Goal: Task Accomplishment & Management: Manage account settings

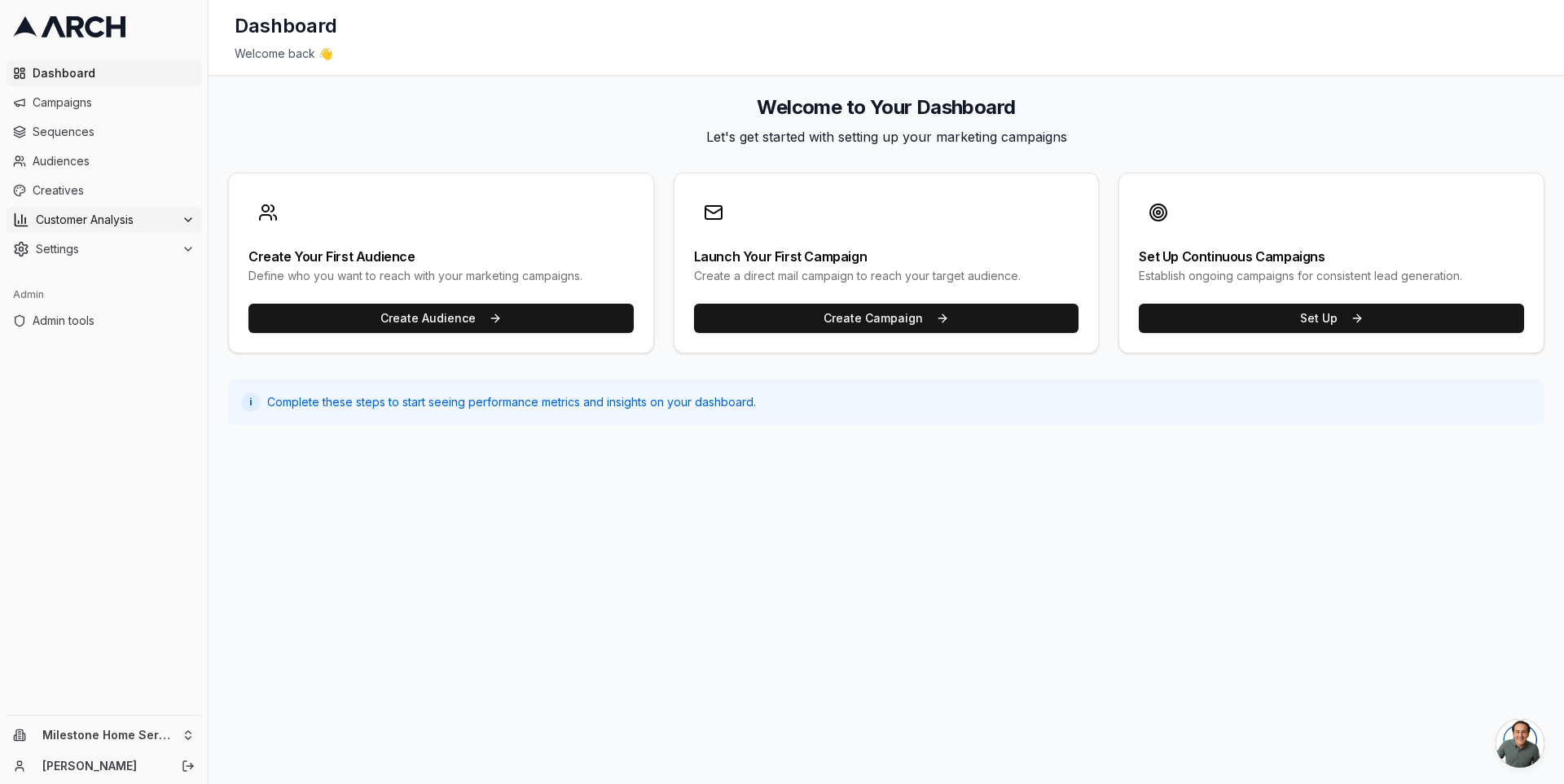
click at [145, 221] on span "Customer Analysis" at bounding box center [105, 220] width 139 height 16
click at [140, 248] on link "Overview" at bounding box center [105, 246] width 155 height 23
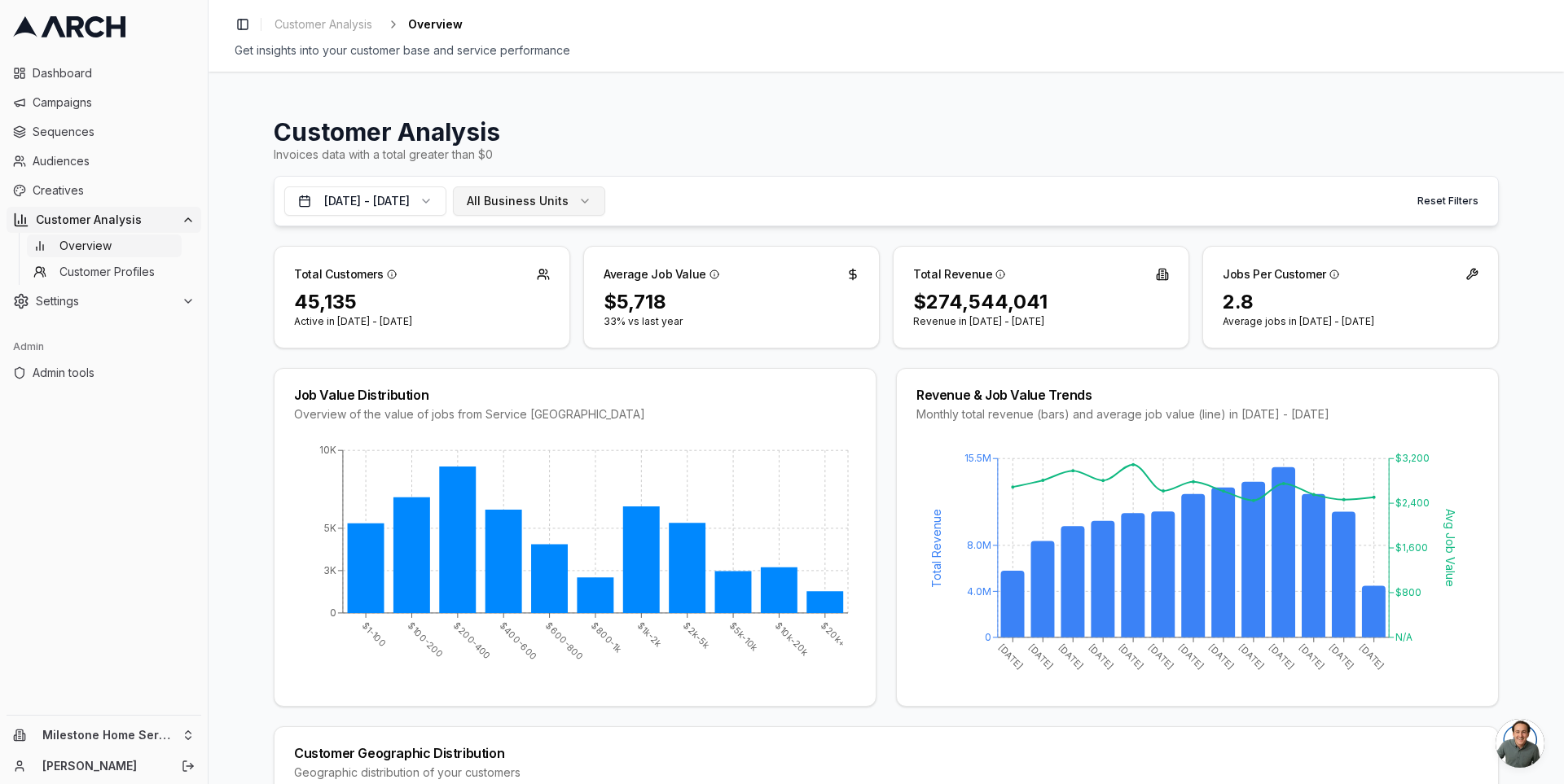
click at [568, 205] on span "All Business Units" at bounding box center [518, 201] width 102 height 16
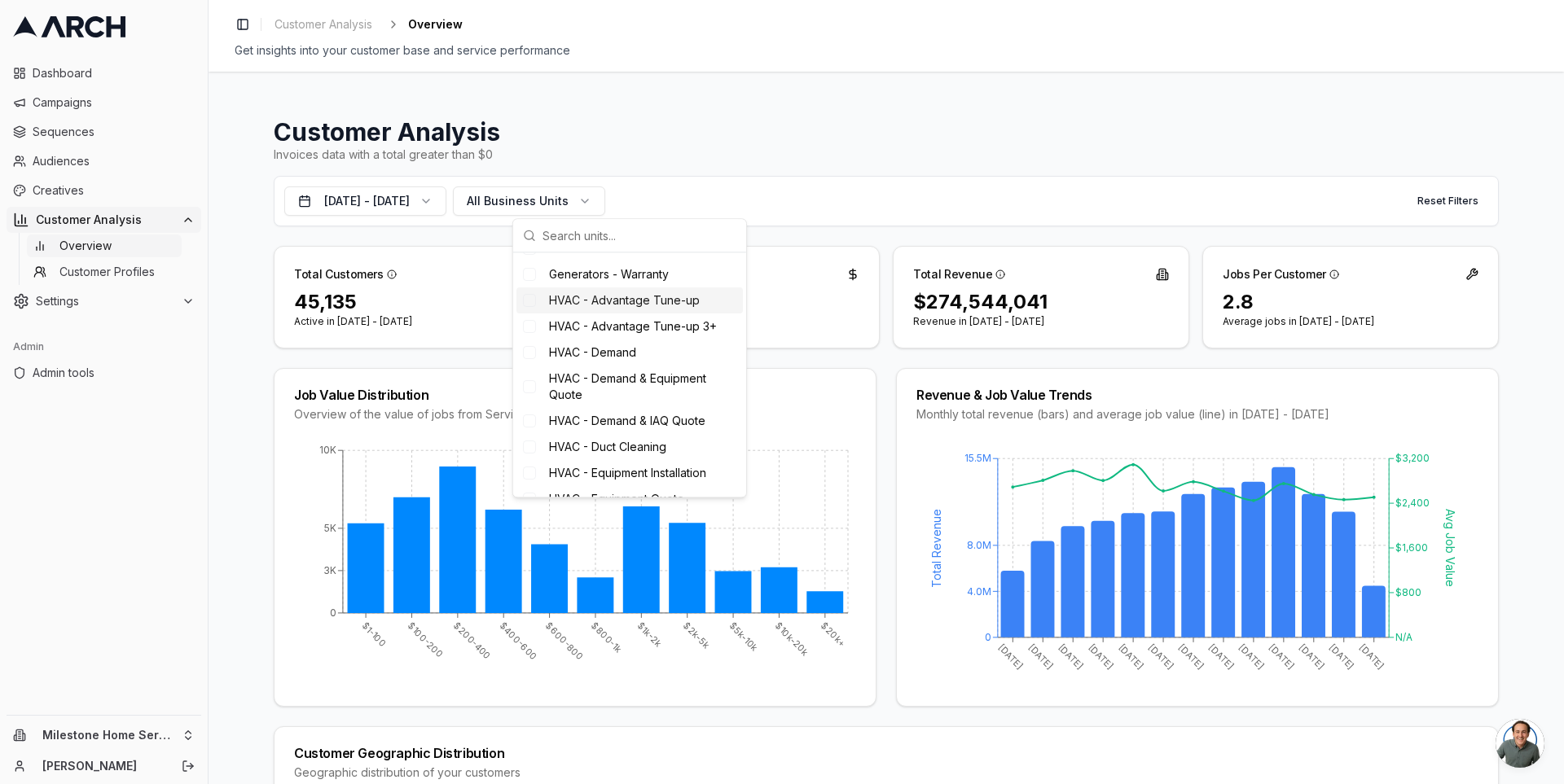
scroll to position [787, 0]
click at [606, 314] on div "HVAC - Advantage Tune-up" at bounding box center [629, 301] width 227 height 26
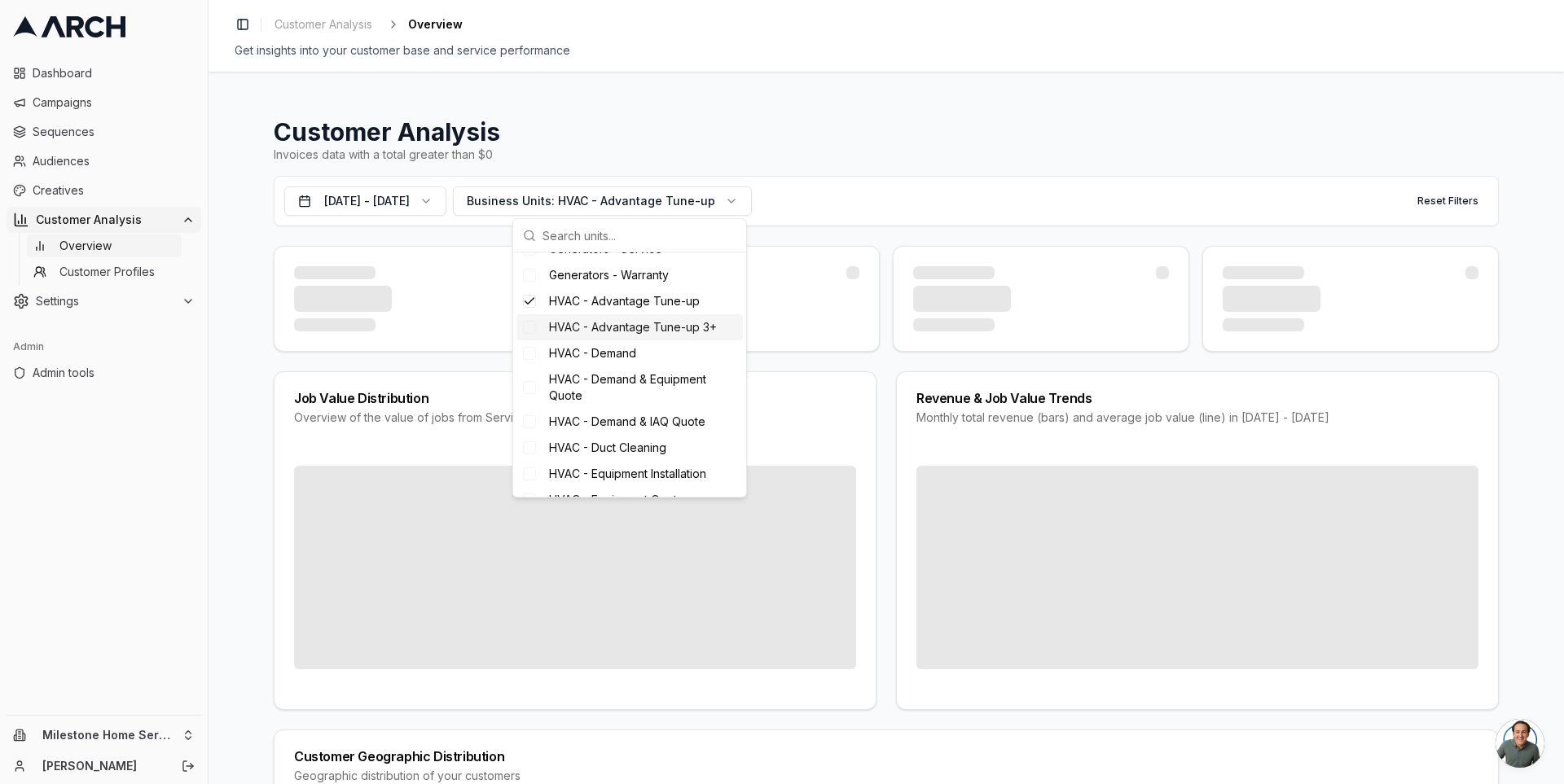
click at [606, 336] on span "HVAC - Advantage Tune-up 3+" at bounding box center [633, 328] width 168 height 16
click at [606, 361] on span "HVAC - Demand" at bounding box center [593, 353] width 87 height 16
click at [600, 398] on span "HVAC - Demand & Equipment Quote" at bounding box center [643, 388] width 188 height 33
click at [597, 430] on span "HVAC - Demand & IAQ Quote" at bounding box center [628, 422] width 157 height 16
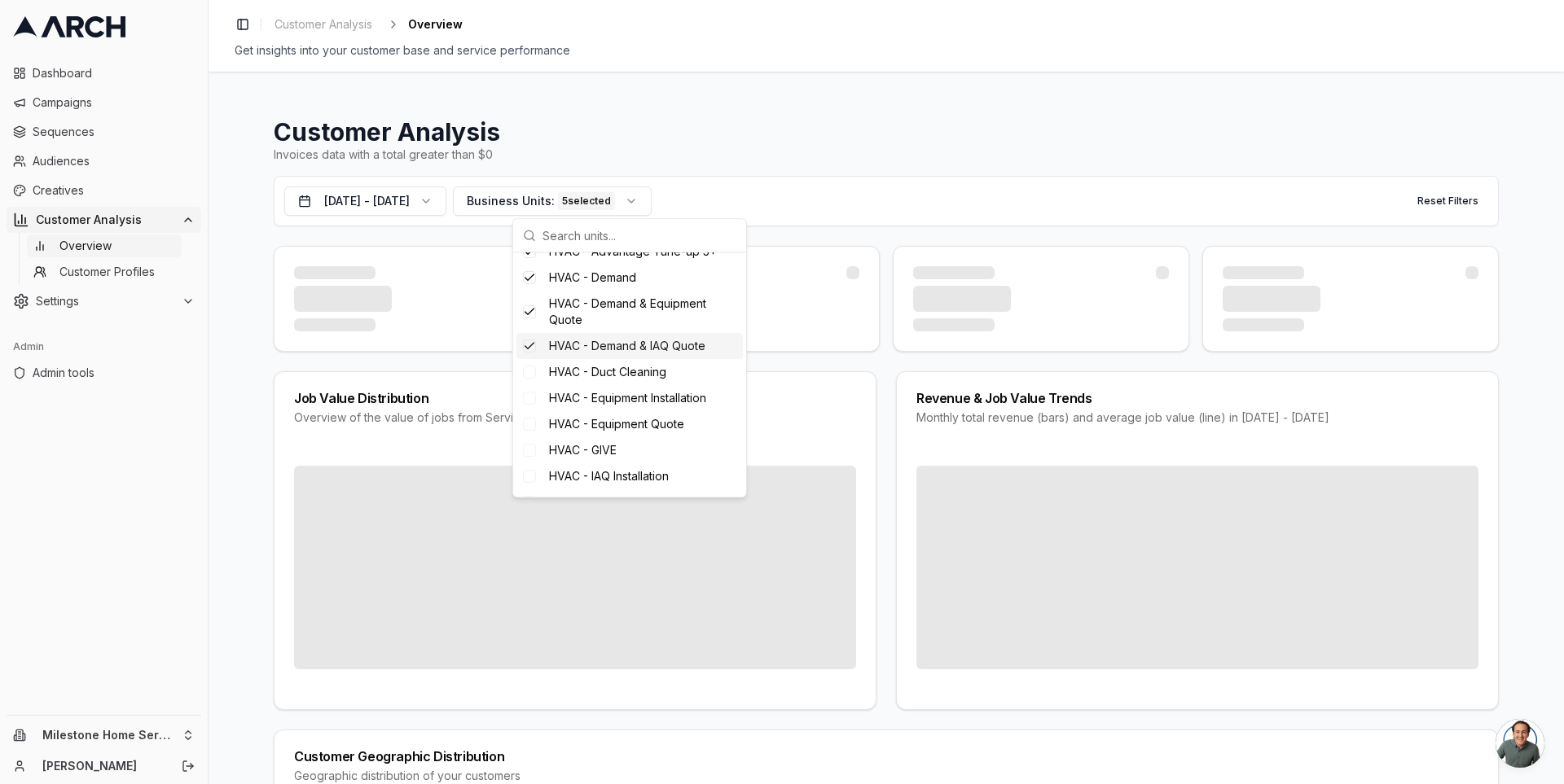
scroll to position [890, 0]
click at [596, 380] on span "HVAC - Duct Cleaning" at bounding box center [608, 372] width 118 height 16
click at [593, 405] on span "HVAC - Equipment Installation" at bounding box center [628, 398] width 158 height 16
click at [591, 432] on span "HVAC - Equipment Quote" at bounding box center [617, 423] width 135 height 16
click at [591, 458] on span "HVAC - GIVE" at bounding box center [583, 450] width 67 height 16
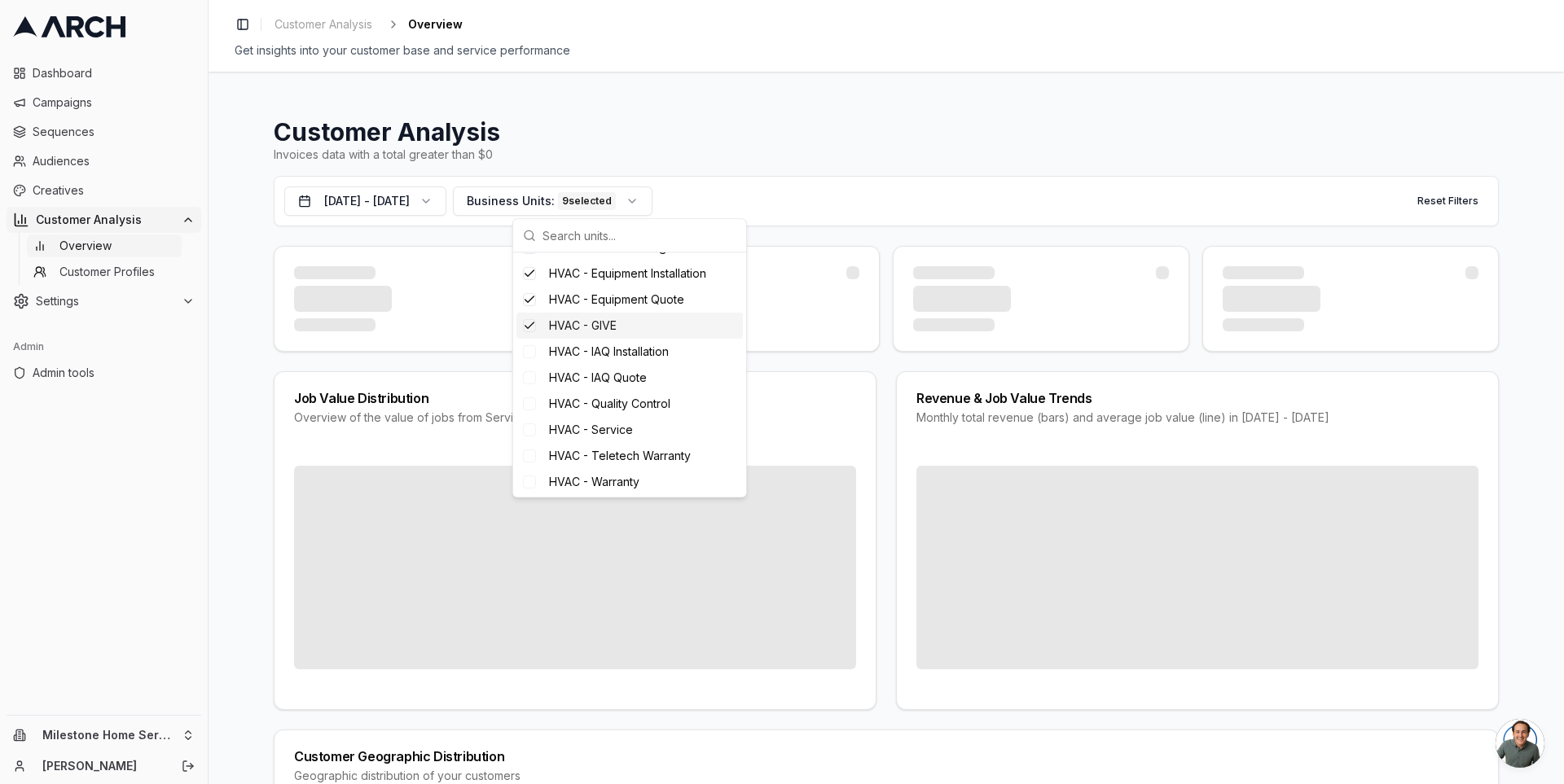
scroll to position [1014, 0]
click at [605, 364] on div "HVAC - IAQ Installation" at bounding box center [629, 351] width 227 height 26
click at [605, 385] on span "HVAC - IAQ Quote" at bounding box center [598, 377] width 97 height 16
click at [602, 412] on span "HVAC - Quality Control" at bounding box center [609, 403] width 121 height 16
click at [598, 437] on span "HVAC - Service" at bounding box center [591, 429] width 84 height 16
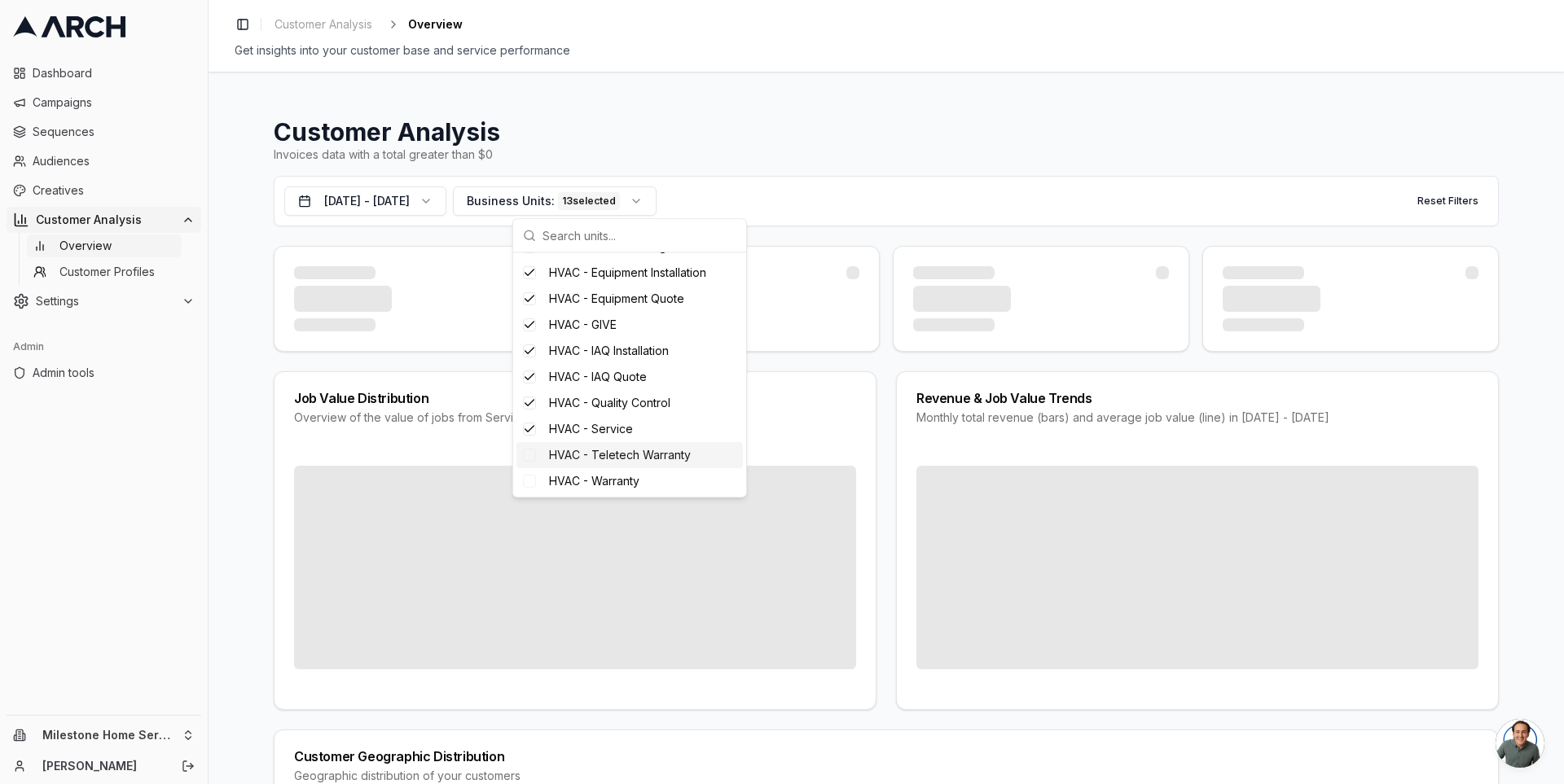
click at [598, 463] on span "HVAC - Teletech Warranty" at bounding box center [620, 455] width 142 height 16
click at [596, 305] on div "HVAC - Warranty" at bounding box center [629, 302] width 227 height 26
click at [590, 336] on span "Plumbing - GIVE" at bounding box center [592, 329] width 86 height 16
click at [586, 367] on div "Plumbing - Installation" at bounding box center [629, 354] width 227 height 26
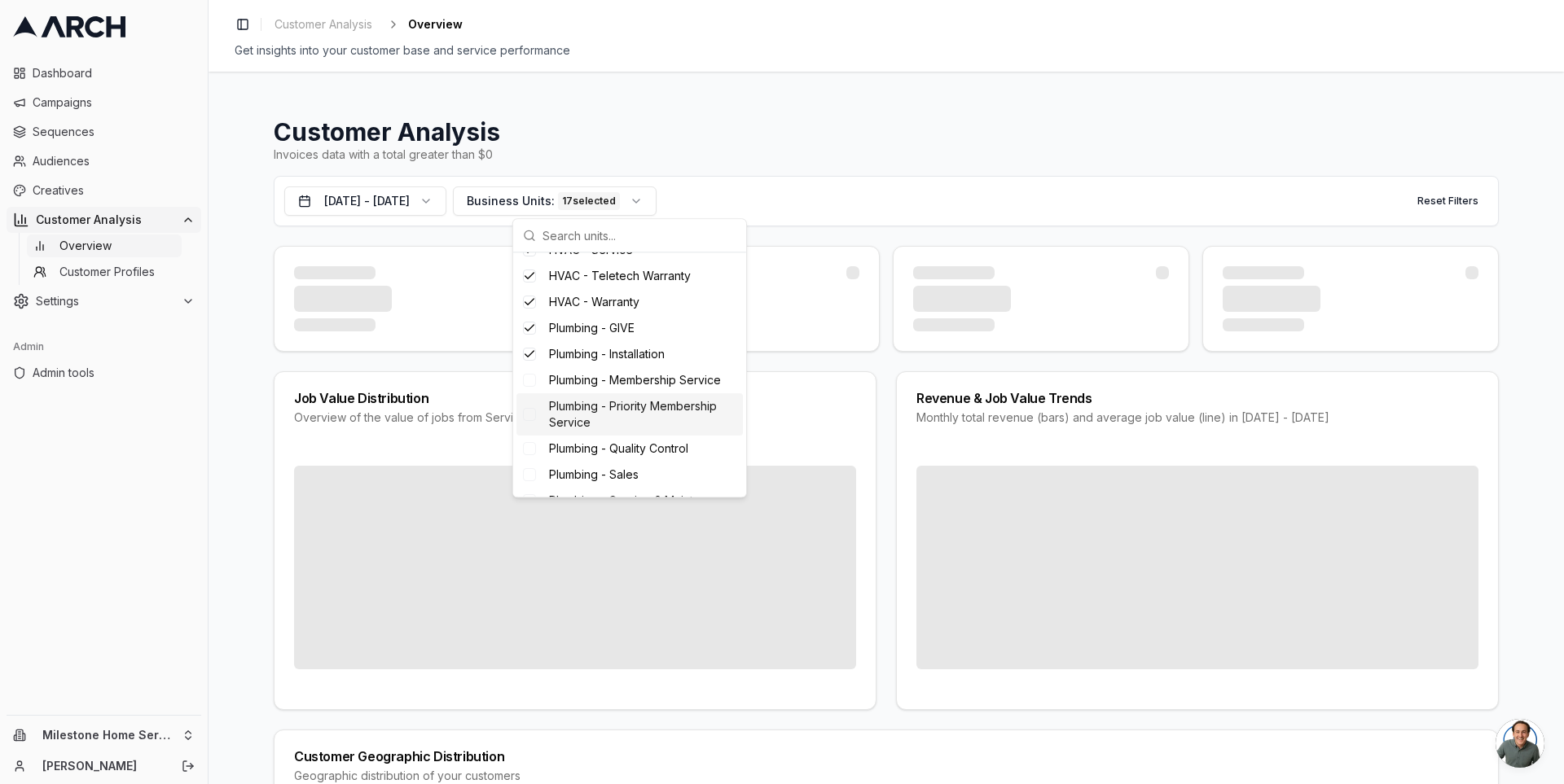
click at [583, 414] on span "Plumbing - Priority Membership Service" at bounding box center [643, 414] width 188 height 33
click at [587, 389] on span "Plumbing - Membership Service" at bounding box center [635, 381] width 172 height 16
click at [587, 452] on div "Plumbing - Quality Control" at bounding box center [629, 449] width 227 height 26
click at [592, 394] on span "Plumbing - Sales" at bounding box center [594, 402] width 89 height 16
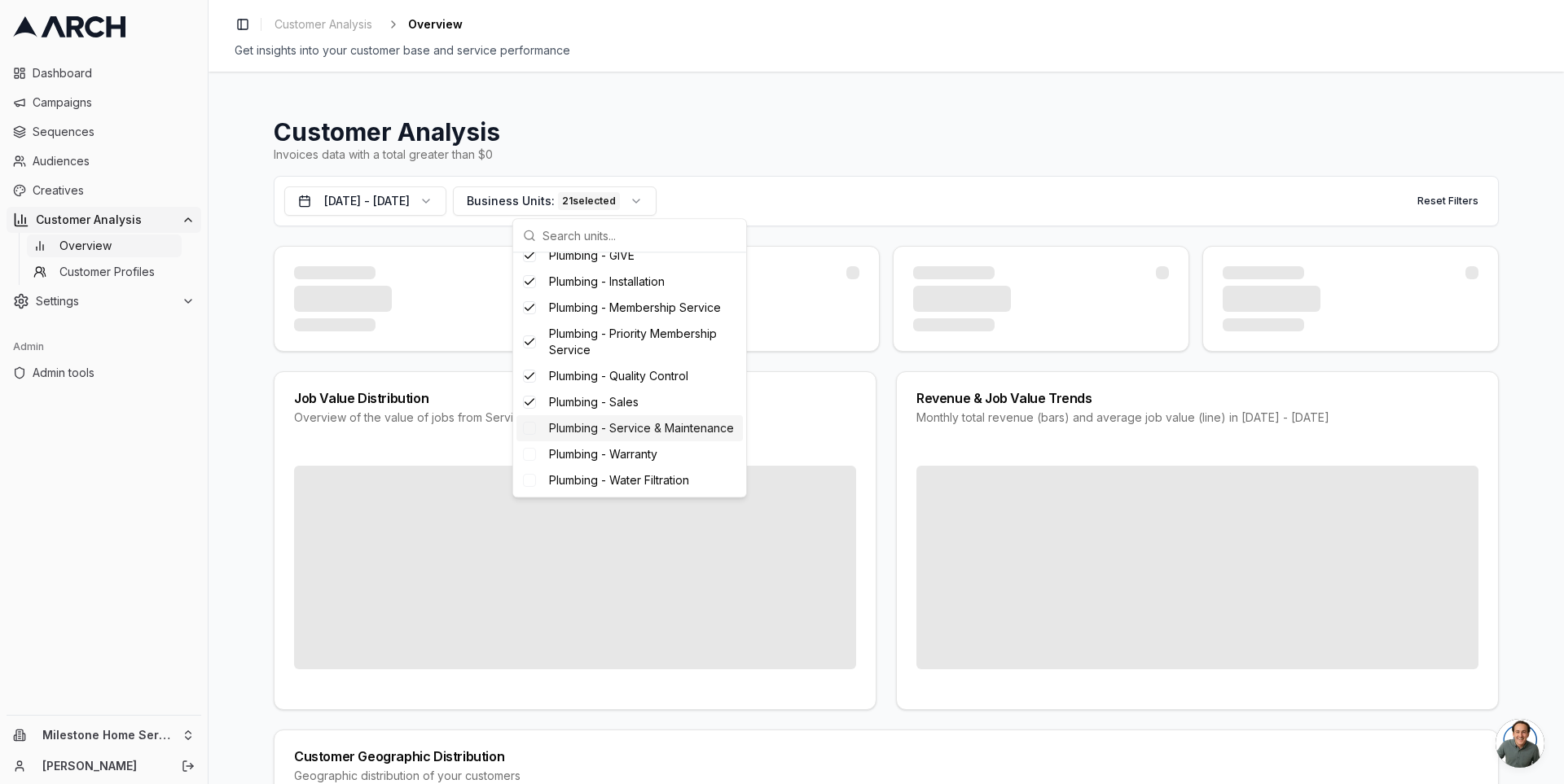
click at [592, 421] on span "Plumbing - Service & Maintenance" at bounding box center [641, 429] width 185 height 16
click at [590, 458] on span "Plumbing - Warranty" at bounding box center [603, 454] width 108 height 16
click at [589, 479] on span "Plumbing - Water Filtration" at bounding box center [619, 481] width 140 height 16
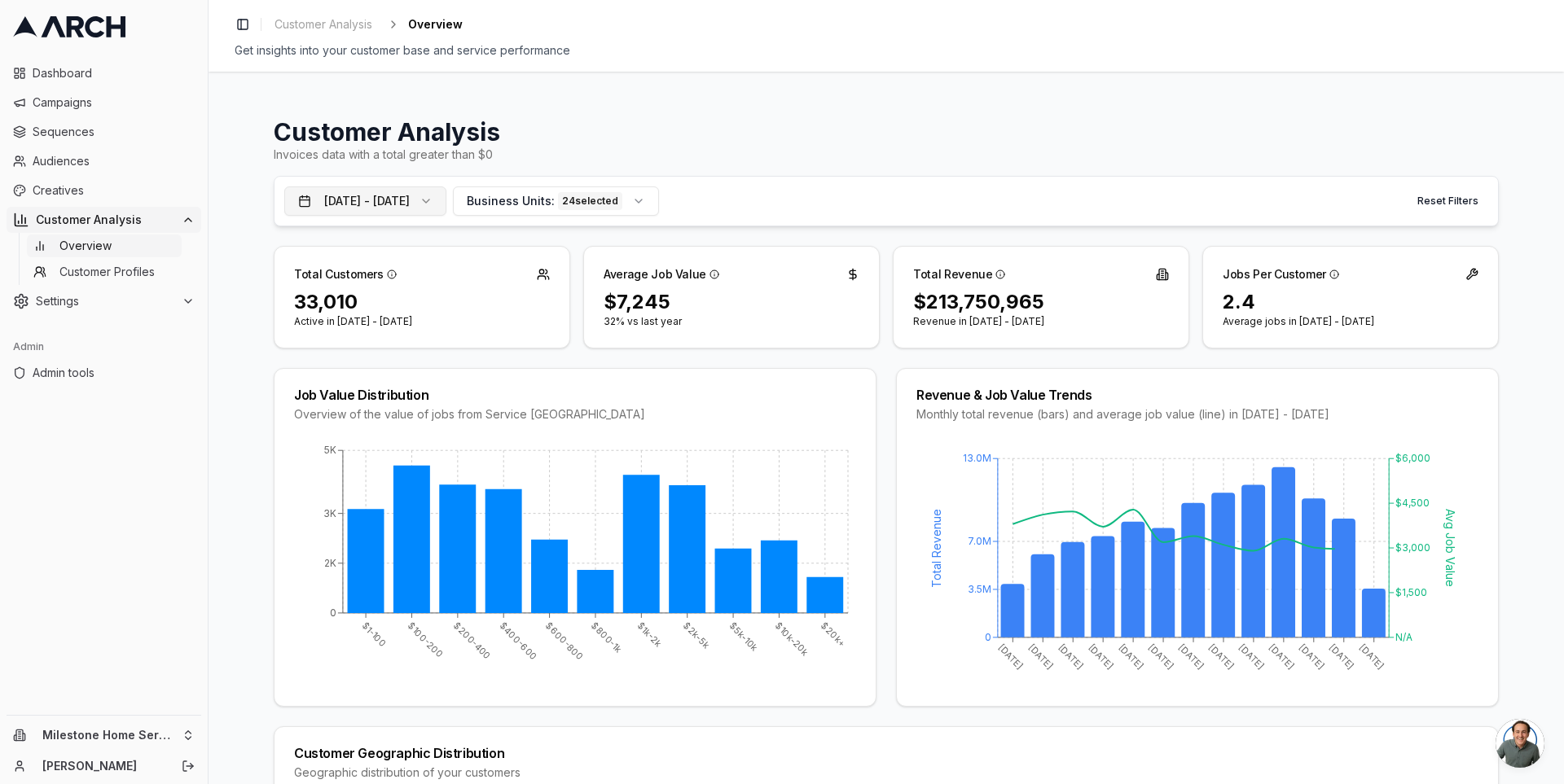
click at [446, 210] on button "Oct 14, 2024 - Oct 13, 2025" at bounding box center [365, 201] width 162 height 29
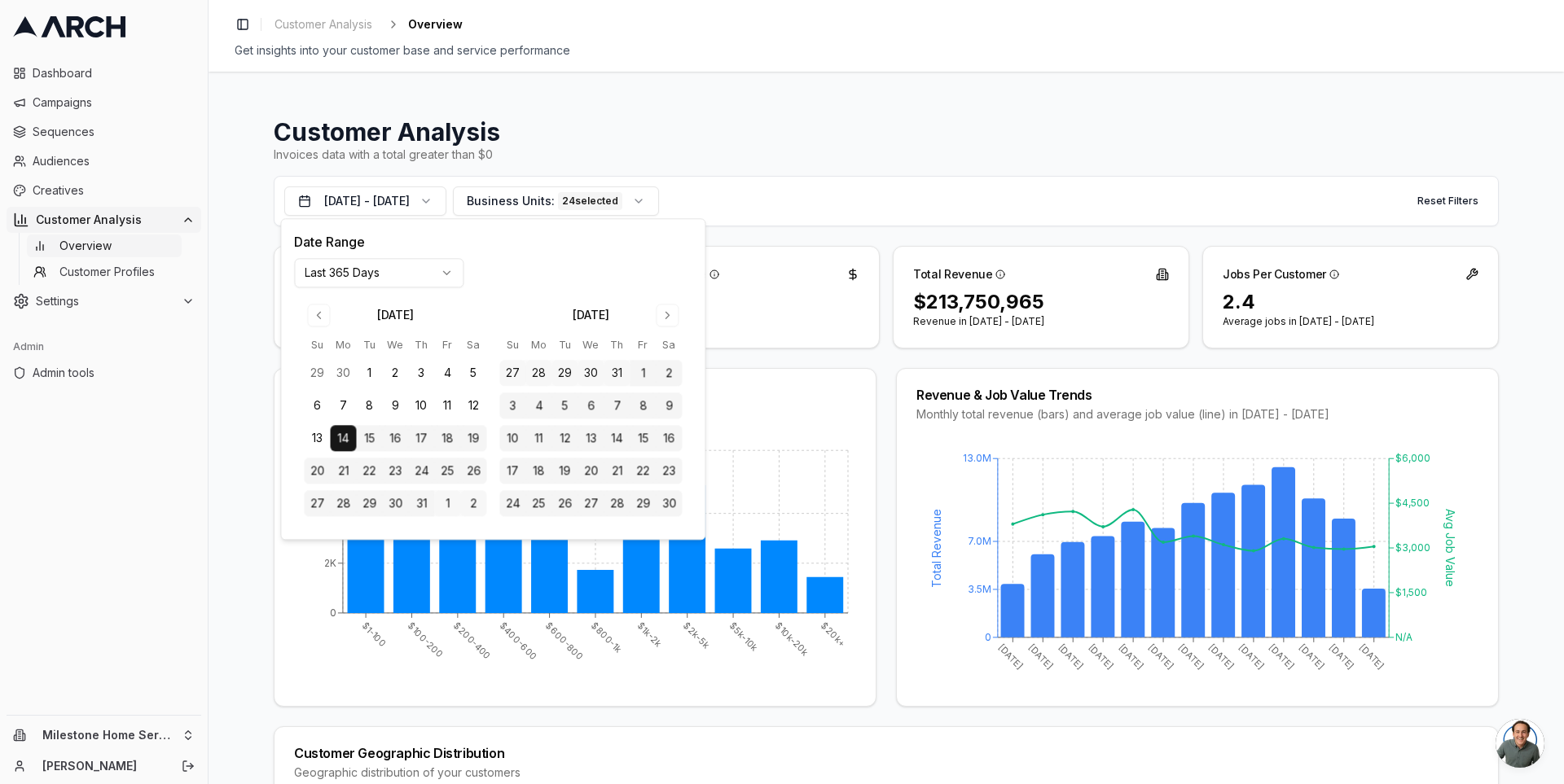
click at [359, 277] on html "Dashboard Campaigns Sequences Audiences Creatives Customer Analysis Overview Cu…" at bounding box center [782, 392] width 1564 height 784
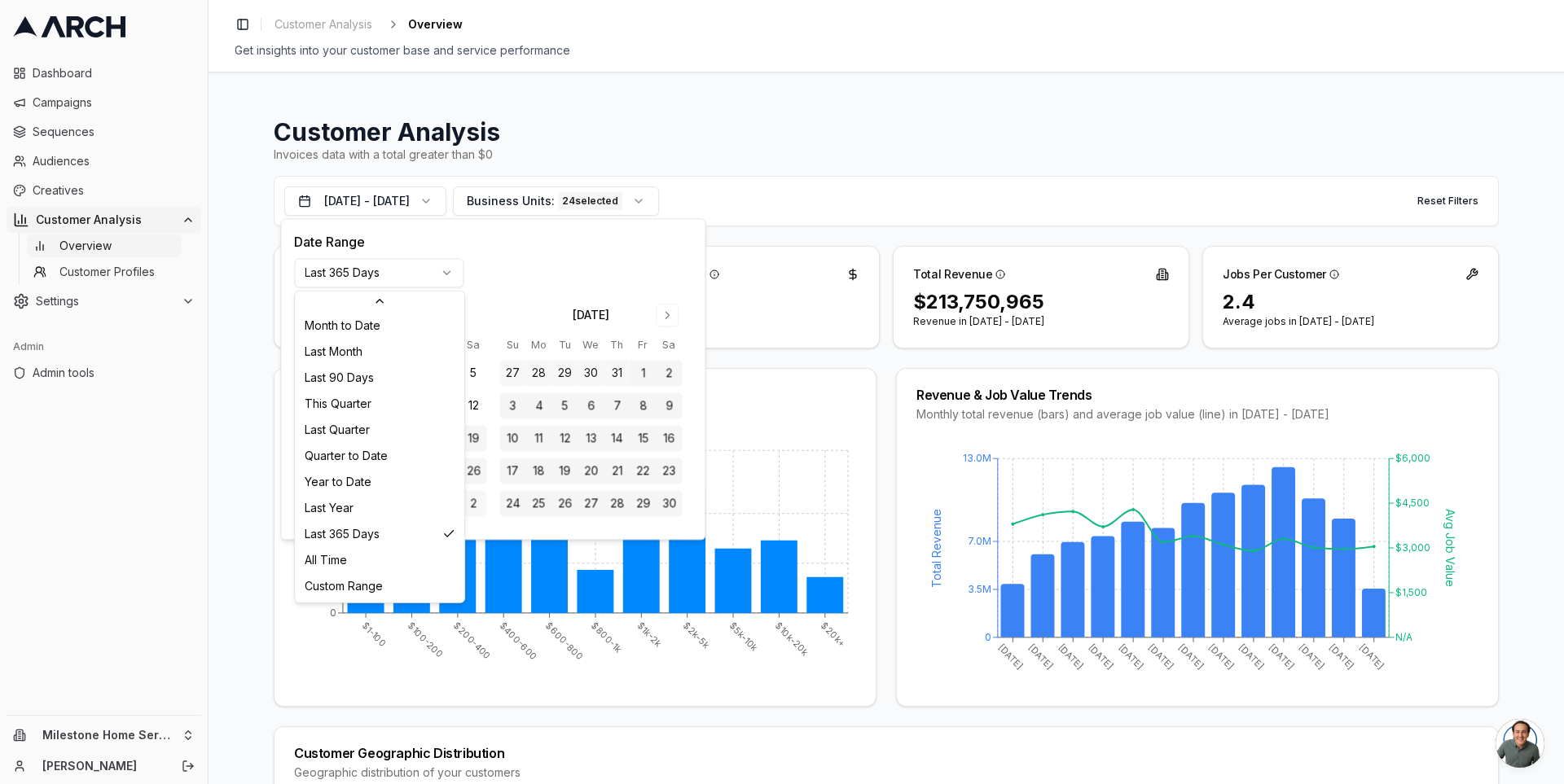
scroll to position [209, 0]
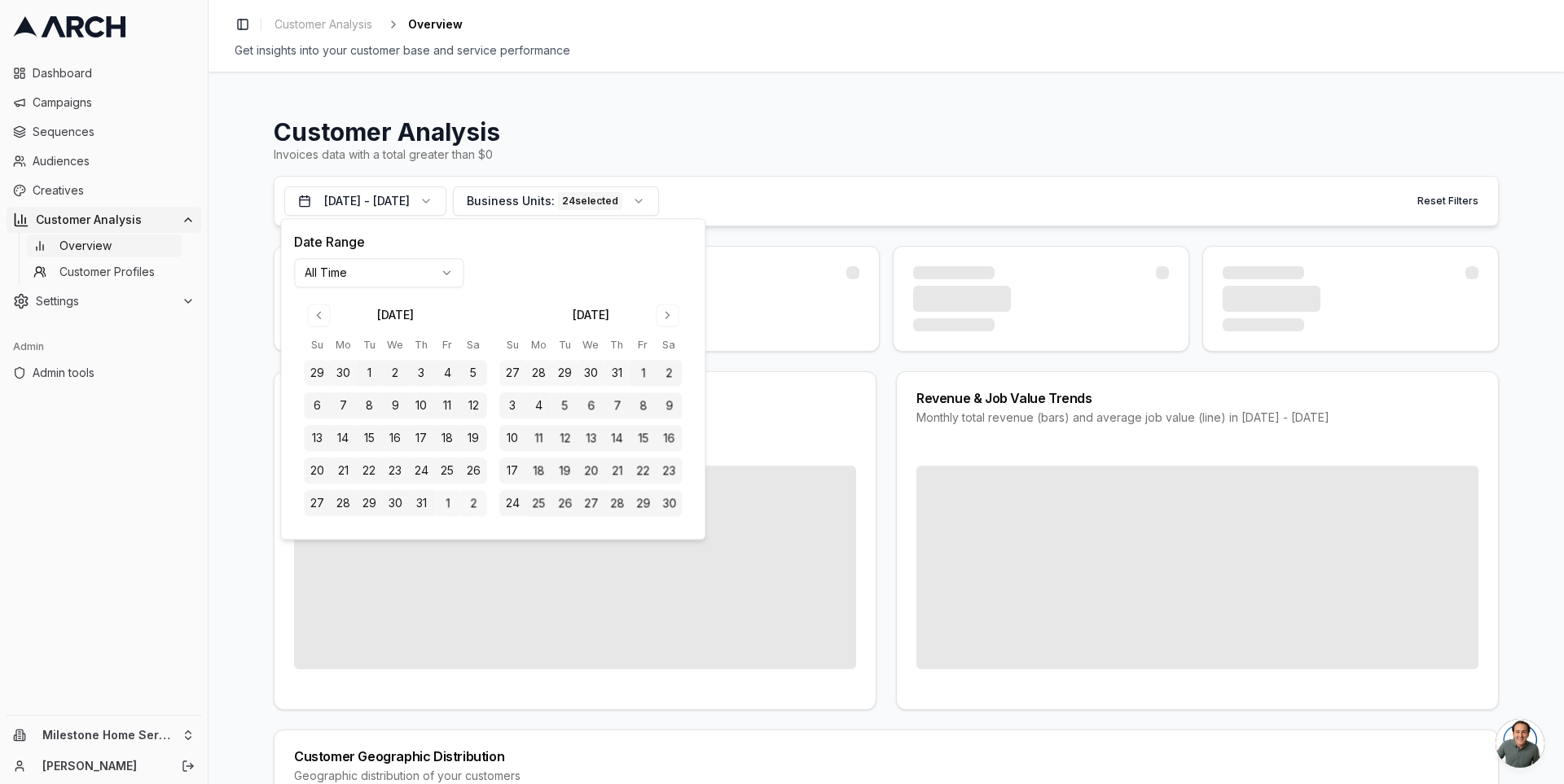
click at [828, 186] on div "Oct 14, 2015 - Oct 14, 2025 Business Units: 24 selected Reset Filters" at bounding box center [886, 200] width 1225 height 50
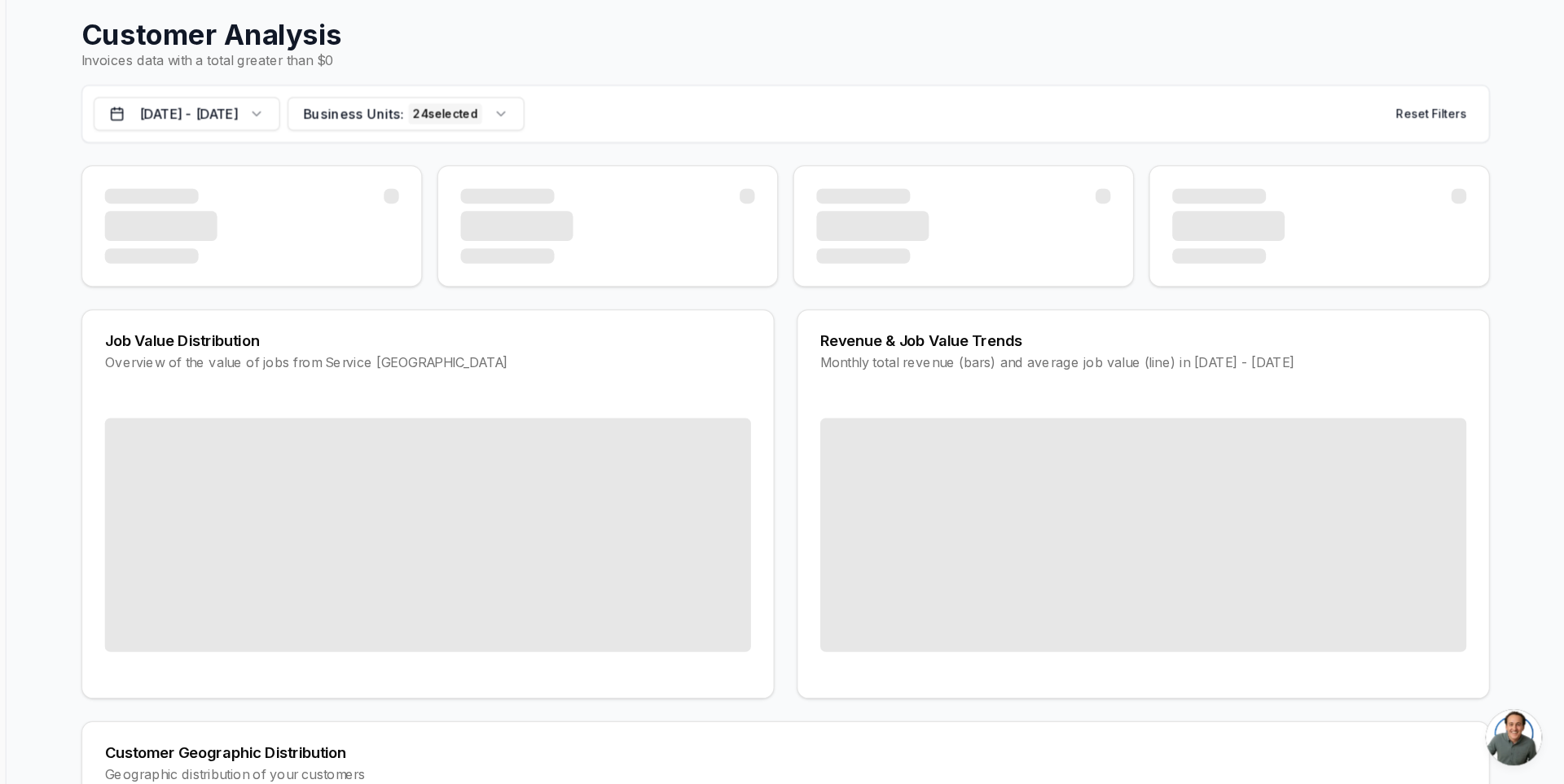
scroll to position [0, 0]
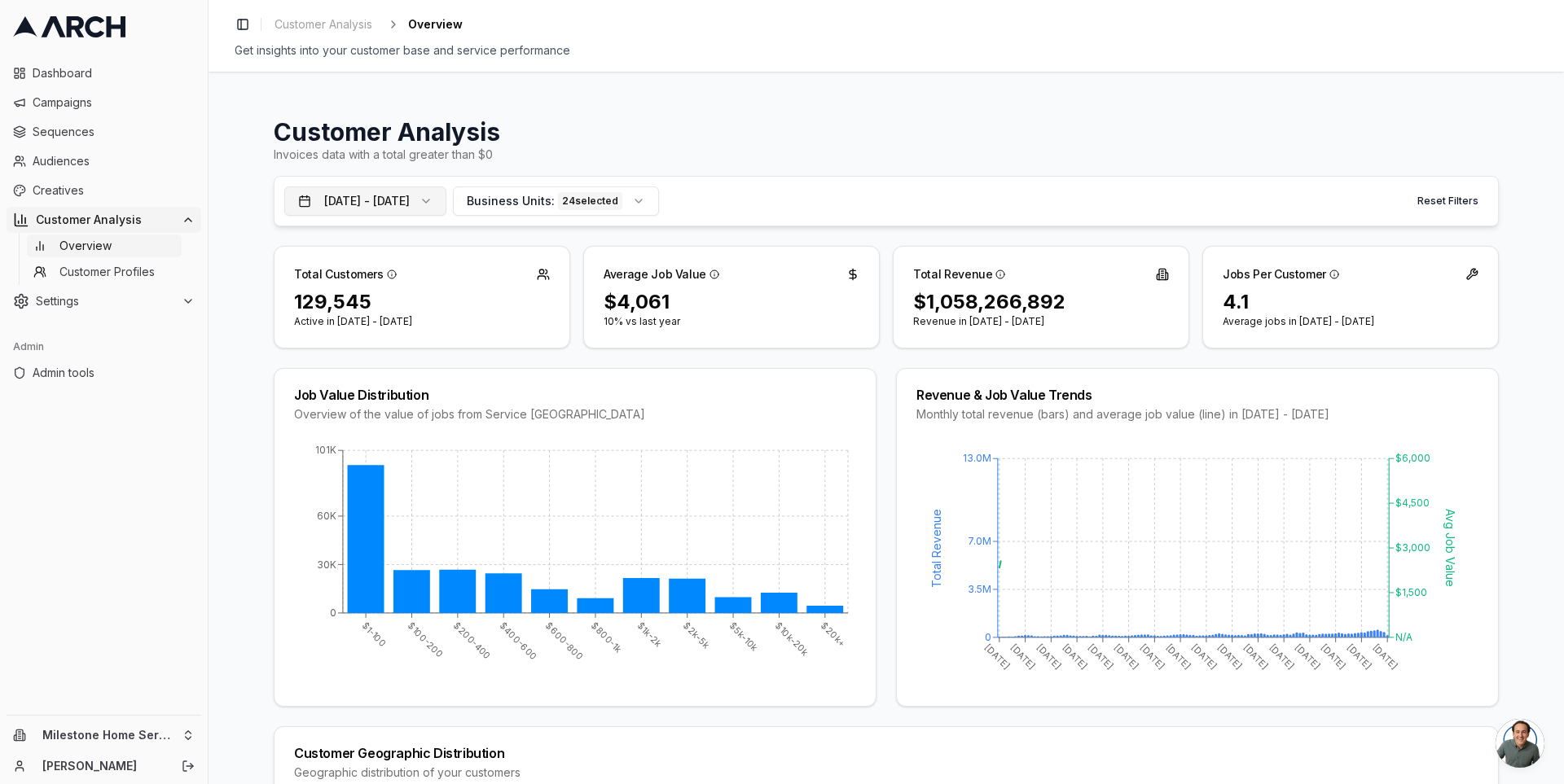
click at [414, 191] on button "Oct 13, 2015 - Oct 13, 2025" at bounding box center [365, 201] width 162 height 29
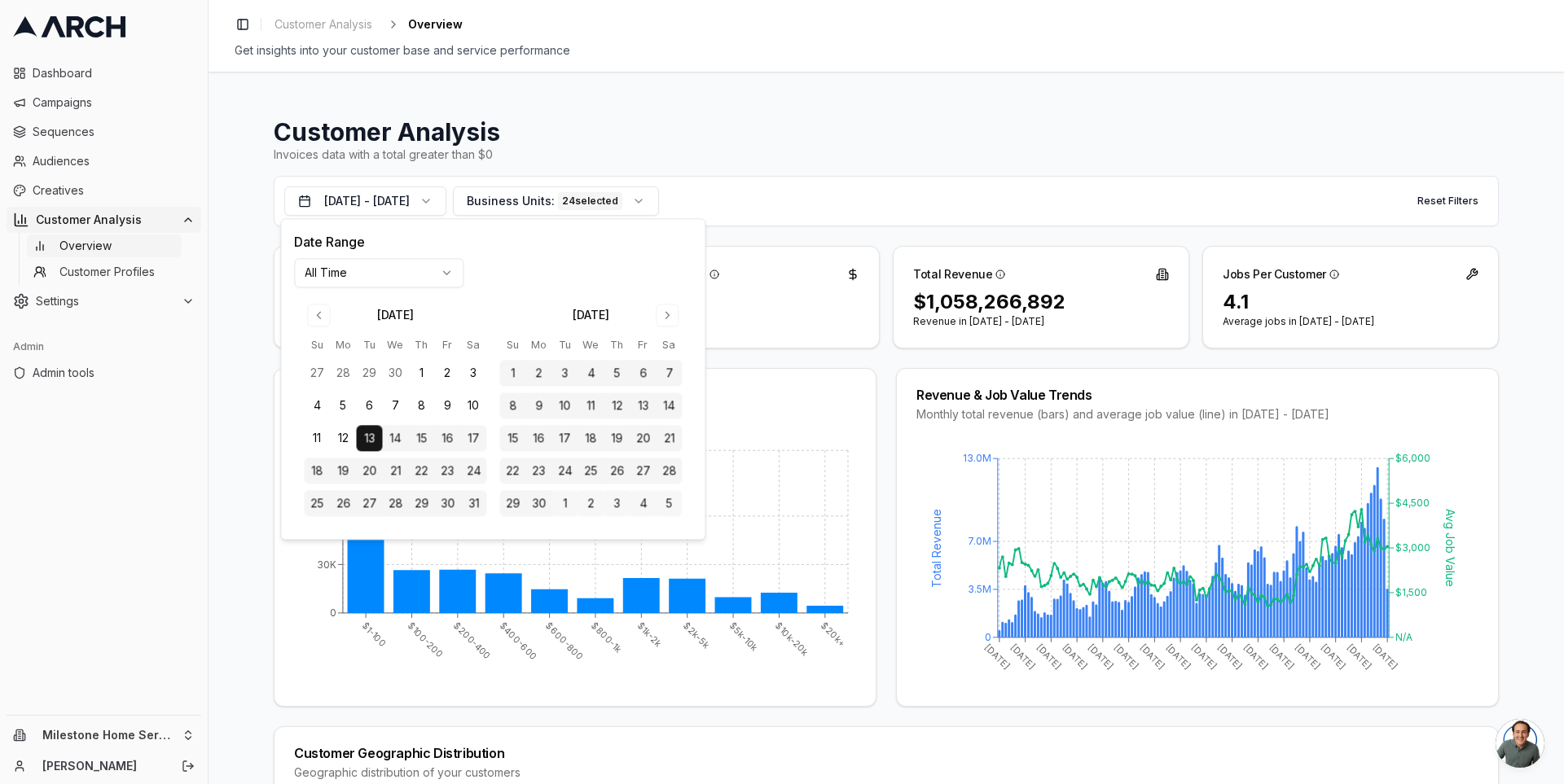
click at [369, 270] on html "Dashboard Campaigns Sequences Audiences Creatives Customer Analysis Overview Cu…" at bounding box center [782, 392] width 1564 height 784
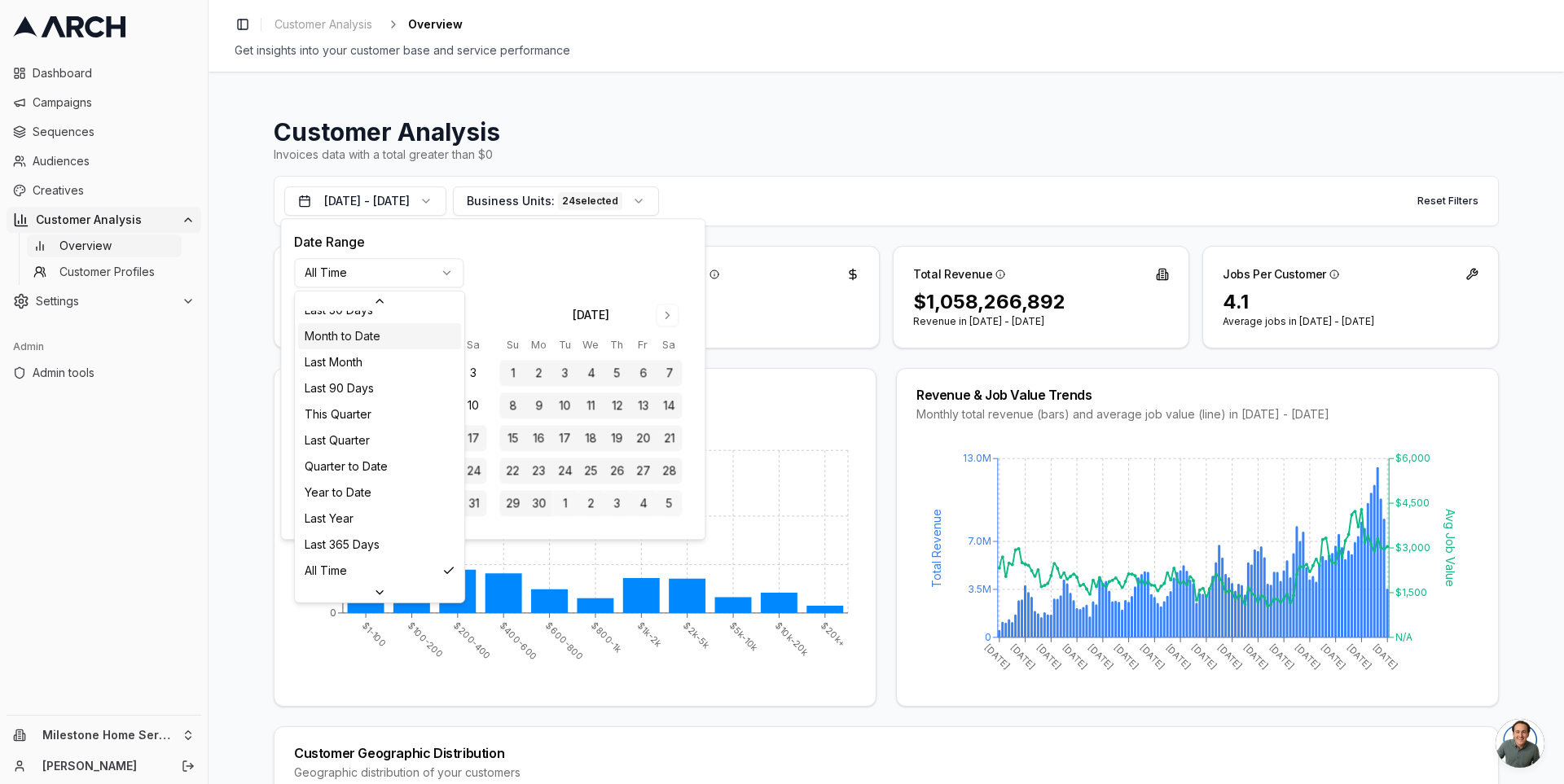
scroll to position [209, 0]
click at [394, 280] on html "Dashboard Campaigns Sequences Audiences Creatives Customer Analysis Overview Cu…" at bounding box center [782, 392] width 1564 height 784
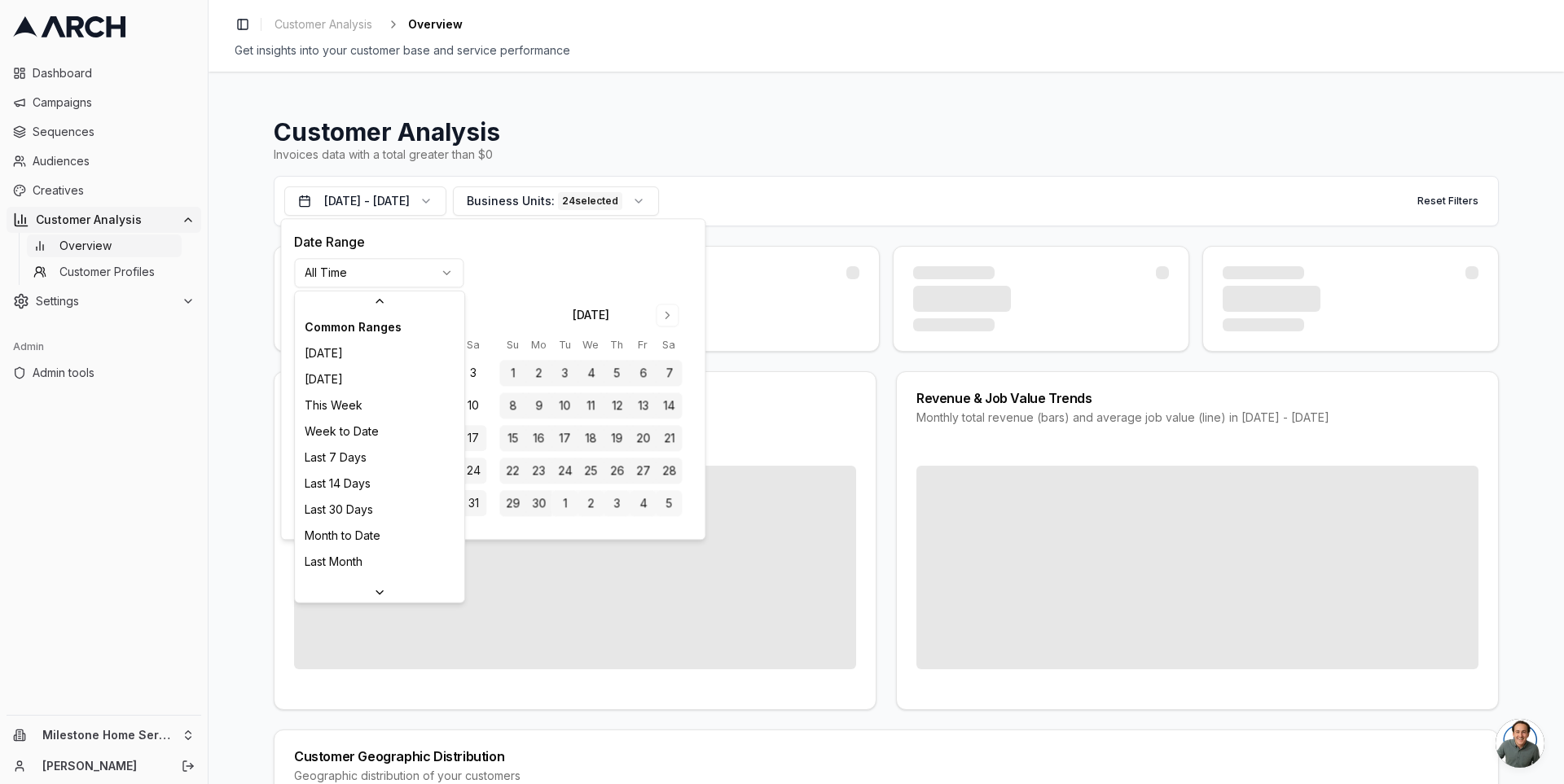
scroll to position [199, 0]
click at [415, 286] on html "Dashboard Campaigns Sequences Audiences Creatives Customer Analysis Overview Cu…" at bounding box center [782, 392] width 1564 height 784
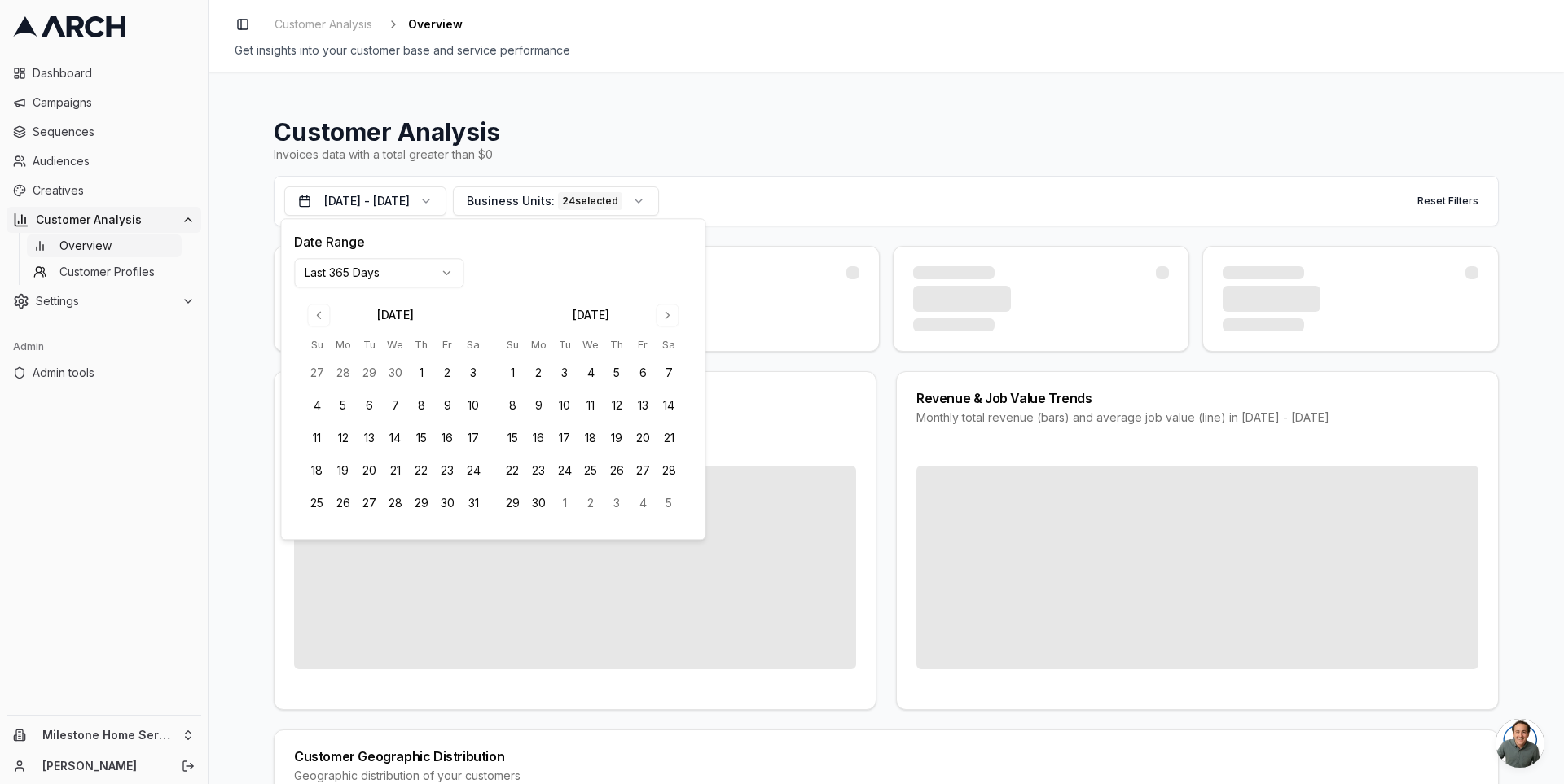
click at [383, 276] on html "Dashboard Campaigns Sequences Audiences Creatives Customer Analysis Overview Cu…" at bounding box center [782, 392] width 1564 height 784
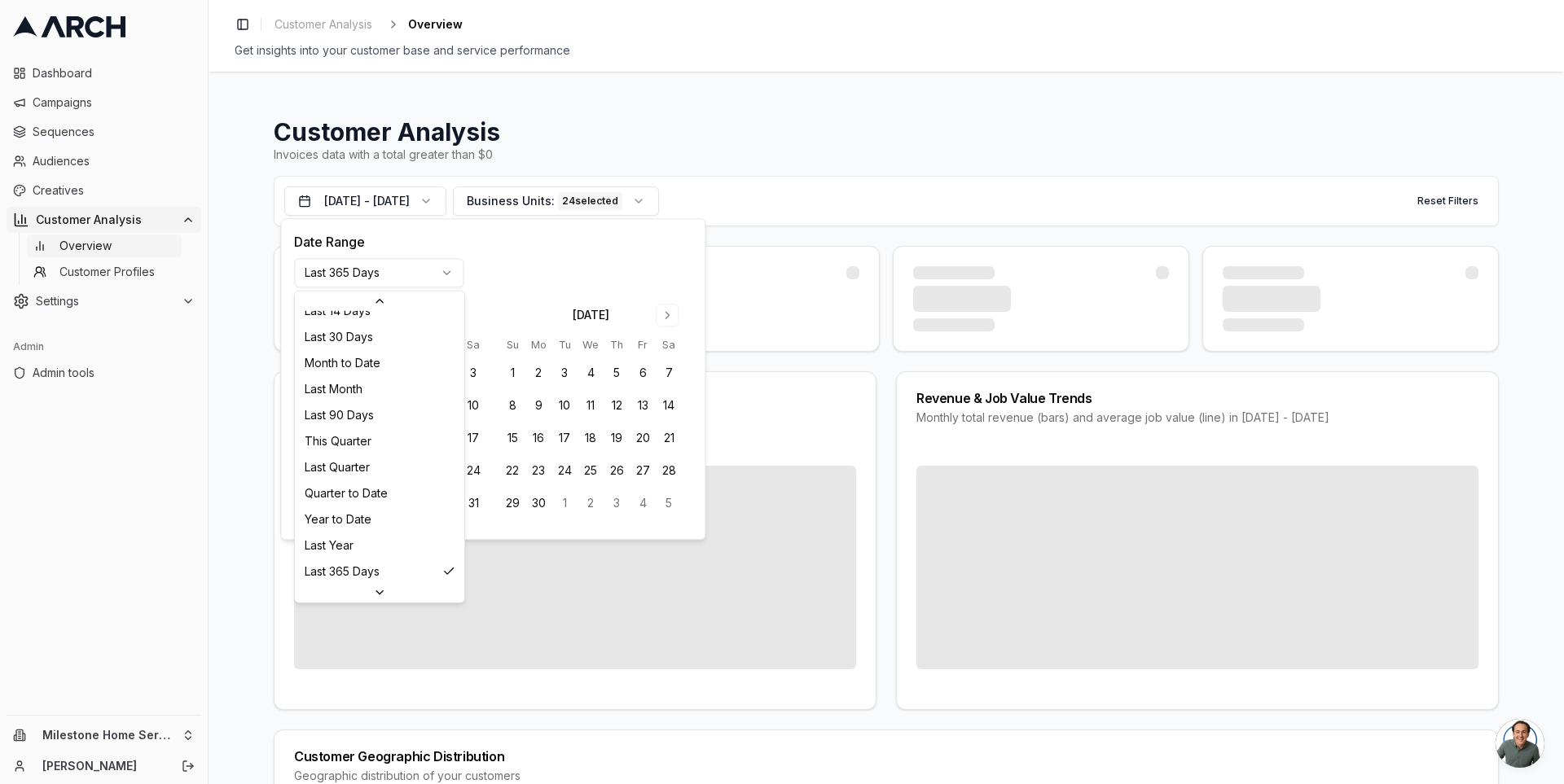
scroll to position [209, 0]
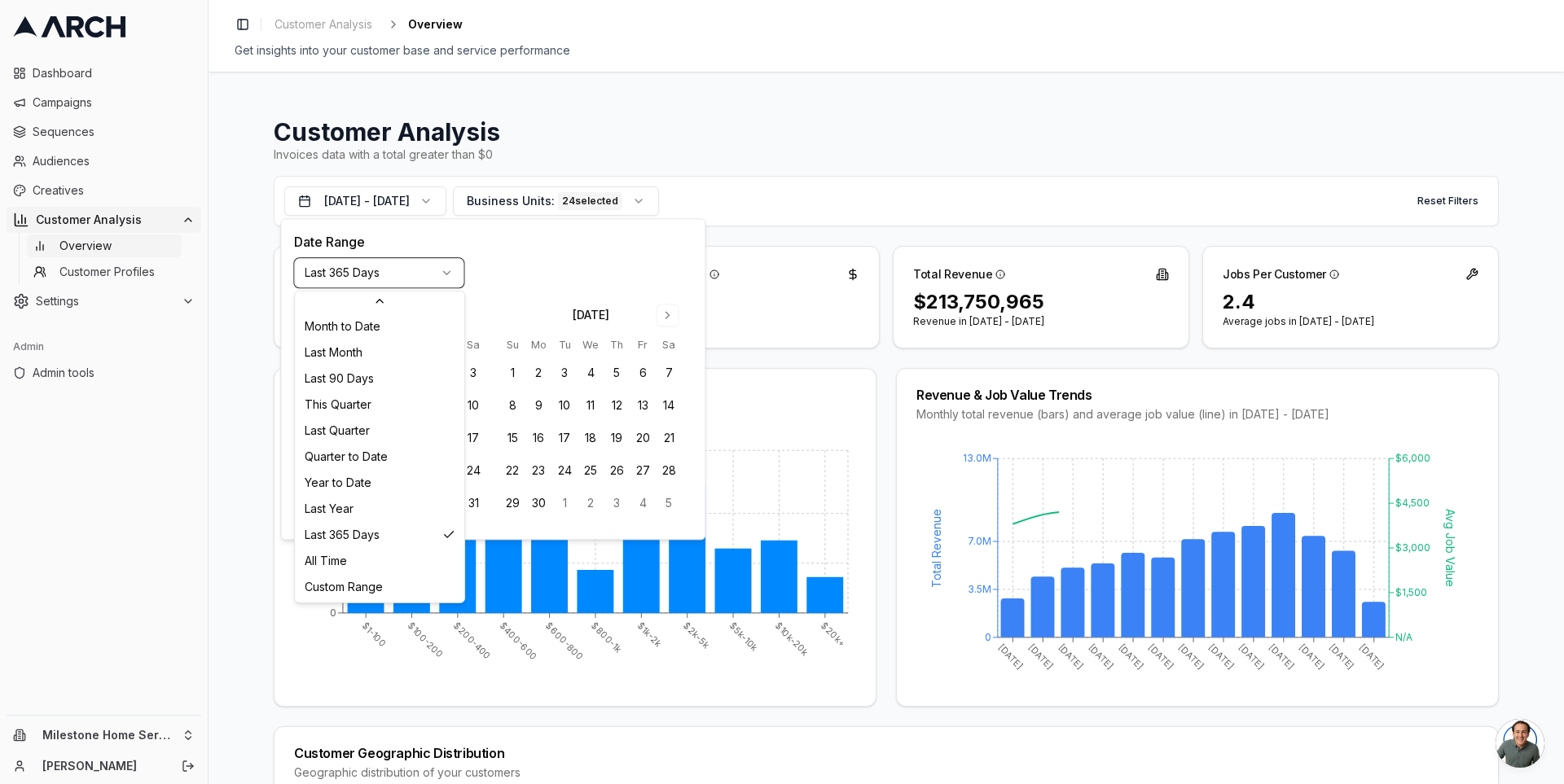
click at [444, 198] on html "Dashboard Campaigns Sequences Audiences Creatives Customer Analysis Overview Cu…" at bounding box center [782, 392] width 1564 height 784
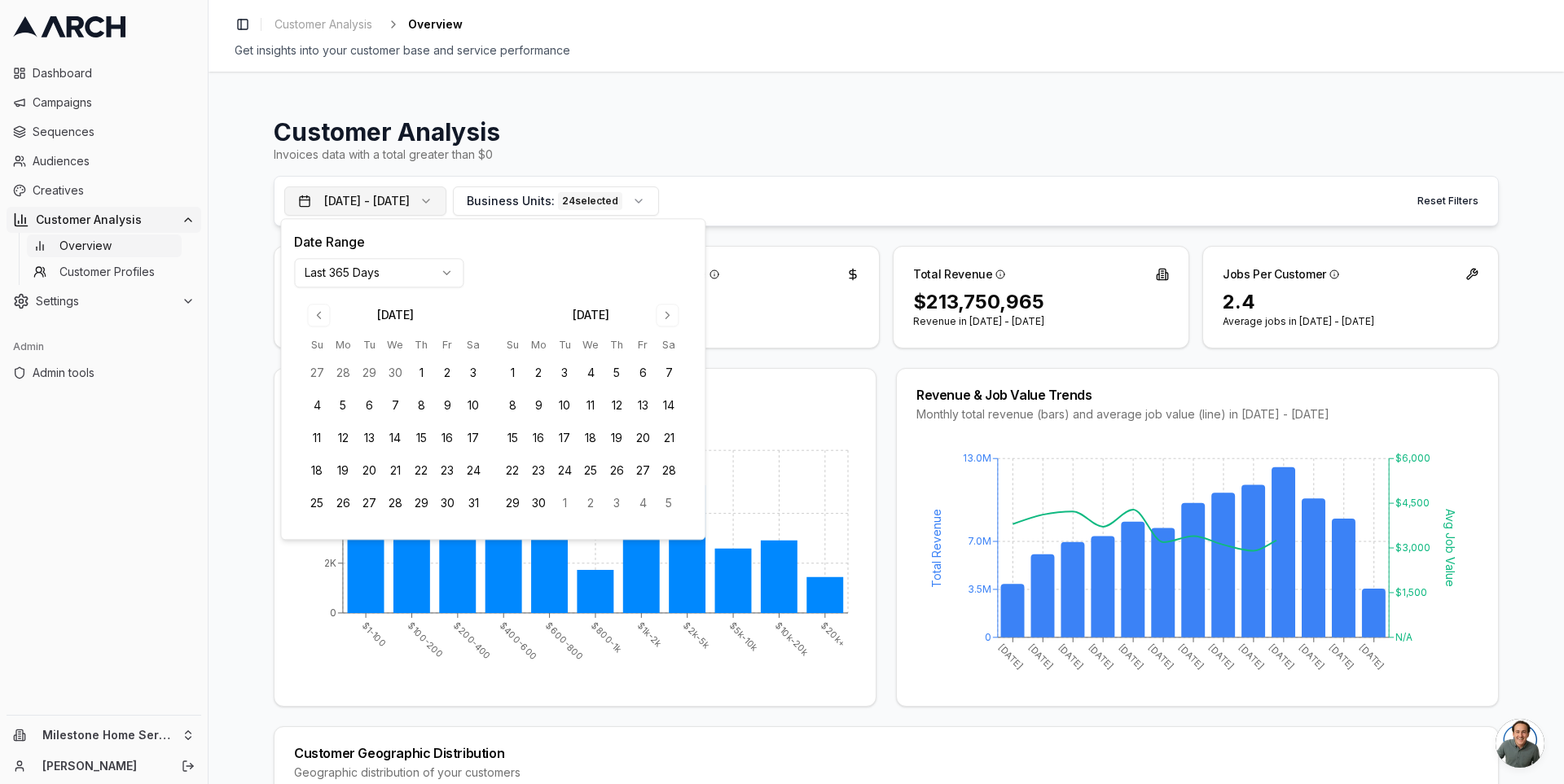
click at [431, 197] on button "Oct 15, 2024 - Oct 14, 2025" at bounding box center [365, 201] width 162 height 29
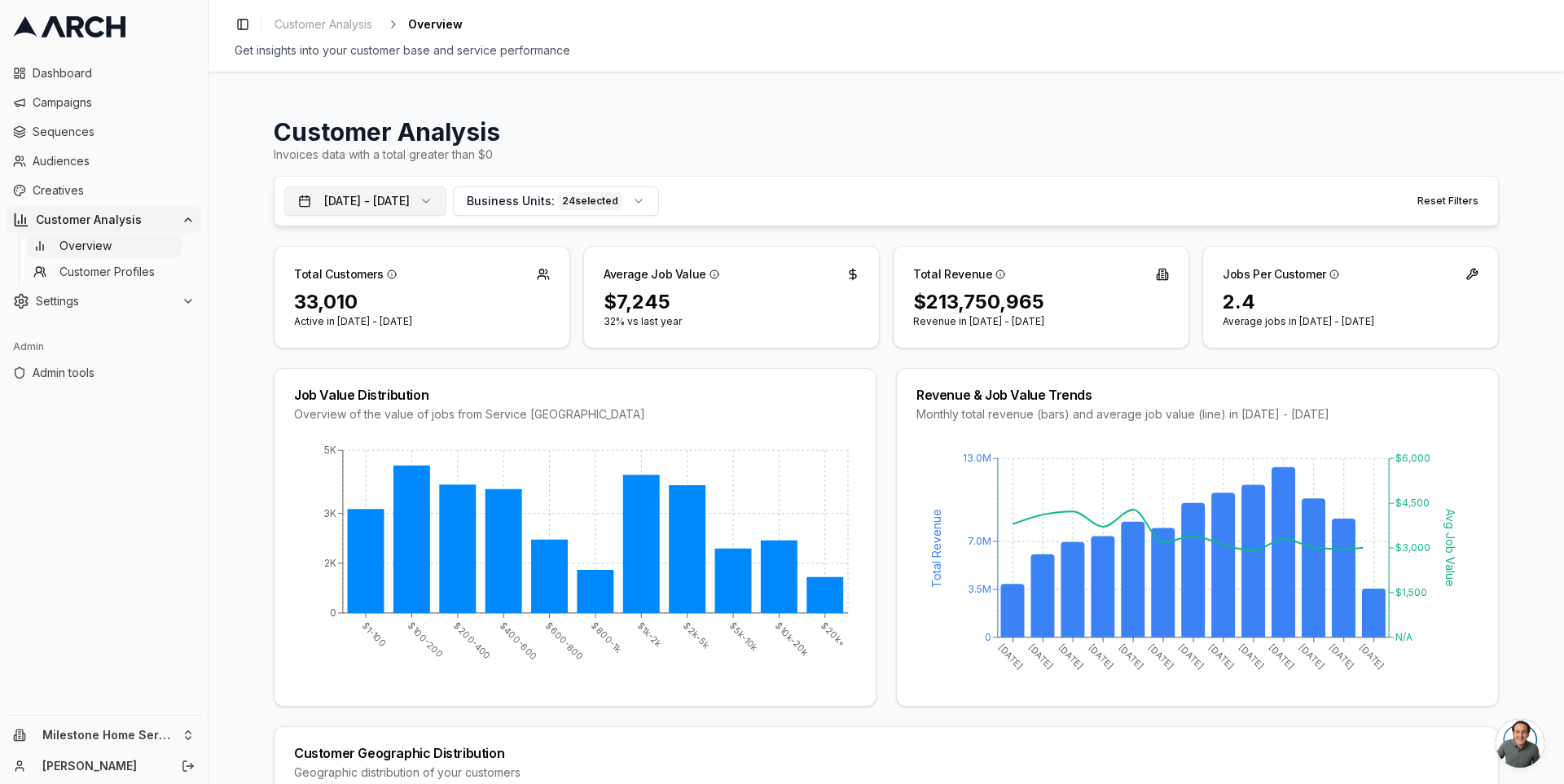
click at [431, 197] on button "Oct 15, 2024 - Oct 14, 2025" at bounding box center [365, 201] width 162 height 29
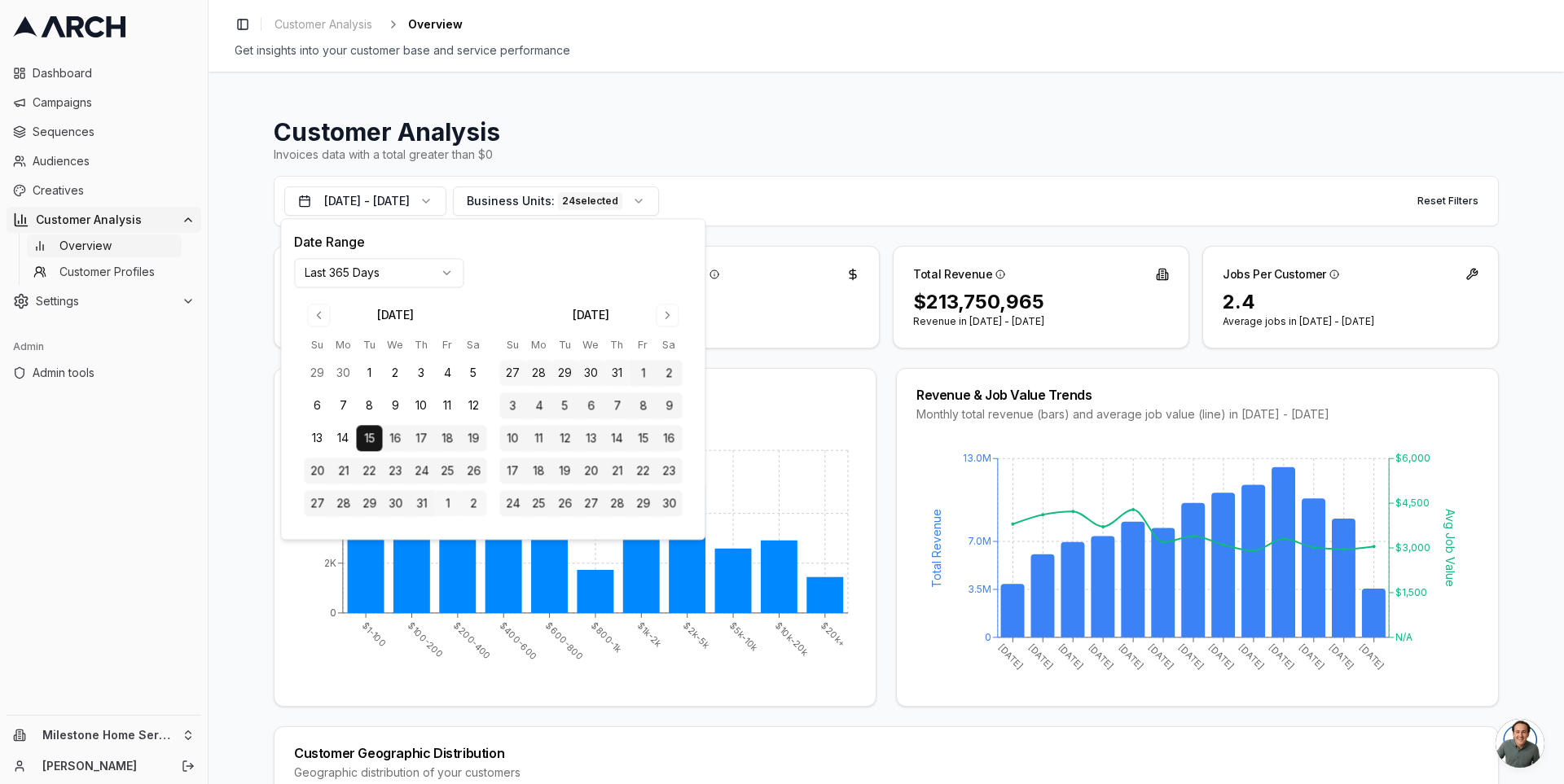
click at [394, 271] on html "Dashboard Campaigns Sequences Audiences Creatives Customer Analysis Overview Cu…" at bounding box center [782, 392] width 1564 height 784
click at [312, 317] on button "Go to previous month" at bounding box center [318, 315] width 23 height 23
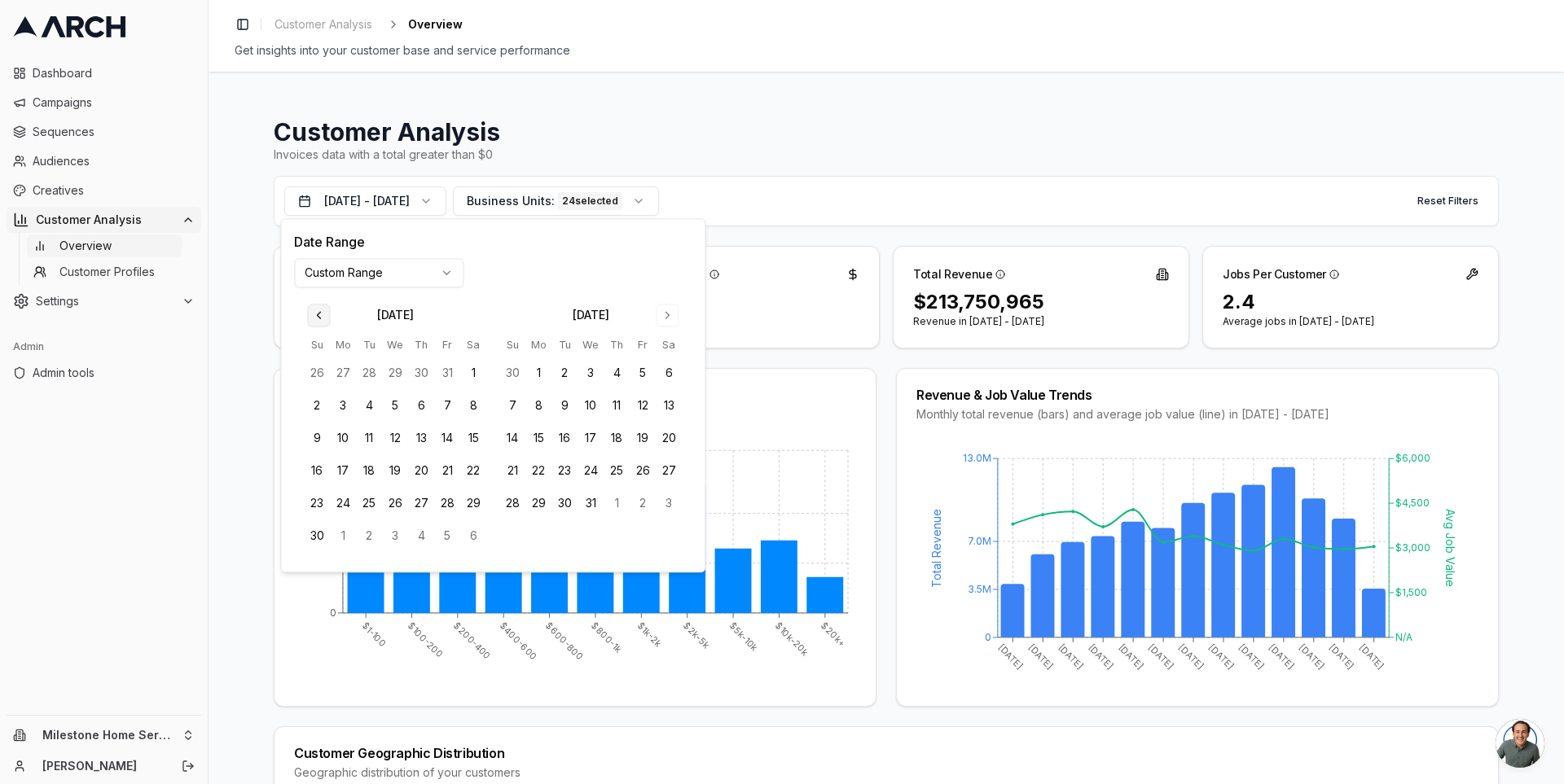
click at [326, 310] on button "Go to previous month" at bounding box center [318, 315] width 23 height 23
click at [542, 536] on button "1" at bounding box center [538, 536] width 26 height 26
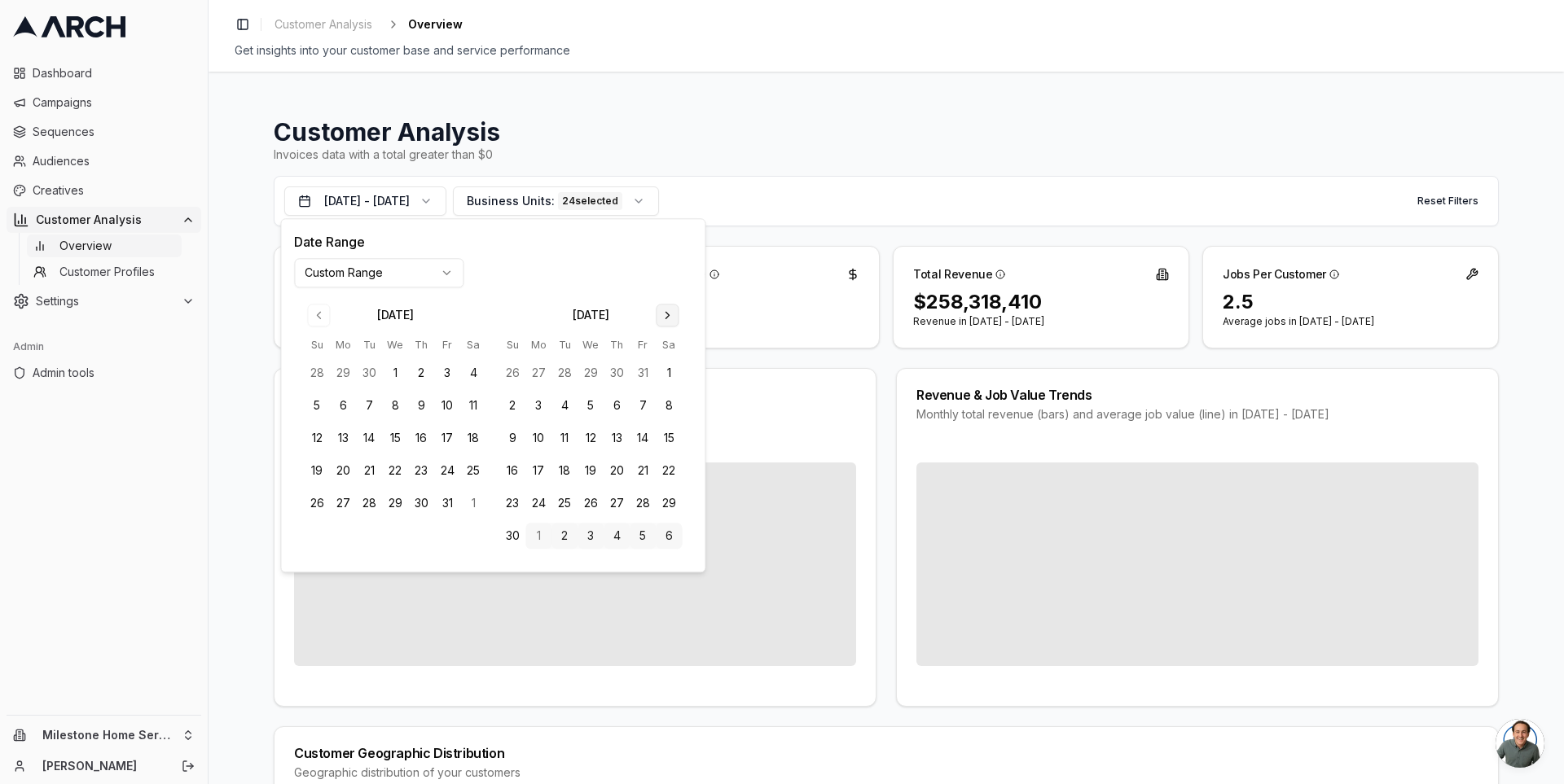
click at [674, 312] on button "Go to next month" at bounding box center [667, 315] width 23 height 23
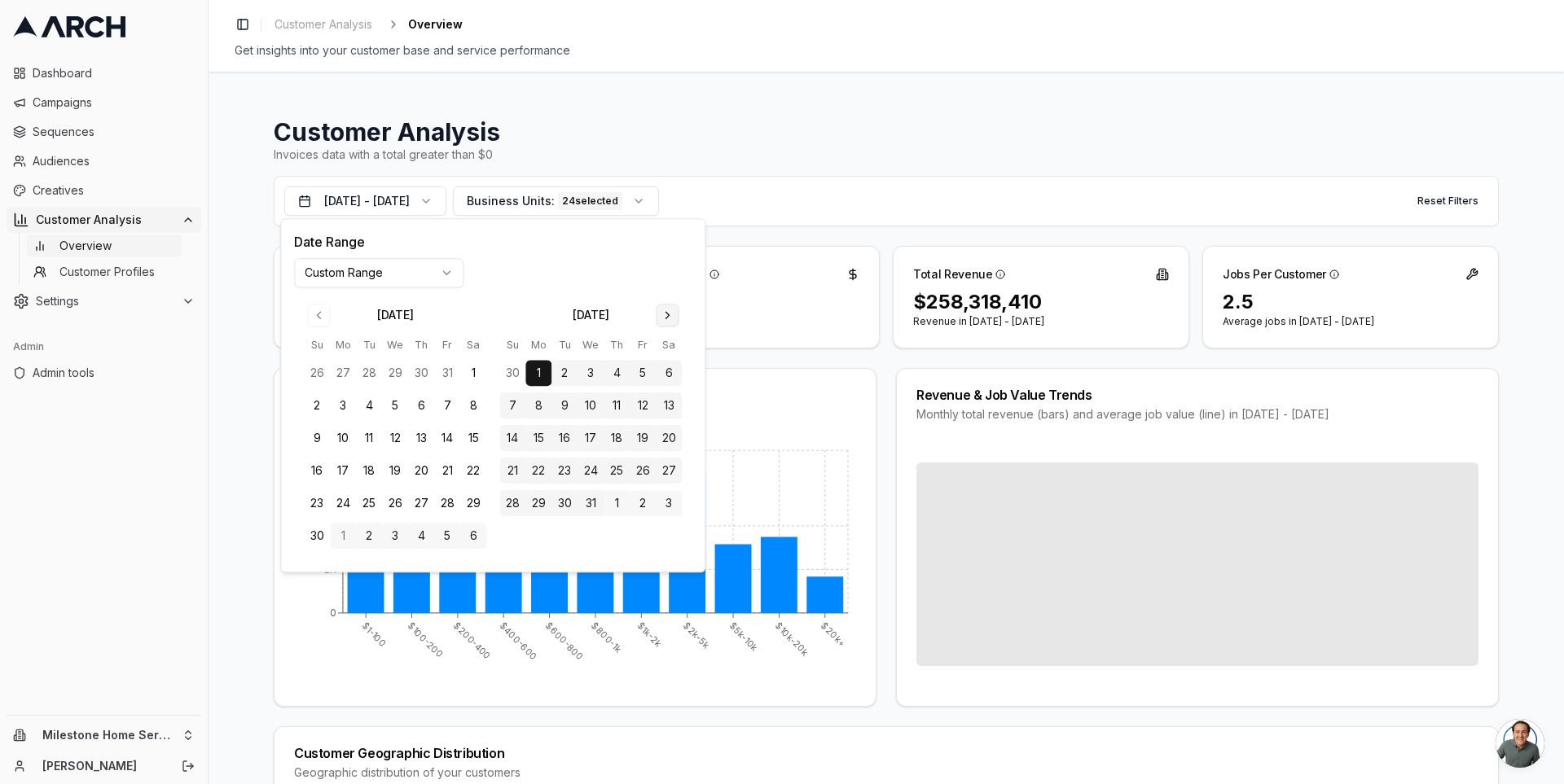
click at [674, 312] on button "Go to next month" at bounding box center [667, 315] width 23 height 23
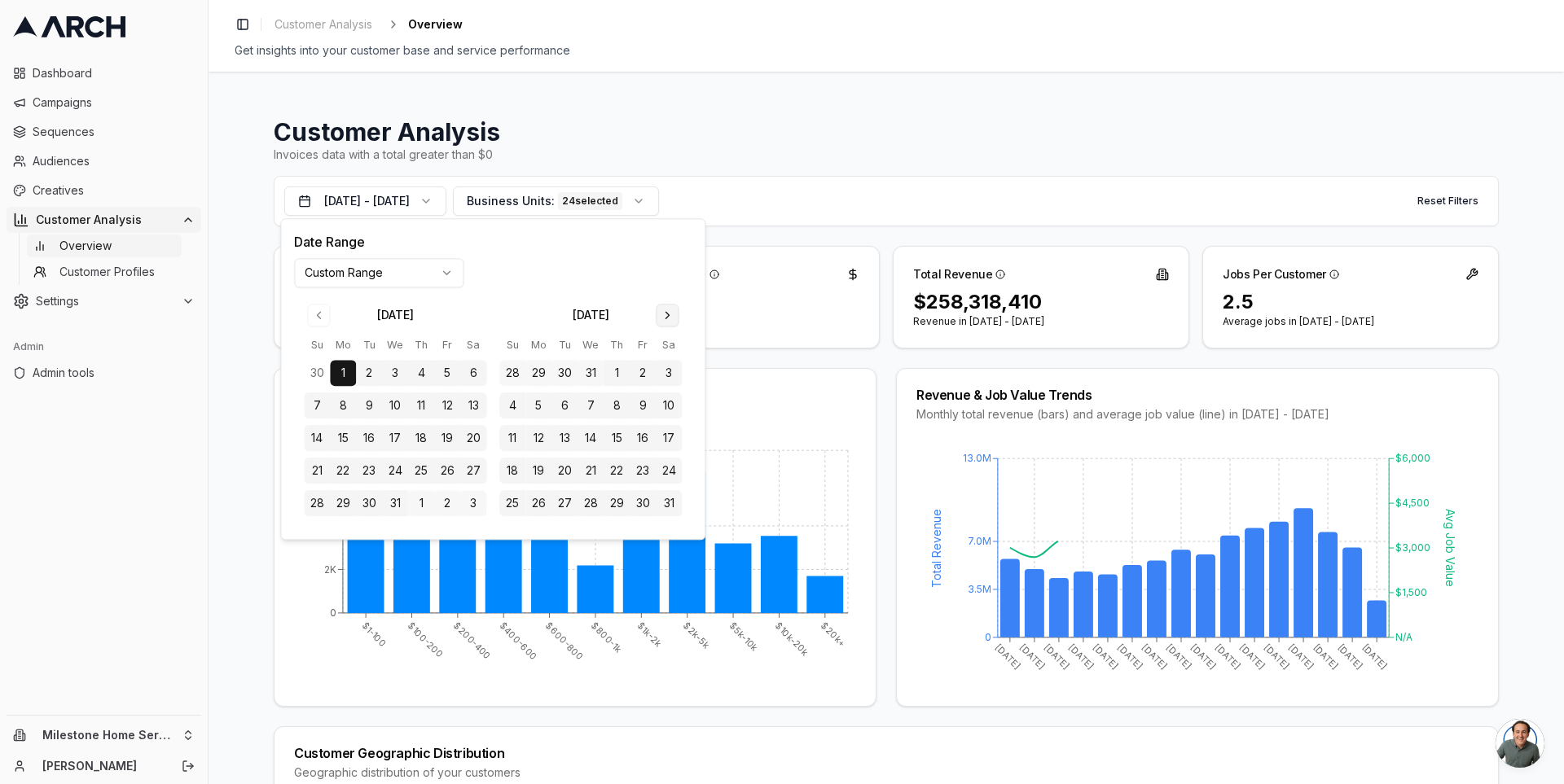
click at [674, 312] on button "Go to next month" at bounding box center [667, 315] width 23 height 23
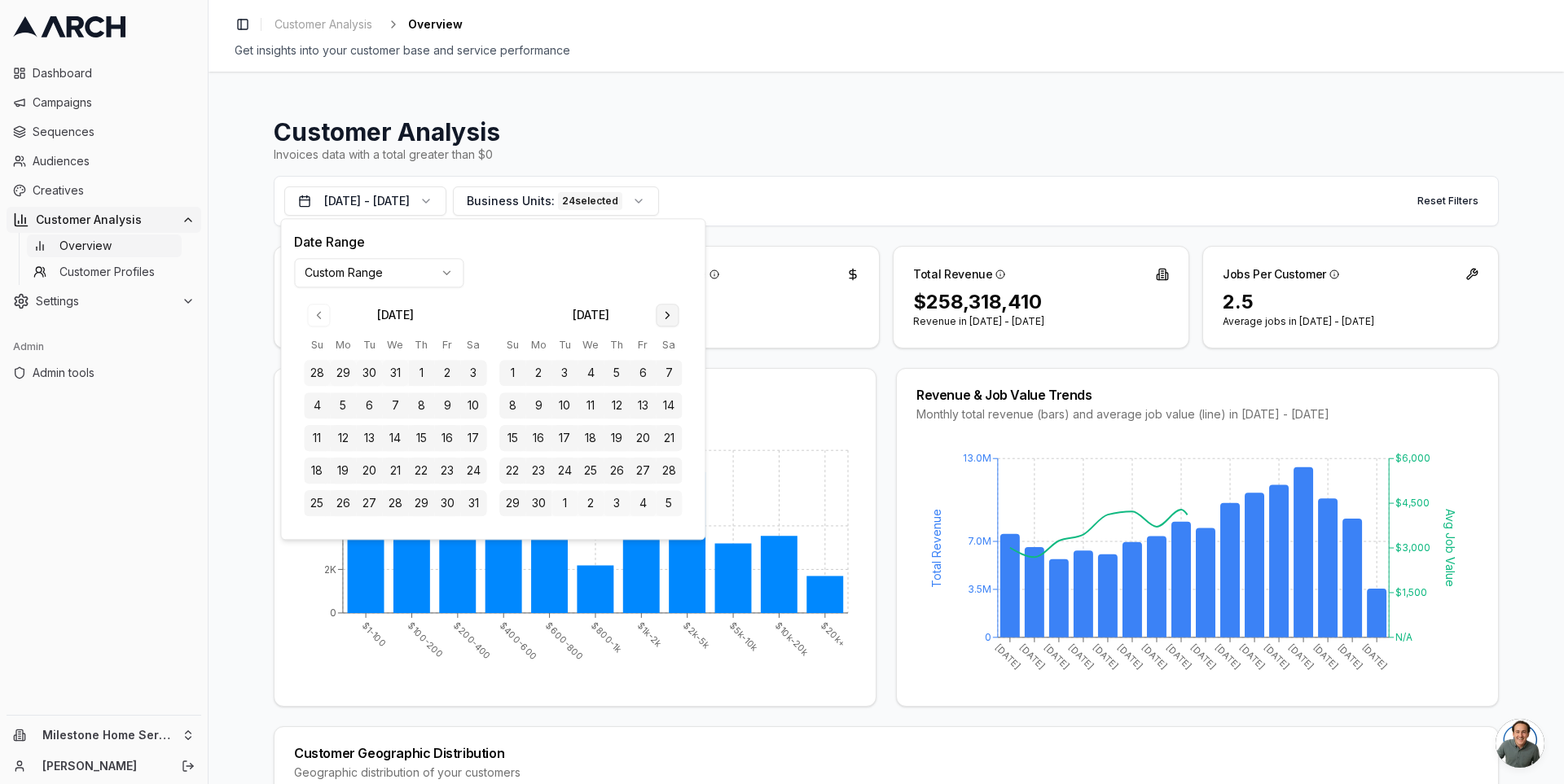
click at [674, 312] on button "Go to next month" at bounding box center [667, 315] width 23 height 23
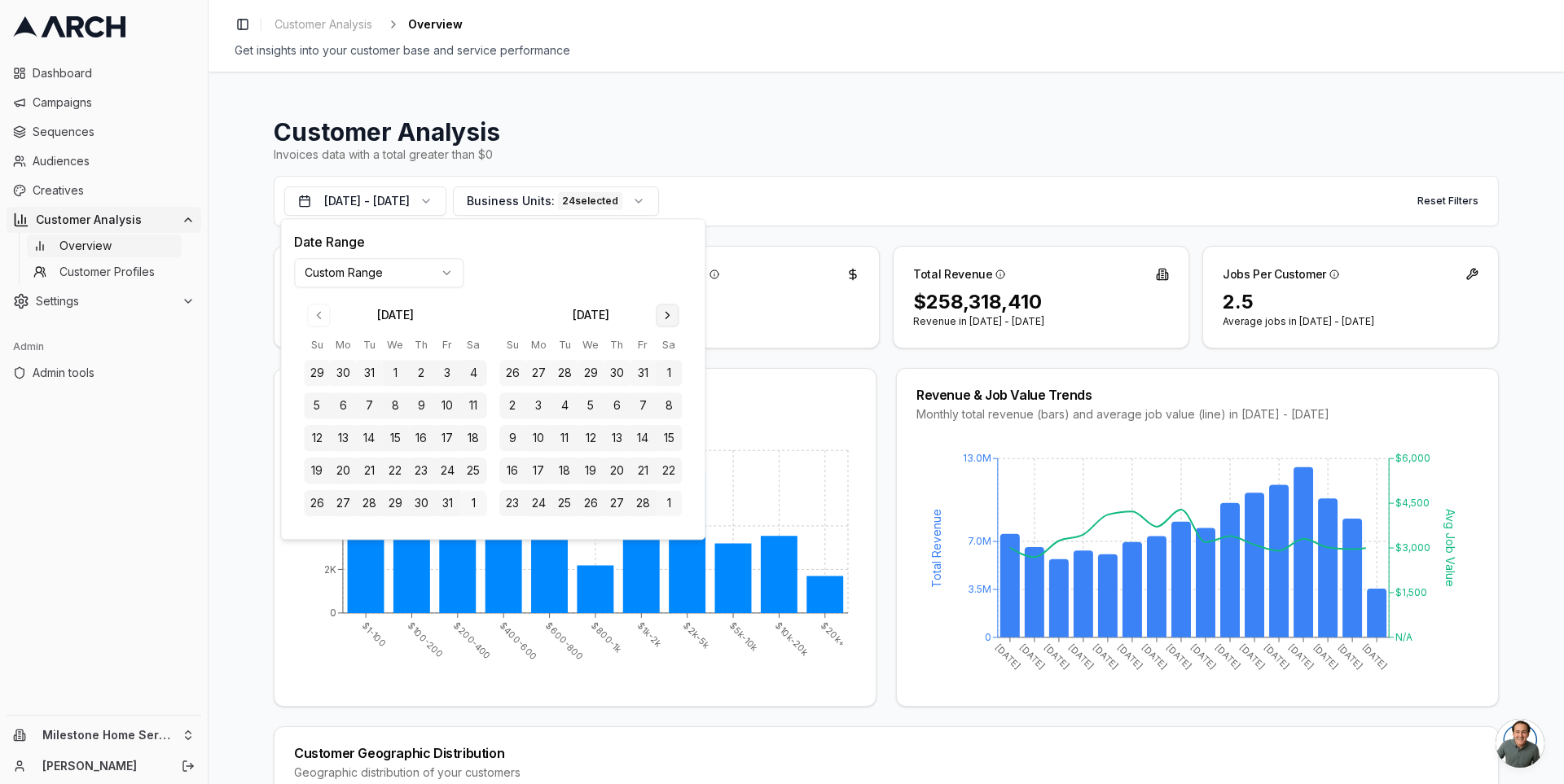
click at [674, 312] on button "Go to next month" at bounding box center [667, 315] width 23 height 23
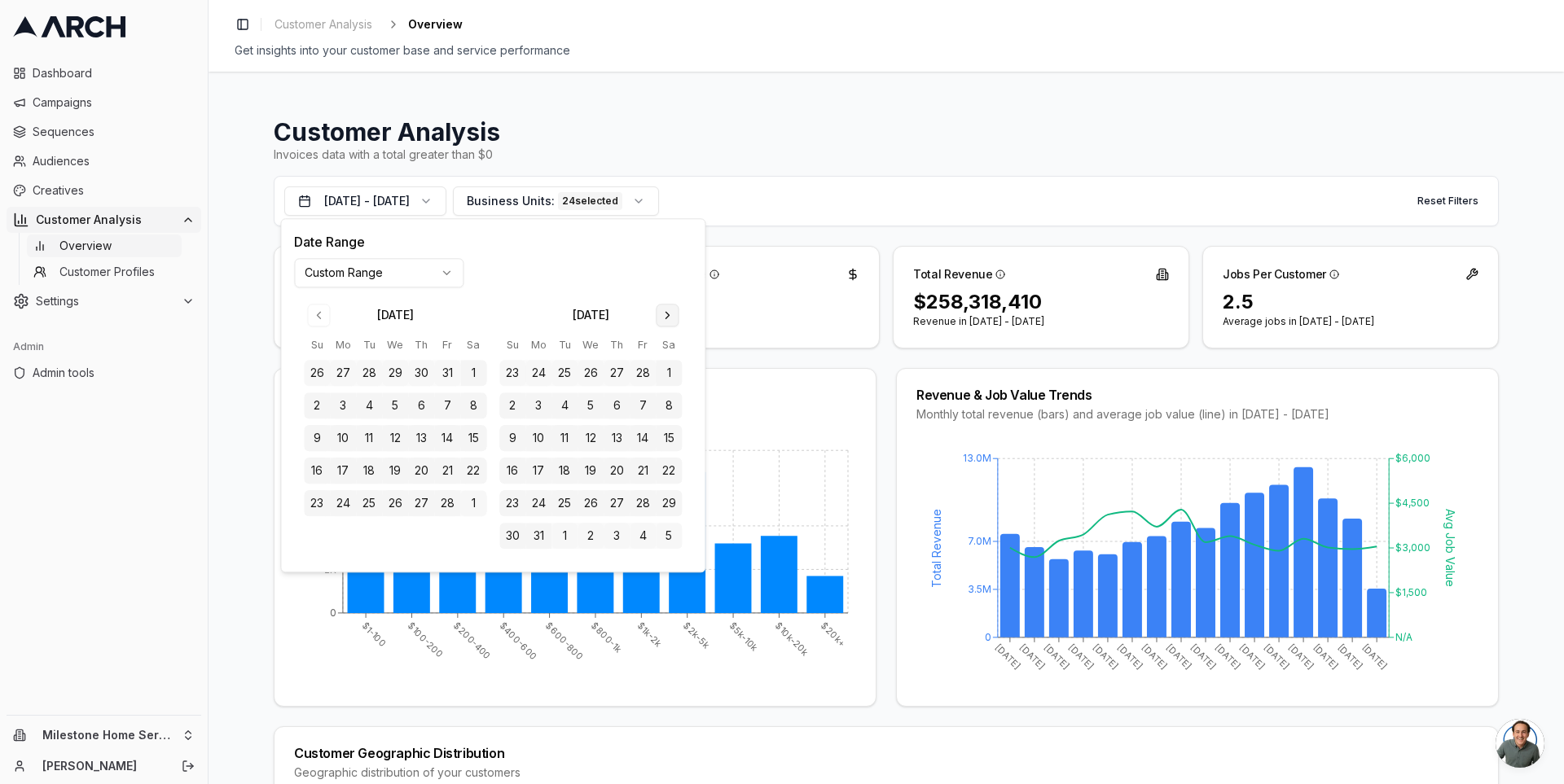
click at [674, 312] on button "Go to next month" at bounding box center [667, 315] width 23 height 23
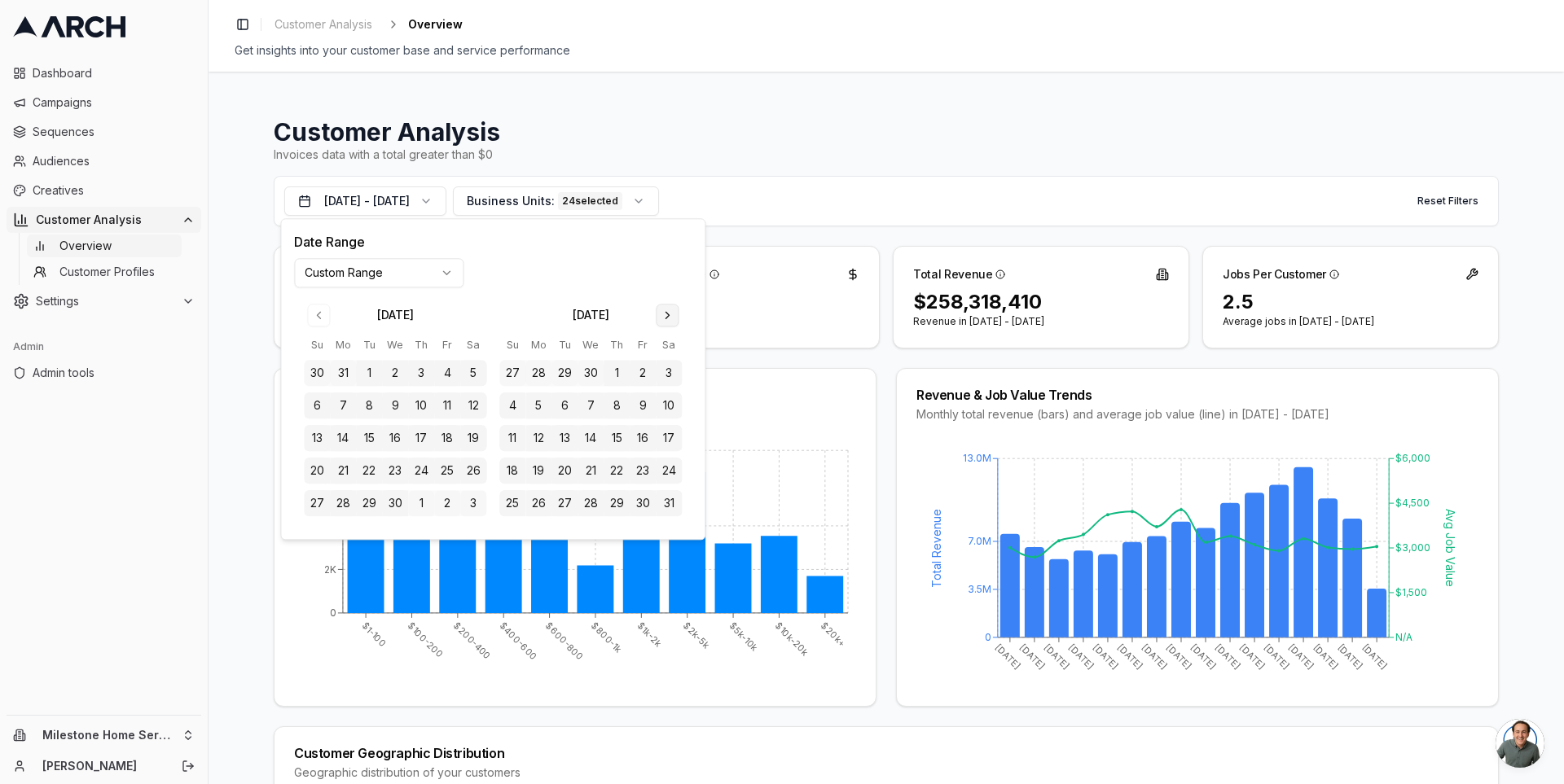
click at [674, 312] on button "Go to next month" at bounding box center [667, 315] width 23 height 23
click at [540, 373] on button "30" at bounding box center [538, 373] width 26 height 26
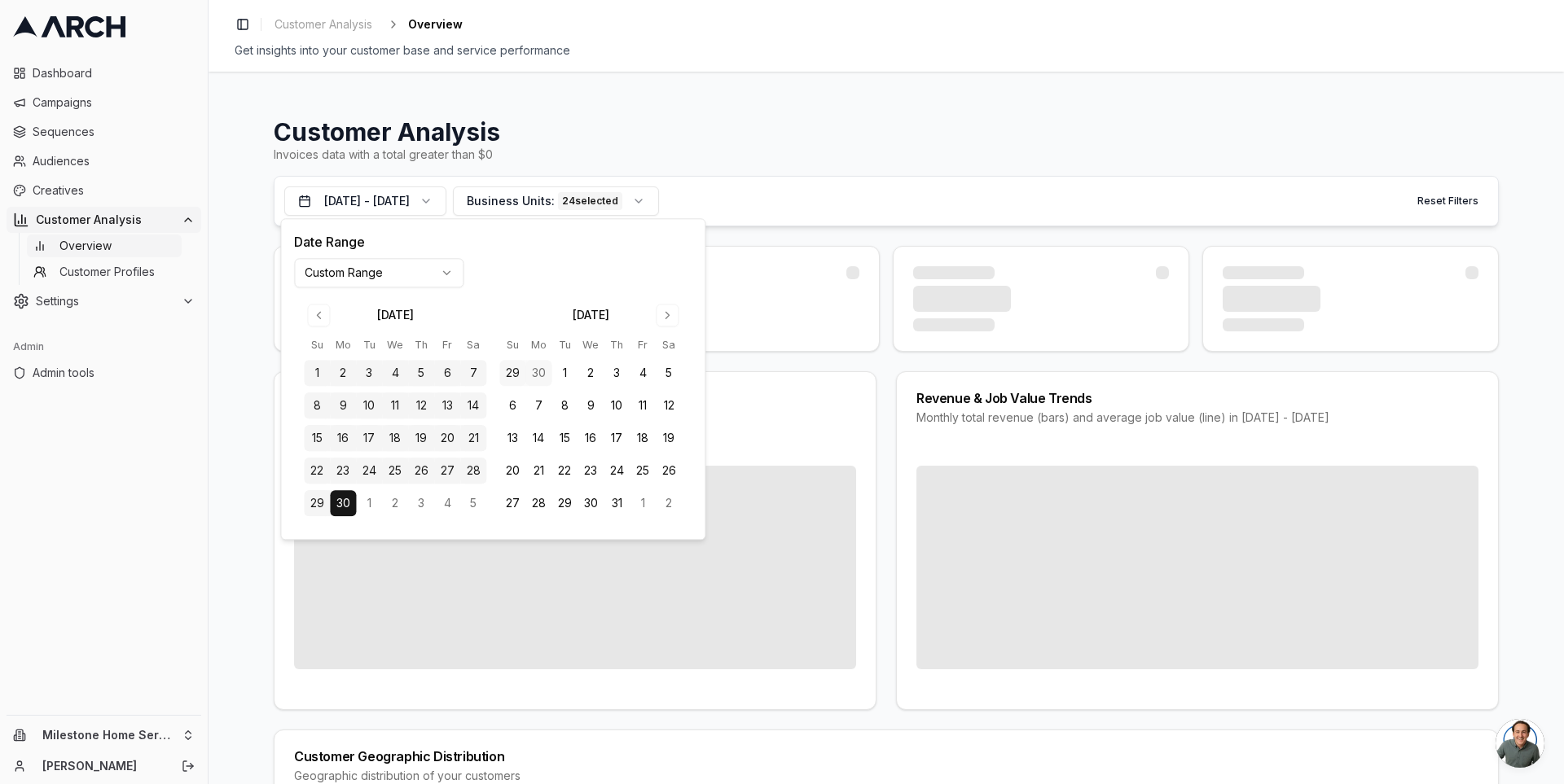
click at [857, 178] on div "Jul 1, 2024 - Jun 30, 2025 Business Units: 24 selected Reset Filters" at bounding box center [886, 200] width 1225 height 50
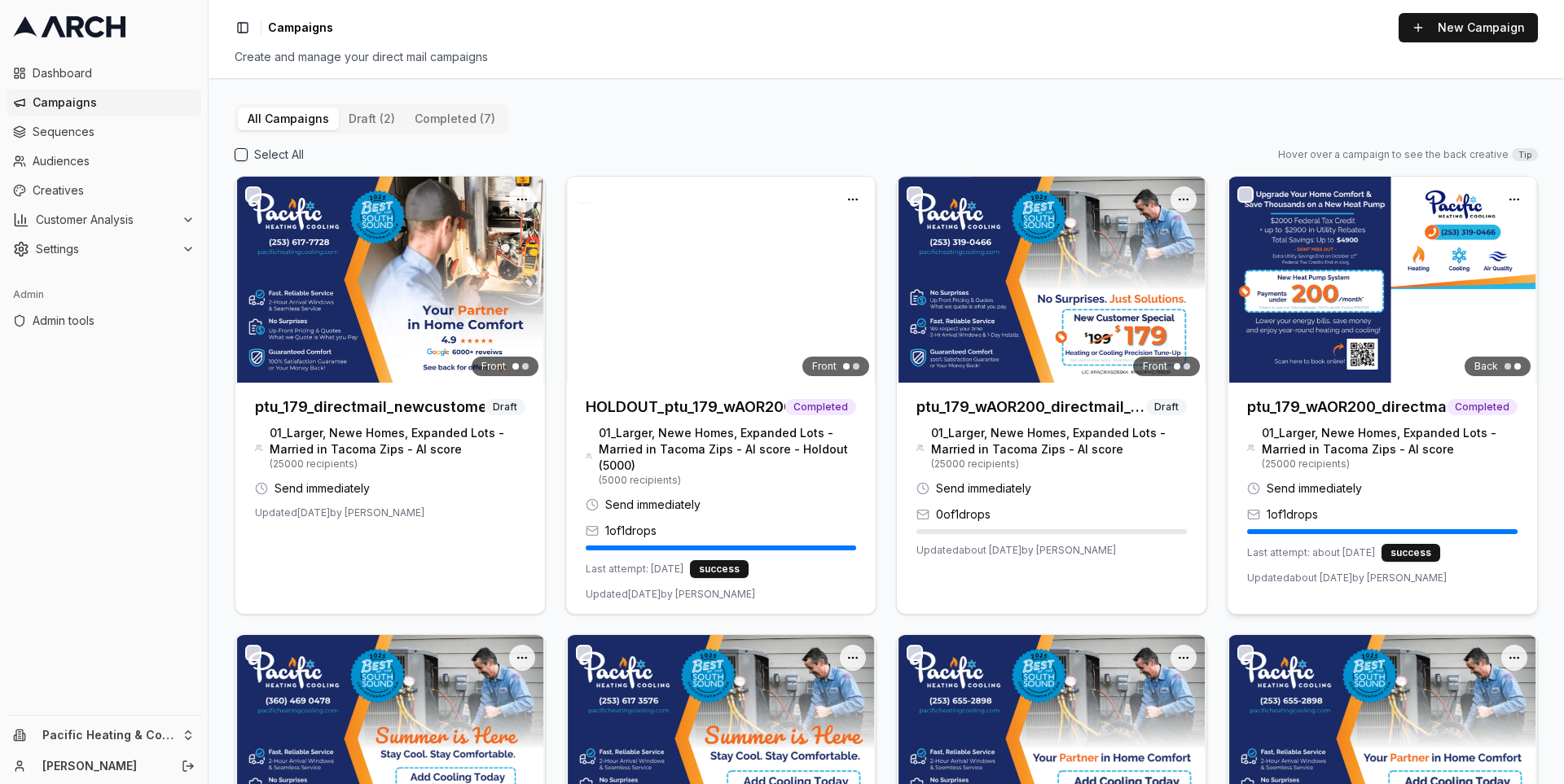
click at [1311, 271] on img at bounding box center [1383, 280] width 310 height 206
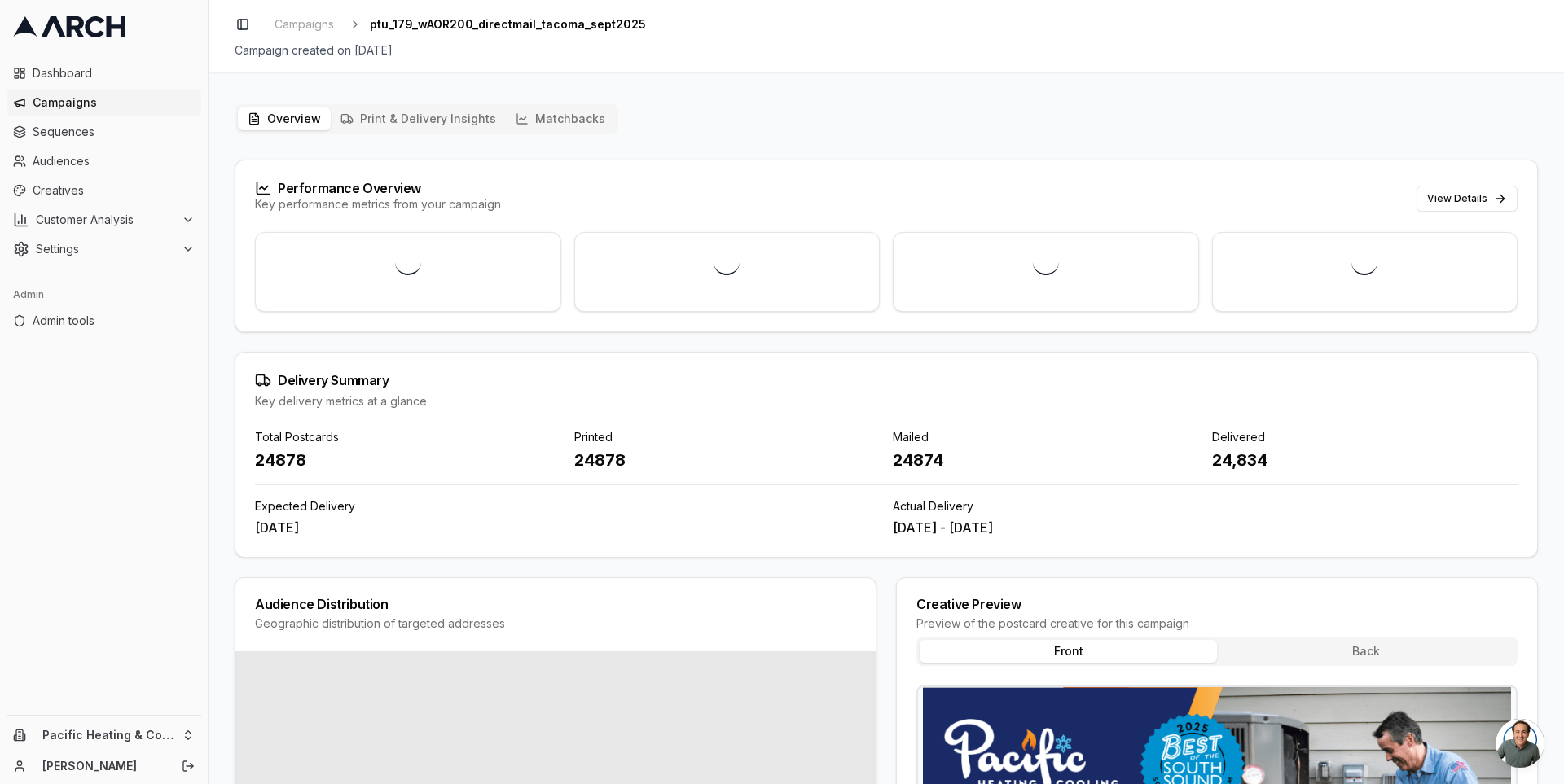
click at [539, 120] on button "Matchbacks" at bounding box center [560, 118] width 109 height 23
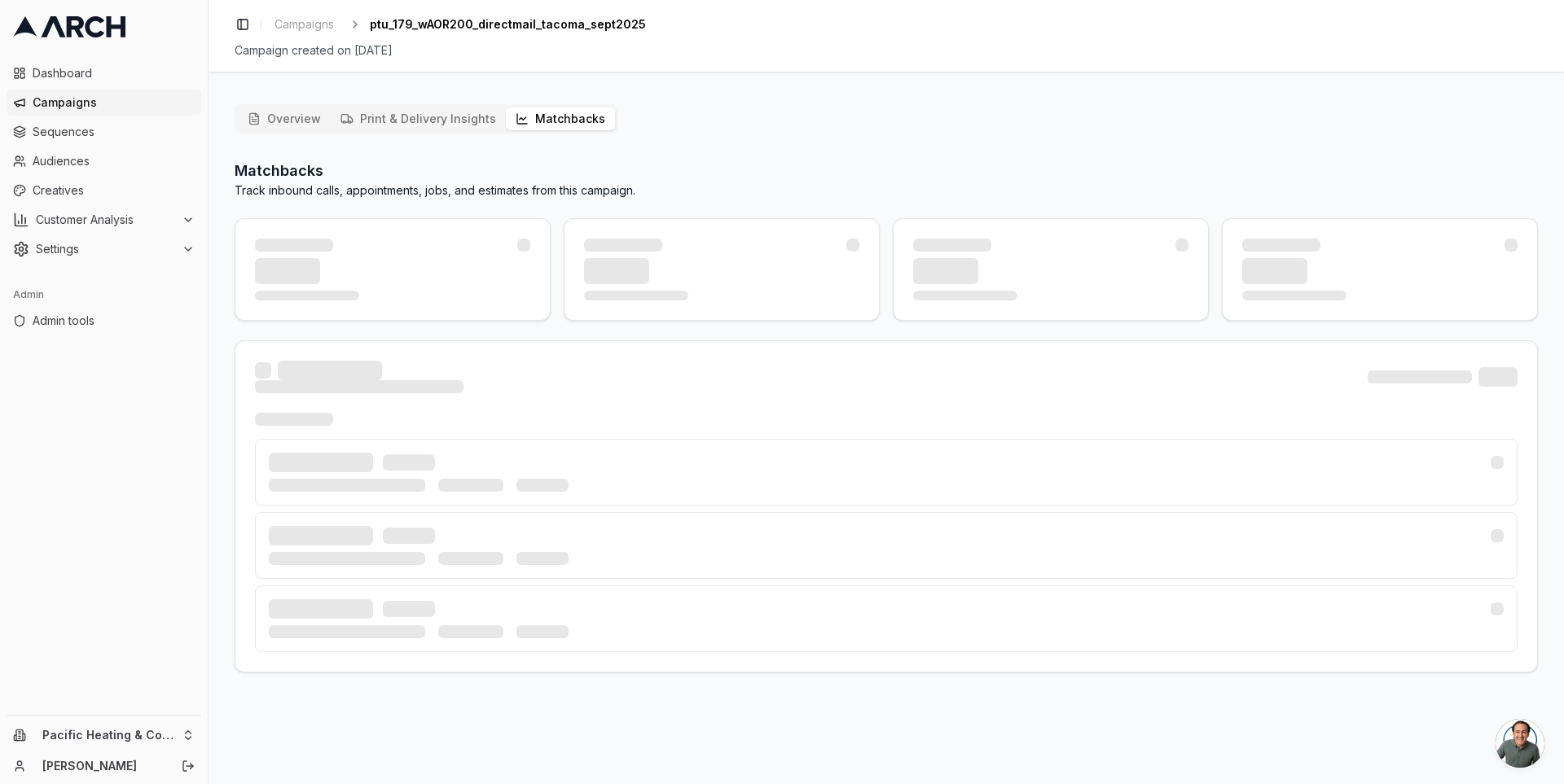
click at [557, 193] on p "Track inbound calls, appointments, jobs, and estimates from this campaign." at bounding box center [435, 190] width 401 height 16
click at [553, 193] on p "Track inbound calls, appointments, jobs, and estimates from this campaign." at bounding box center [435, 190] width 401 height 16
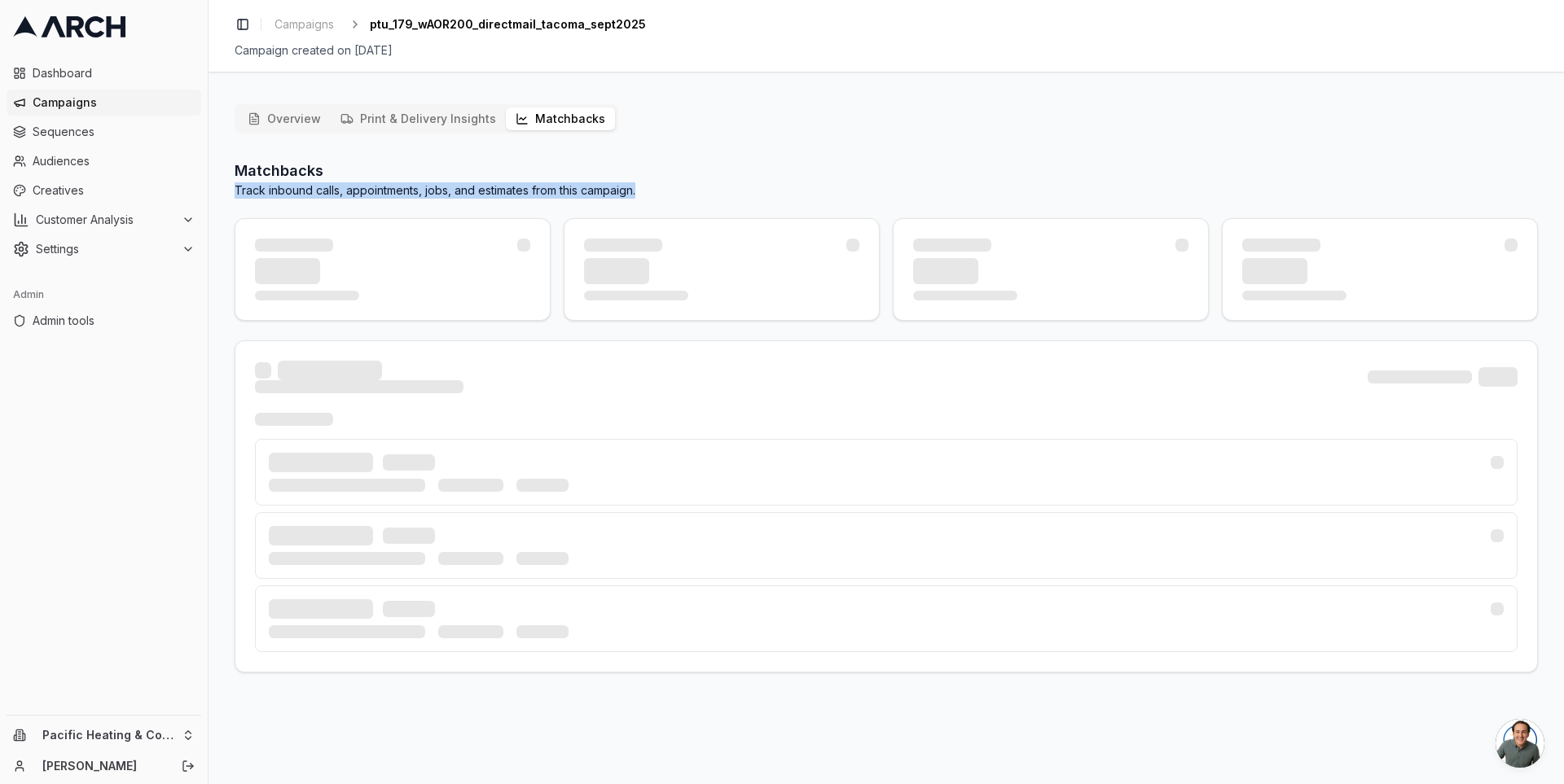
click at [553, 193] on p "Track inbound calls, appointments, jobs, and estimates from this campaign." at bounding box center [435, 190] width 401 height 16
click at [547, 193] on p "Track inbound calls, appointments, jobs, and estimates from this campaign." at bounding box center [435, 190] width 401 height 16
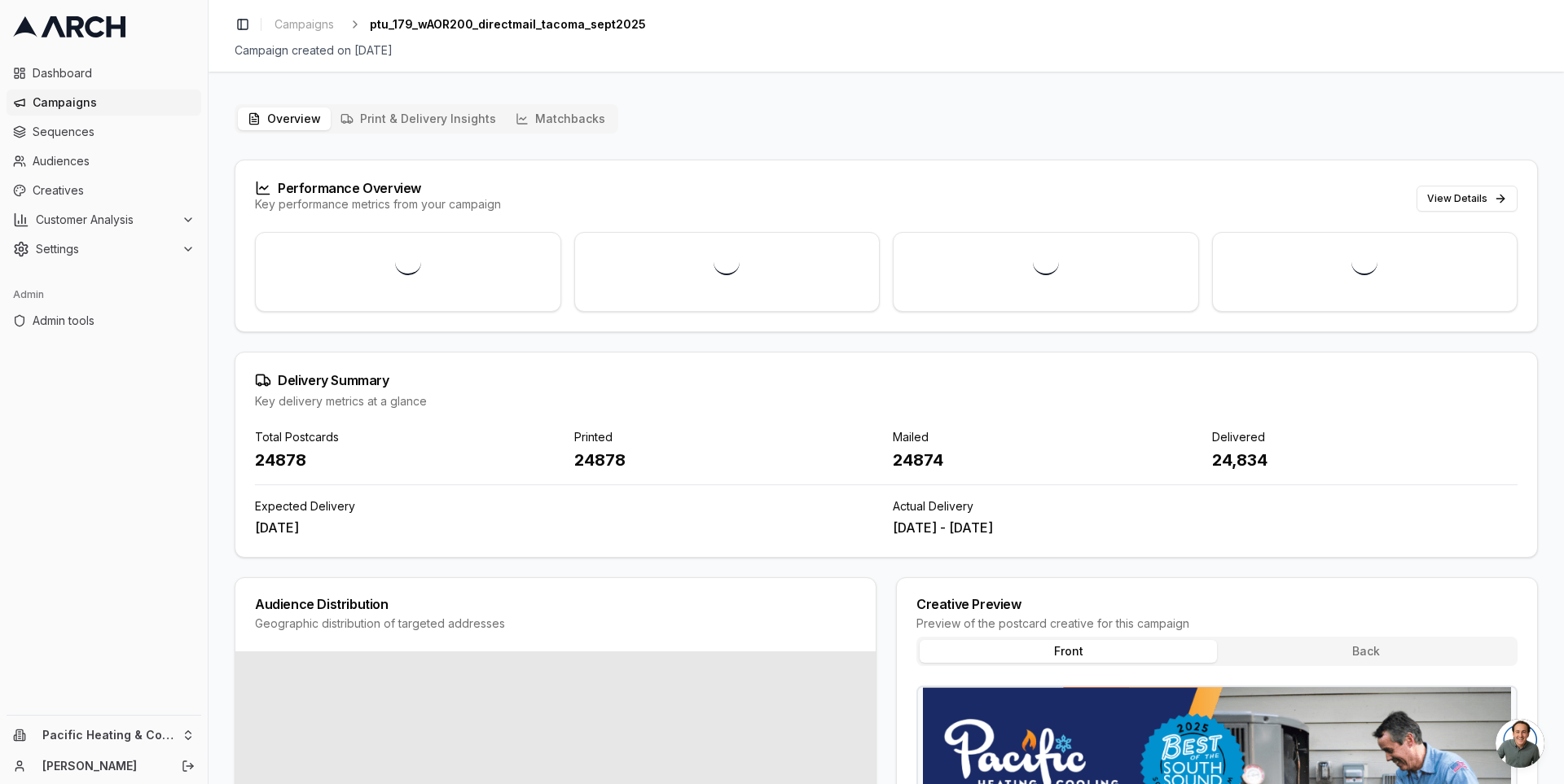
click at [546, 117] on button "Matchbacks" at bounding box center [560, 118] width 109 height 23
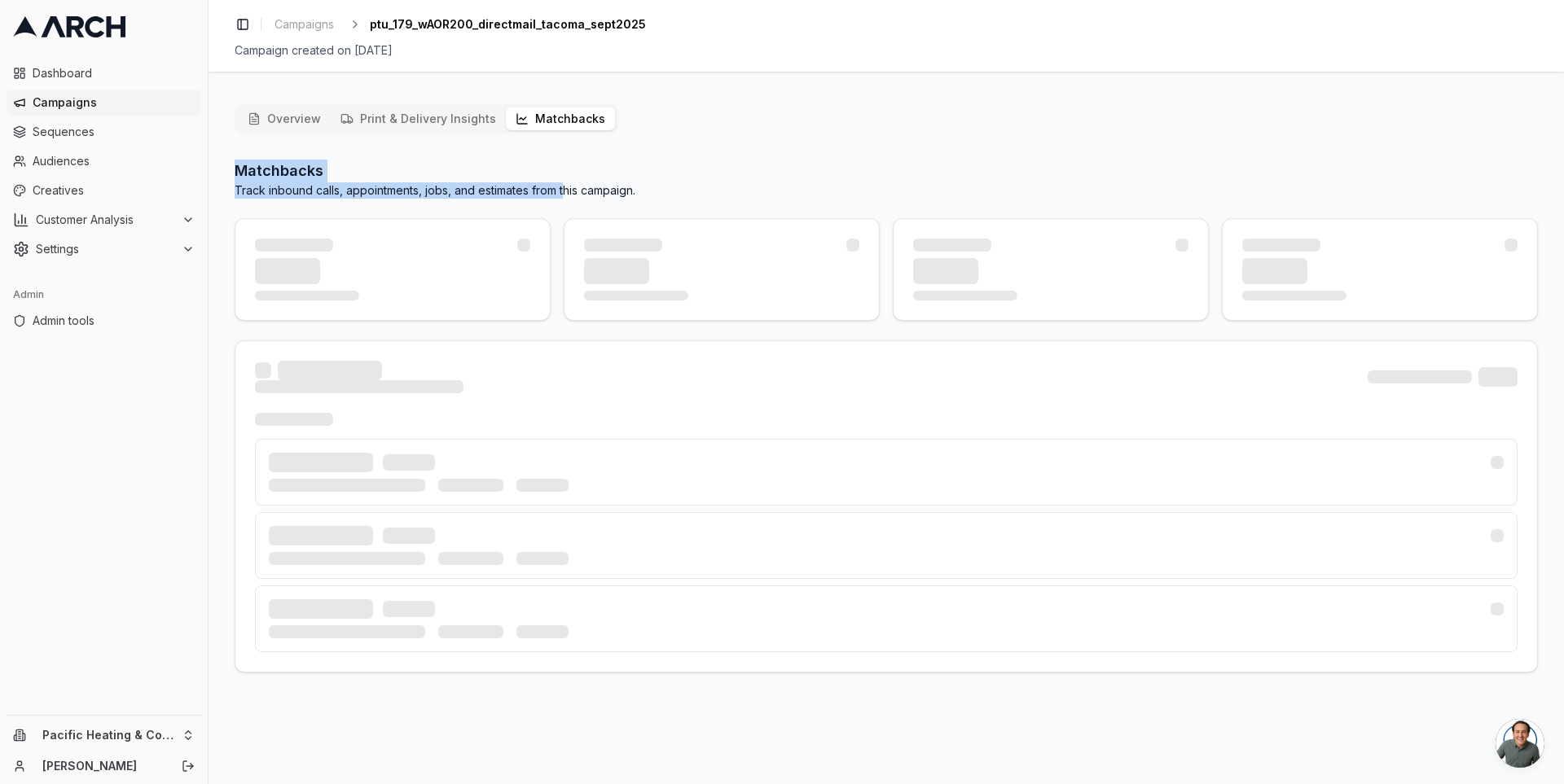
drag, startPoint x: 568, startPoint y: 189, endPoint x: 240, endPoint y: 174, distance: 328.3
click at [240, 174] on div "Matchbacks Track inbound calls, appointments, jobs, and estimates from this cam…" at bounding box center [435, 178] width 401 height 39
click at [240, 174] on h2 "Matchbacks" at bounding box center [435, 170] width 401 height 23
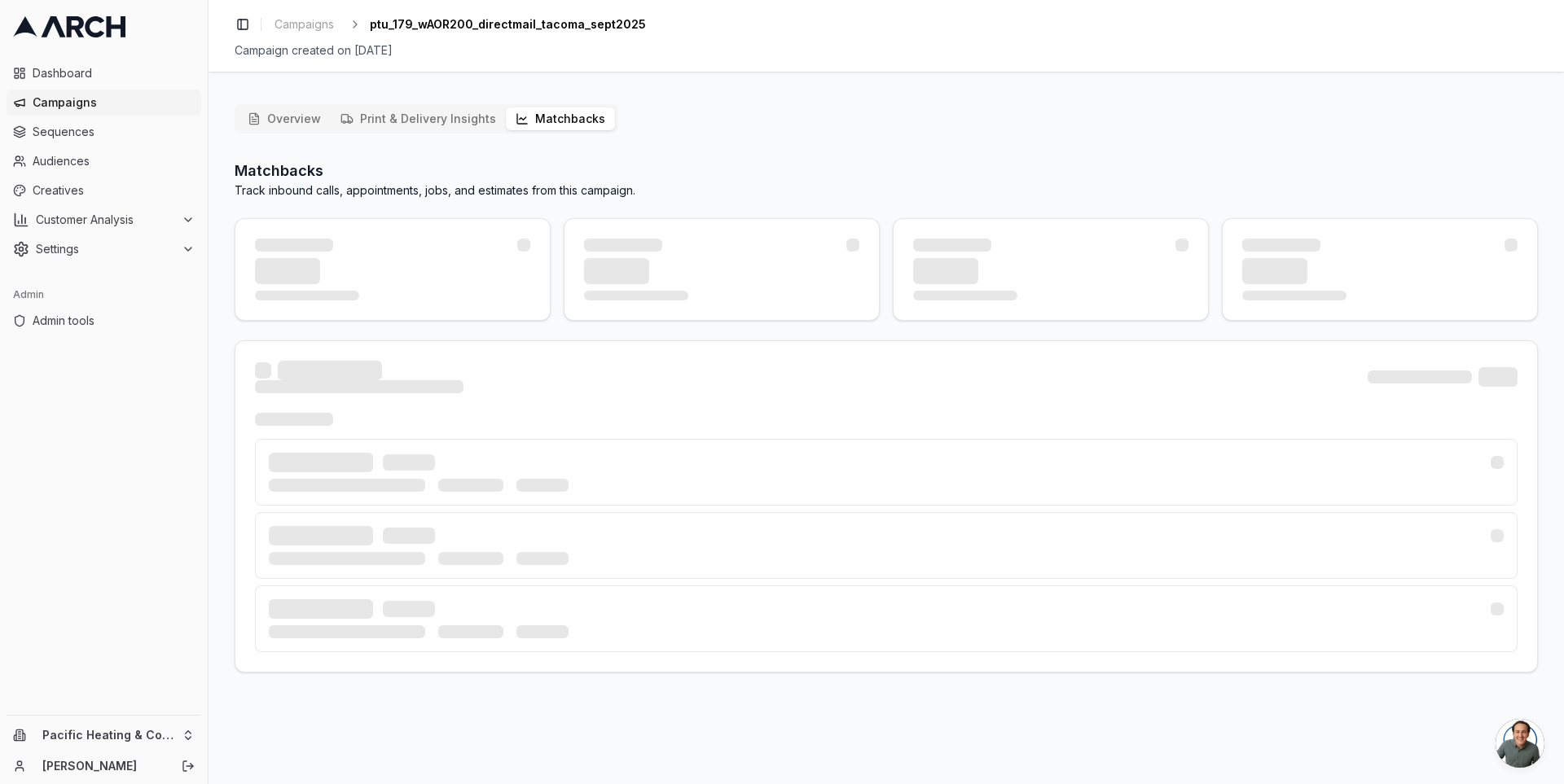
click at [290, 184] on p "Track inbound calls, appointments, jobs, and estimates from this campaign." at bounding box center [435, 190] width 401 height 16
click at [301, 188] on p "Track inbound calls, appointments, jobs, and estimates from this campaign." at bounding box center [435, 190] width 401 height 16
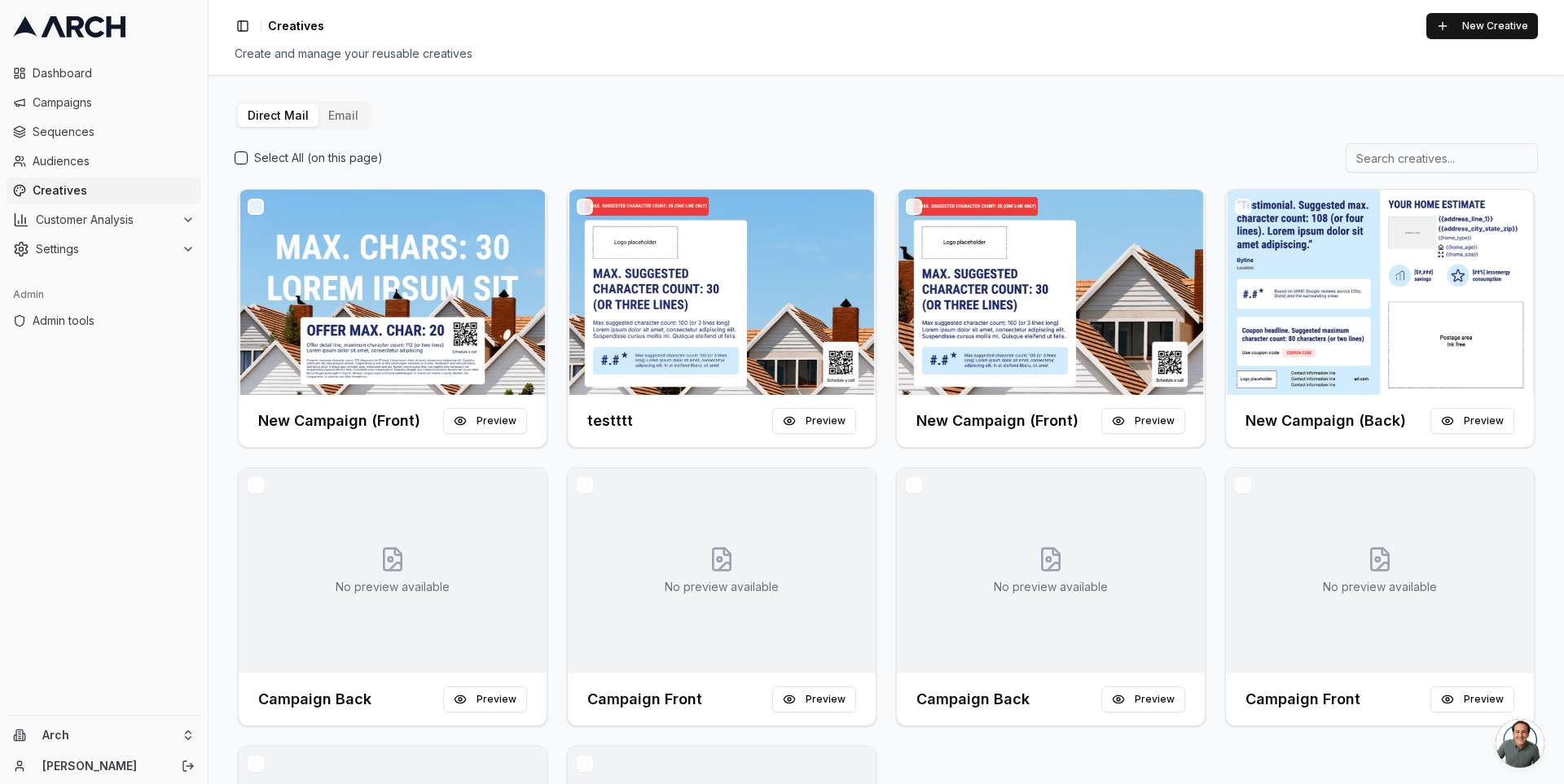
click at [353, 117] on button "Email" at bounding box center [343, 115] width 50 height 23
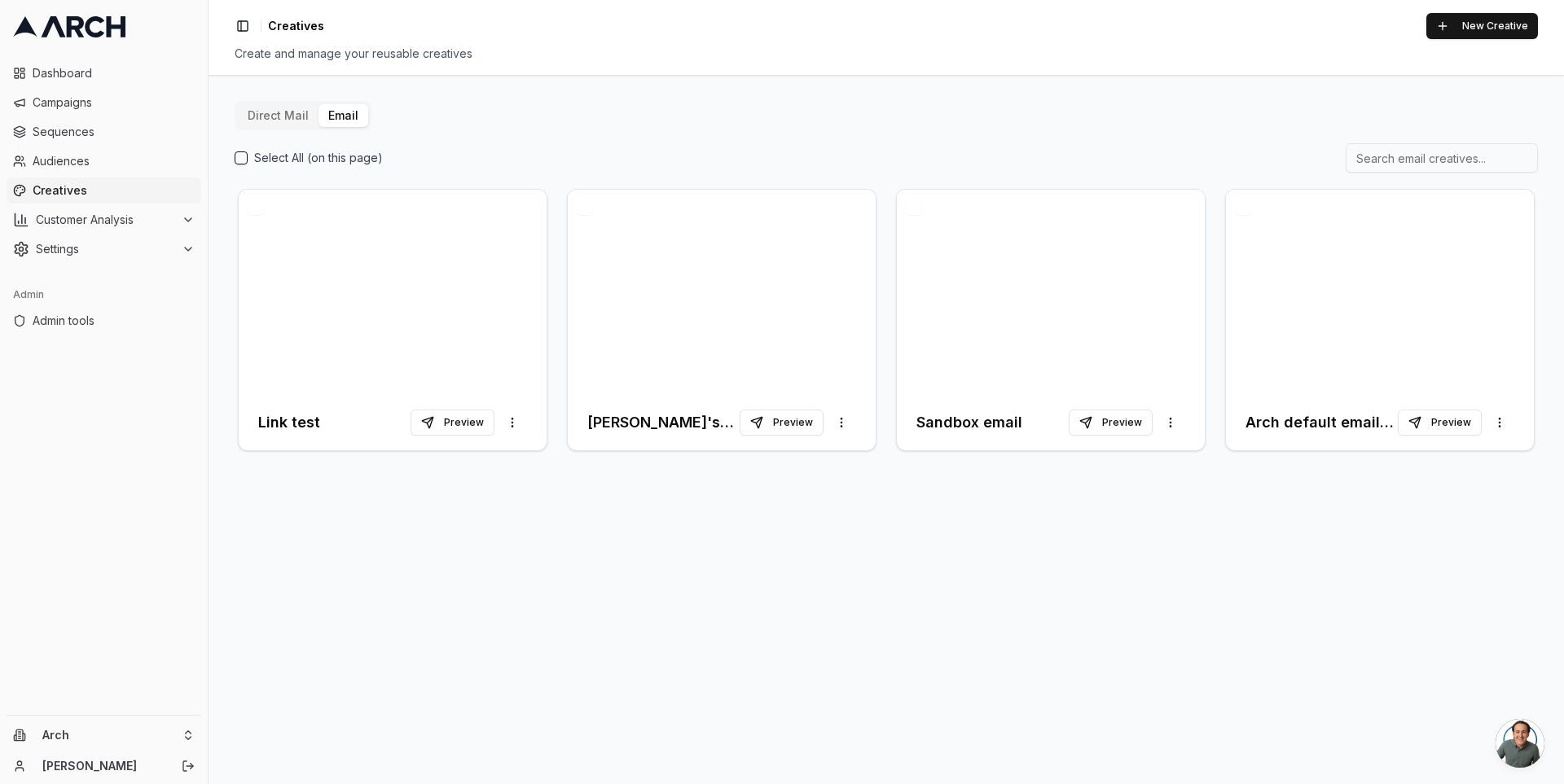
click at [281, 119] on button "Direct Mail" at bounding box center [278, 115] width 81 height 23
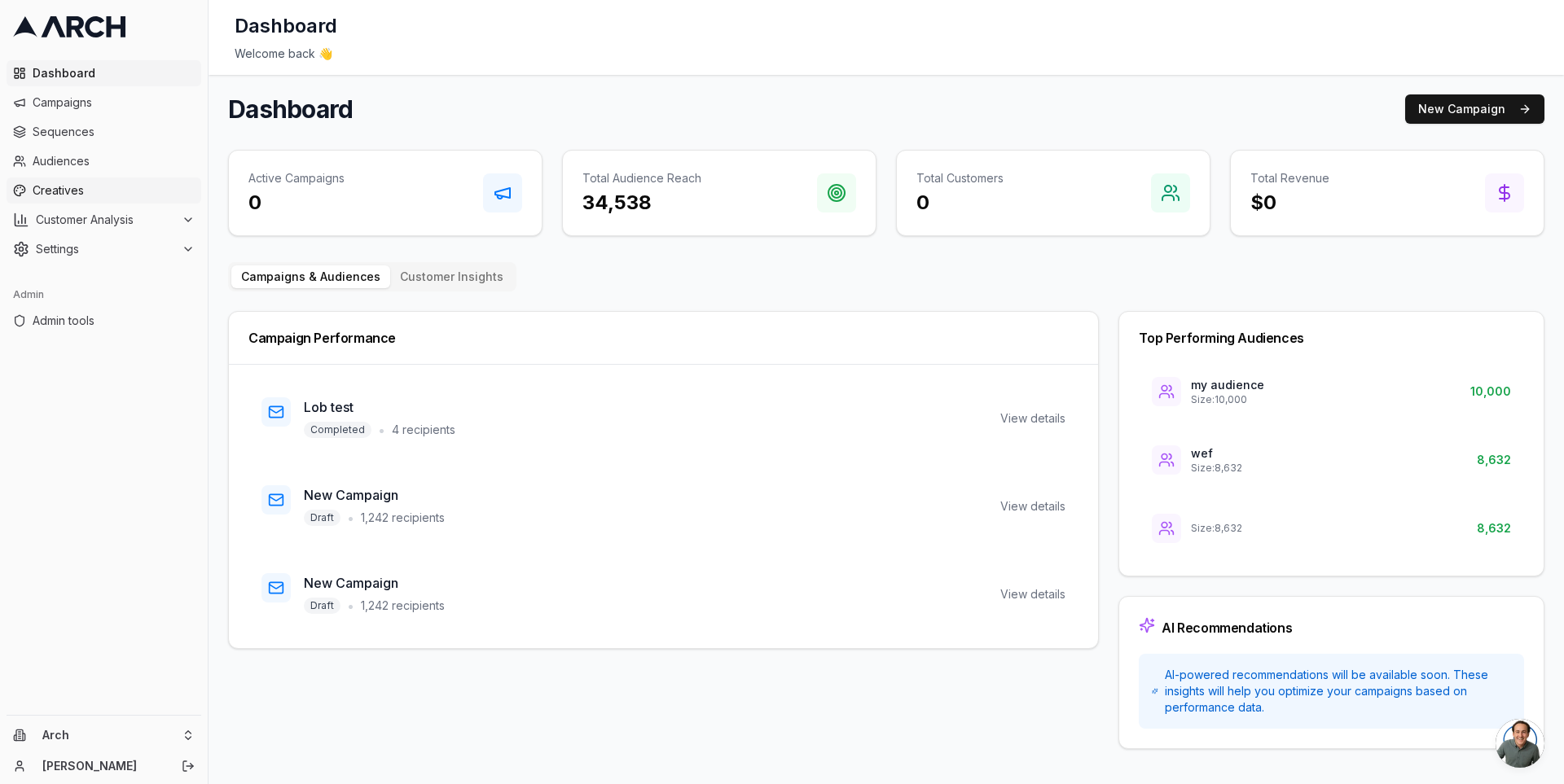
click at [110, 179] on link "Creatives" at bounding box center [104, 190] width 195 height 26
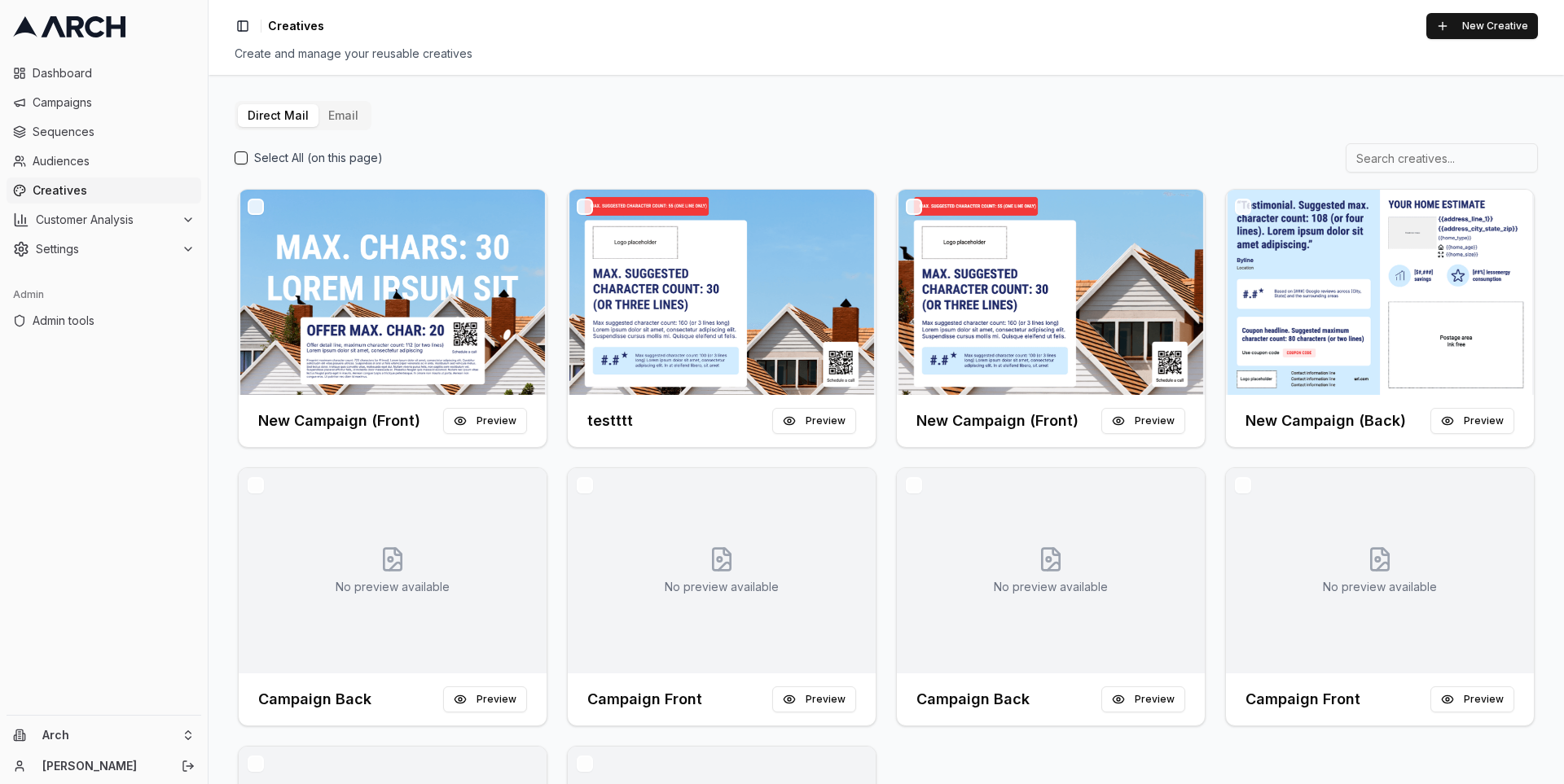
click at [336, 116] on button "Email" at bounding box center [343, 115] width 50 height 23
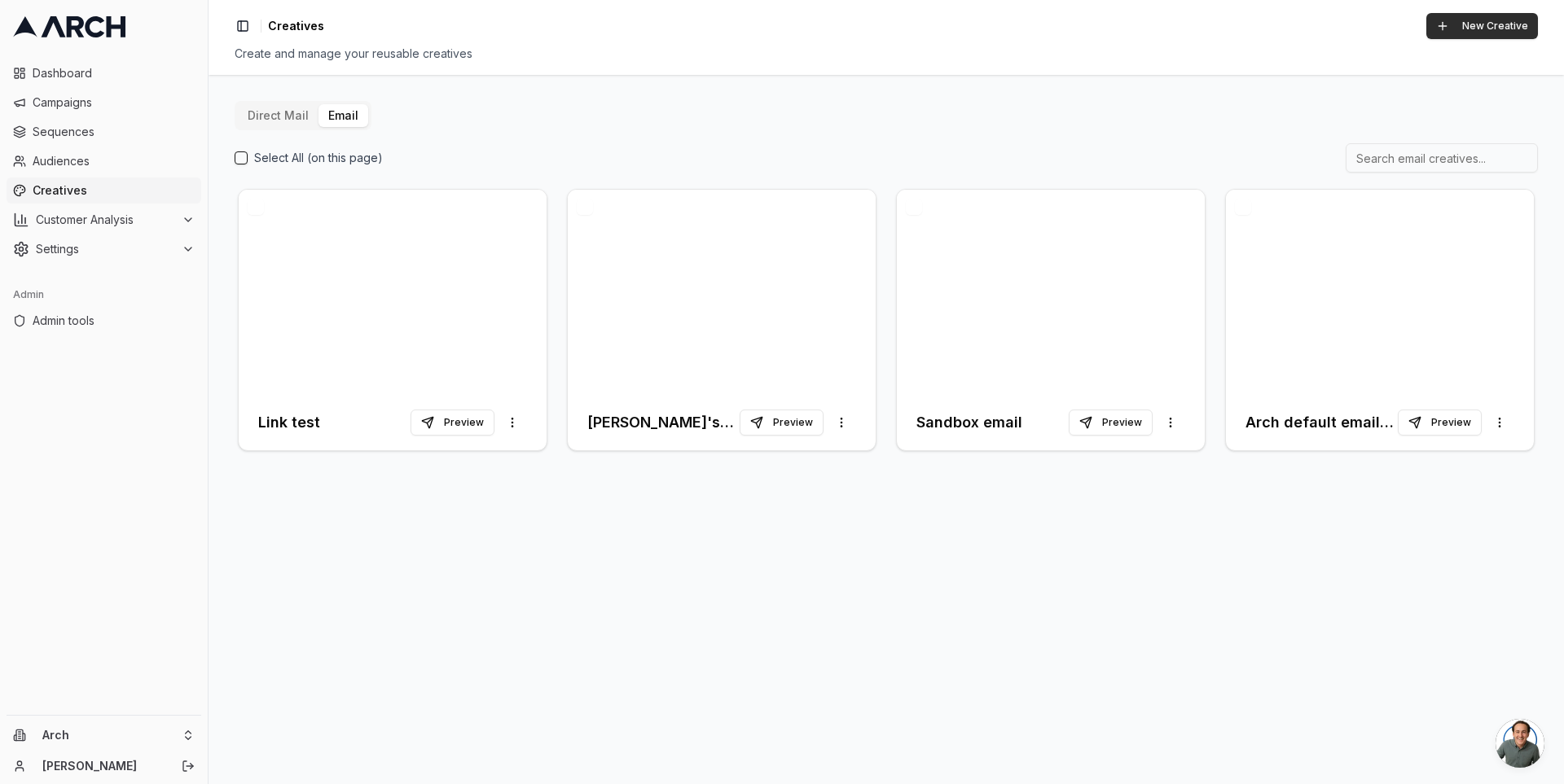
click at [1460, 27] on button "New Creative" at bounding box center [1482, 25] width 112 height 26
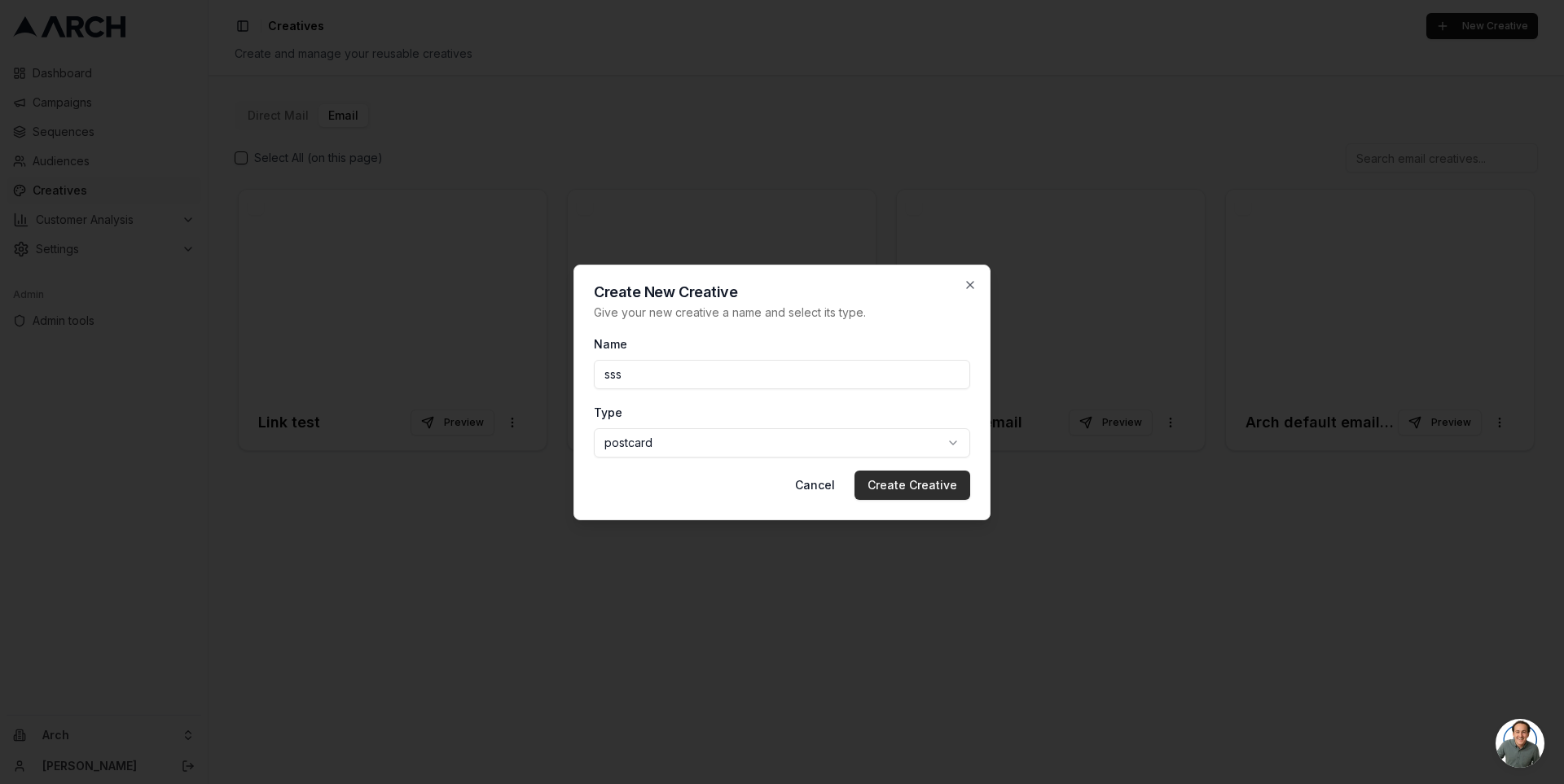
type input "sss"
click at [918, 477] on button "Create Creative" at bounding box center [912, 485] width 116 height 29
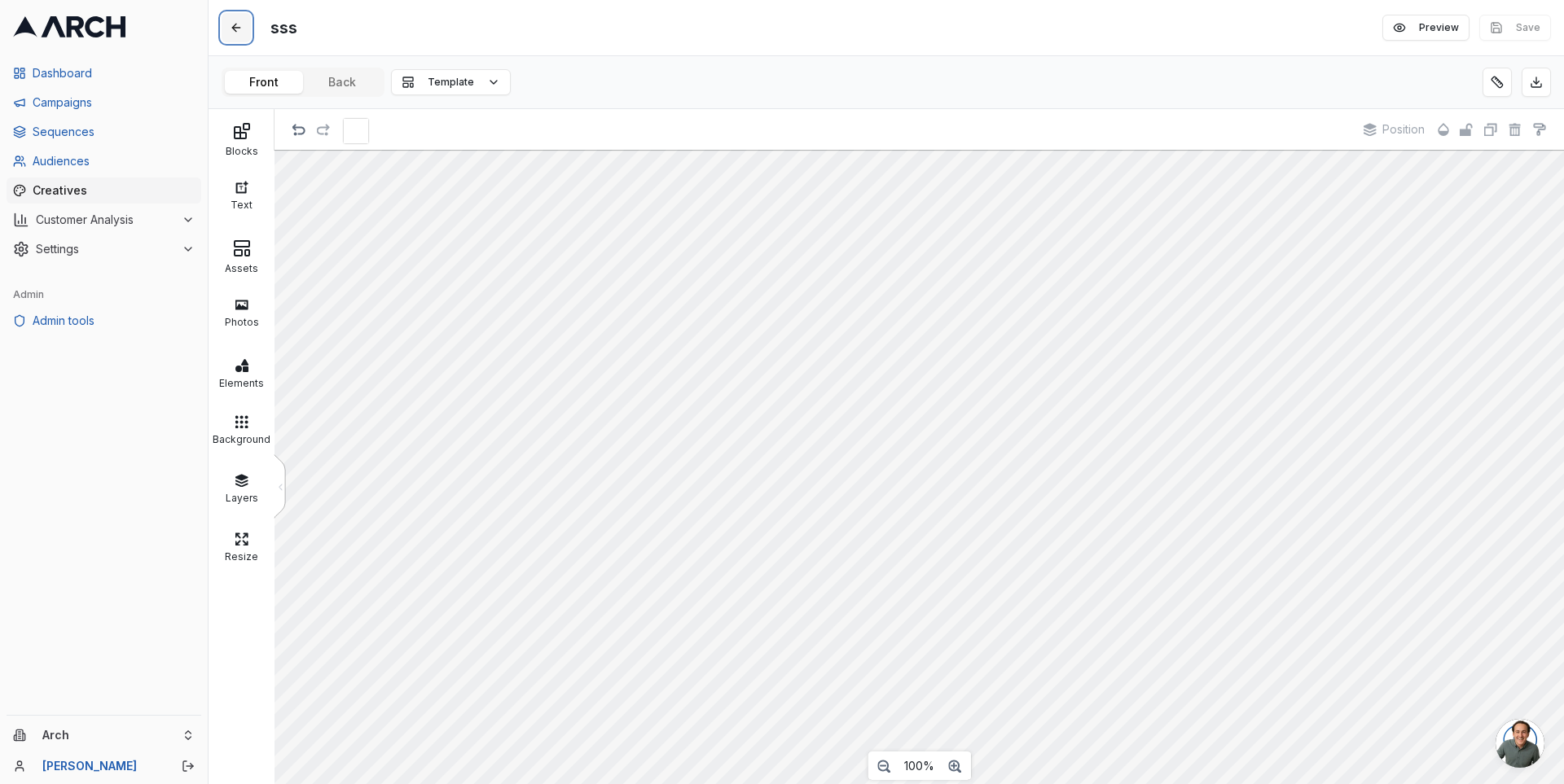
click at [244, 27] on button at bounding box center [236, 27] width 29 height 29
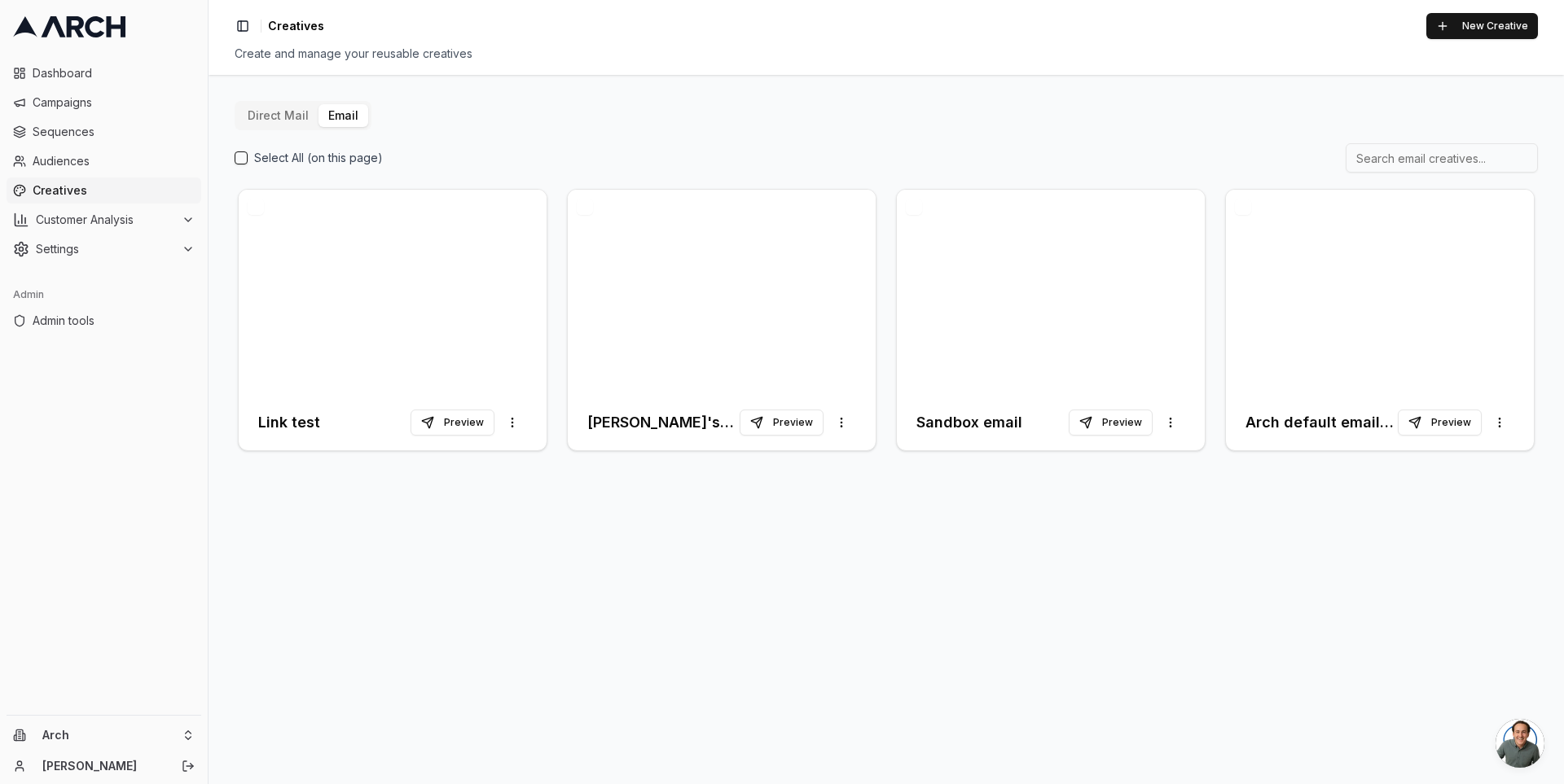
click at [340, 112] on button "Email" at bounding box center [343, 115] width 50 height 23
click at [1467, 19] on button "New Creative" at bounding box center [1482, 25] width 112 height 26
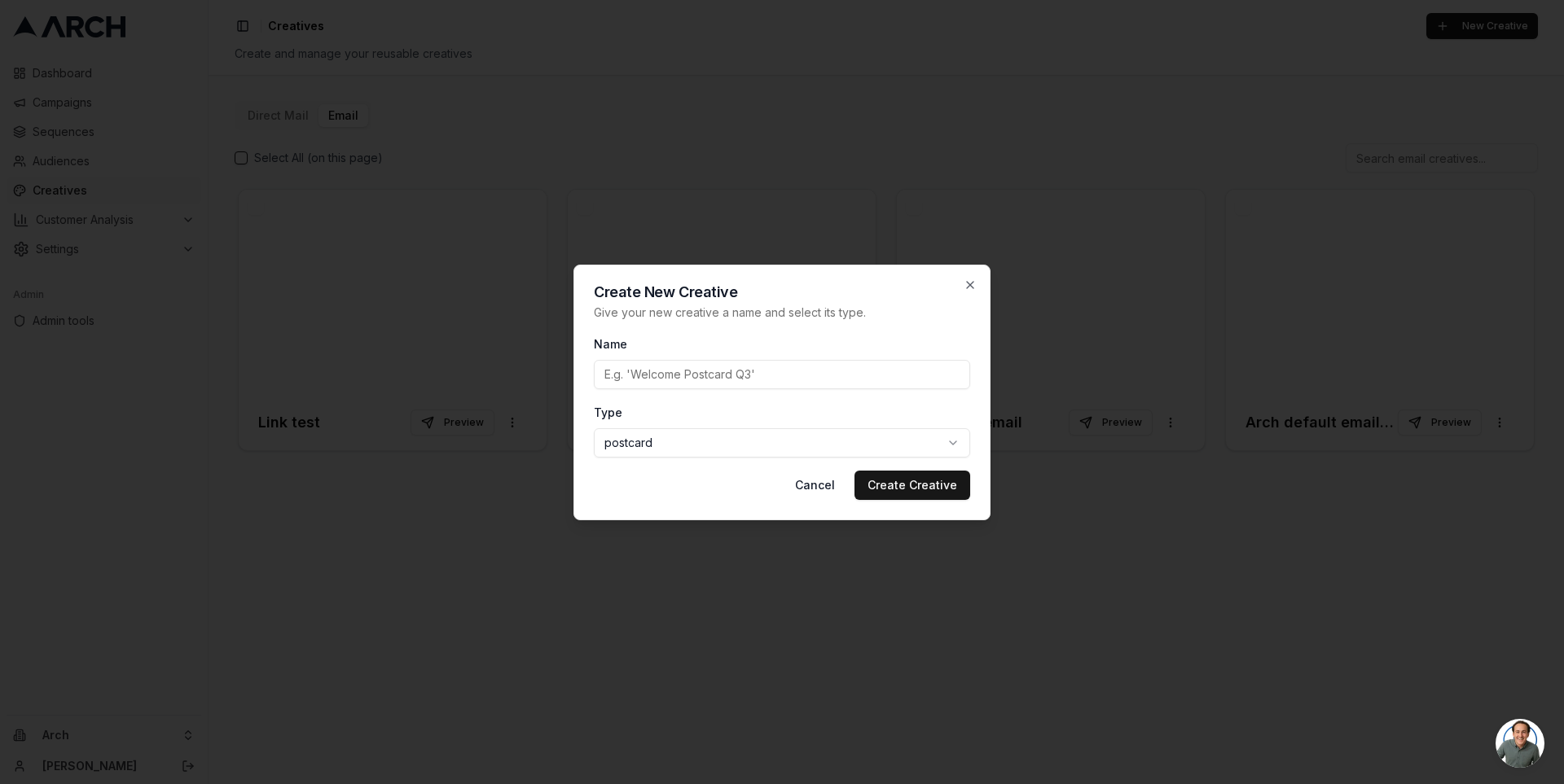
click at [760, 437] on body "Dashboard Campaigns Sequences Audiences Creatives Customer Analysis Settings Ad…" at bounding box center [782, 392] width 1564 height 784
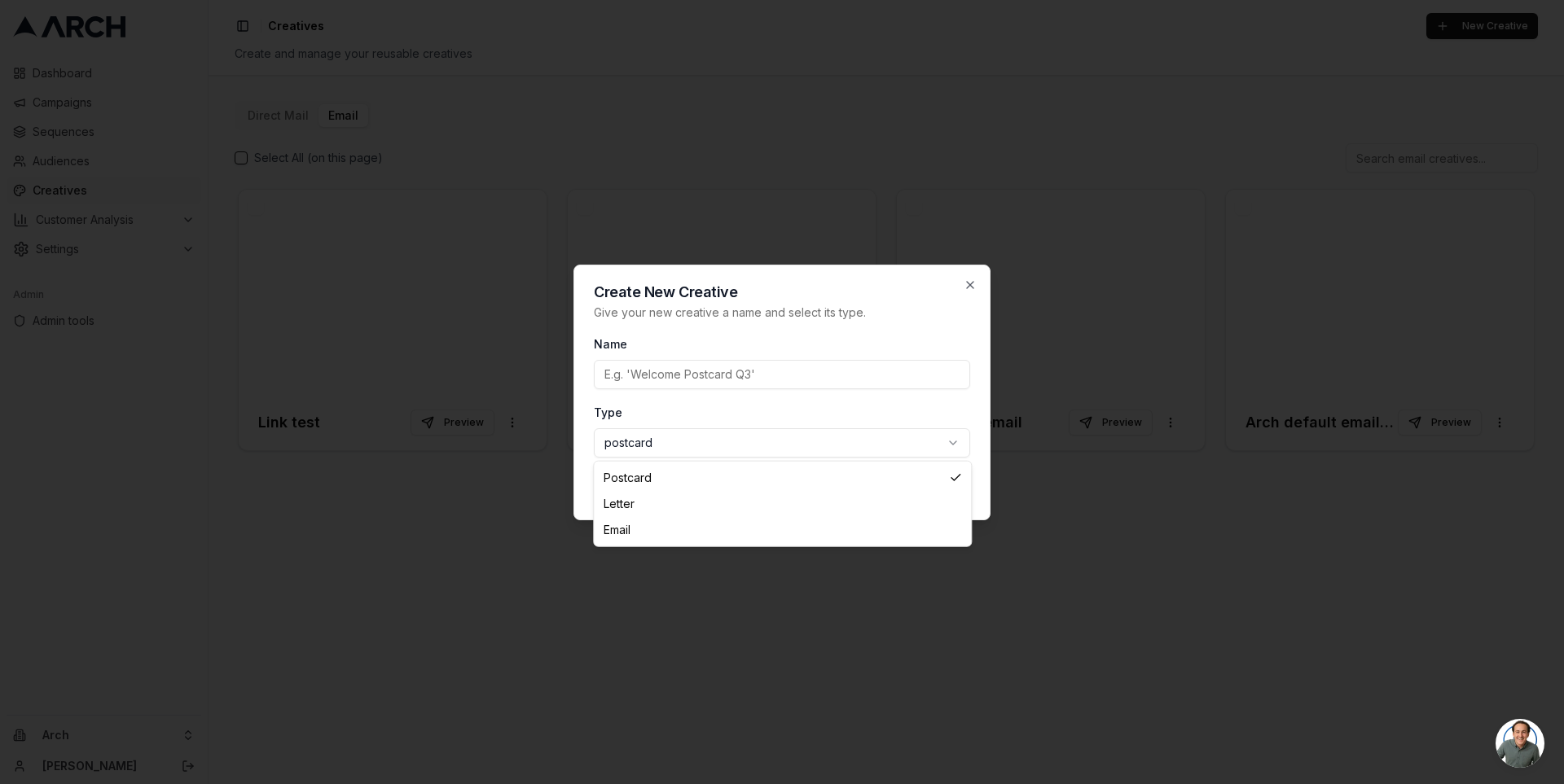
select select "email"
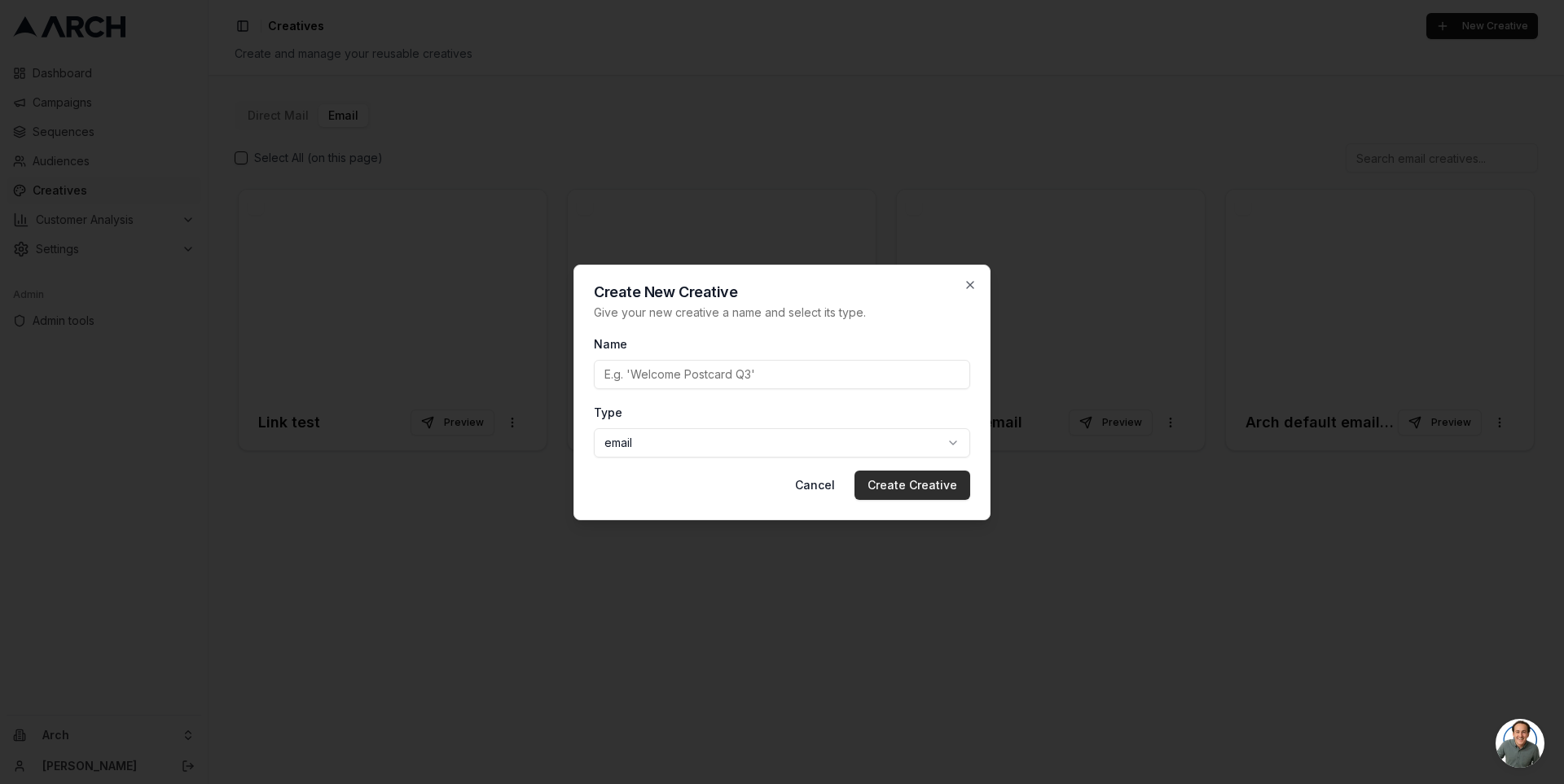
click at [902, 478] on button "Create Creative" at bounding box center [912, 485] width 116 height 29
type input "aaa"
click at [922, 473] on button "Create Creative" at bounding box center [912, 485] width 116 height 29
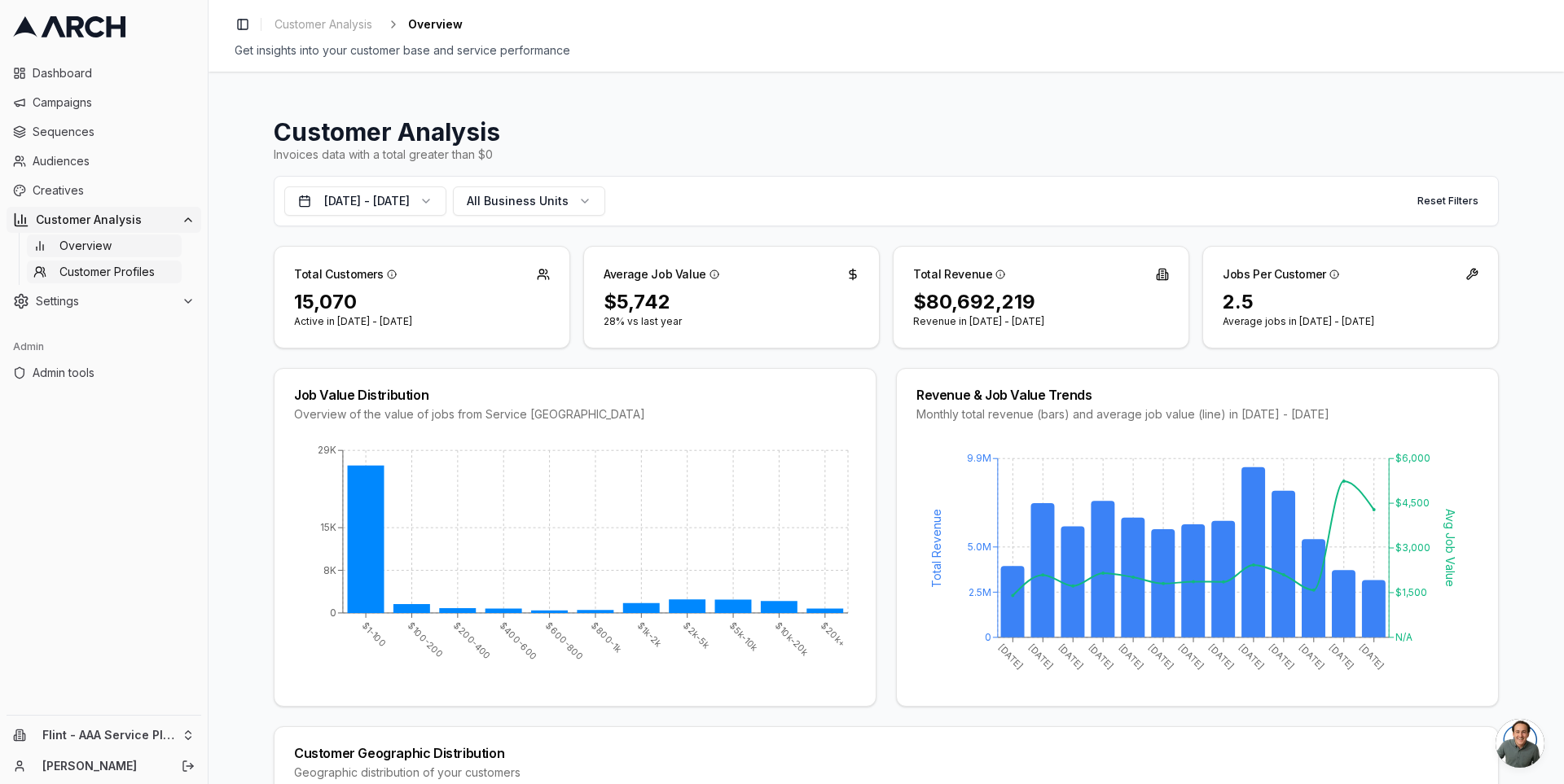
click at [143, 270] on span "Customer Profiles" at bounding box center [107, 272] width 96 height 16
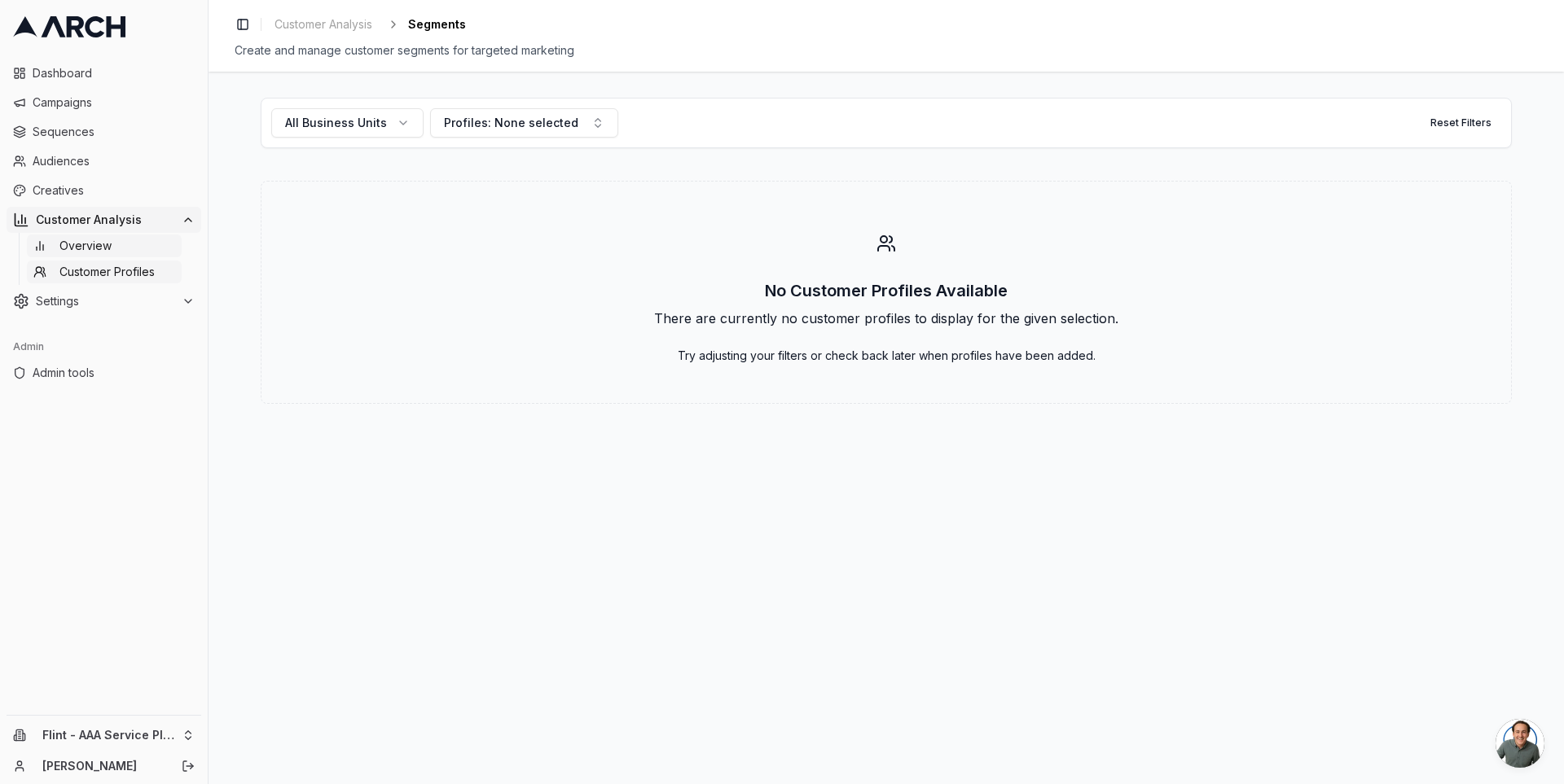
click at [136, 248] on link "Overview" at bounding box center [105, 246] width 155 height 23
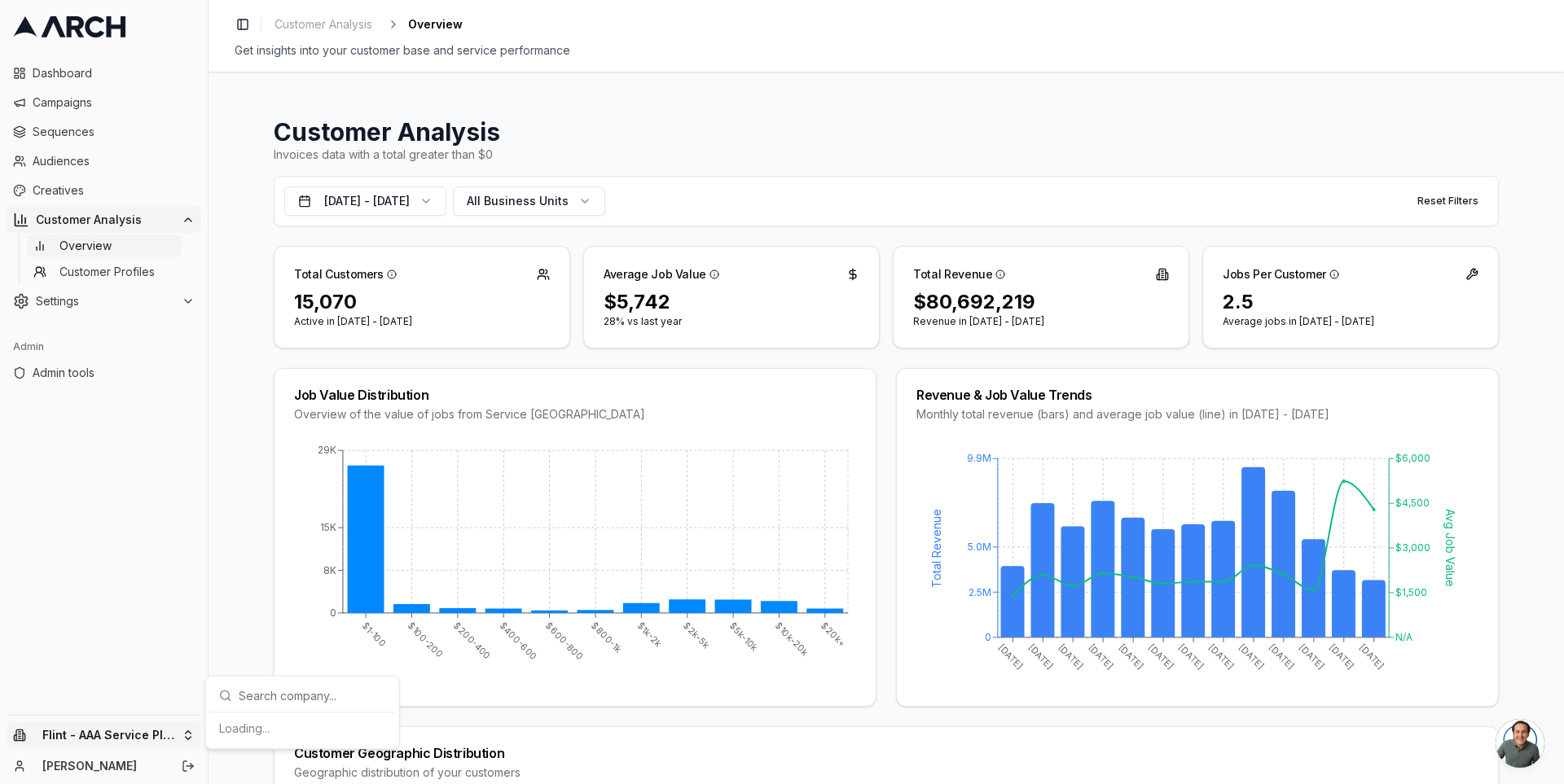
click at [189, 739] on html "Dashboard Campaigns Sequences Audiences Creatives Customer Analysis Overview Cu…" at bounding box center [782, 392] width 1564 height 784
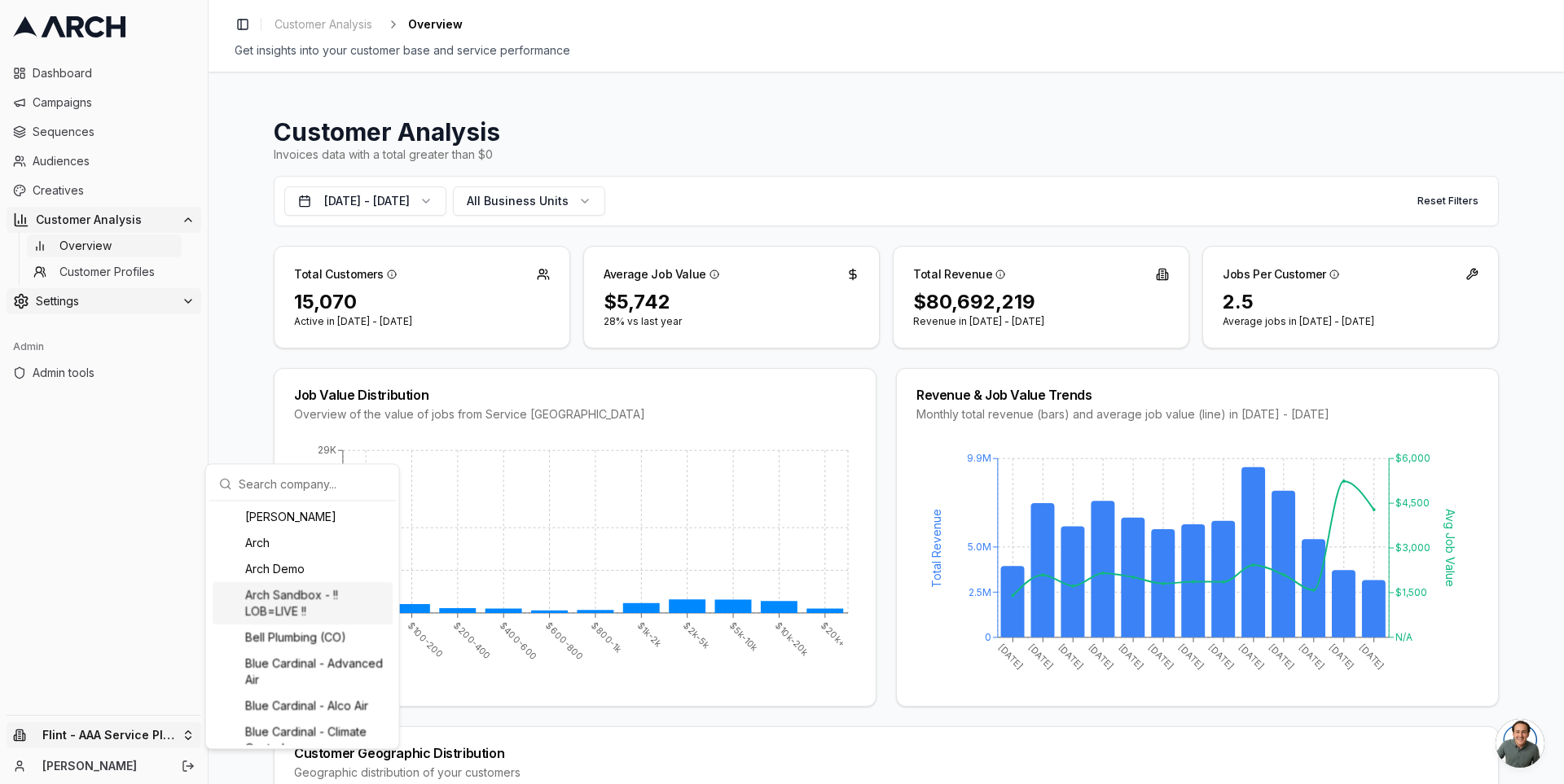
click at [116, 310] on html "Dashboard Campaigns Sequences Audiences Creatives Customer Analysis Overview Cu…" at bounding box center [782, 392] width 1564 height 784
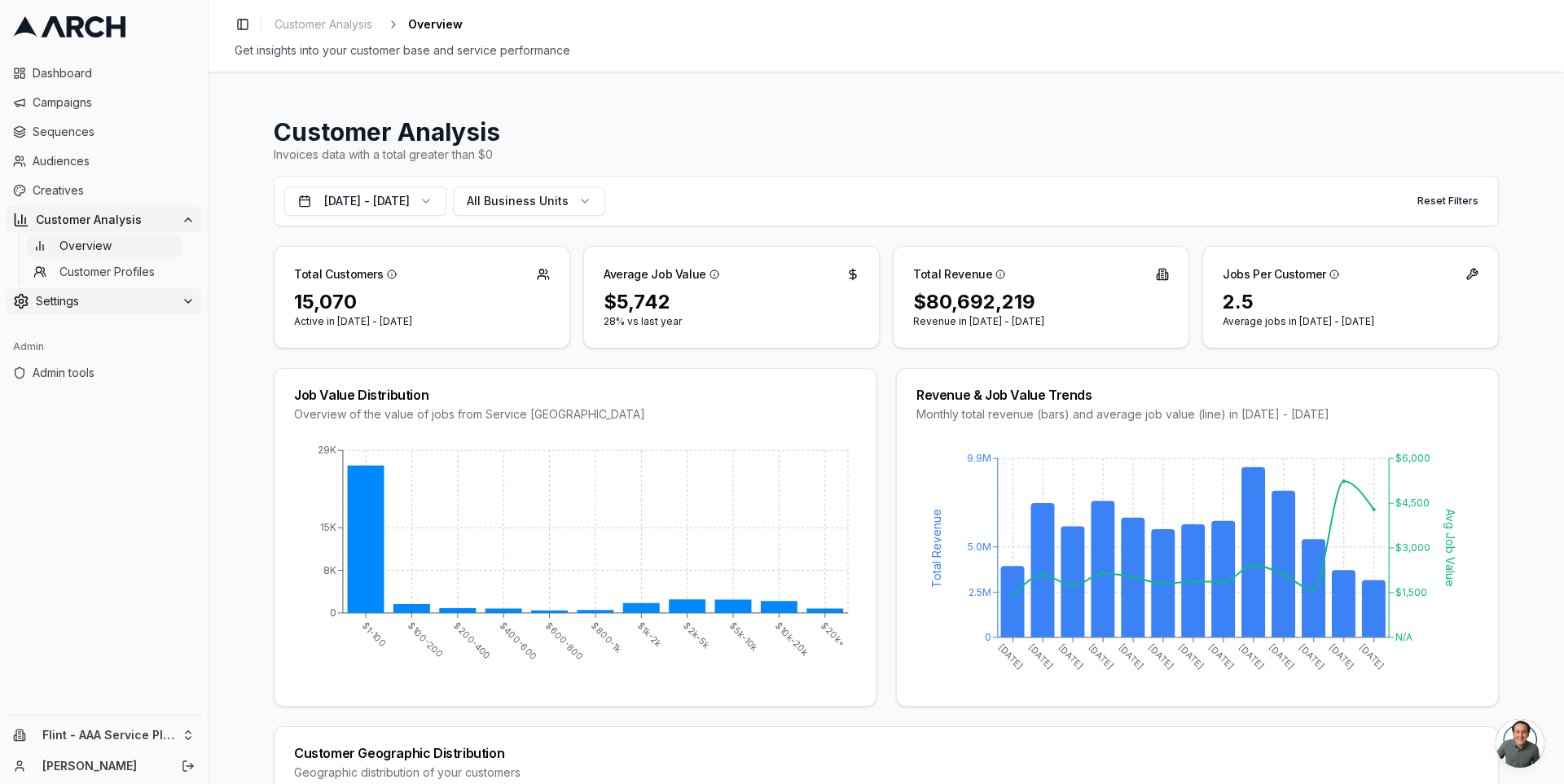
click at [116, 310] on button "Settings" at bounding box center [104, 301] width 195 height 26
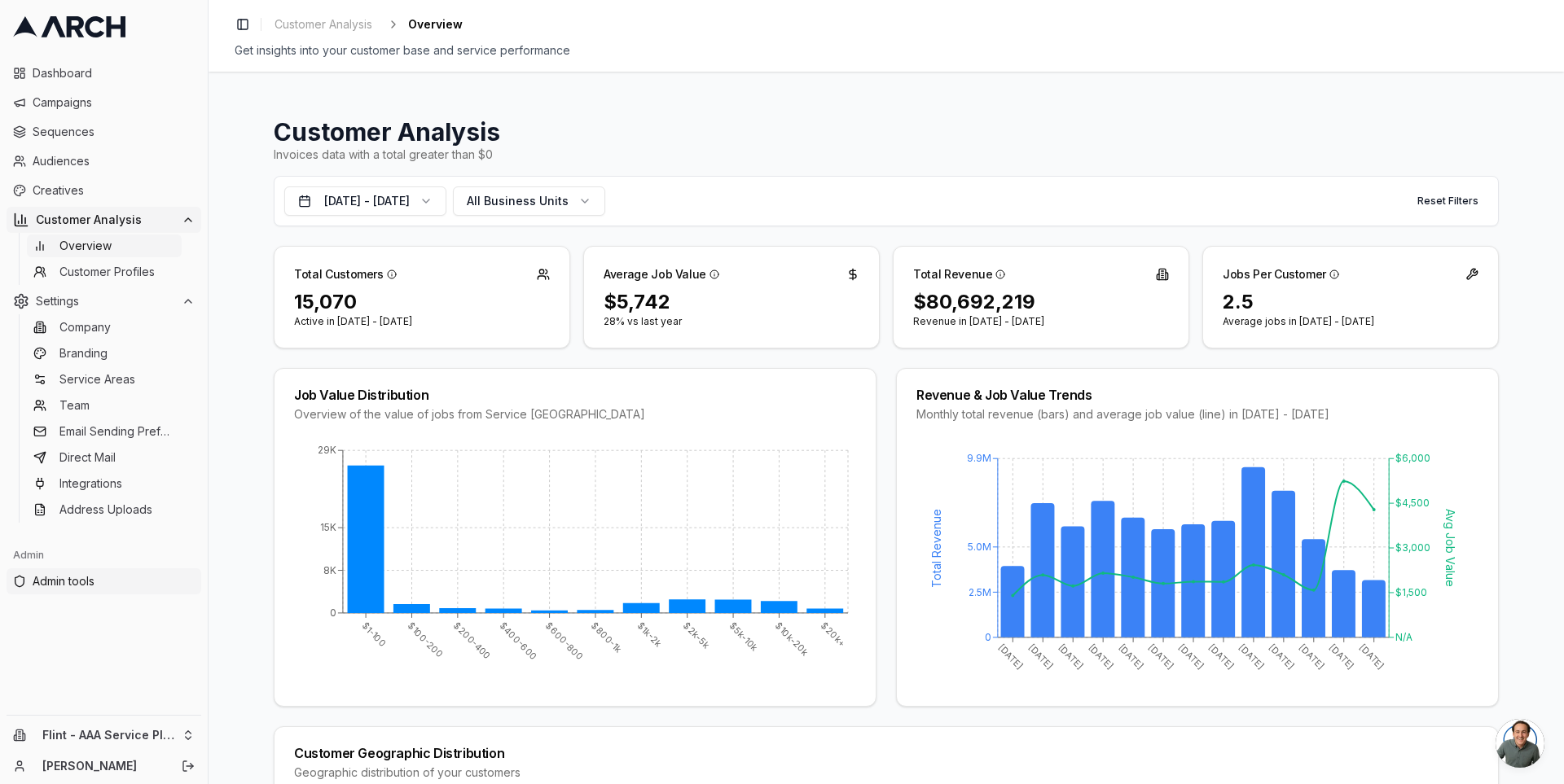
click at [82, 574] on span "Admin tools" at bounding box center [114, 582] width 162 height 16
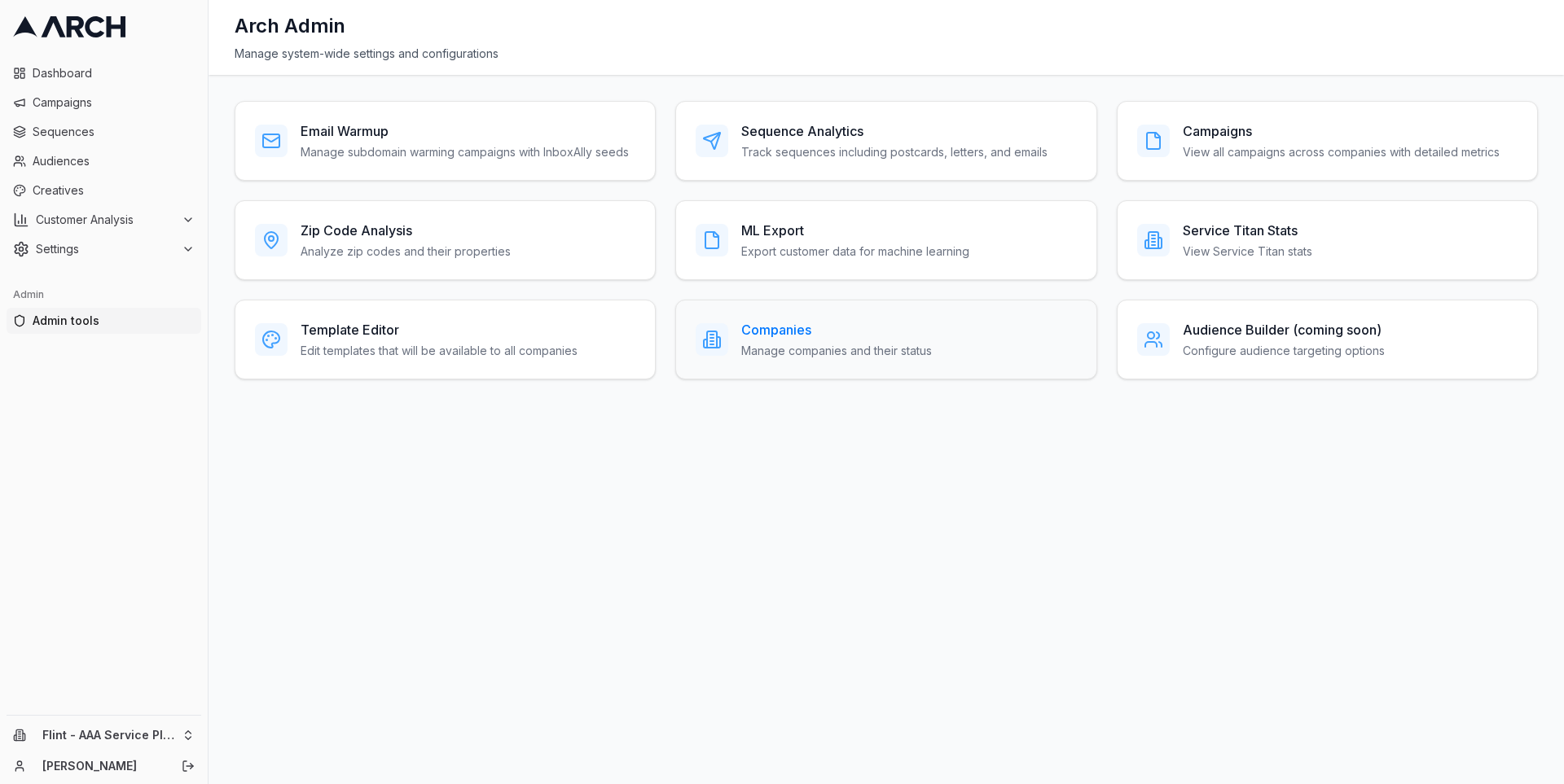
click at [766, 343] on p "Manage companies and their status" at bounding box center [836, 351] width 190 height 16
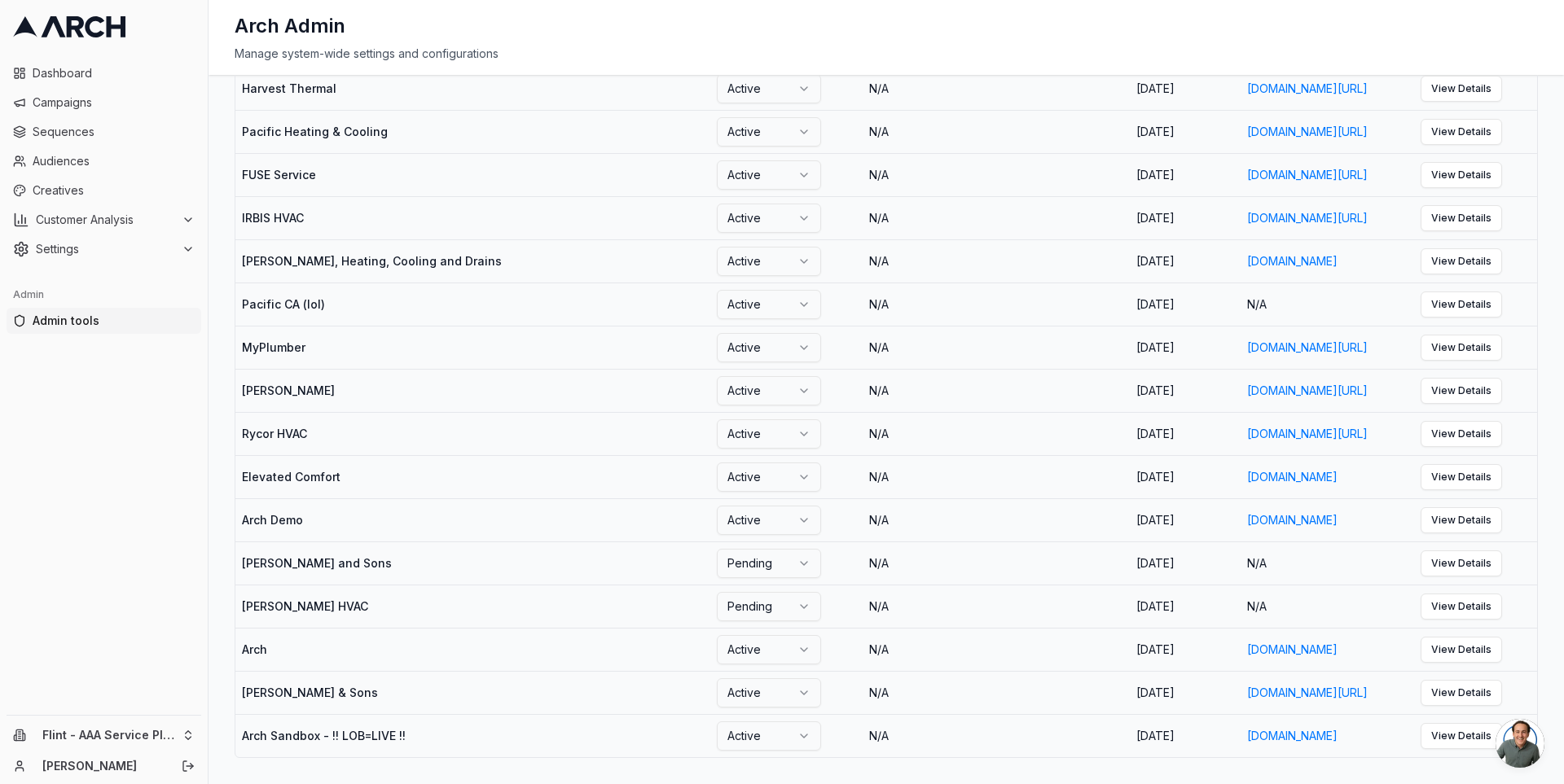
scroll to position [1960, 0]
click at [171, 729] on html "Dashboard Campaigns Sequences Audiences Creatives Customer Analysis Settings Ad…" at bounding box center [782, 392] width 1564 height 784
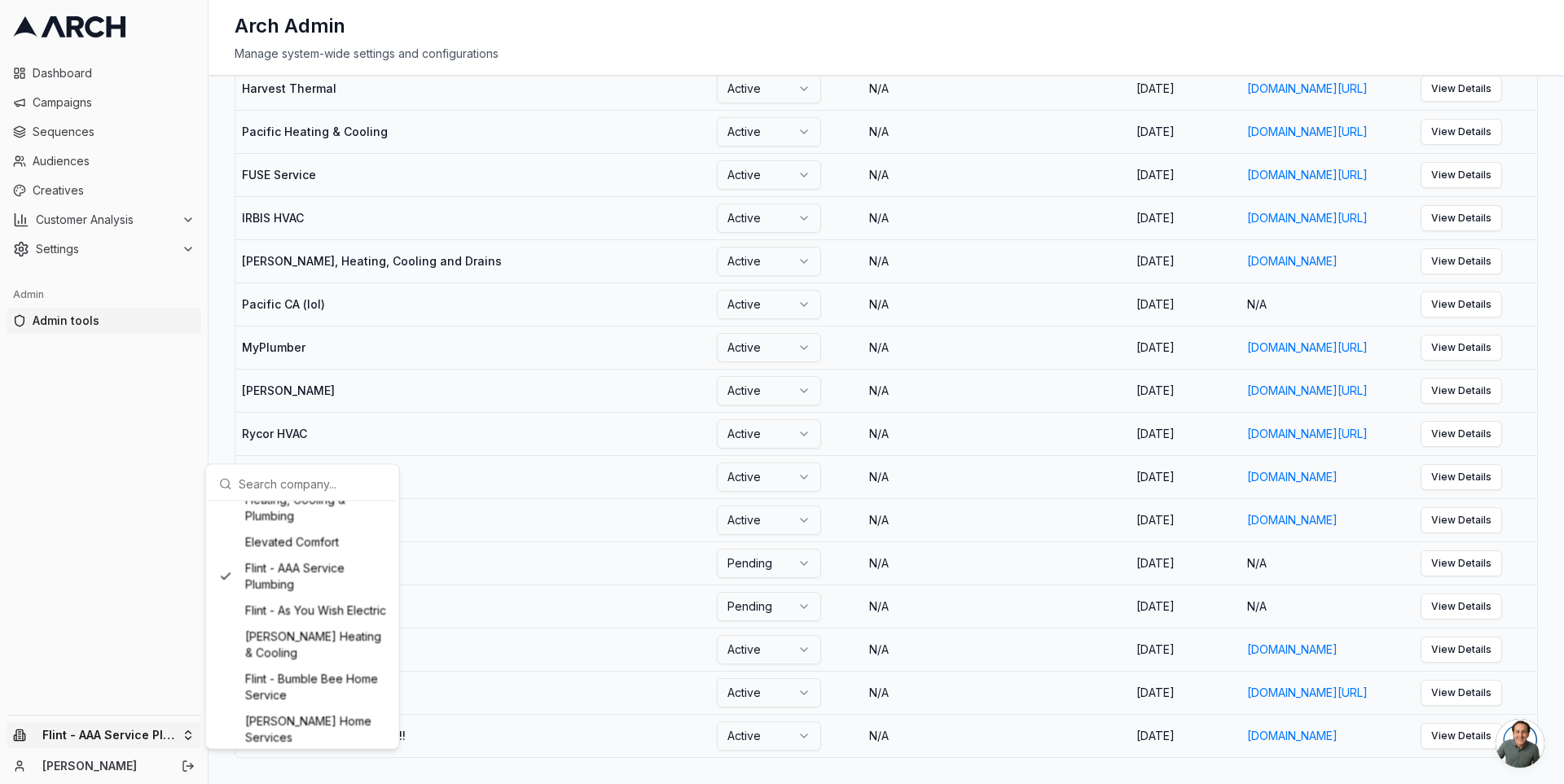
scroll to position [401, 0]
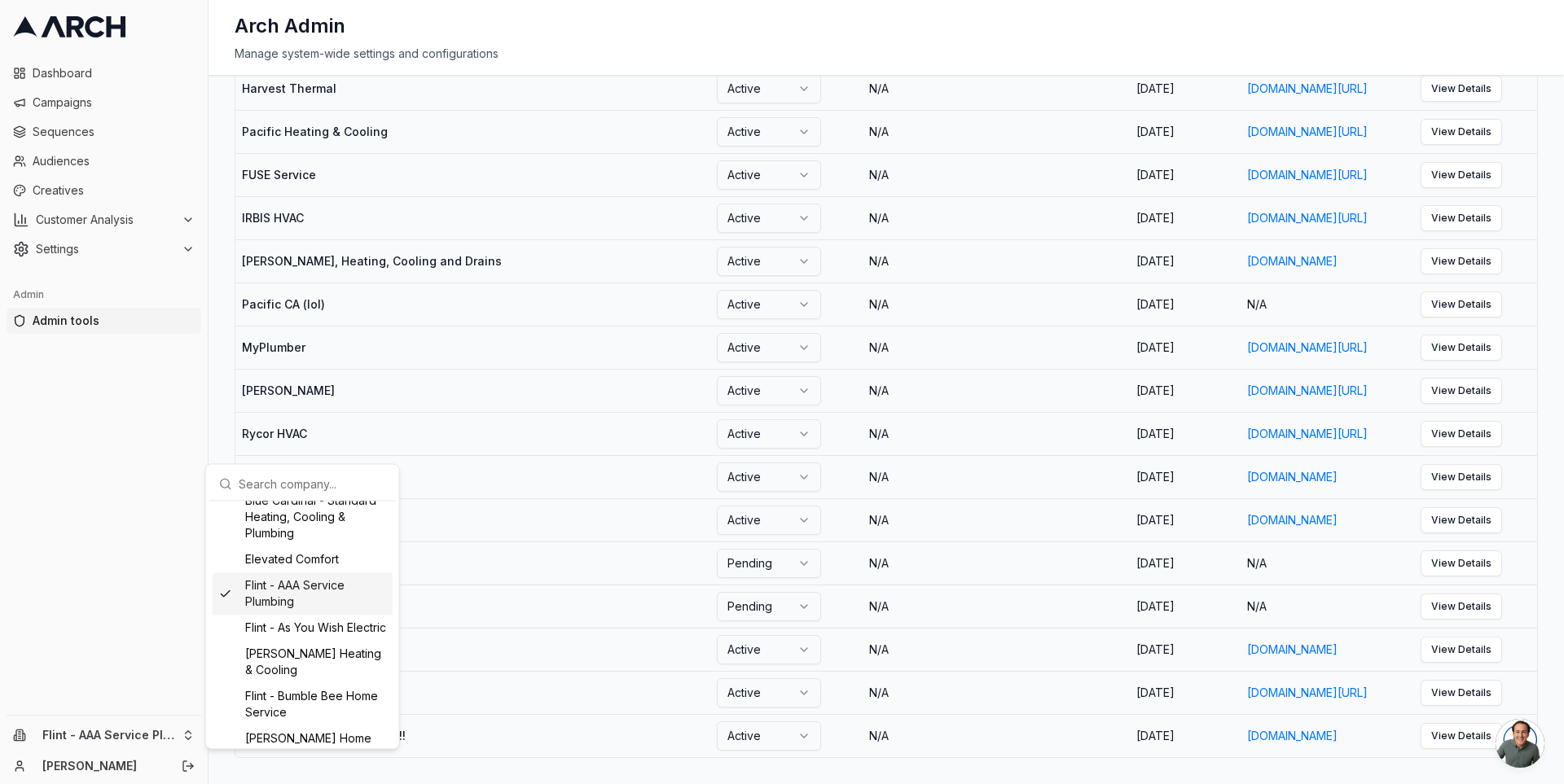
click at [158, 514] on html "Dashboard Campaigns Sequences Audiences Creatives Customer Analysis Settings Ad…" at bounding box center [782, 392] width 1564 height 784
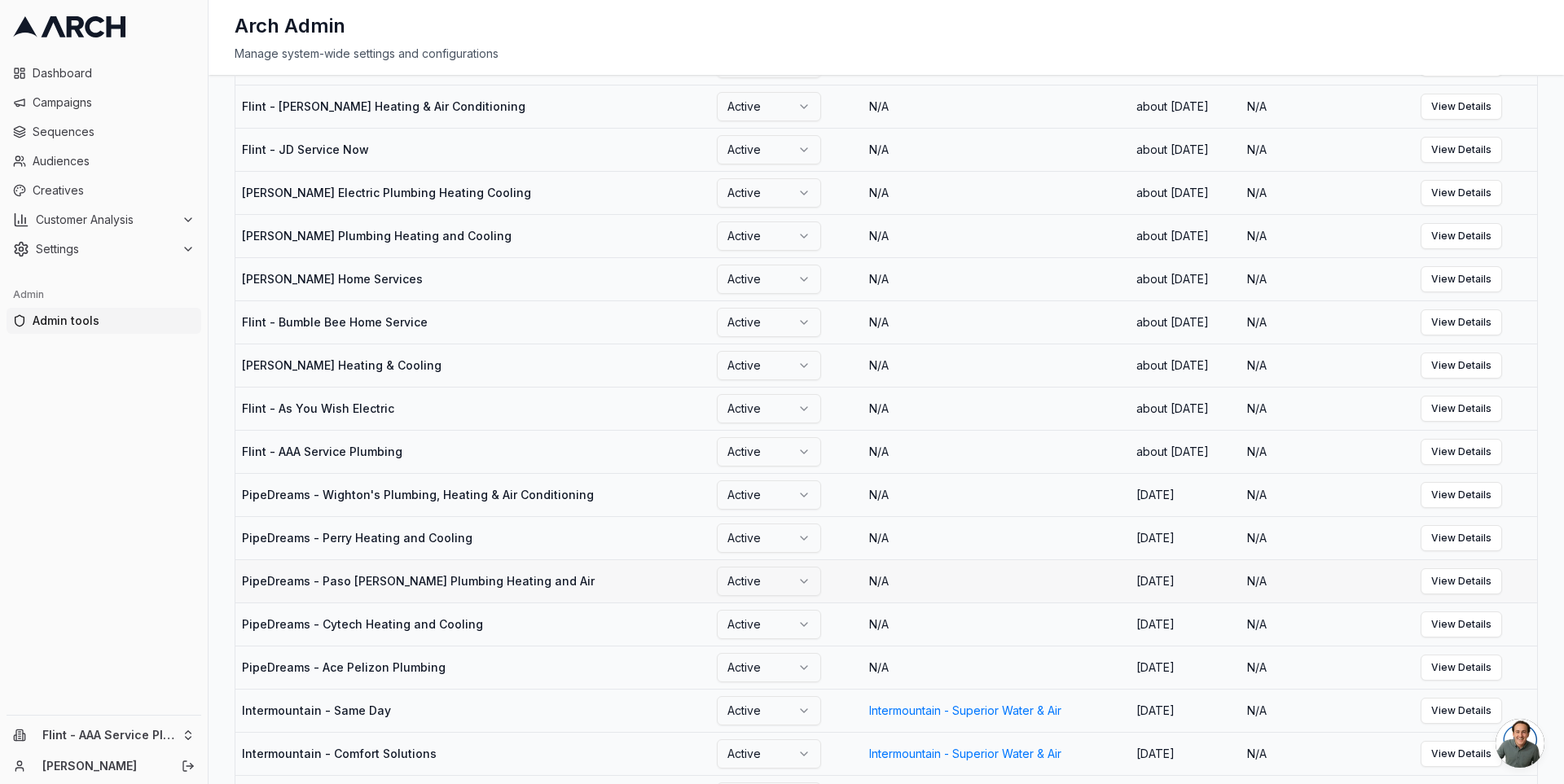
scroll to position [517, 0]
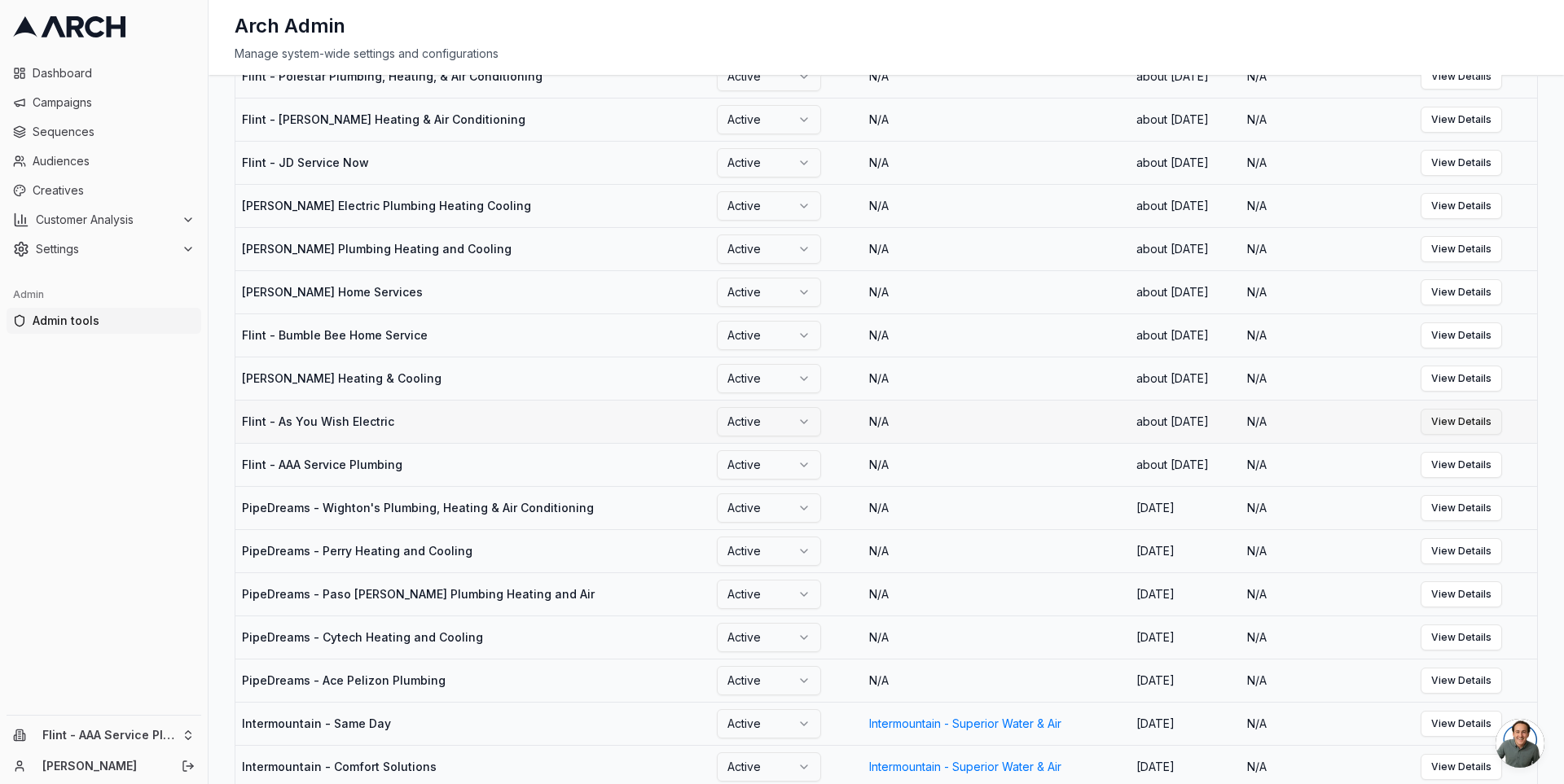
click at [1479, 435] on link "View Details" at bounding box center [1461, 422] width 81 height 26
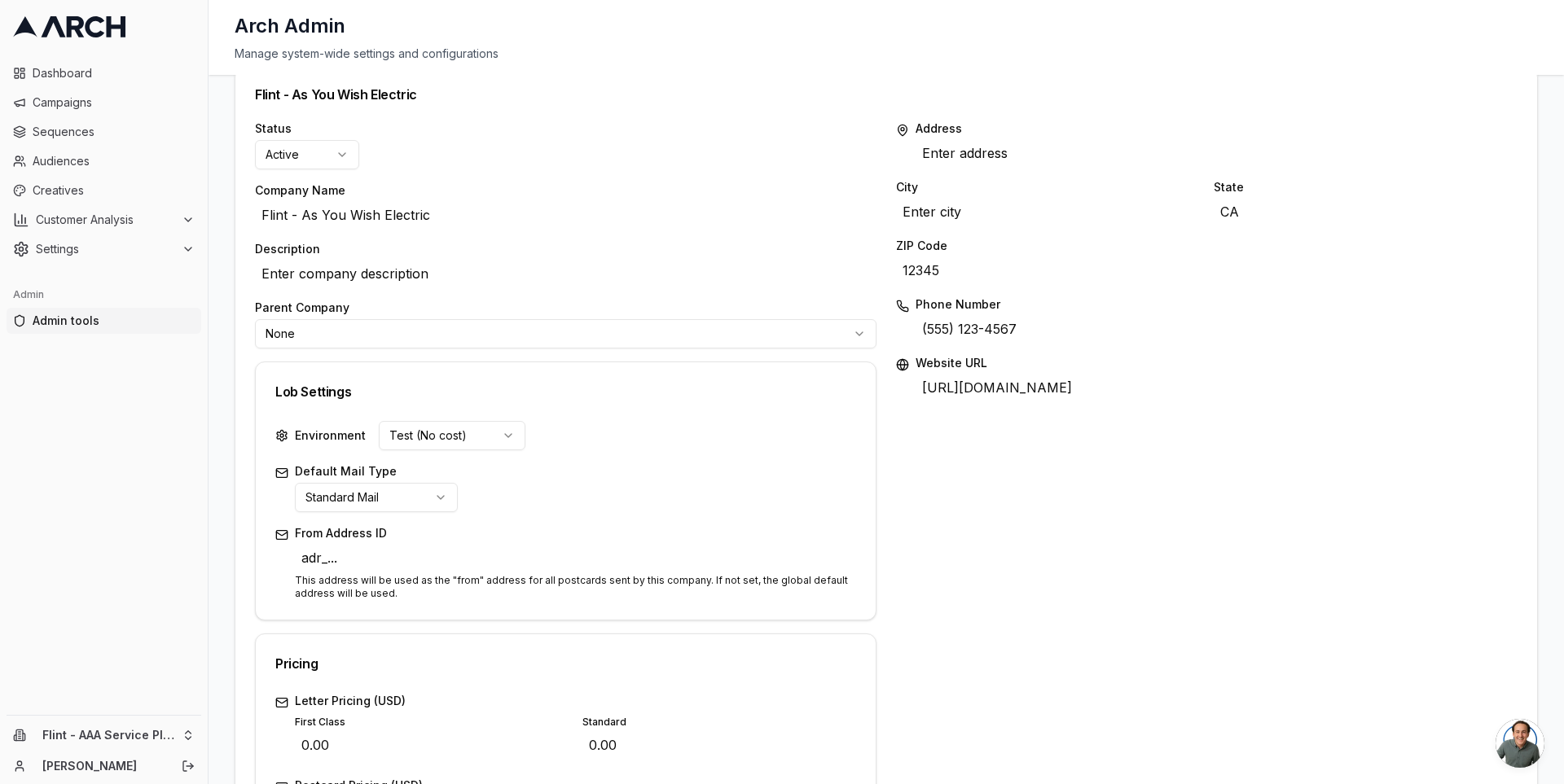
scroll to position [72, 0]
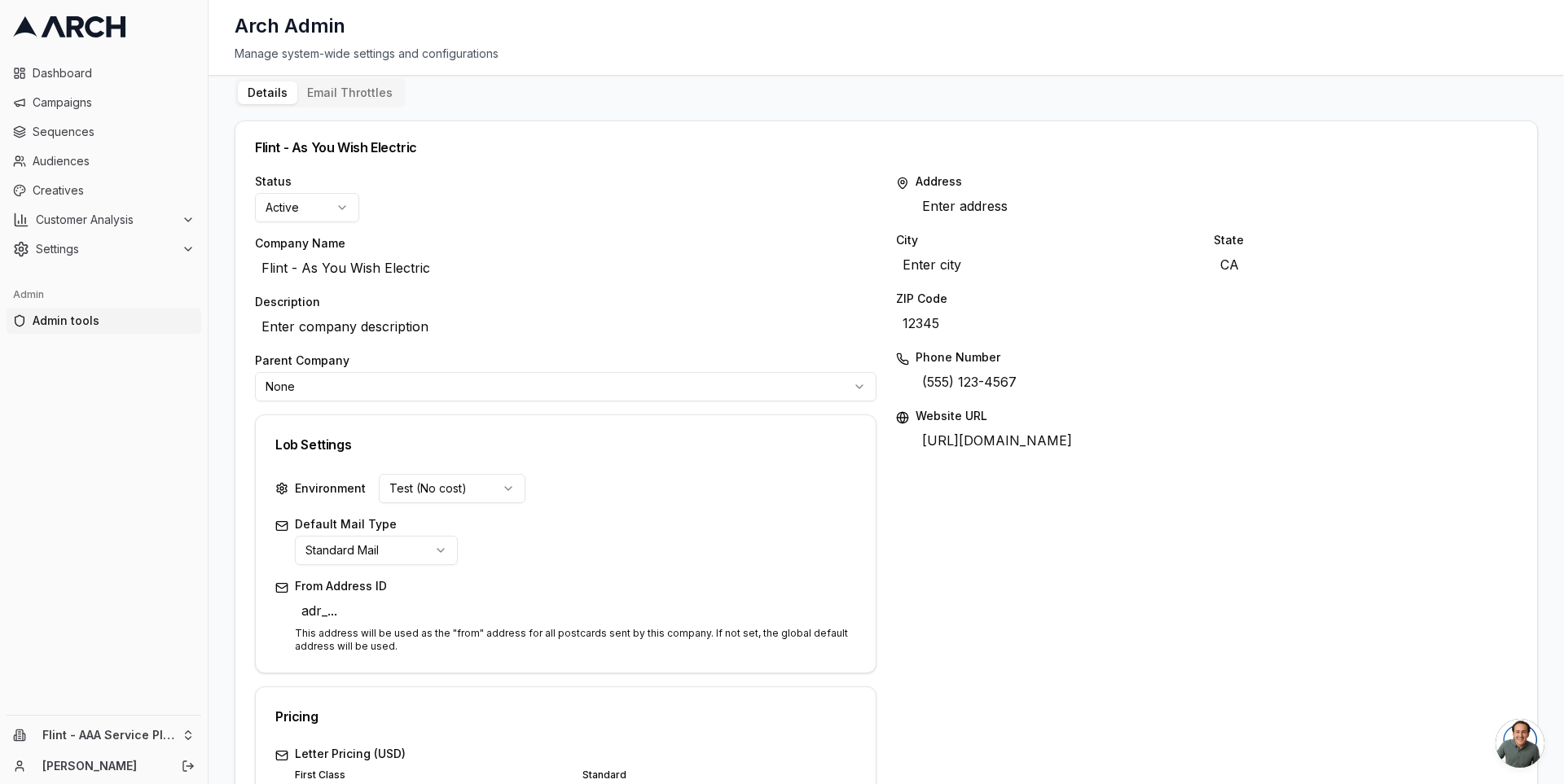
click at [506, 382] on html "Dashboard Campaigns Sequences Audiences Creatives Customer Analysis Settings Ad…" at bounding box center [782, 392] width 1564 height 784
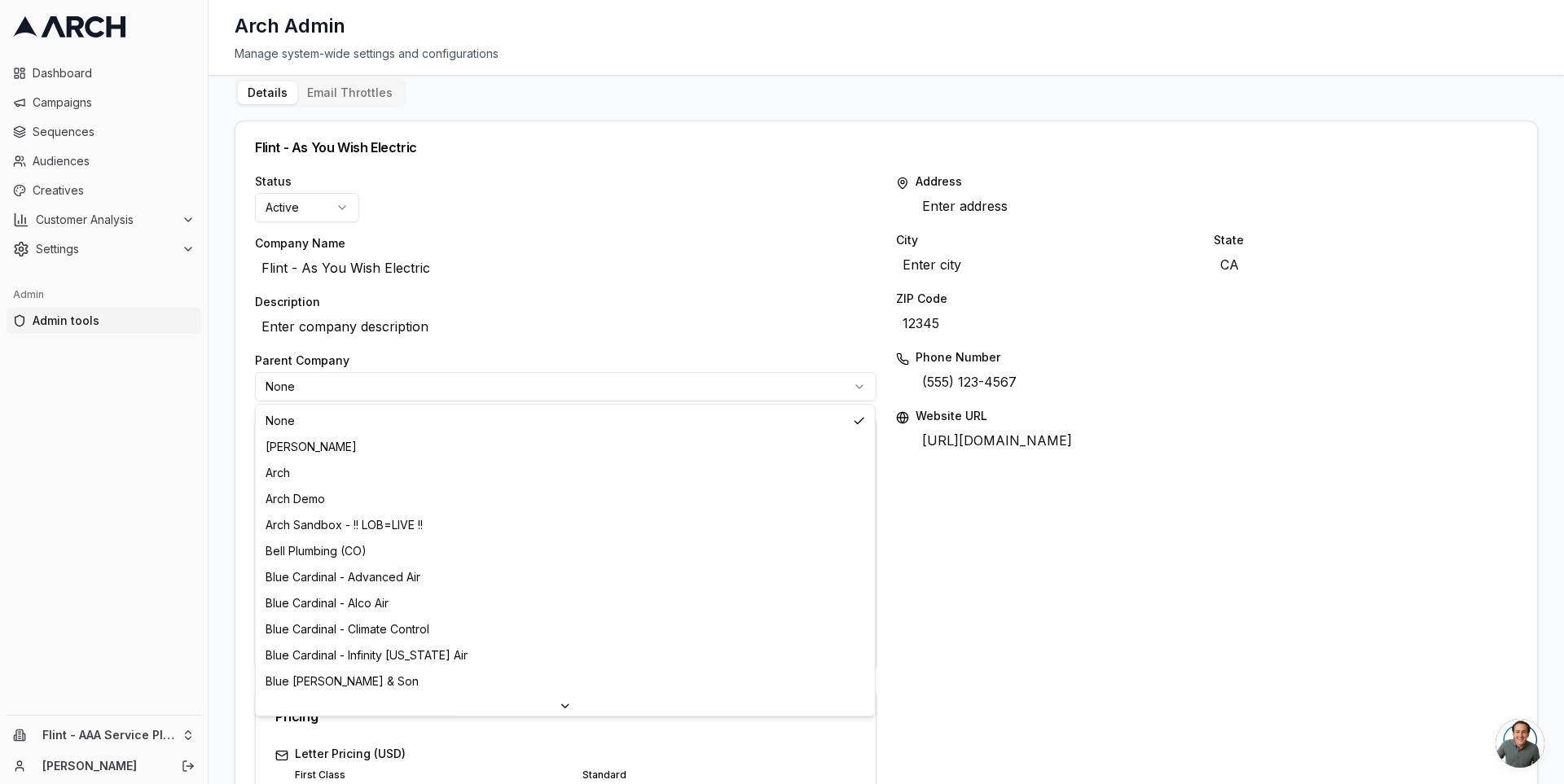
scroll to position [235, 0]
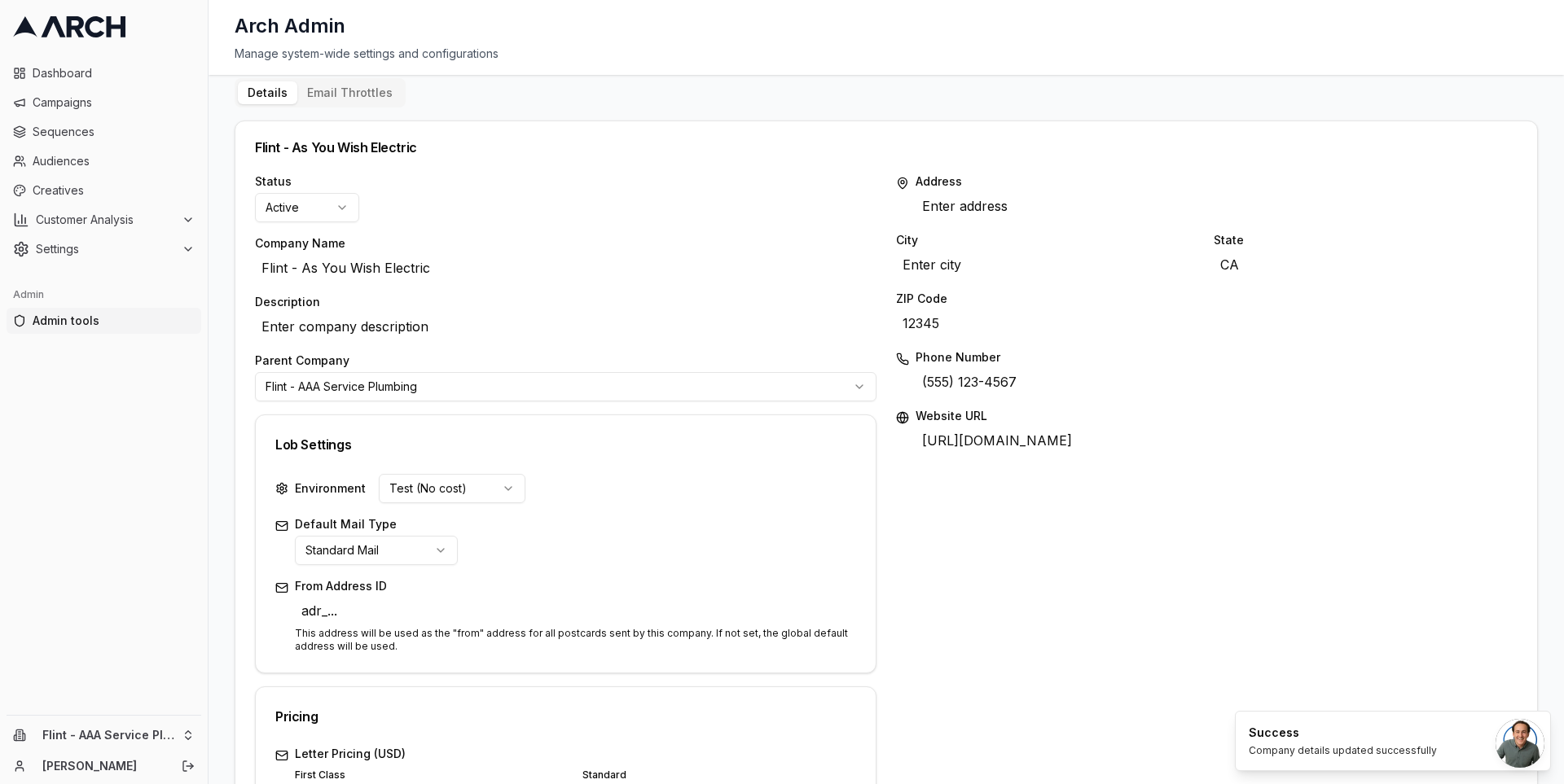
click at [900, 122] on div "Flint - As You Wish Electric" at bounding box center [885, 147] width 1302 height 52
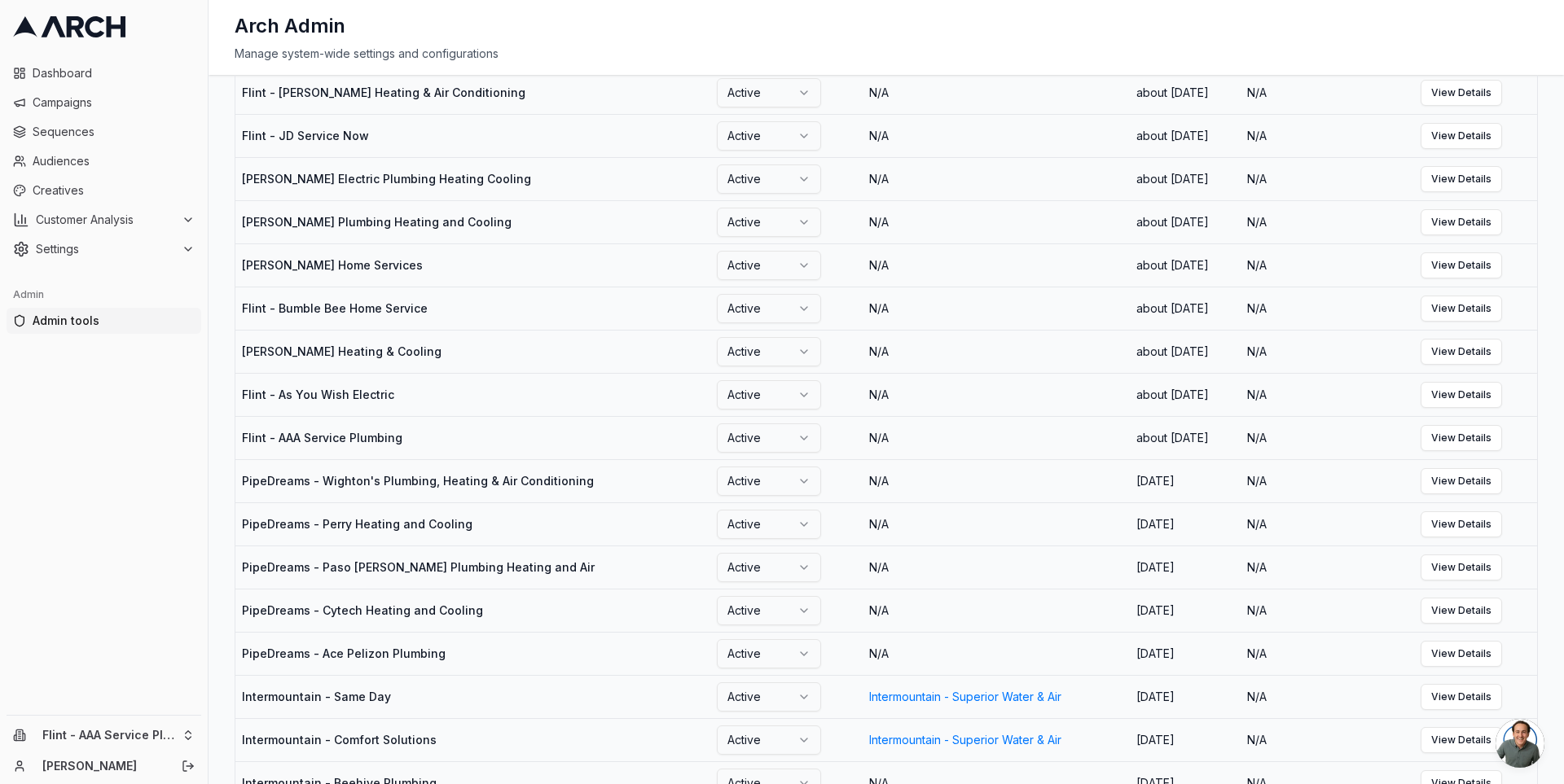
scroll to position [825, 0]
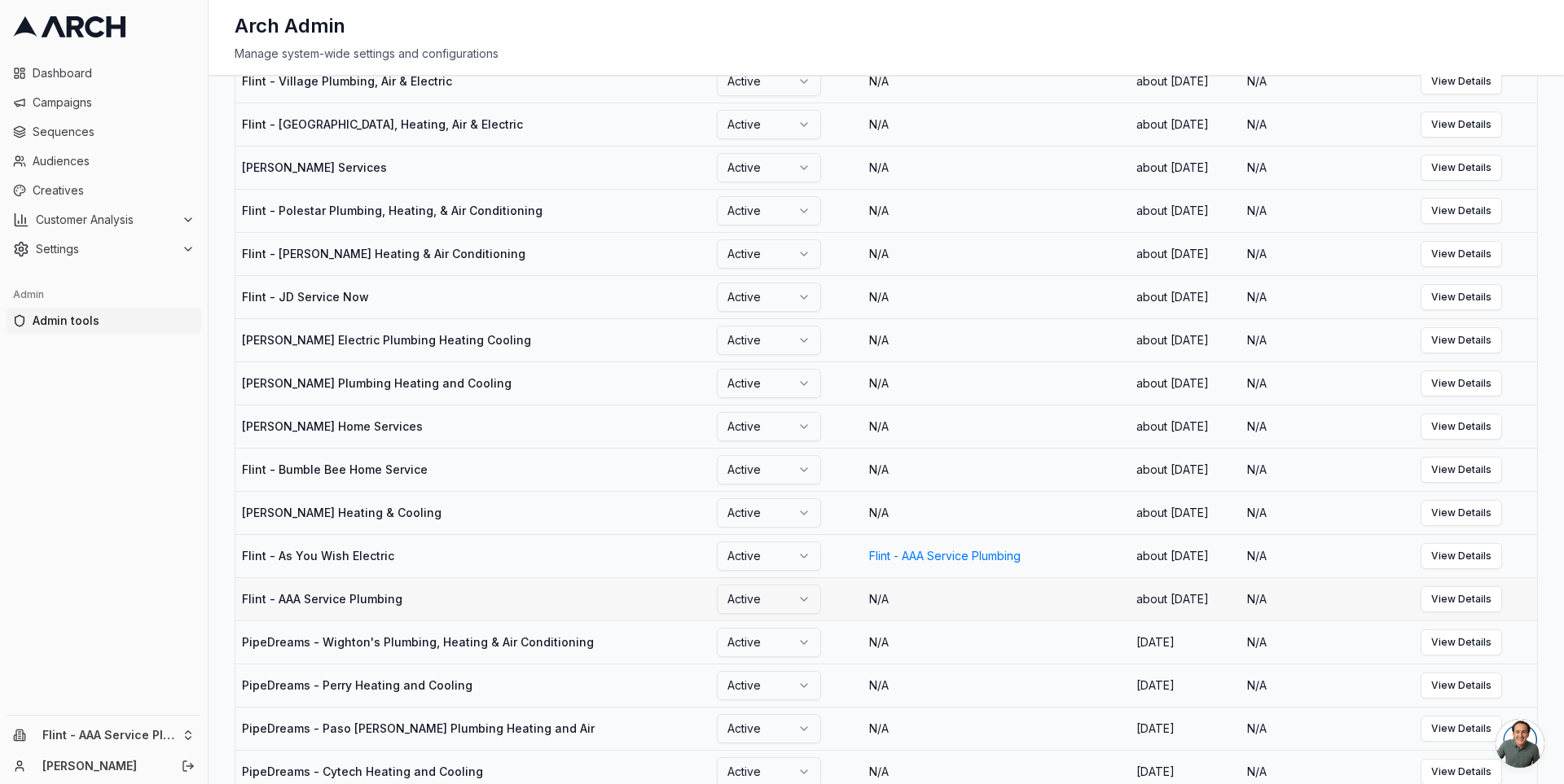
scroll to position [381, 0]
click at [1501, 270] on link "View Details" at bounding box center [1461, 256] width 81 height 26
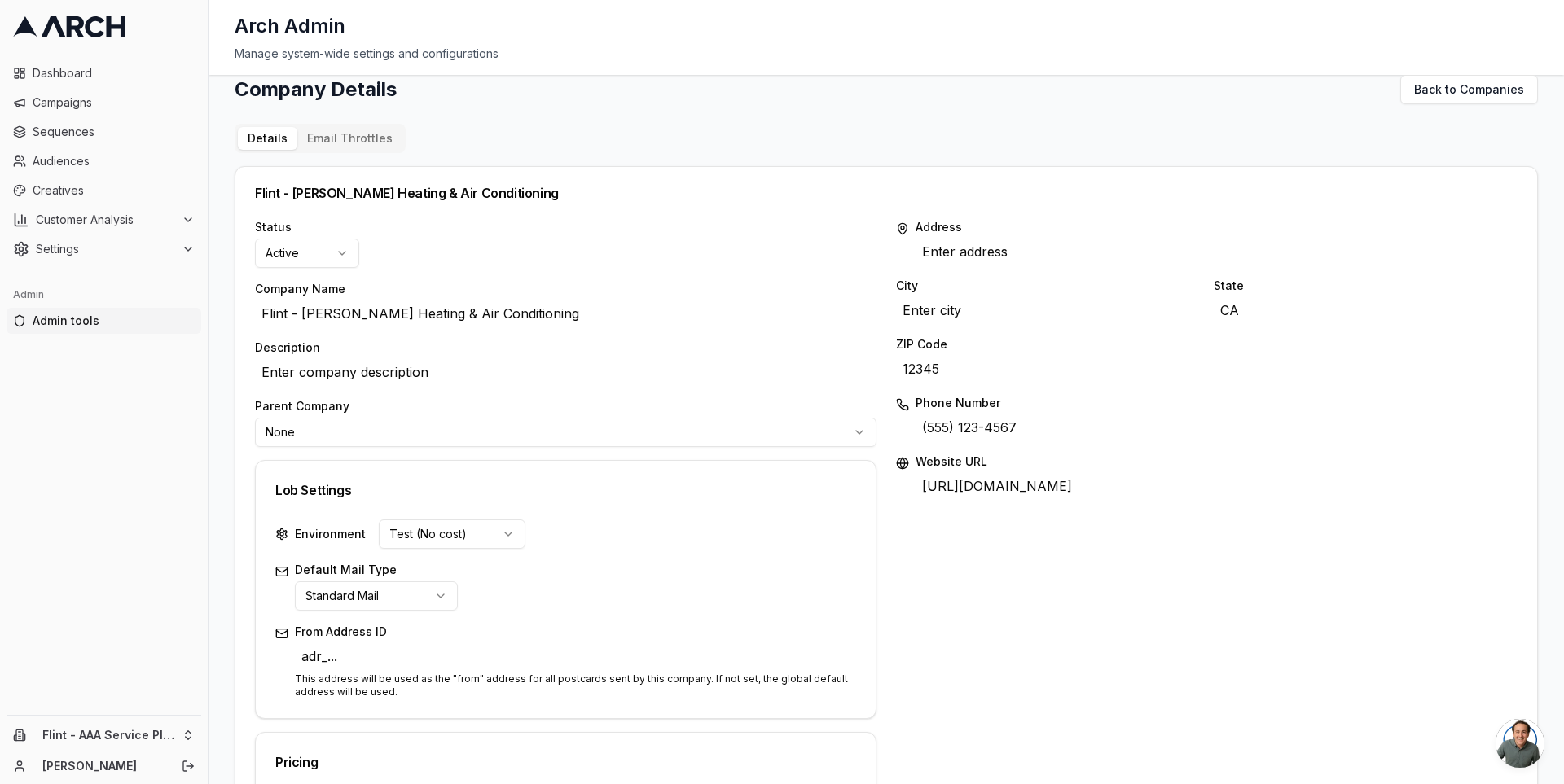
click at [577, 426] on html "Dashboard Campaigns Sequences Audiences Creatives Customer Analysis Settings Ad…" at bounding box center [782, 392] width 1564 height 784
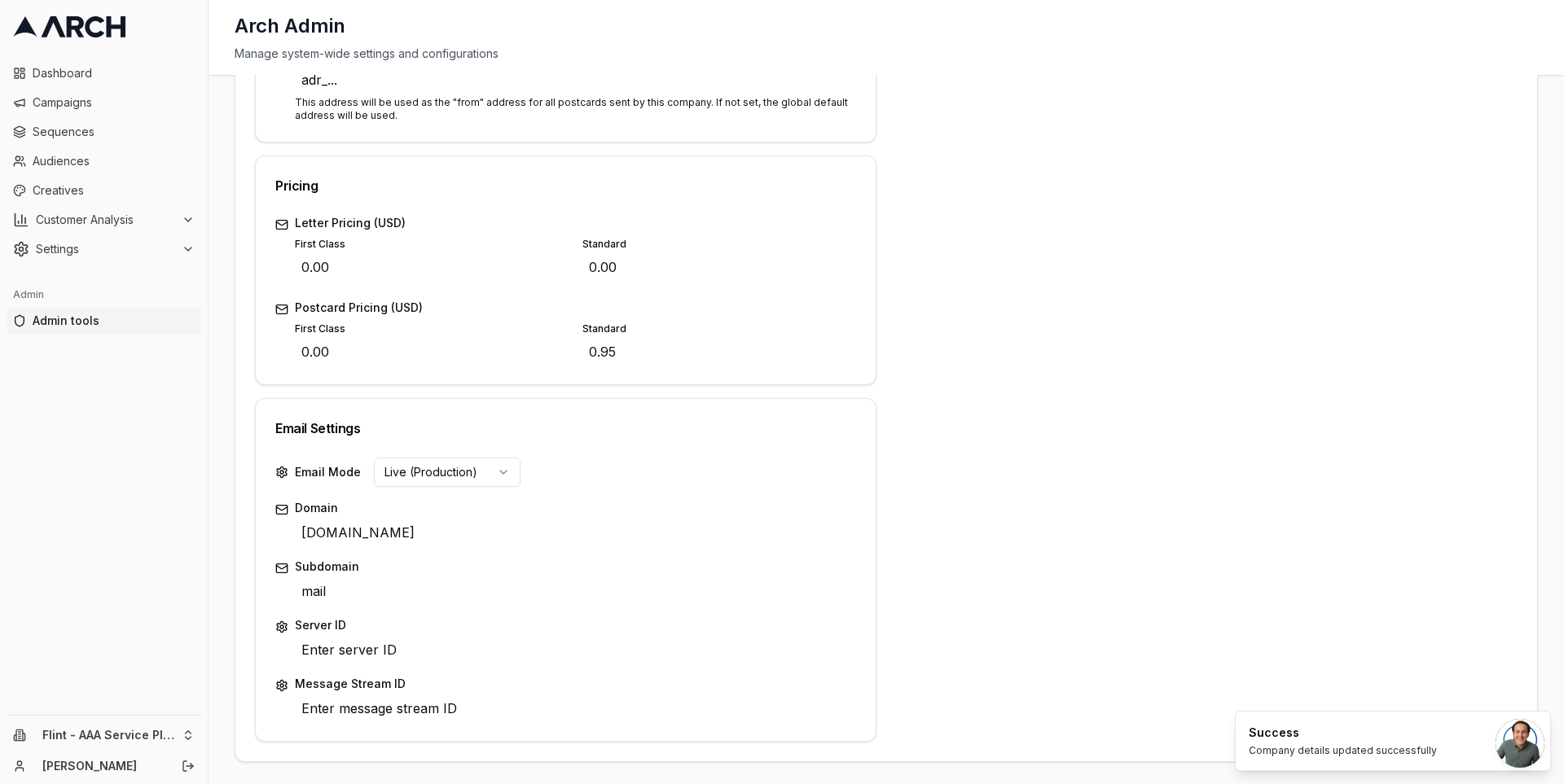
scroll to position [0, 0]
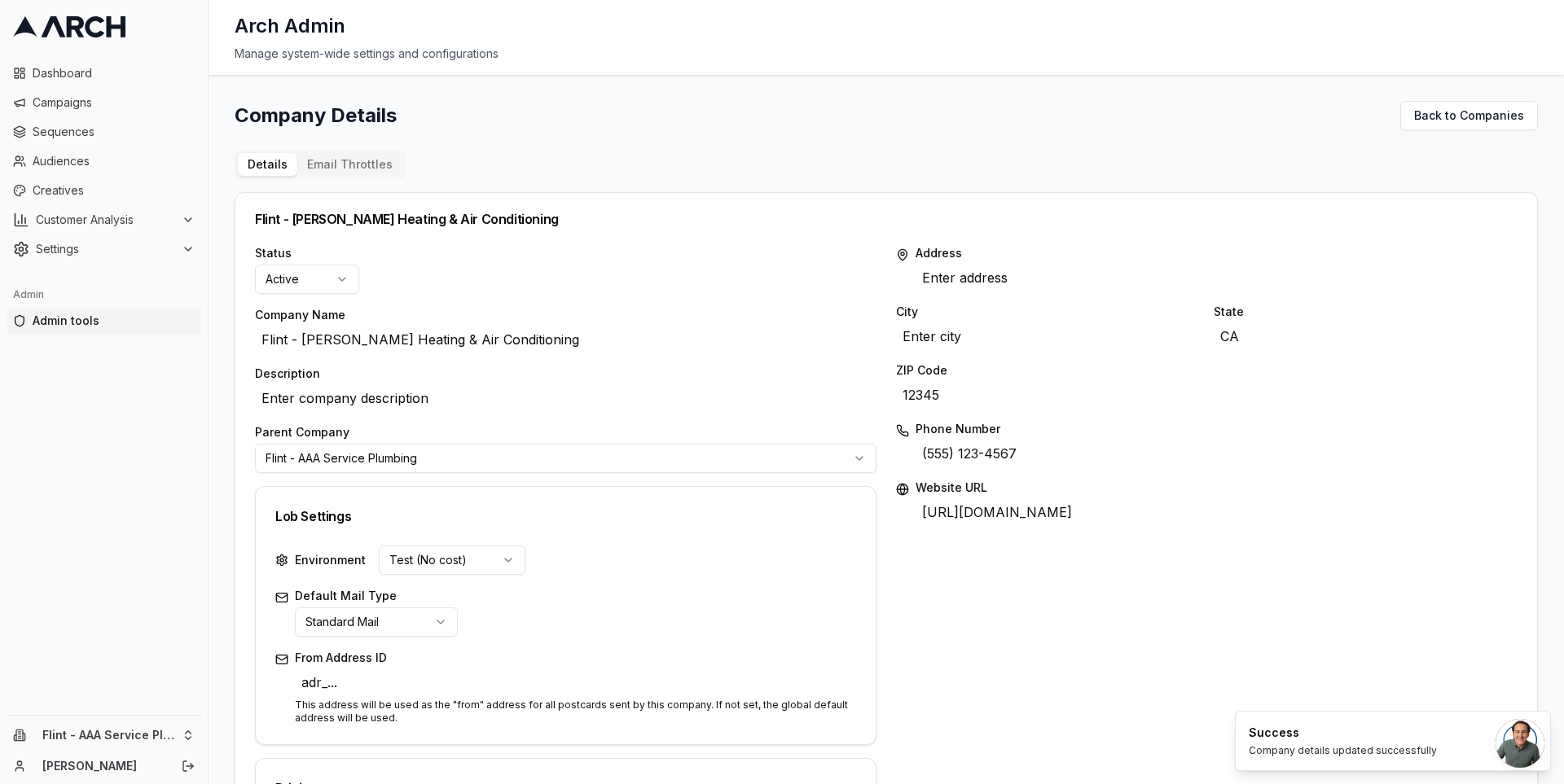
click at [111, 316] on span "Admin tools" at bounding box center [114, 321] width 162 height 16
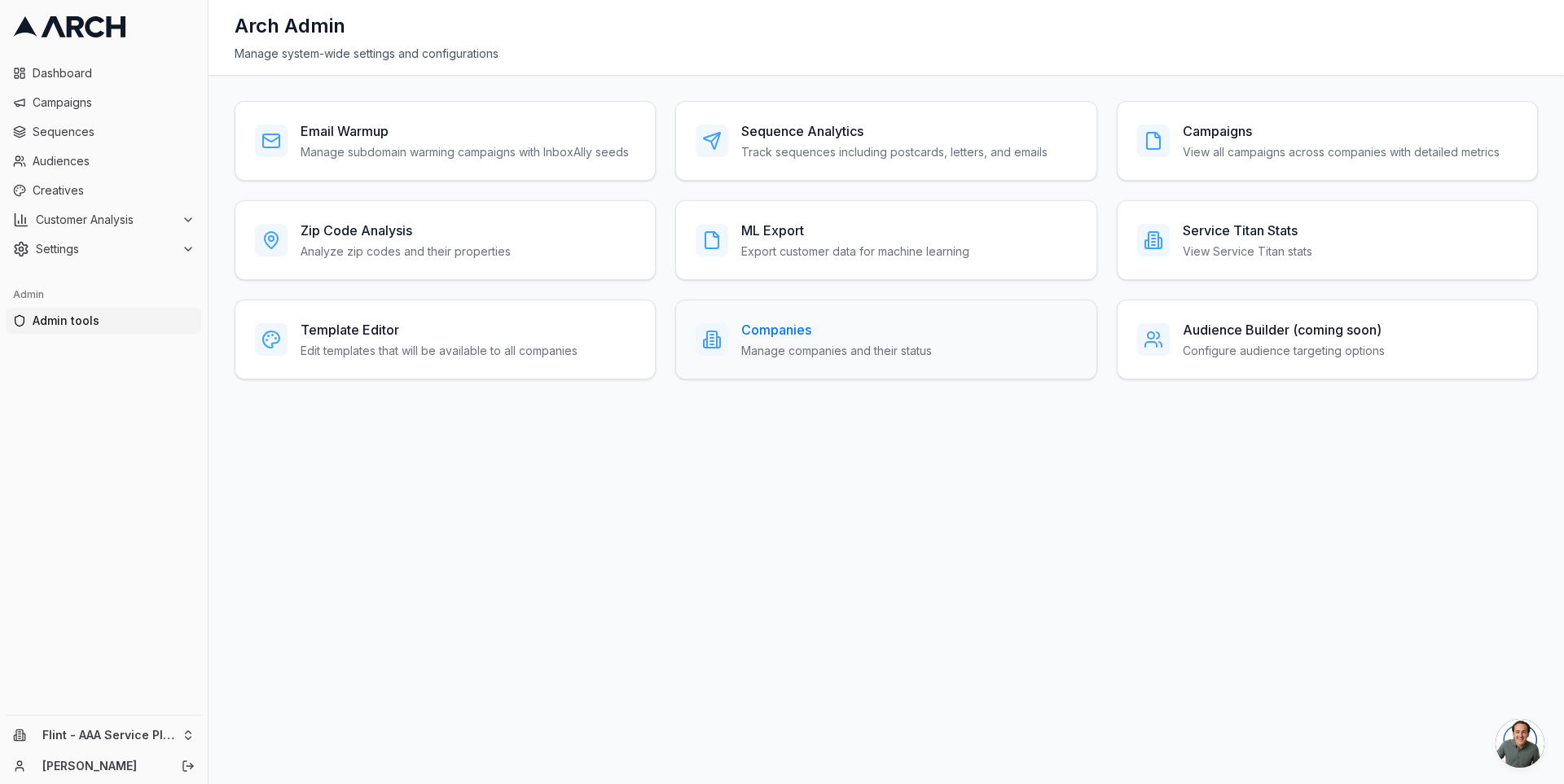
click at [777, 323] on h3 "Companies" at bounding box center [836, 330] width 190 height 19
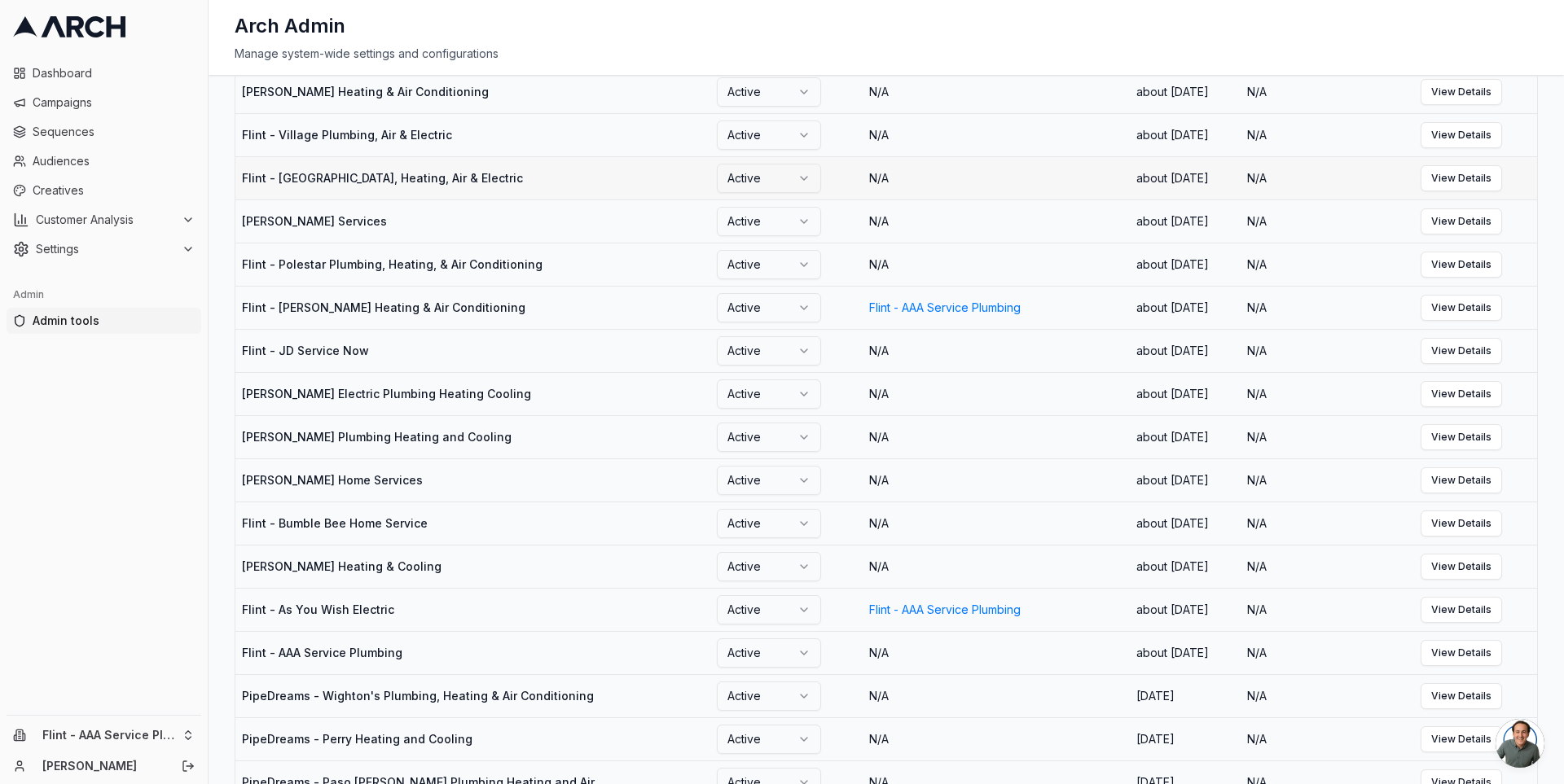
scroll to position [340, 0]
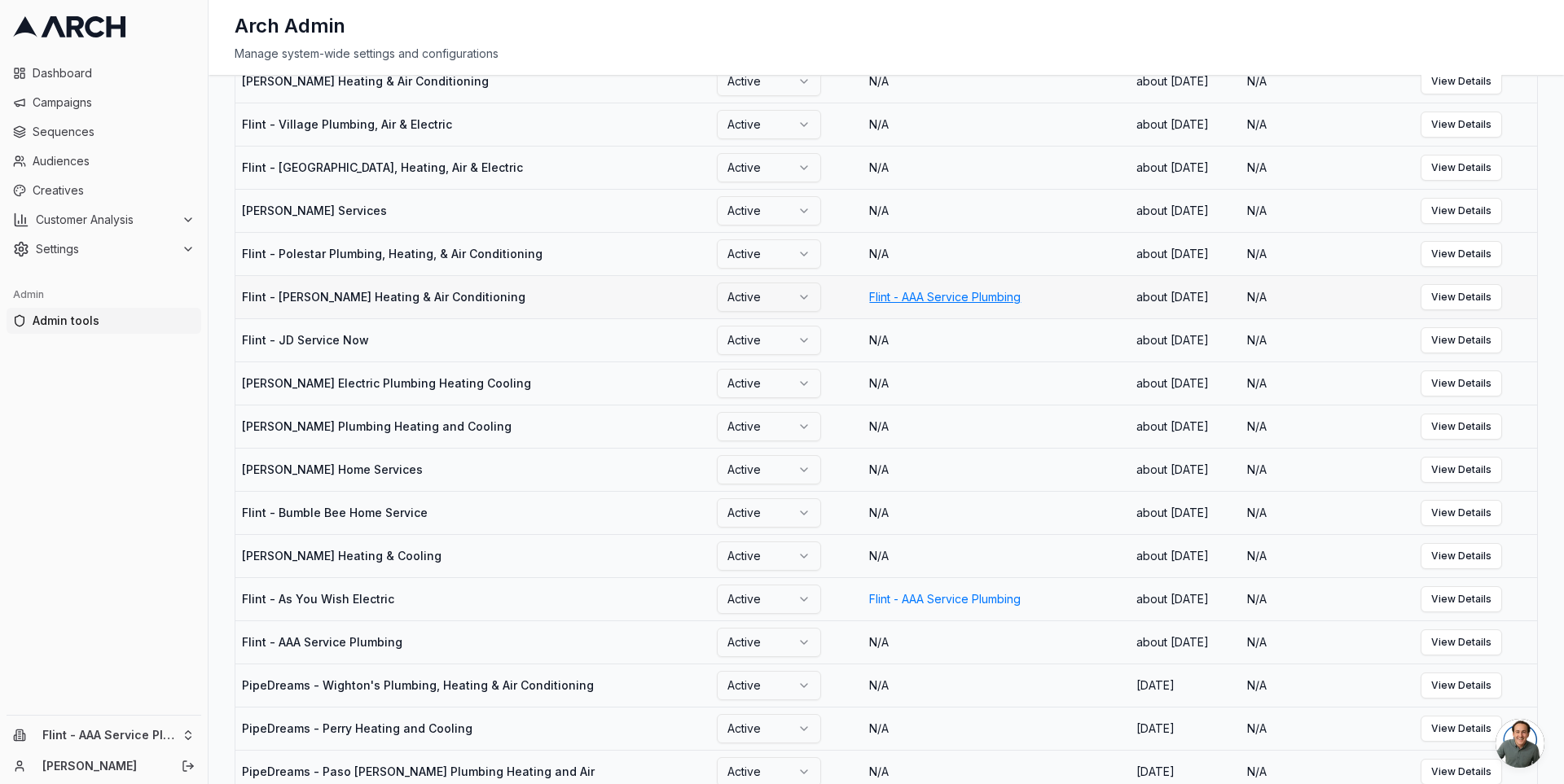
click at [869, 303] on link "Flint - AAA Service Plumbing" at bounding box center [945, 296] width 151 height 14
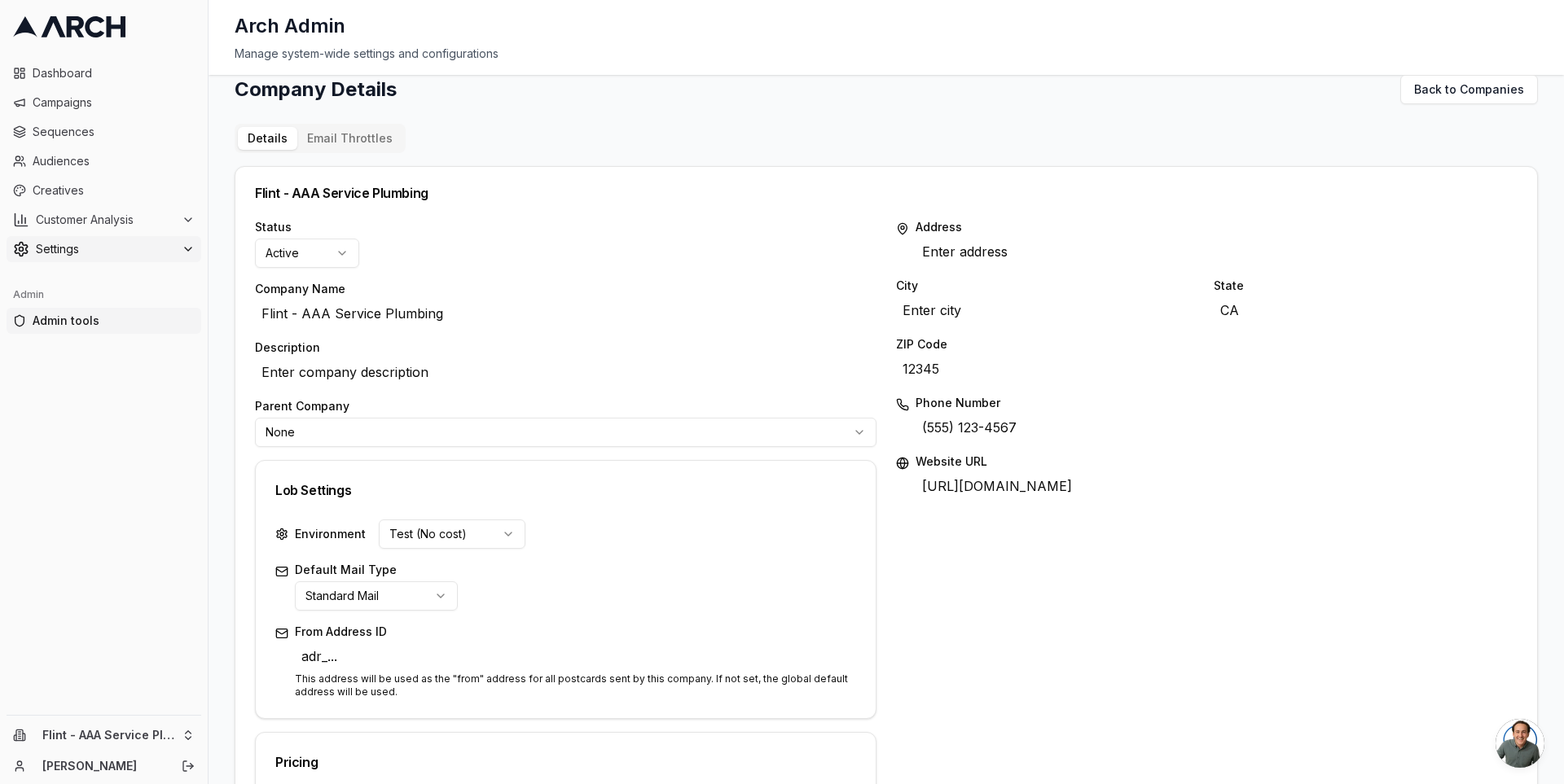
click at [155, 248] on span "Settings" at bounding box center [105, 249] width 139 height 16
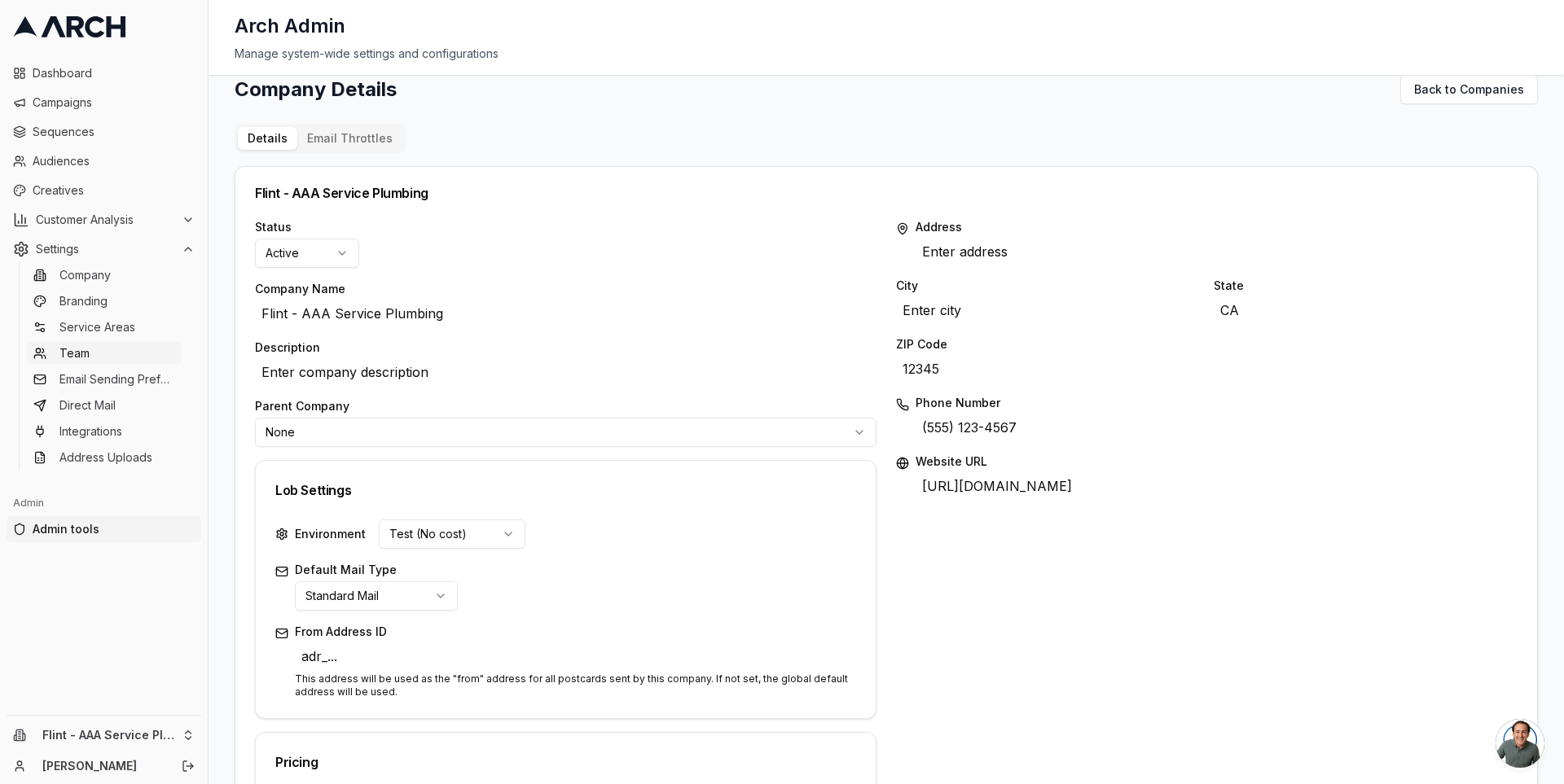
click at [128, 351] on link "Team" at bounding box center [105, 353] width 155 height 23
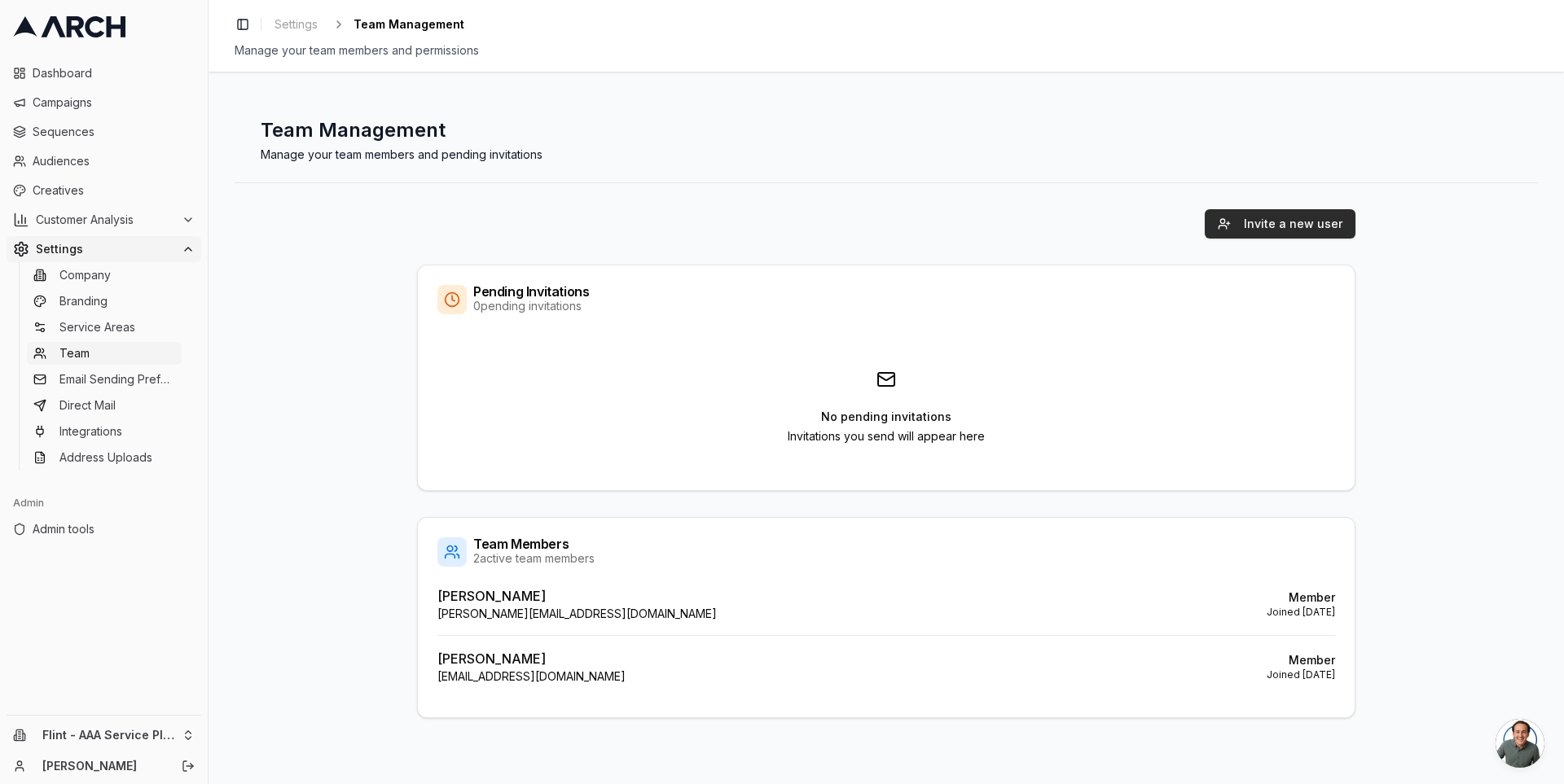
click at [1257, 225] on button "Invite a new user" at bounding box center [1280, 224] width 150 height 29
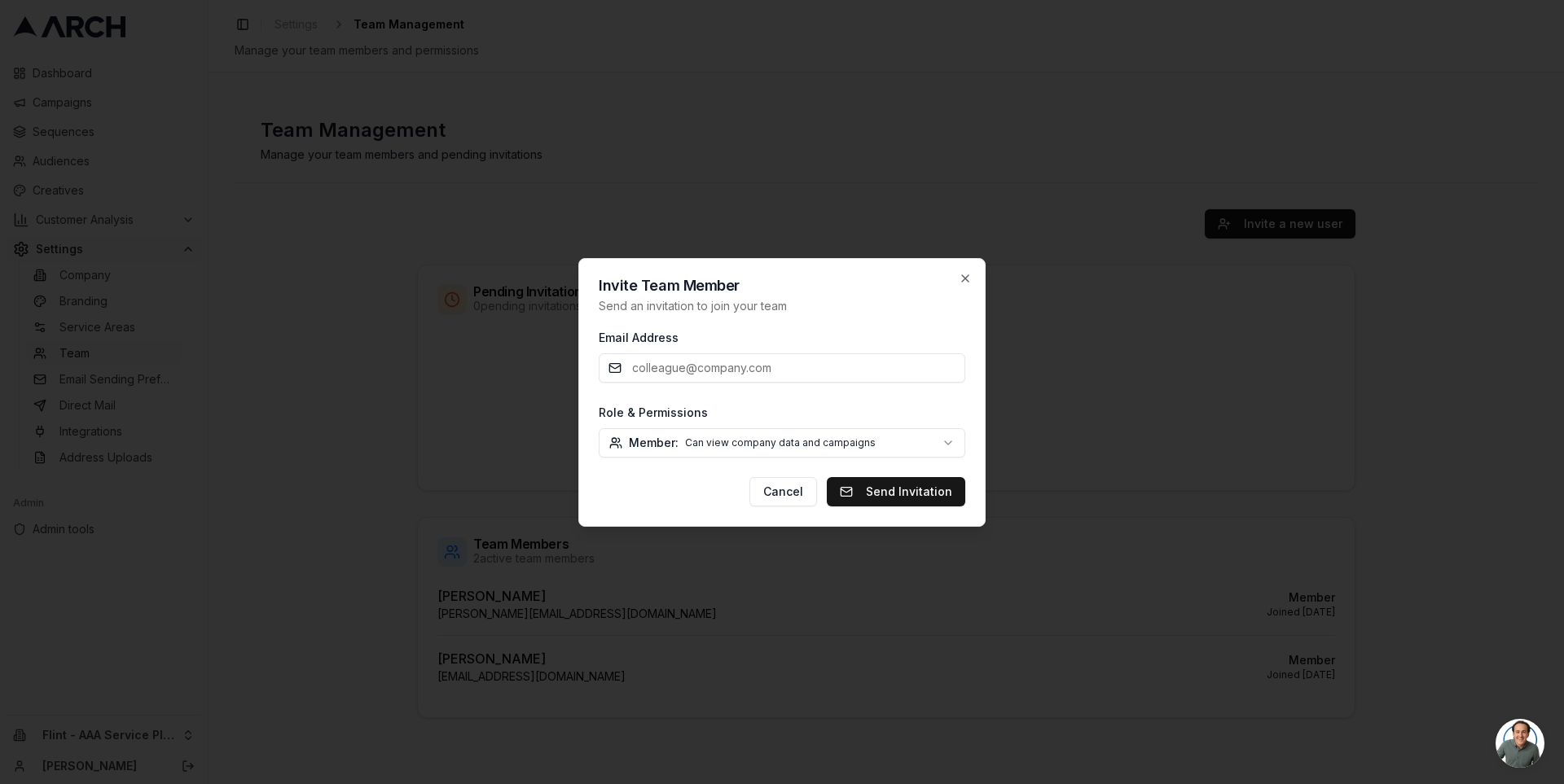
click at [910, 437] on body "Dashboard Campaigns Sequences Audiences Creatives Customer Analysis Settings Co…" at bounding box center [782, 392] width 1564 height 784
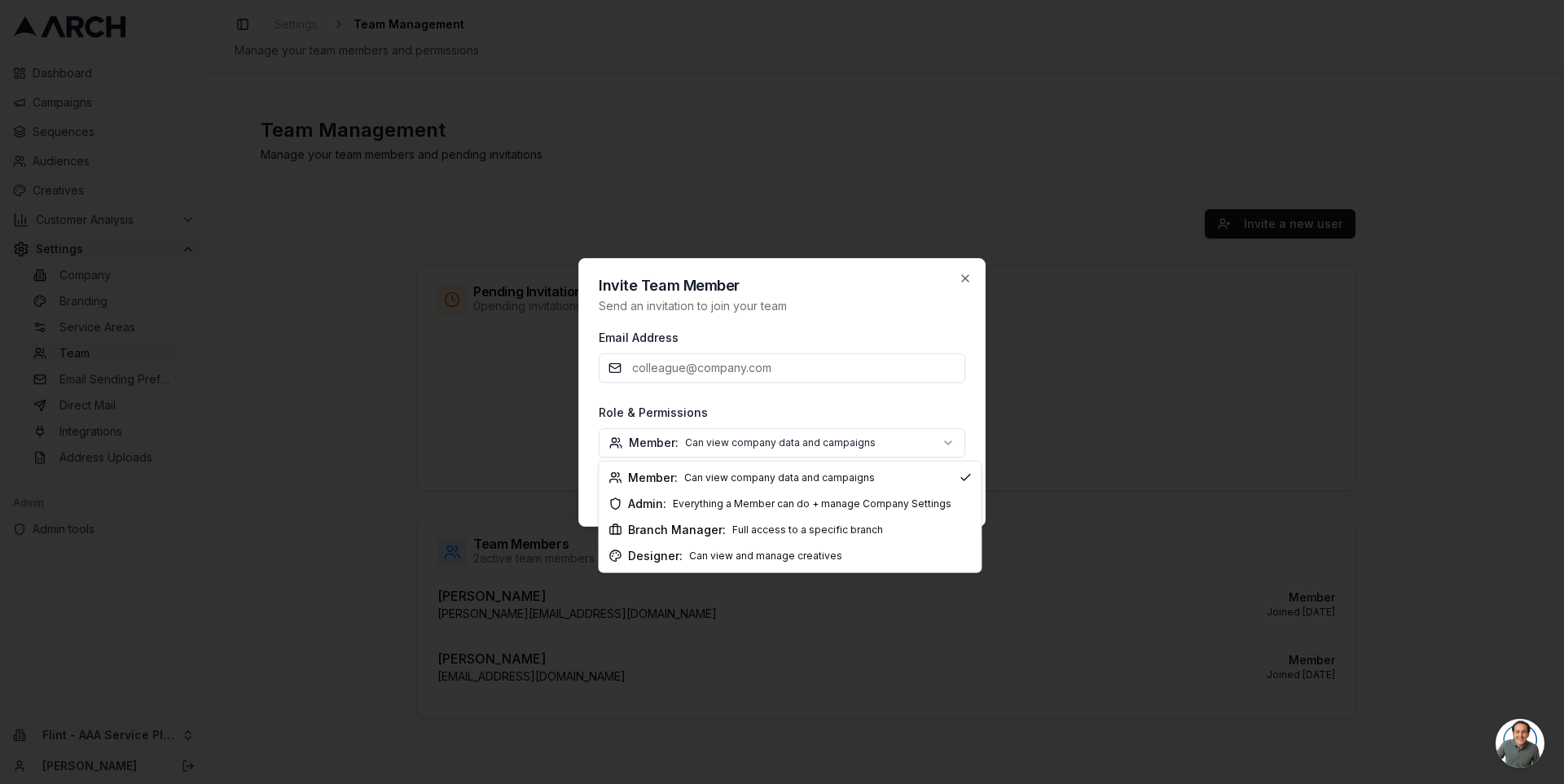
select select "branch_manager"
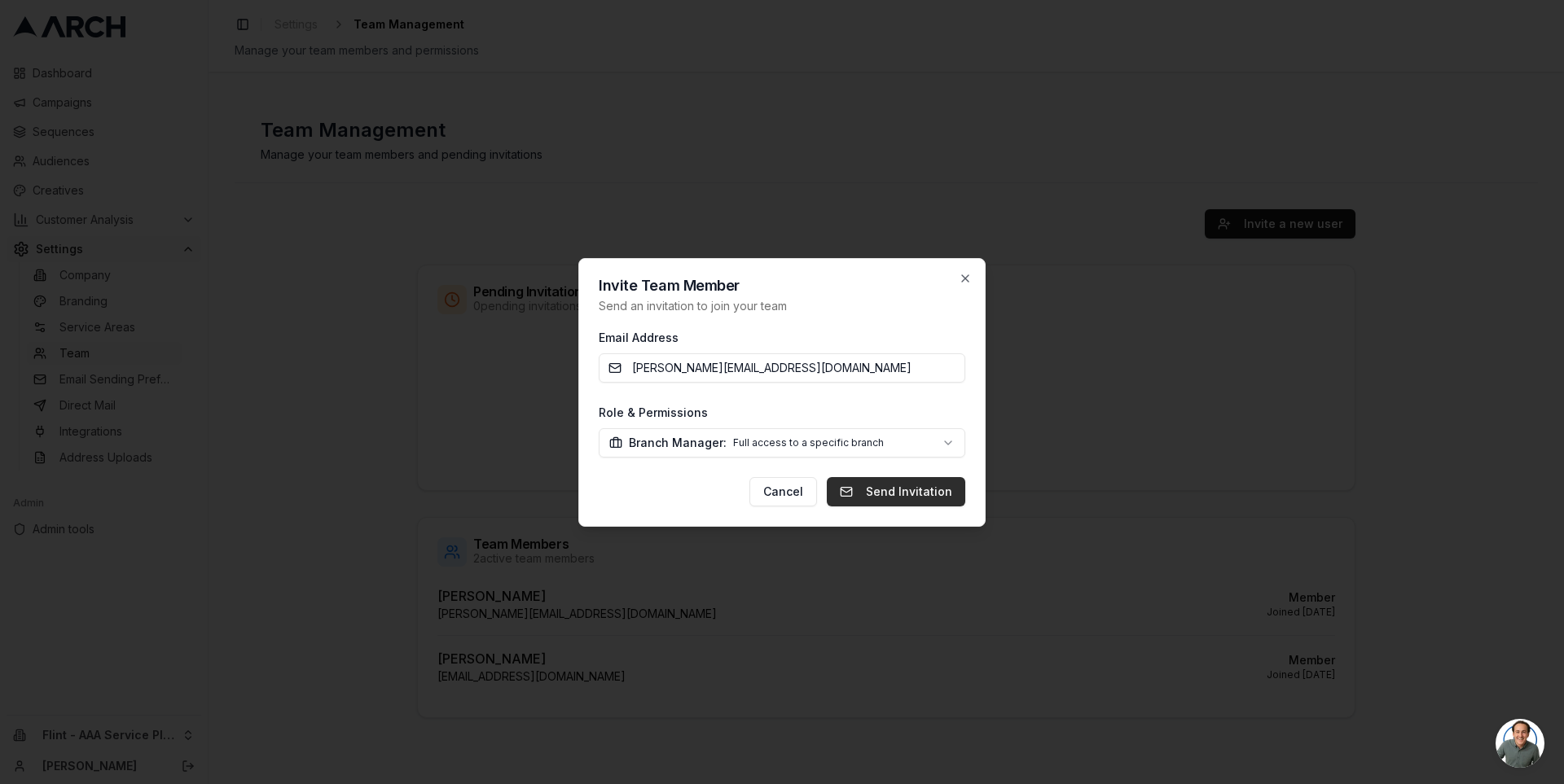
type input "jimmy+bmtest@getarch.com"
click at [923, 489] on button "Send Invitation" at bounding box center [896, 492] width 138 height 29
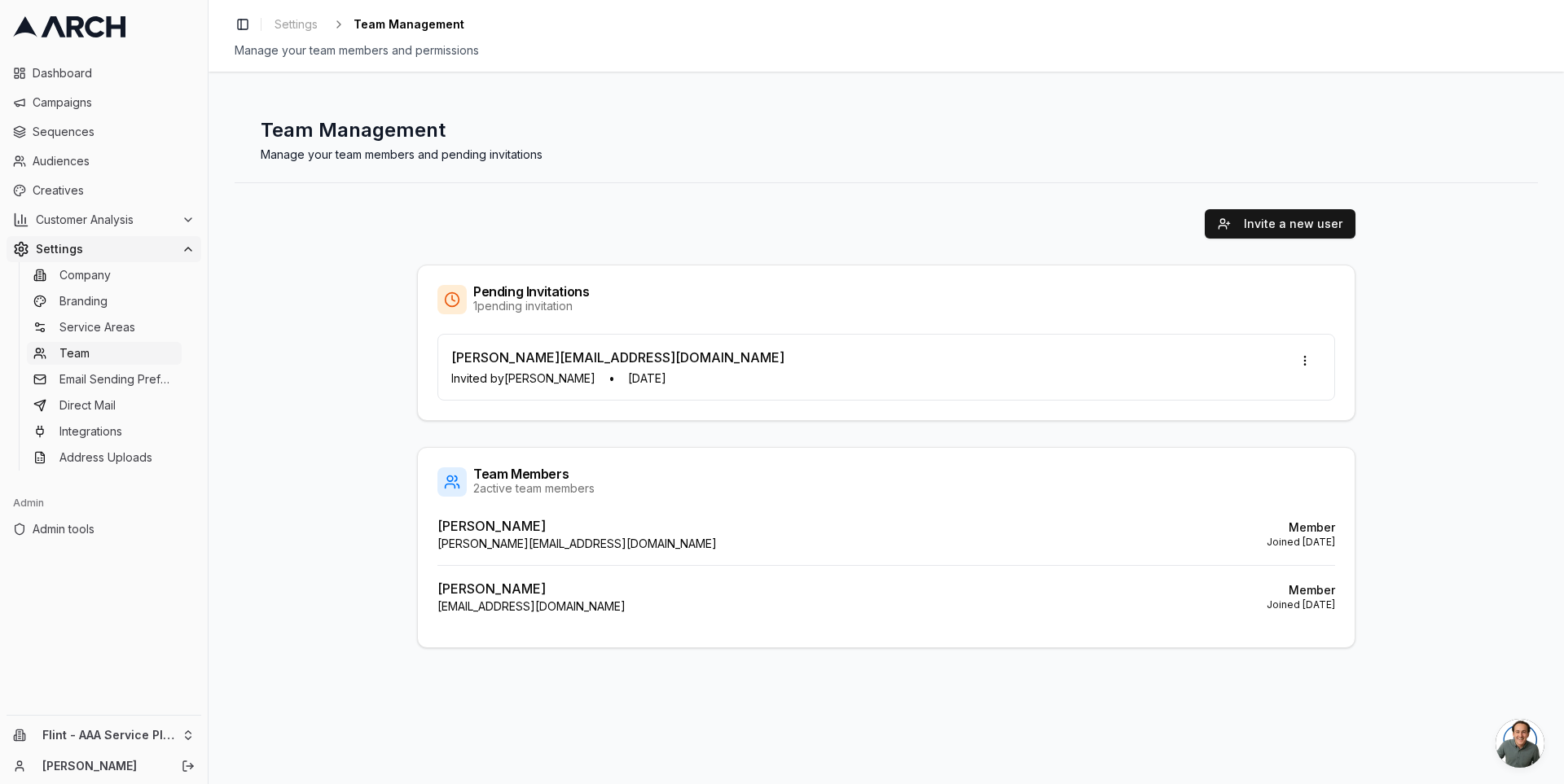
click at [627, 367] on div "jimmy+bmtest@getarch.com Invited by Jimmy DeLano • Oct 14, 2025" at bounding box center [618, 367] width 333 height 39
click at [1300, 362] on html "Dashboard Campaigns Sequences Audiences Creatives Customer Analysis Settings Co…" at bounding box center [782, 392] width 1564 height 784
click at [1281, 394] on div "Copy invitation link" at bounding box center [1248, 393] width 140 height 26
click at [1303, 355] on html "Dashboard Campaigns Sequences Audiences Creatives Customer Analysis Settings Co…" at bounding box center [782, 392] width 1564 height 784
click at [398, 127] on html "Dashboard Campaigns Sequences Audiences Creatives Customer Analysis Settings Co…" at bounding box center [782, 392] width 1564 height 784
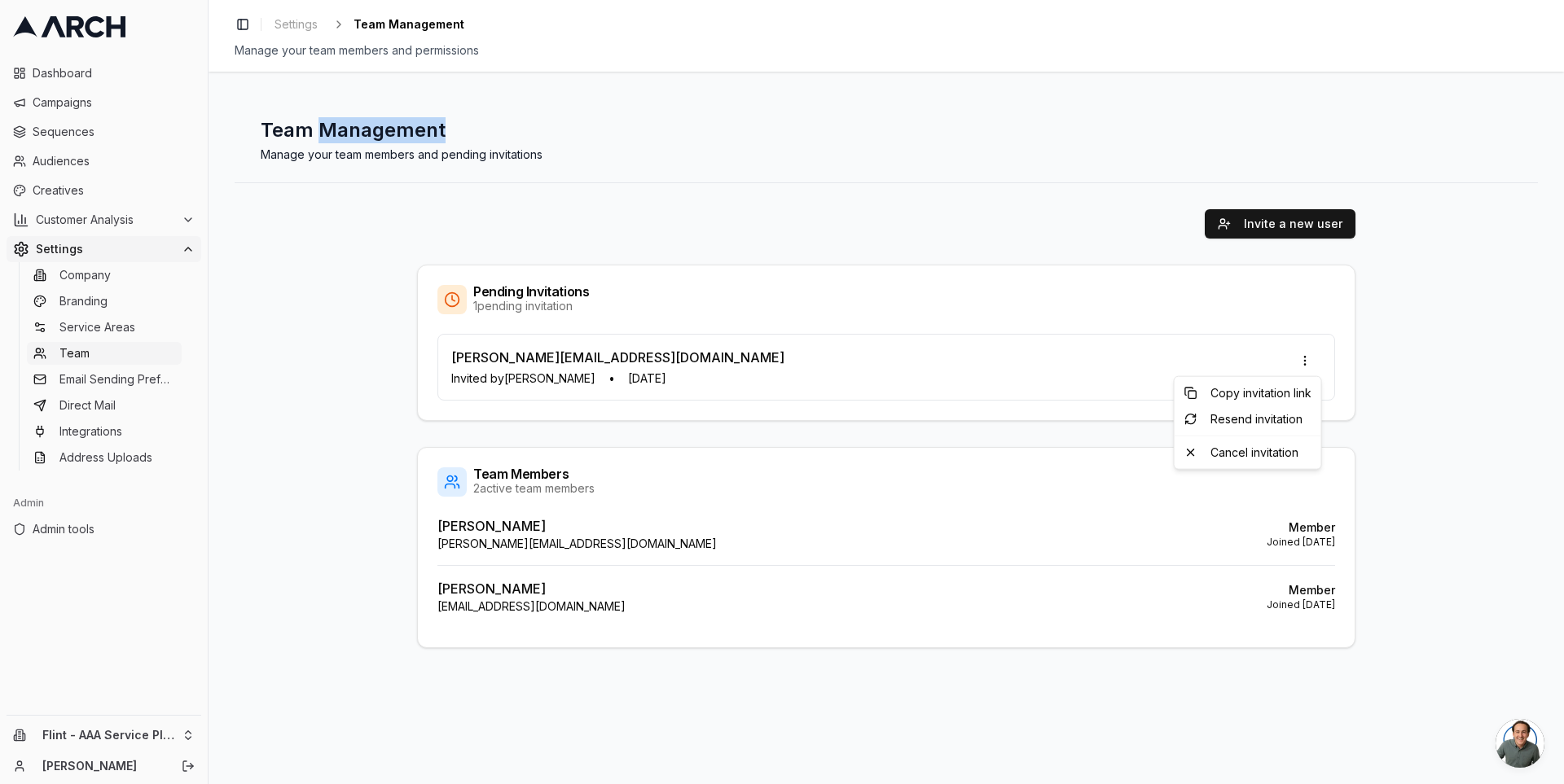
click at [398, 127] on h1 "Team Management" at bounding box center [886, 130] width 1252 height 26
click at [394, 127] on h1 "Team Management" at bounding box center [886, 130] width 1252 height 26
click at [402, 410] on div "Invite a new user Pending Invitations 1 pending invitation jimmy+bmtest@getarch…" at bounding box center [886, 428] width 1303 height 491
click at [1311, 359] on html "Dashboard Campaigns Sequences Audiences Creatives Customer Analysis Settings Co…" at bounding box center [782, 392] width 1564 height 784
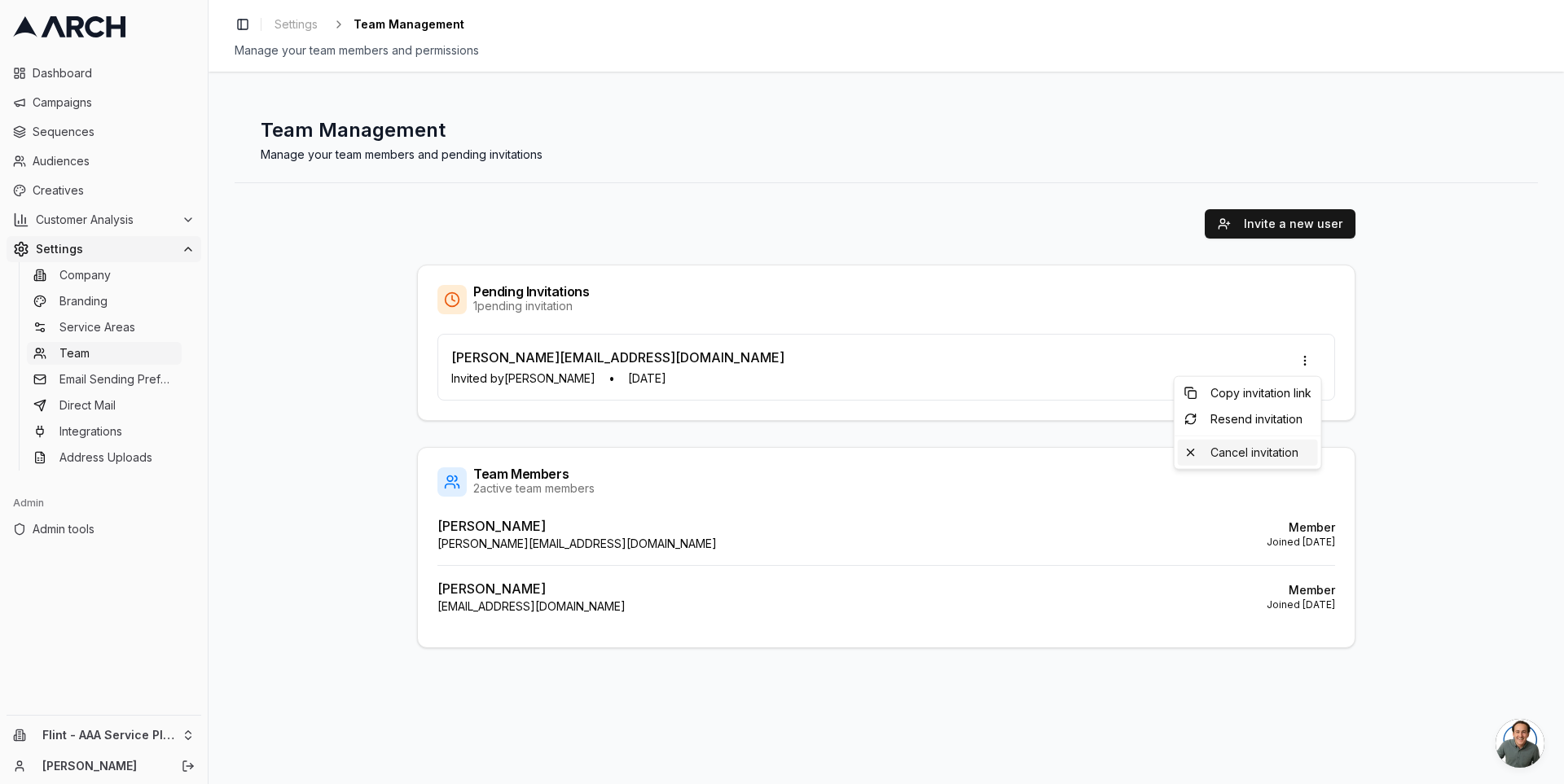
click at [1270, 448] on div "Cancel invitation" at bounding box center [1248, 453] width 140 height 26
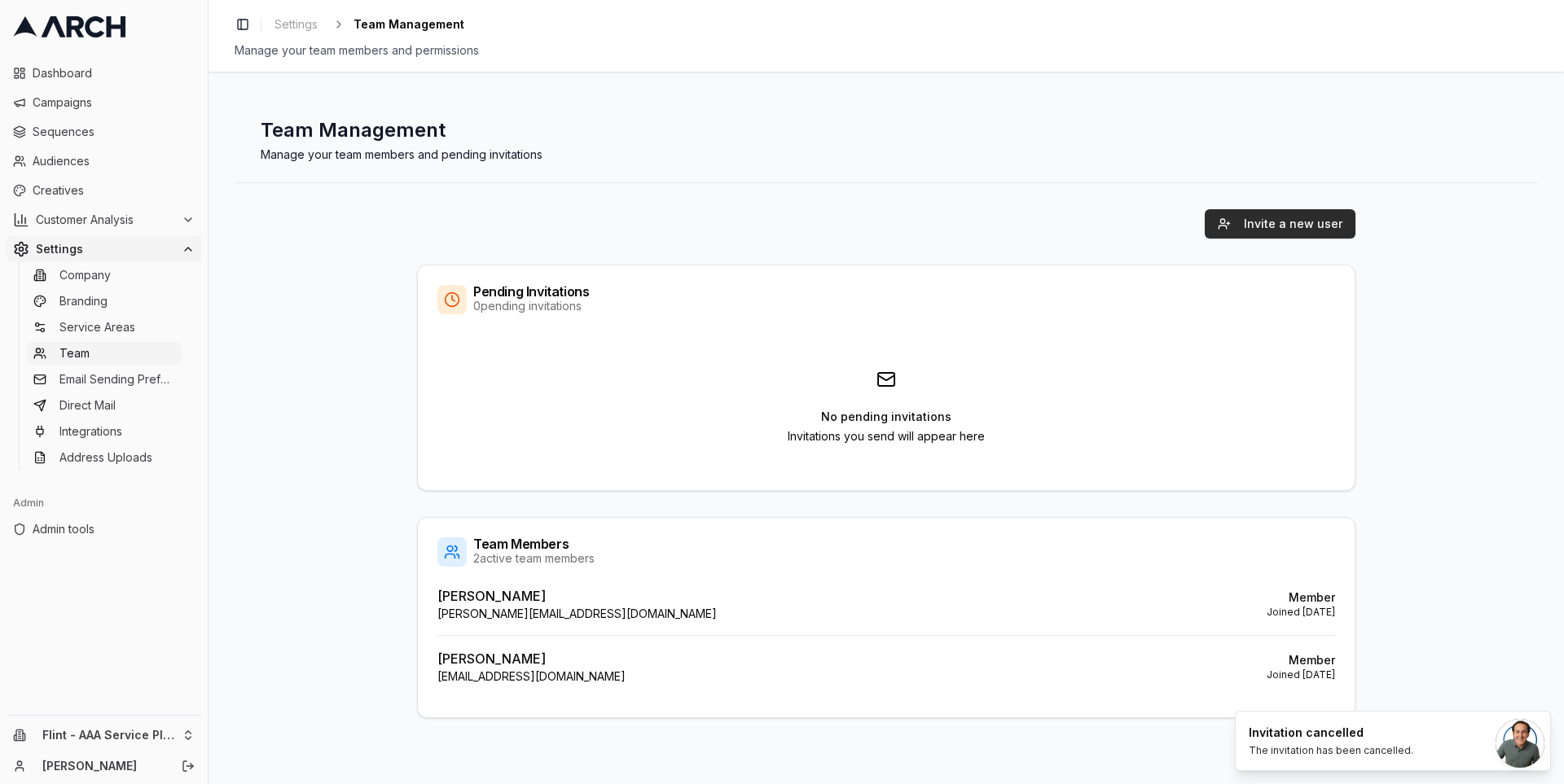
click at [1273, 221] on button "Invite a new user" at bounding box center [1280, 224] width 150 height 29
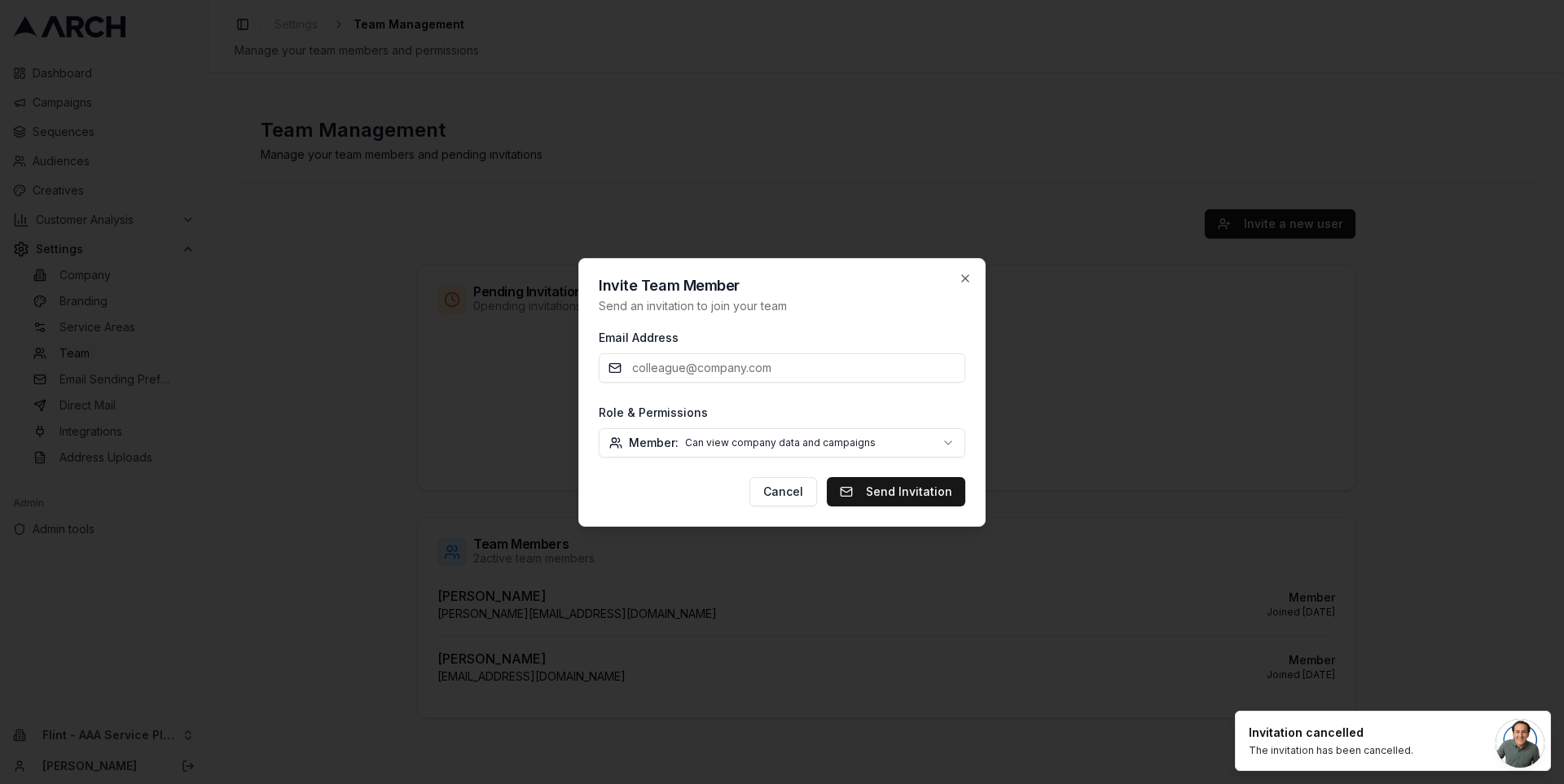
click at [911, 445] on body "Dashboard Campaigns Sequences Audiences Creatives Customer Analysis Settings Co…" at bounding box center [782, 392] width 1564 height 784
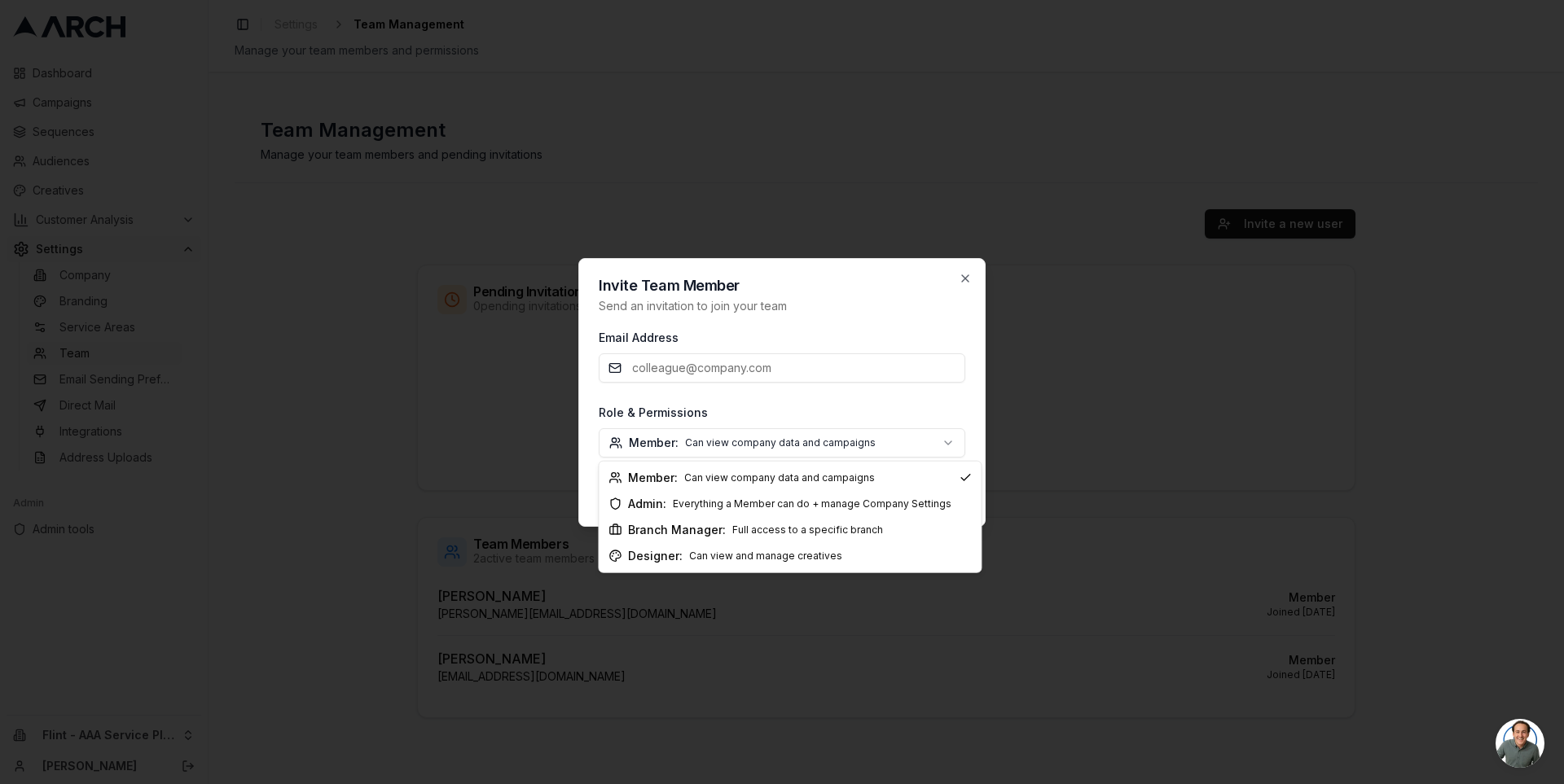
select select "branch_manager"
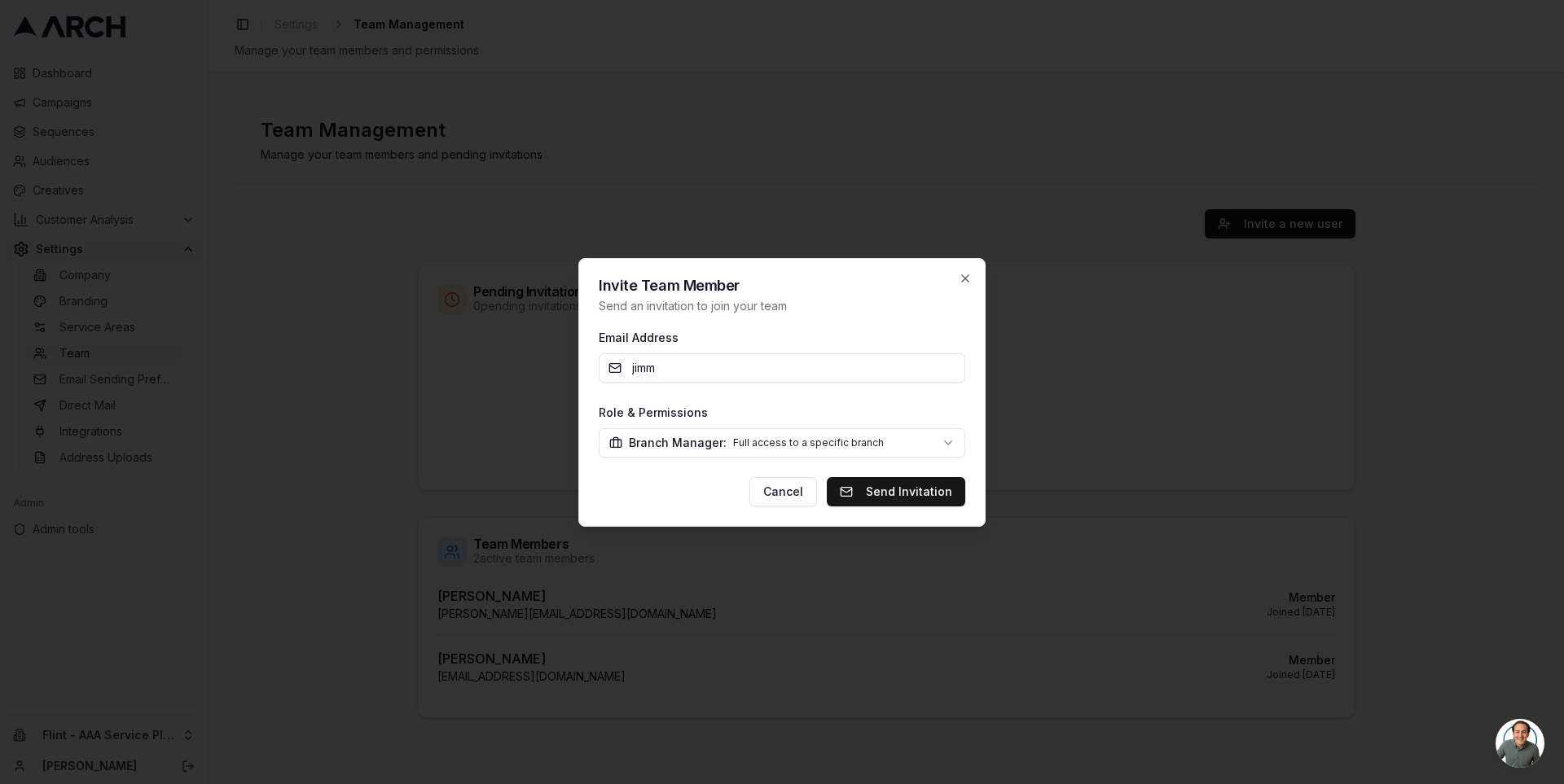
type input "[PERSON_NAME]"
click at [638, 514] on div "Invite Team Member Send an invitation to join your team Email Address Role & Pe…" at bounding box center [782, 392] width 407 height 269
click at [683, 378] on input "Email Address" at bounding box center [782, 368] width 367 height 29
type input "[PERSON_NAME][EMAIL_ADDRESS][DOMAIN_NAME]"
click at [875, 491] on button "Send Invitation" at bounding box center [896, 492] width 138 height 29
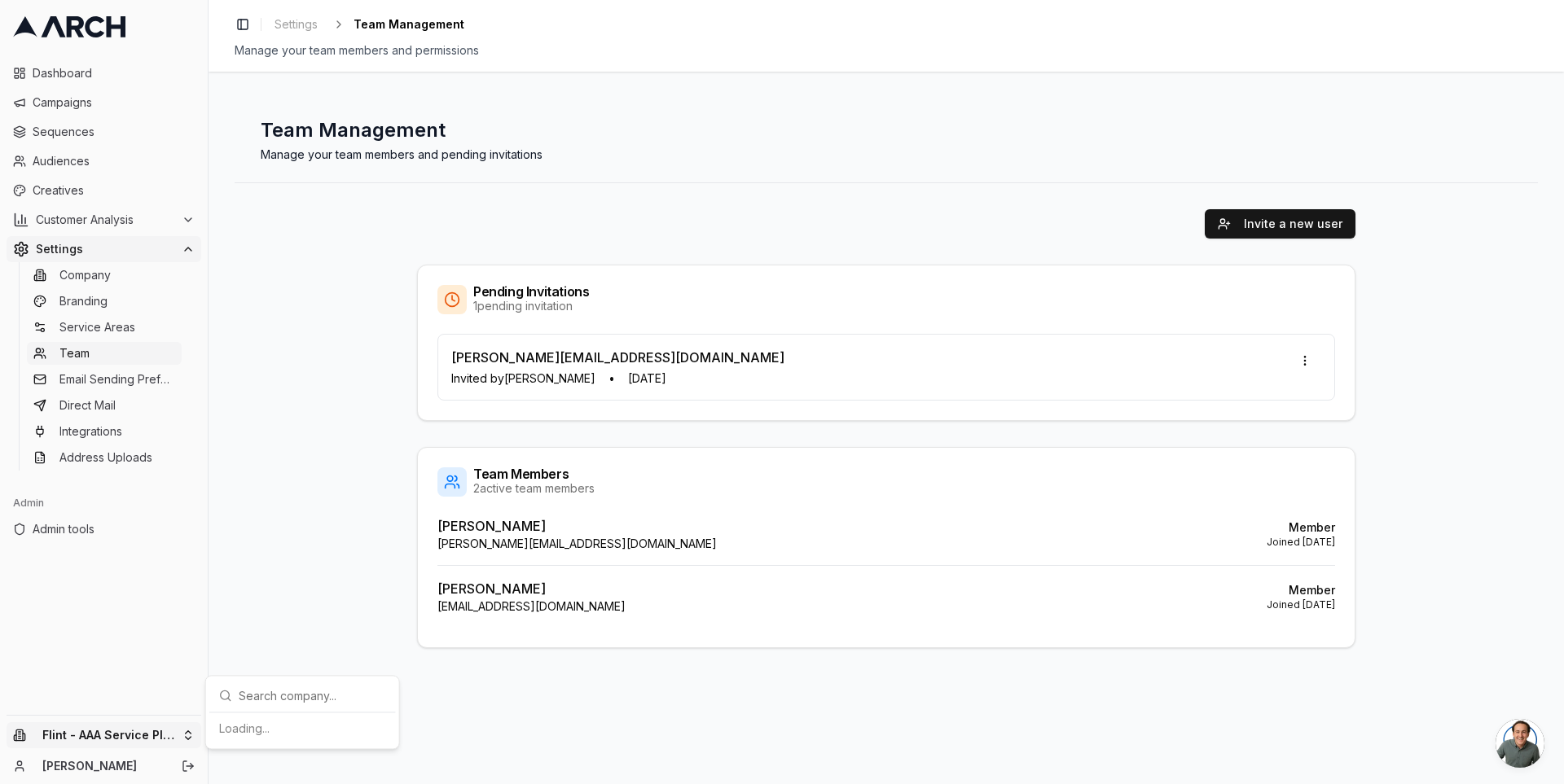
click at [189, 733] on html "Dashboard Campaigns Sequences Audiences Creatives Customer Analysis Settings Co…" at bounding box center [782, 392] width 1564 height 784
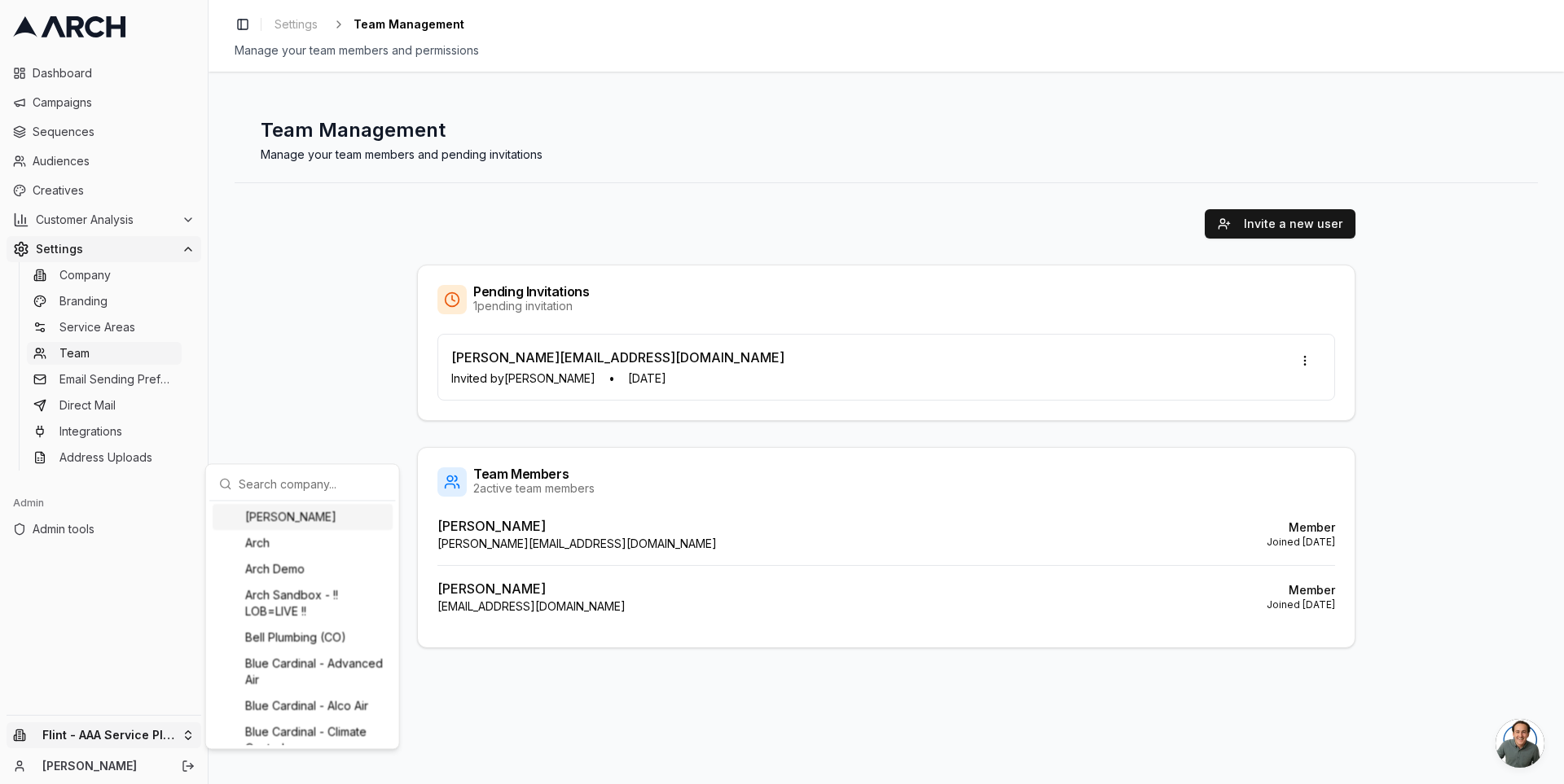
click at [312, 395] on html "Dashboard Campaigns Sequences Audiences Creatives Customer Analysis Settings Co…" at bounding box center [782, 392] width 1564 height 784
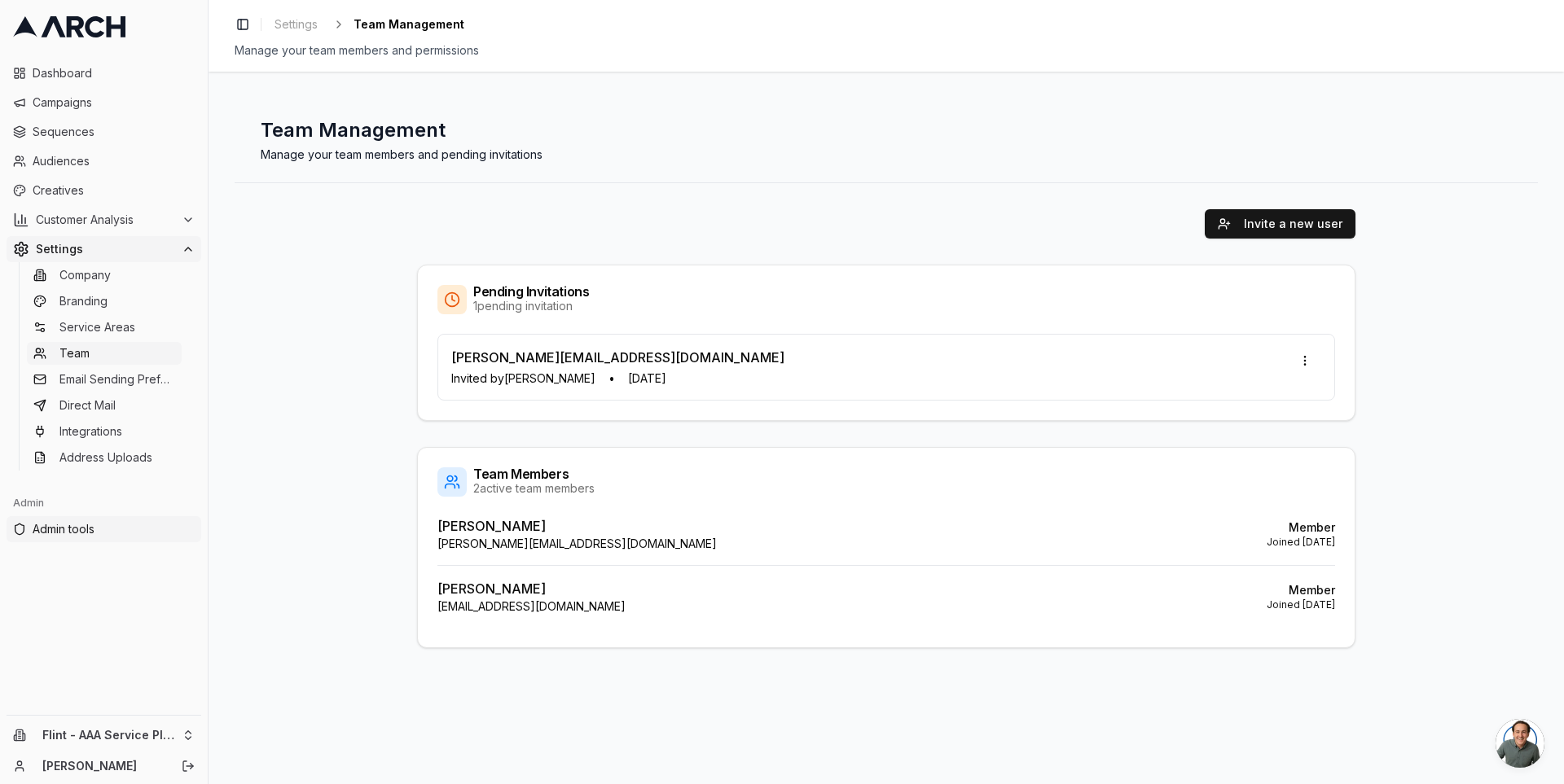
click at [167, 529] on span "Admin tools" at bounding box center [114, 529] width 162 height 16
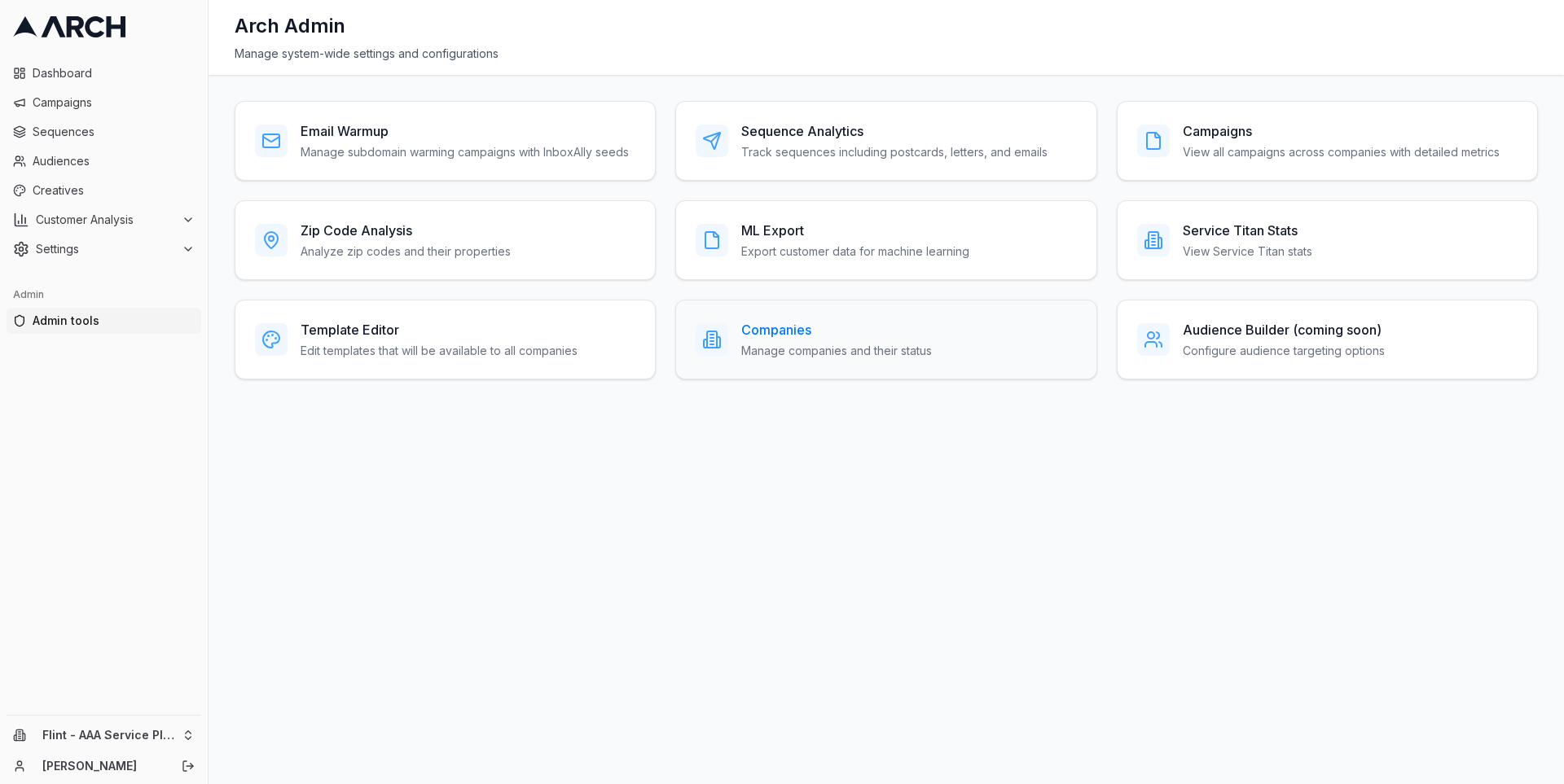
click at [788, 326] on h3 "Companies" at bounding box center [836, 330] width 190 height 19
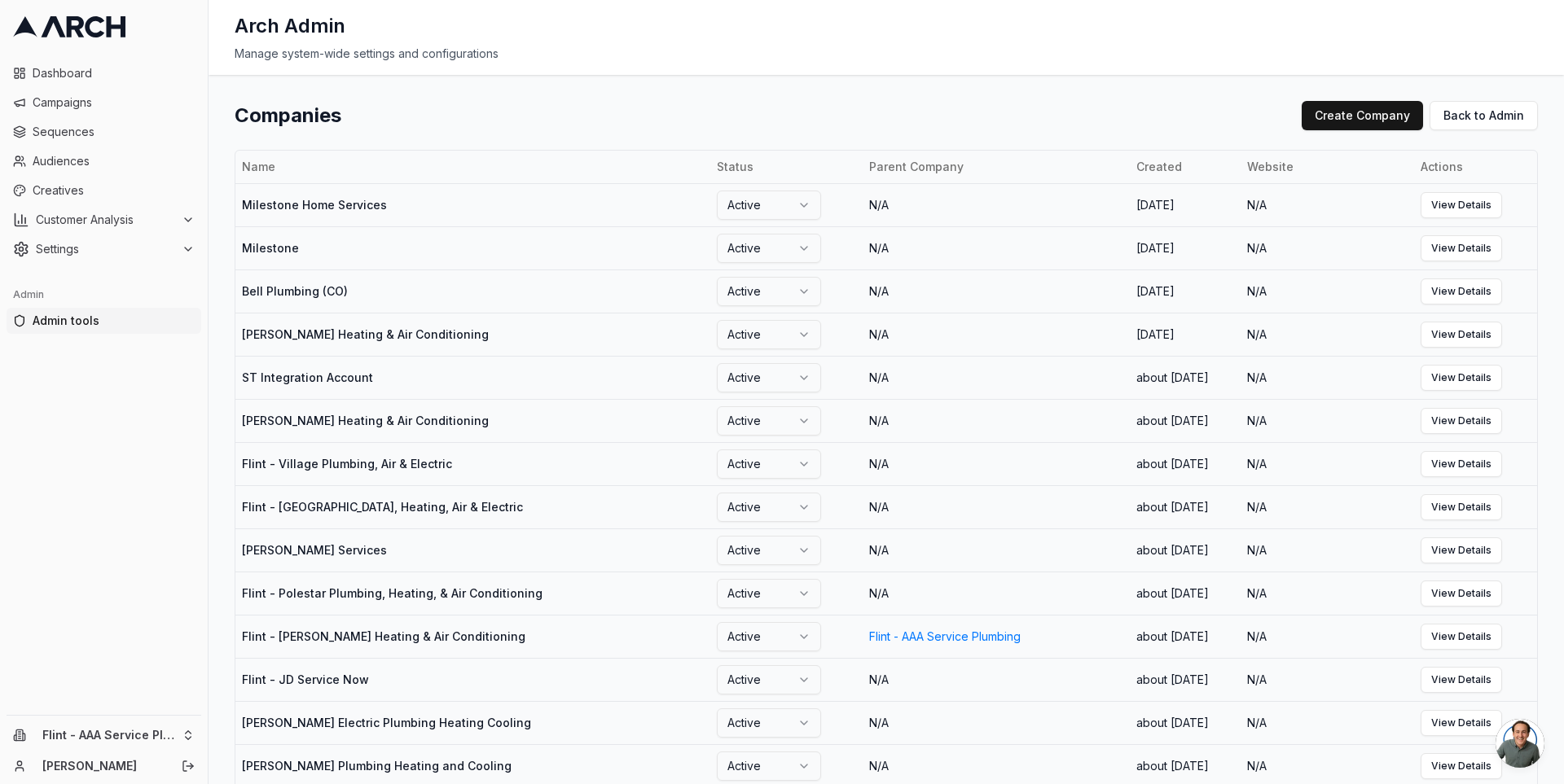
click at [92, 312] on span "Admin tools" at bounding box center [114, 321] width 162 height 16
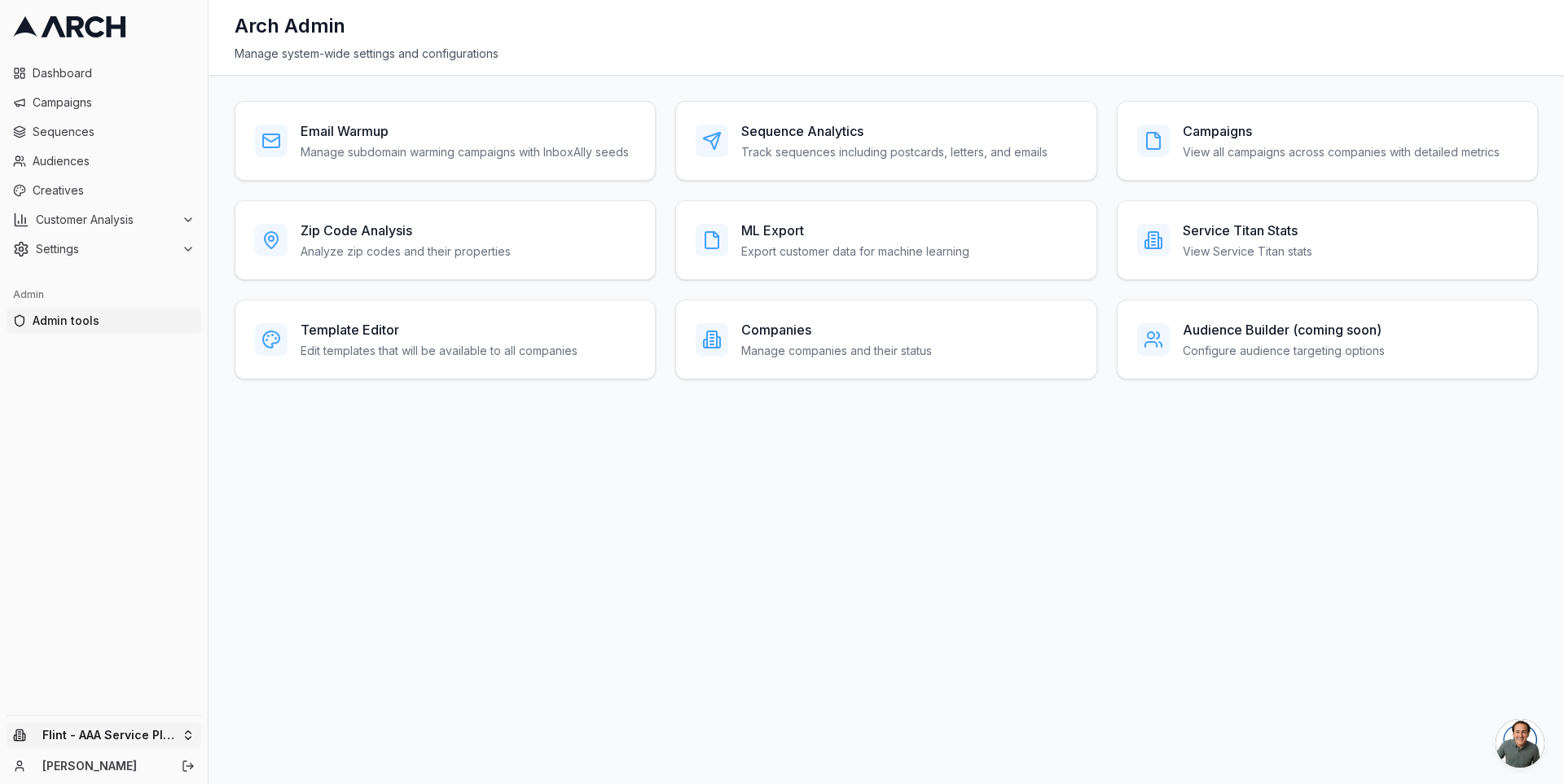
click at [166, 737] on html "Dashboard Campaigns Sequences Audiences Creatives Customer Analysis Settings Ad…" at bounding box center [782, 392] width 1564 height 784
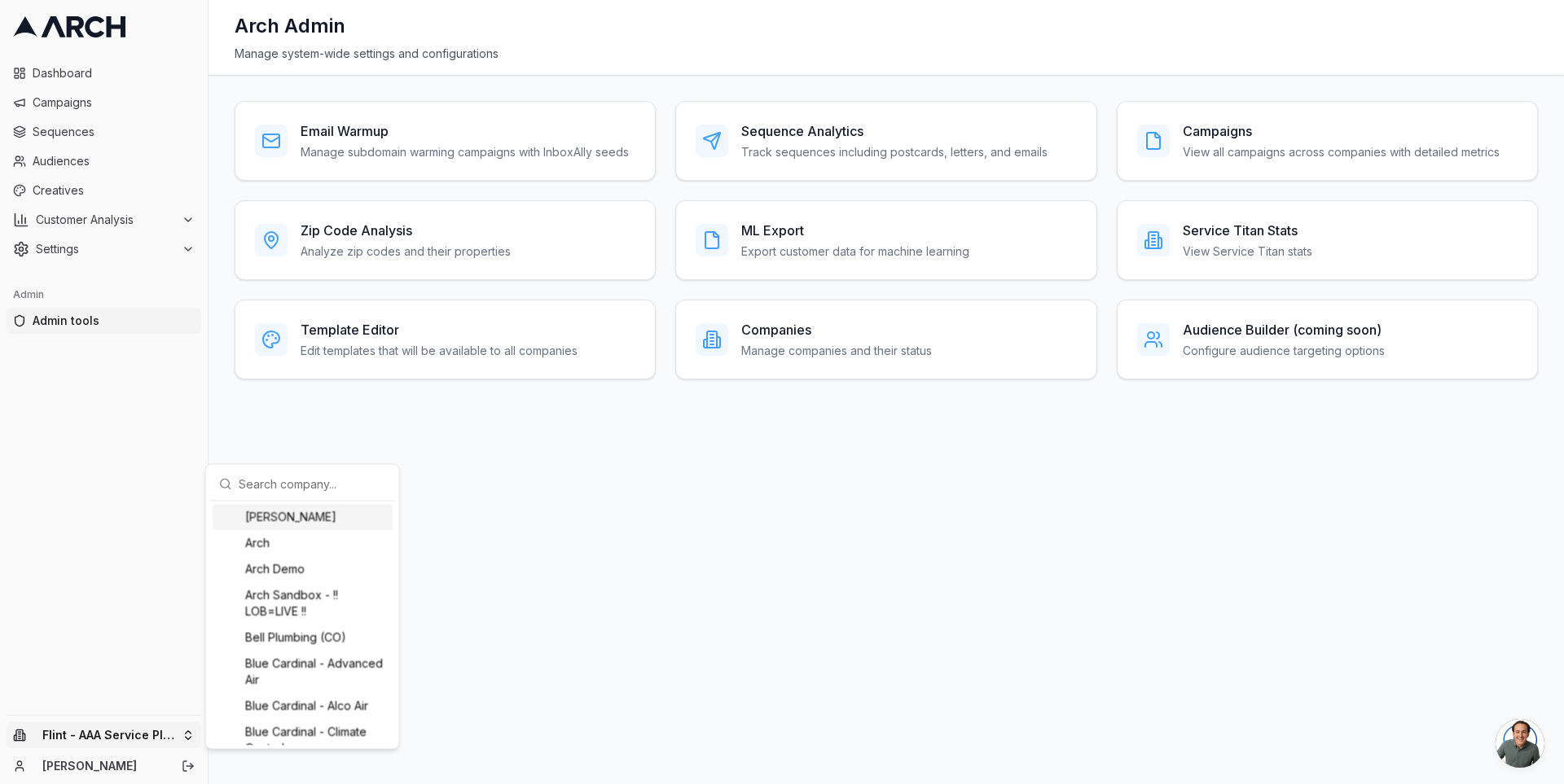
click at [316, 484] on input "text" at bounding box center [312, 484] width 148 height 33
type input "as you"
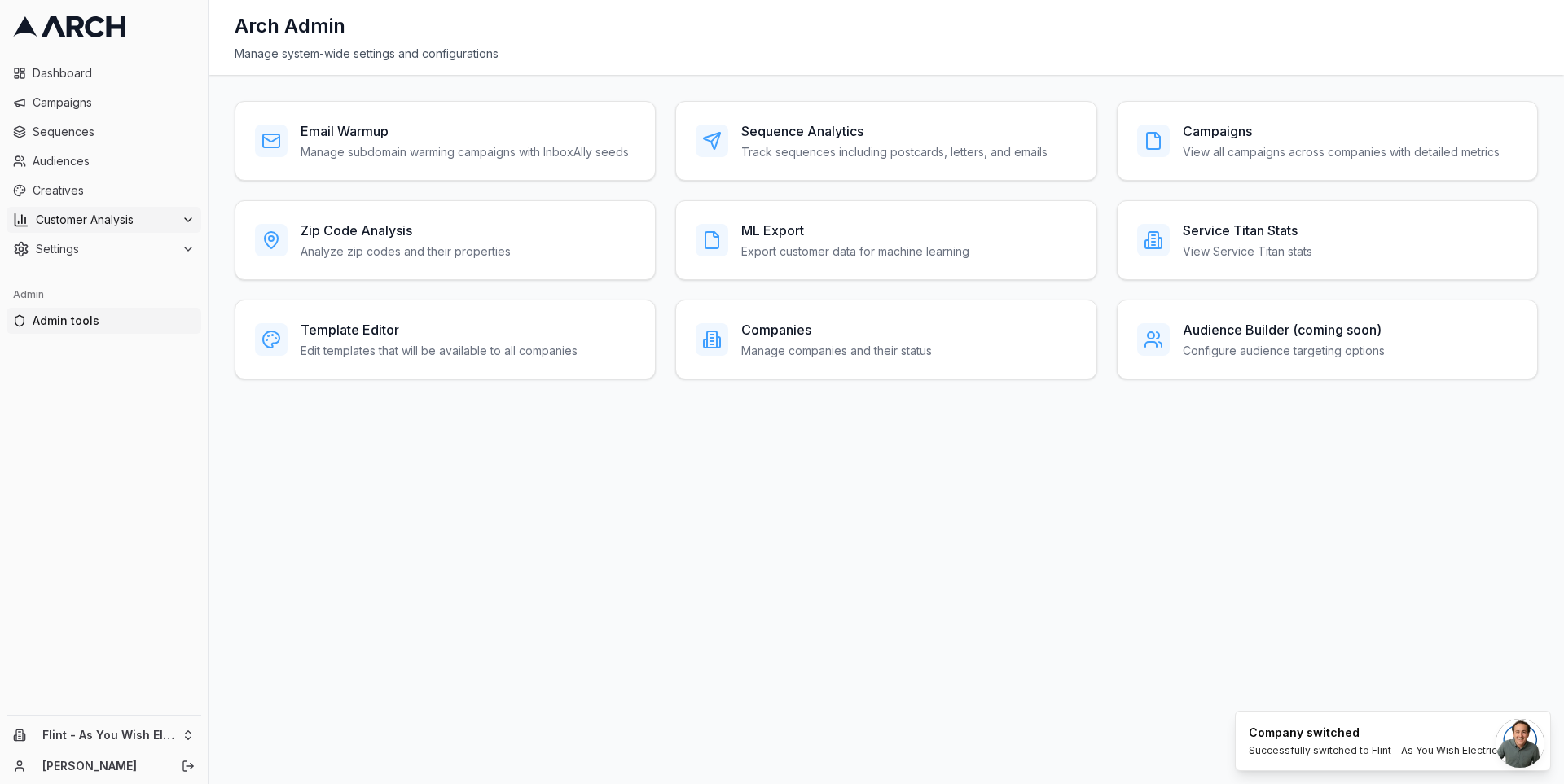
click at [133, 225] on span "Customer Analysis" at bounding box center [105, 220] width 139 height 16
click at [131, 251] on link "Overview" at bounding box center [105, 246] width 155 height 23
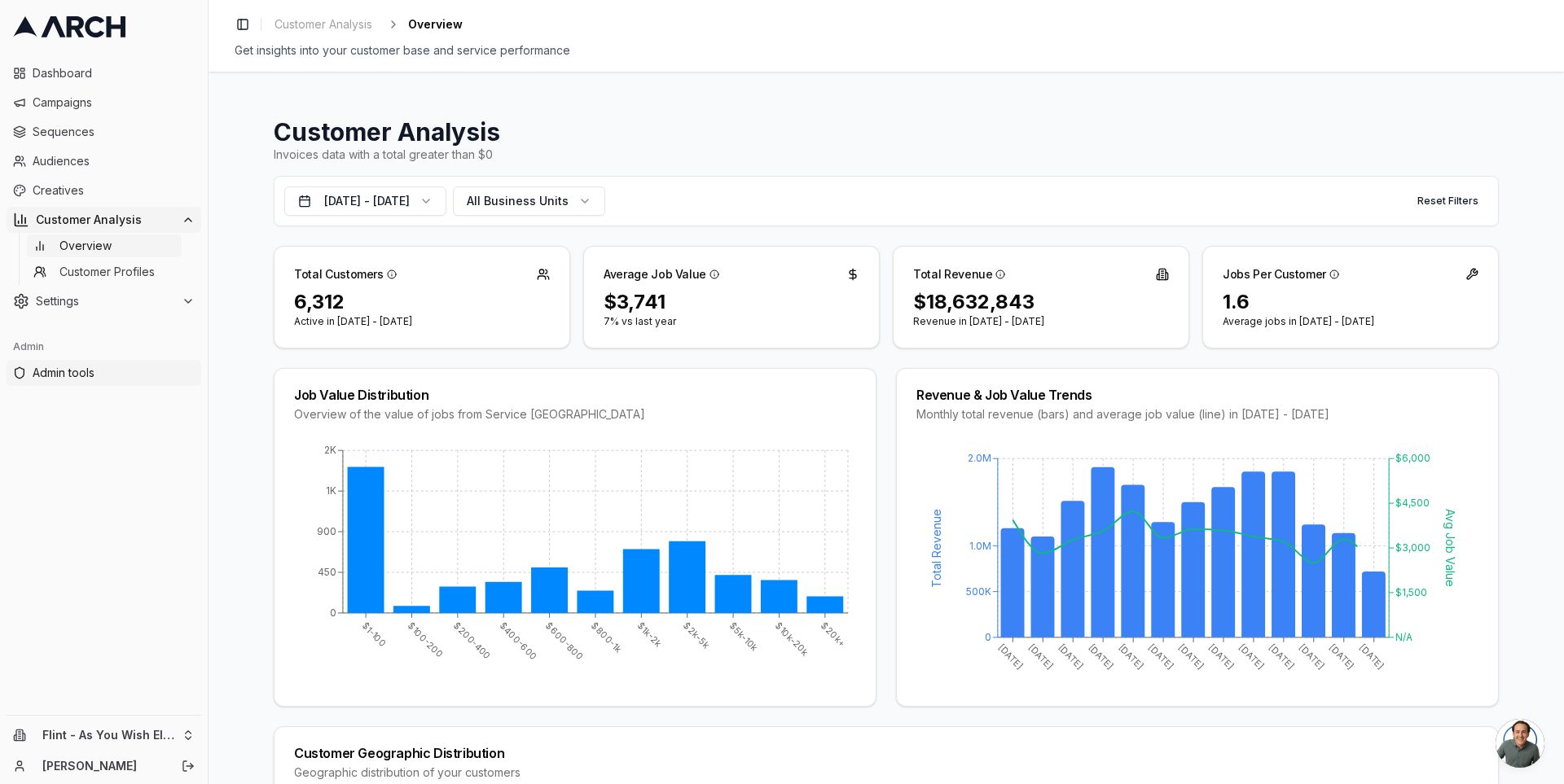
click at [165, 371] on span "Admin tools" at bounding box center [114, 373] width 162 height 16
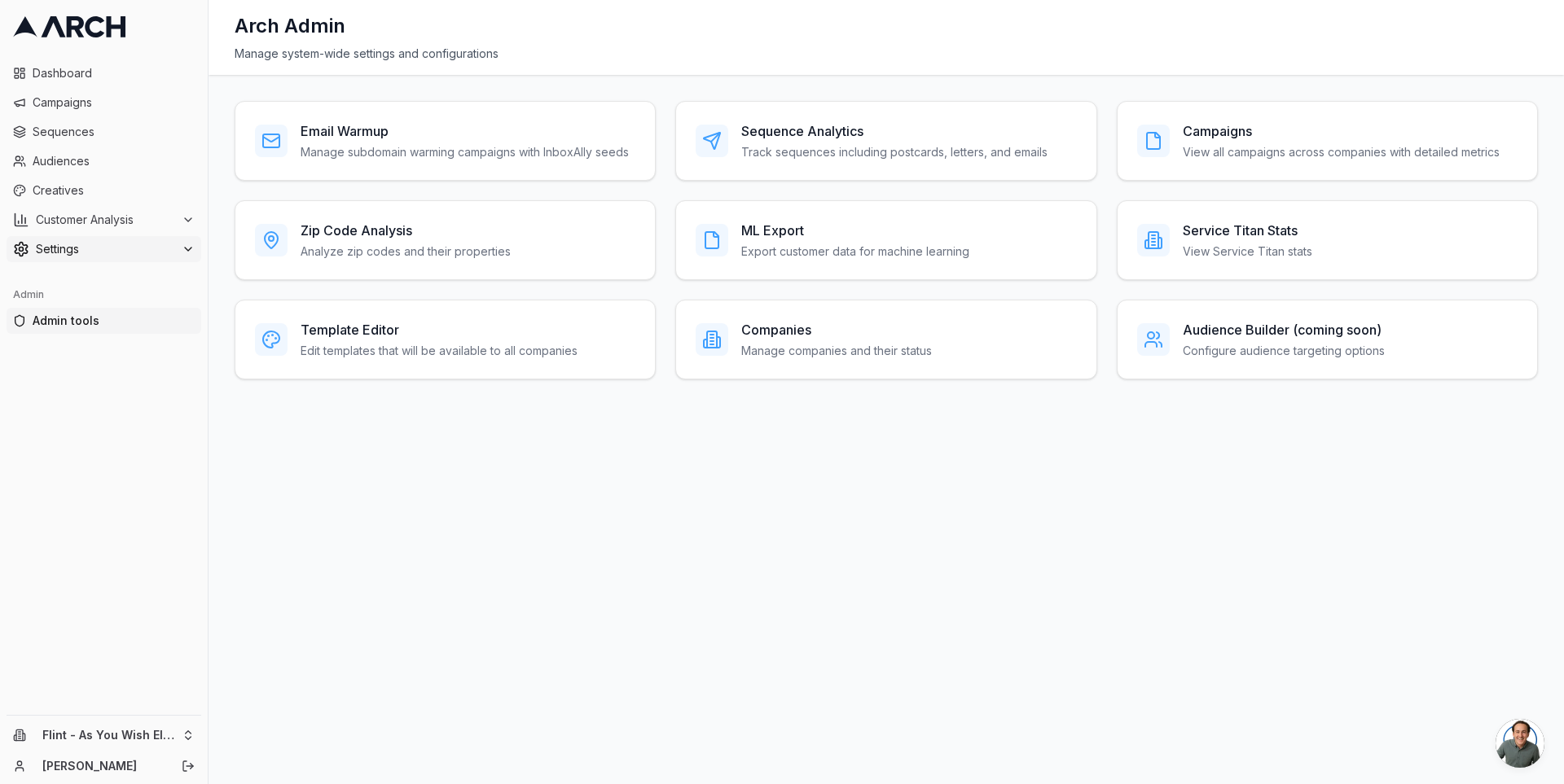
click at [99, 247] on span "Settings" at bounding box center [105, 249] width 139 height 16
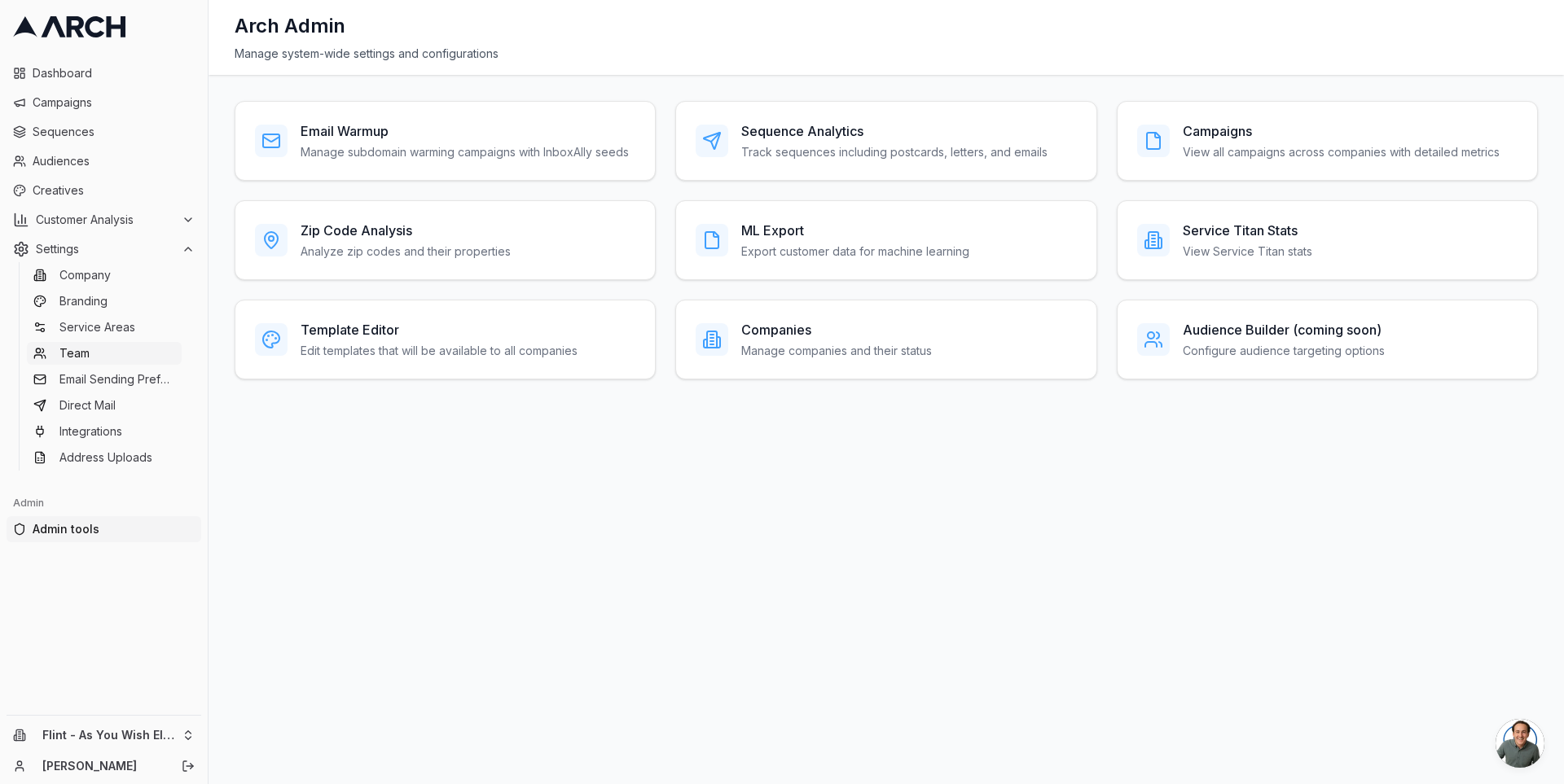
click at [115, 347] on link "Team" at bounding box center [105, 353] width 155 height 23
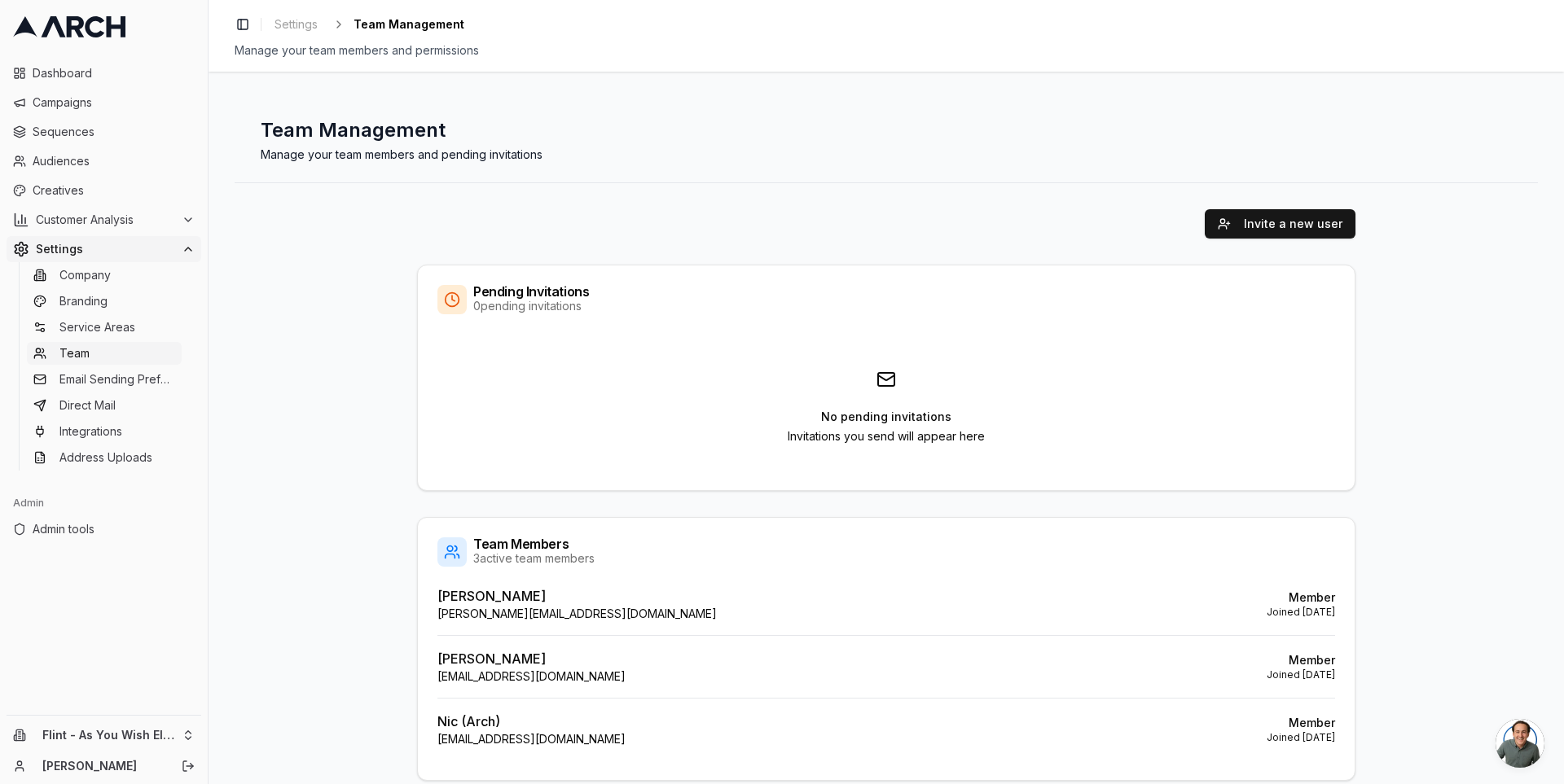
scroll to position [46, 0]
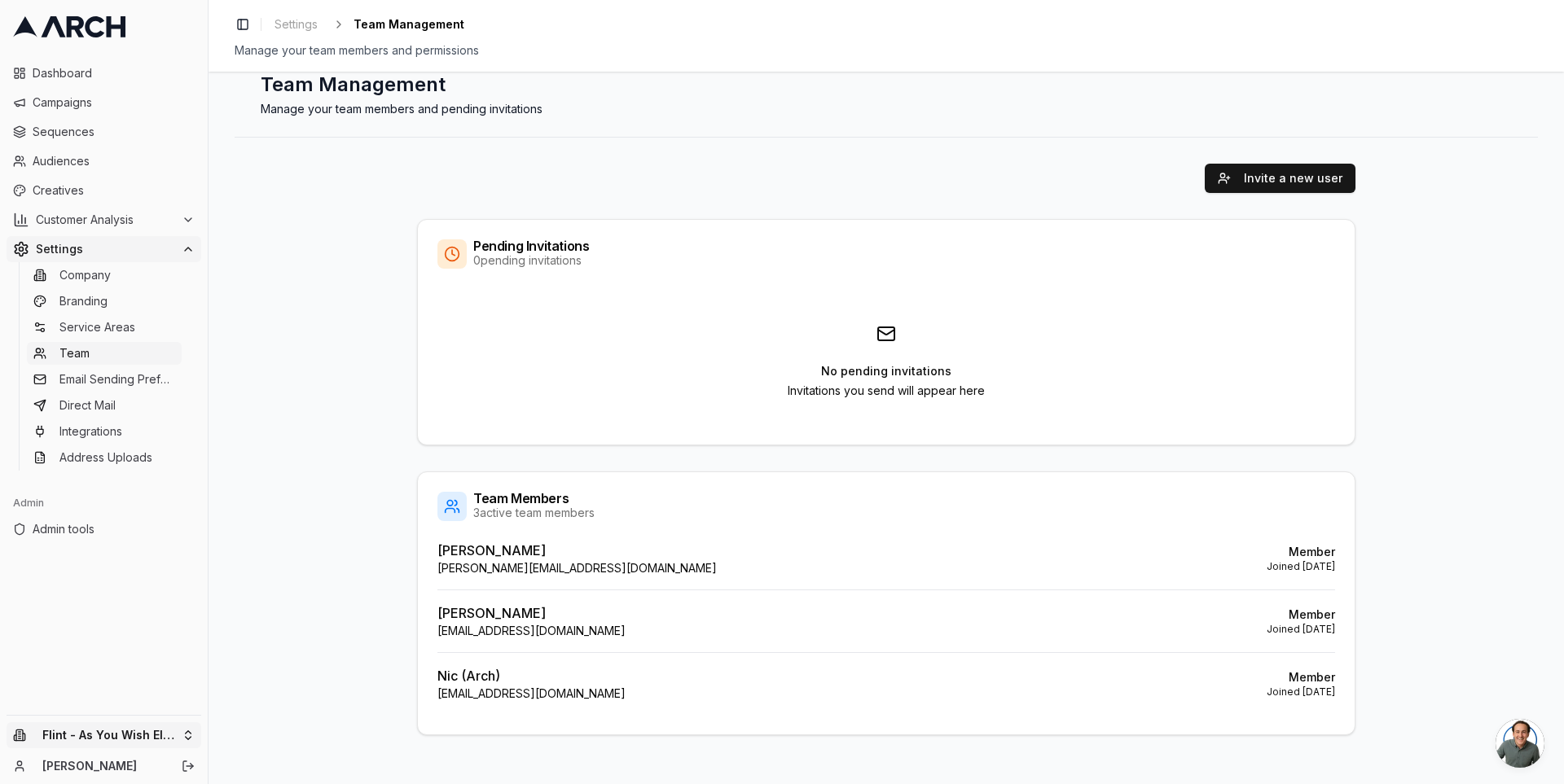
click at [188, 743] on html "Dashboard Campaigns Sequences Audiences Creatives Customer Analysis Settings Co…" at bounding box center [782, 392] width 1564 height 784
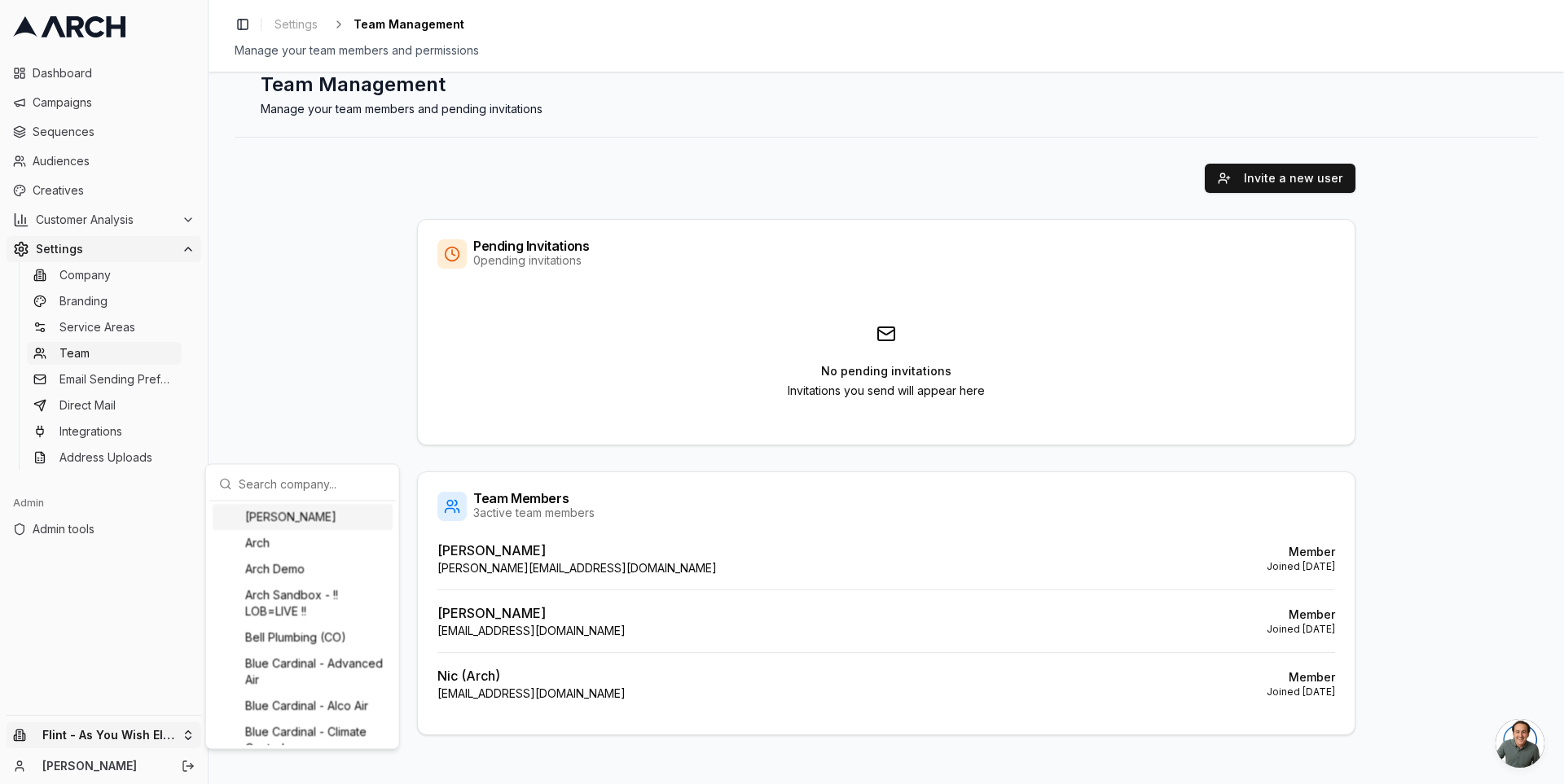
click at [312, 485] on input "text" at bounding box center [312, 484] width 148 height 33
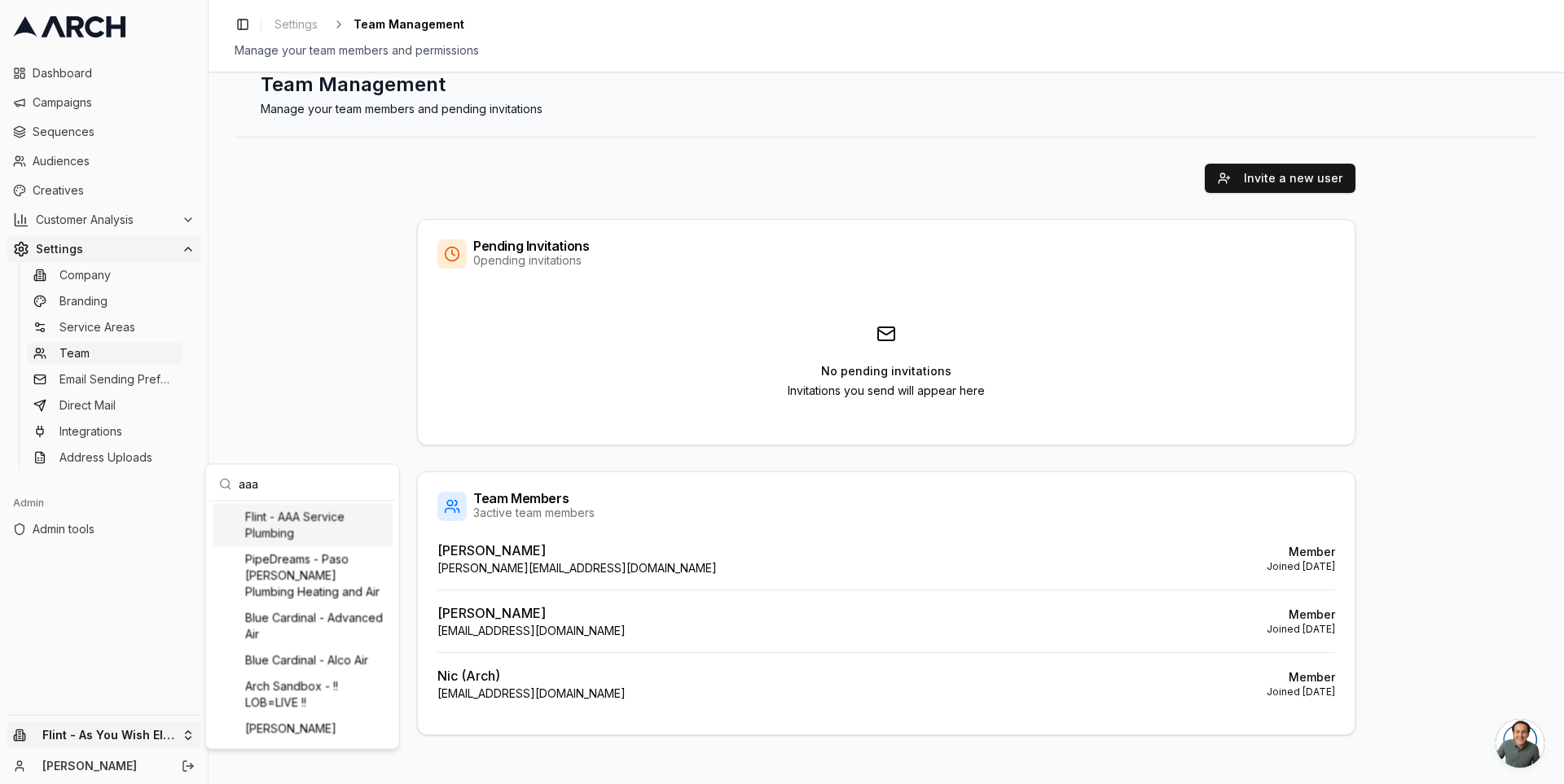
type input "aaa"
click at [309, 519] on div "Flint - AAA Service Plumbing" at bounding box center [302, 525] width 180 height 43
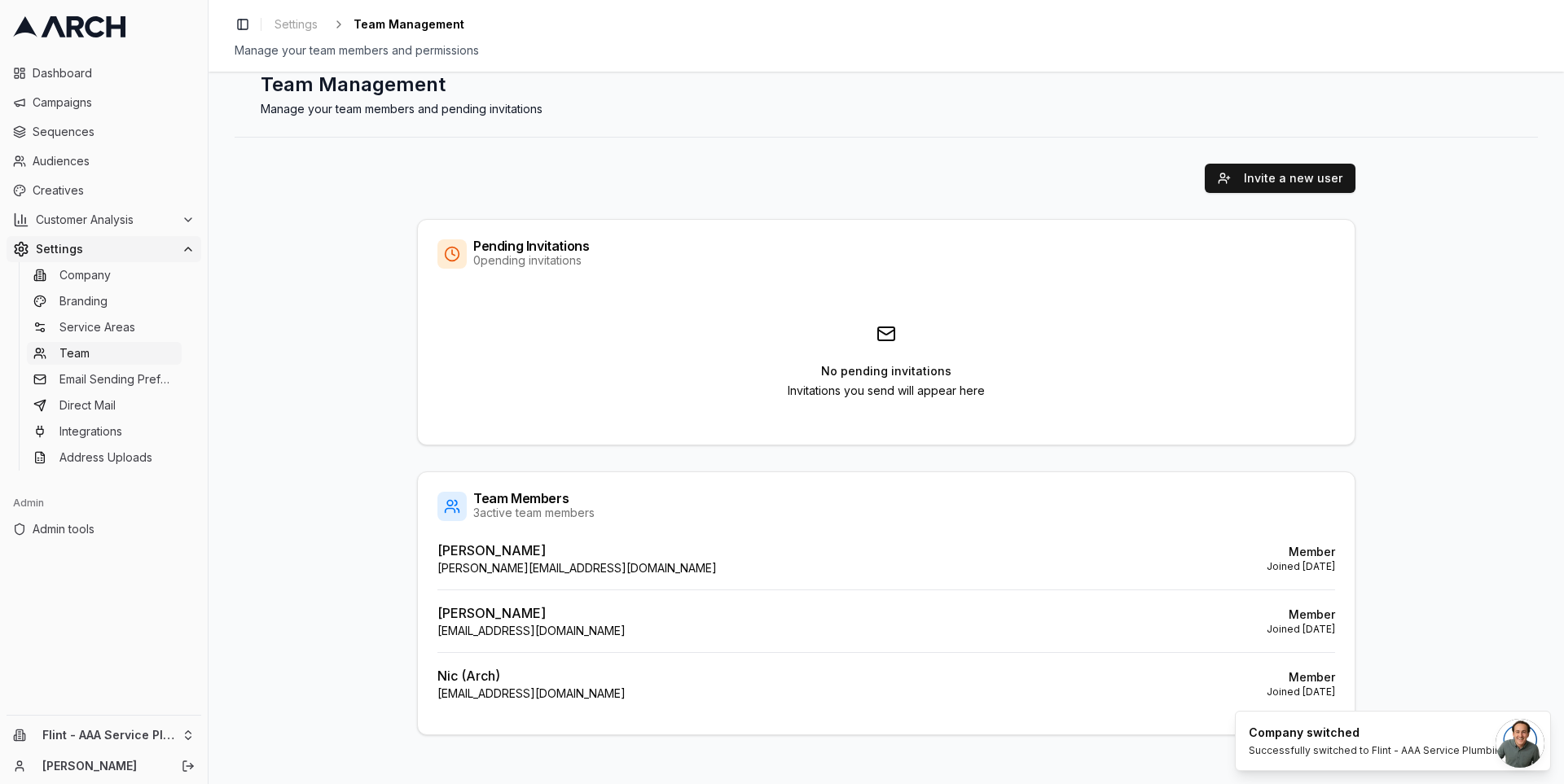
scroll to position [0, 0]
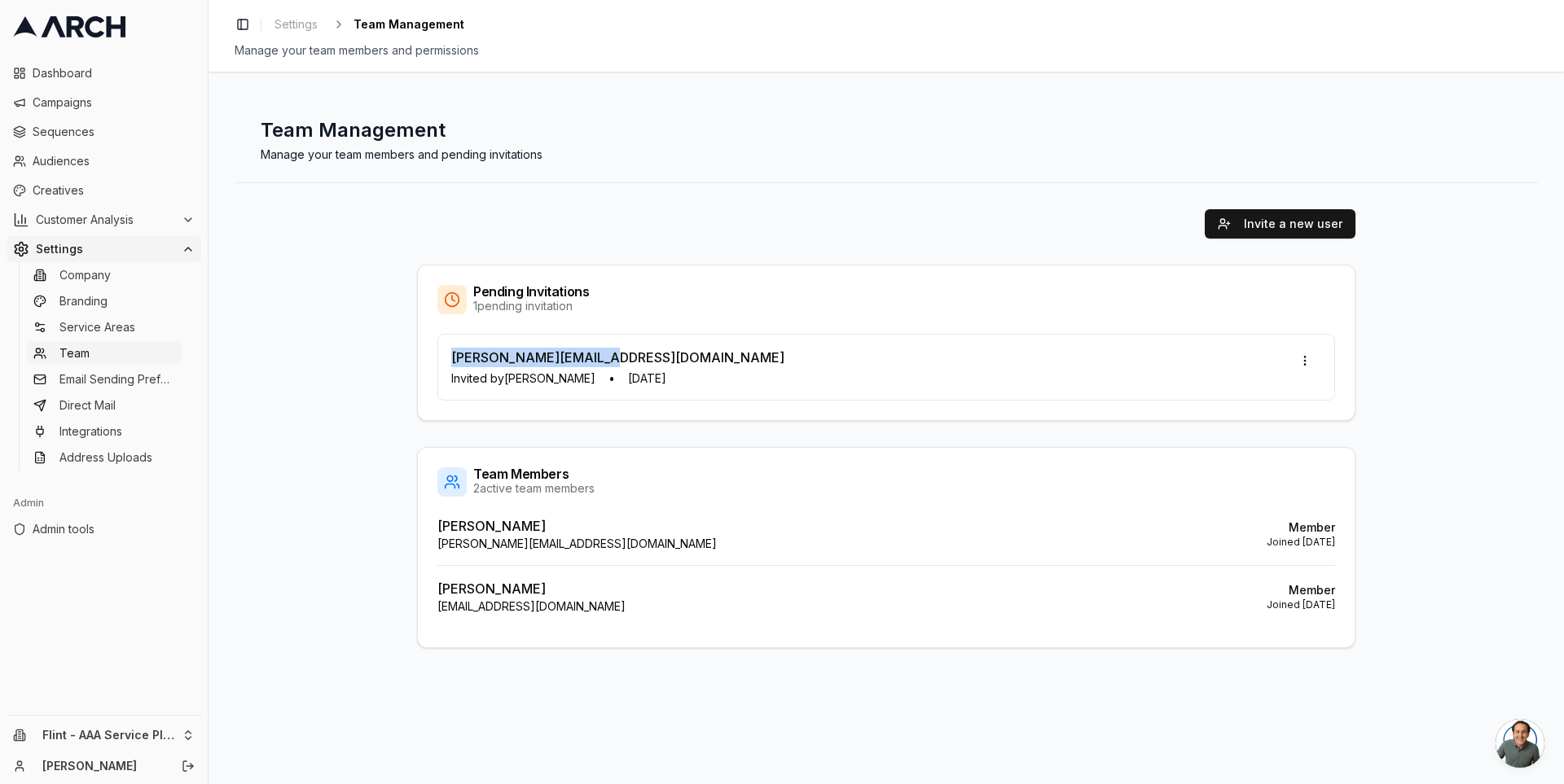
drag, startPoint x: 450, startPoint y: 357, endPoint x: 614, endPoint y: 354, distance: 164.0
click at [614, 354] on div "[PERSON_NAME][EMAIL_ADDRESS][DOMAIN_NAME] Invited by [PERSON_NAME] • [DATE]" at bounding box center [886, 367] width 898 height 66
copy p "[PERSON_NAME][EMAIL_ADDRESS][DOMAIN_NAME]"
click at [639, 270] on div "Pending Invitations 1 pending invitation" at bounding box center [886, 300] width 937 height 68
click at [1316, 225] on button "Invite a new user" at bounding box center [1280, 224] width 150 height 29
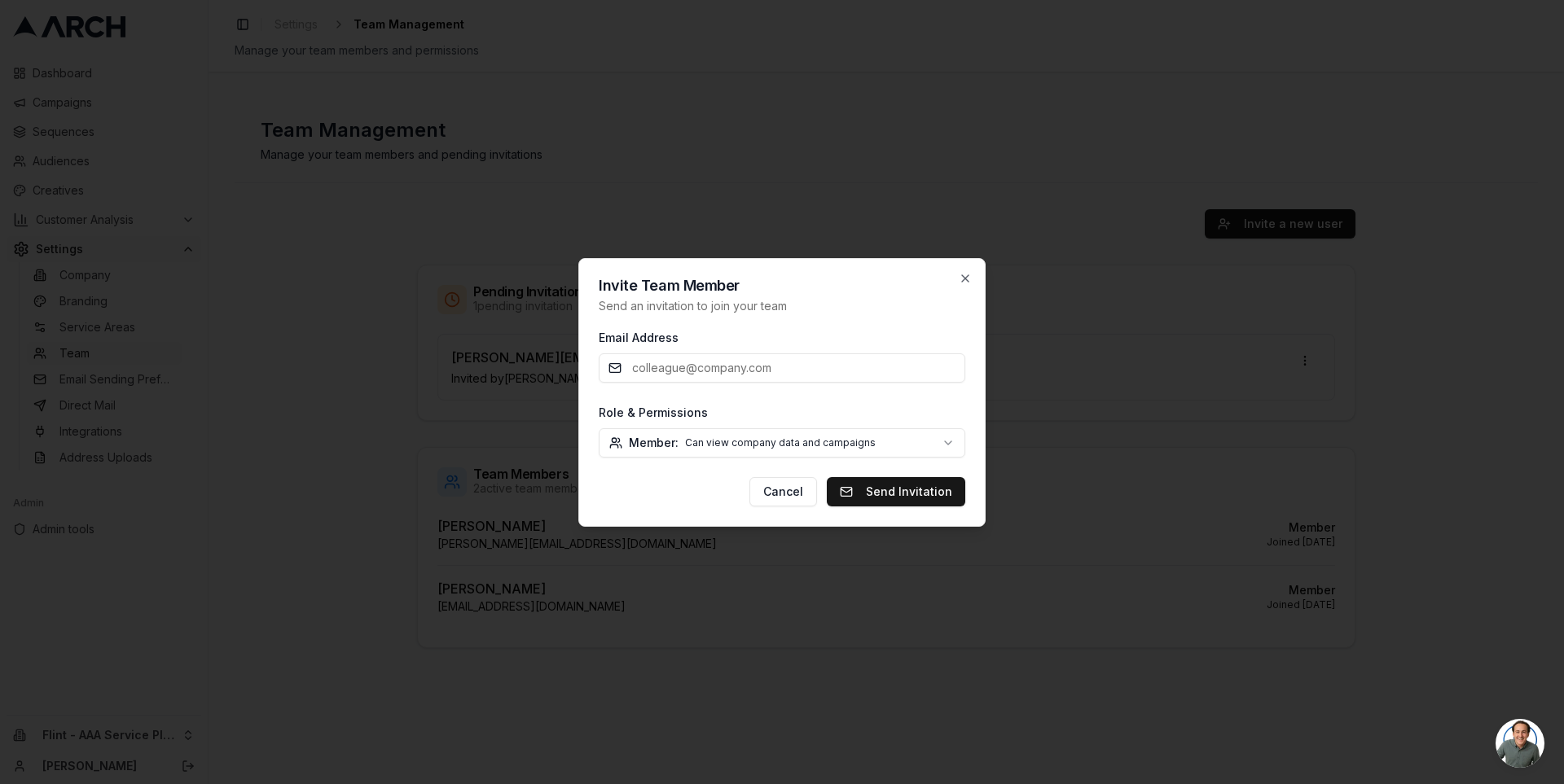
click at [915, 437] on body "Dashboard Campaigns Sequences Audiences Creatives Customer Analysis Settings Co…" at bounding box center [782, 392] width 1564 height 784
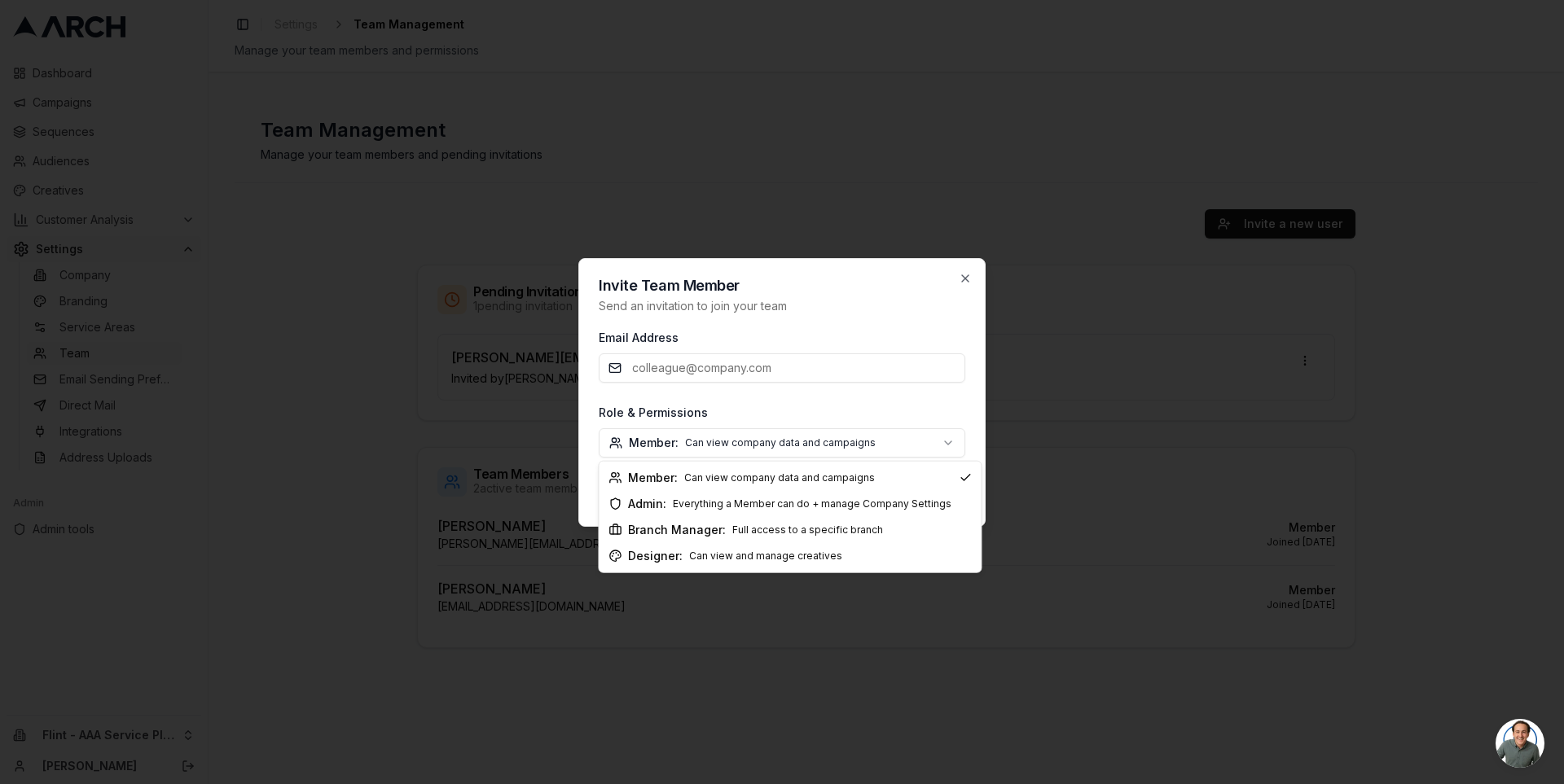
select select "company_admin"
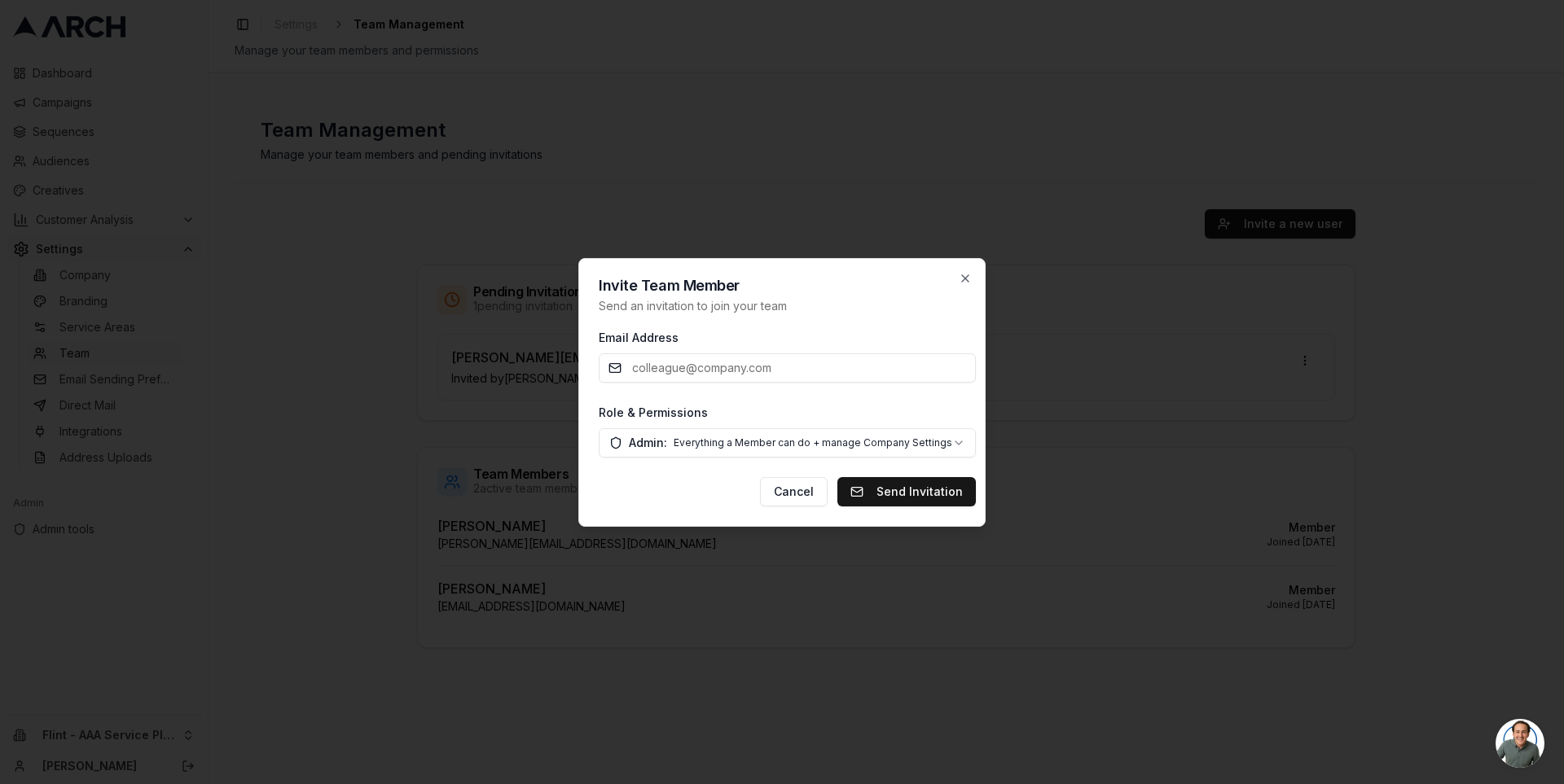
click at [709, 360] on input "Email Address" at bounding box center [787, 368] width 377 height 29
type input "jimmy+ad2@getarch.com"
click at [777, 441] on body "Dashboard Campaigns Sequences Audiences Creatives Customer Analysis Settings Co…" at bounding box center [782, 392] width 1564 height 784
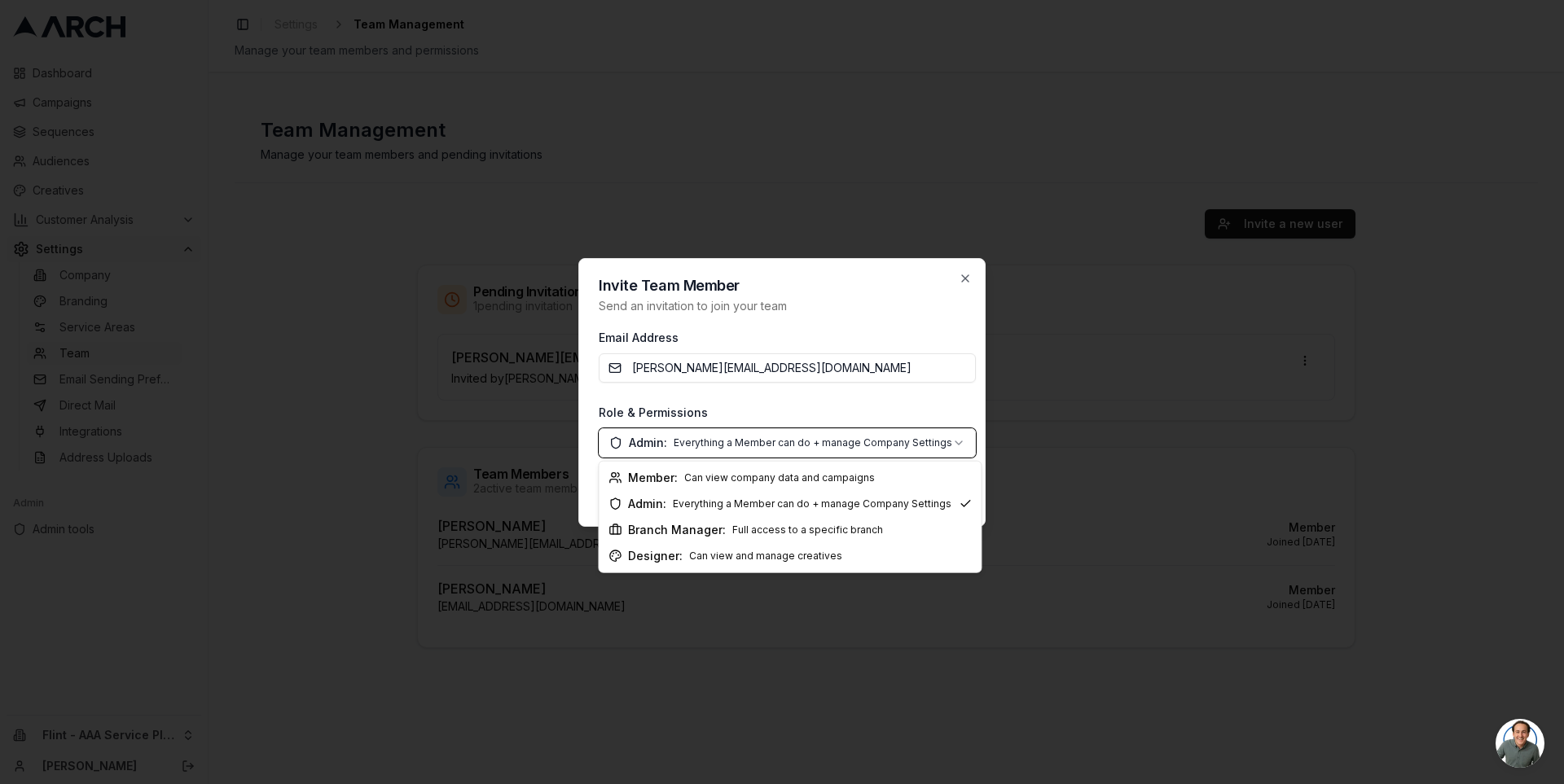
click at [781, 412] on body "Dashboard Campaigns Sequences Audiences Creatives Customer Analysis Settings Co…" at bounding box center [782, 392] width 1564 height 784
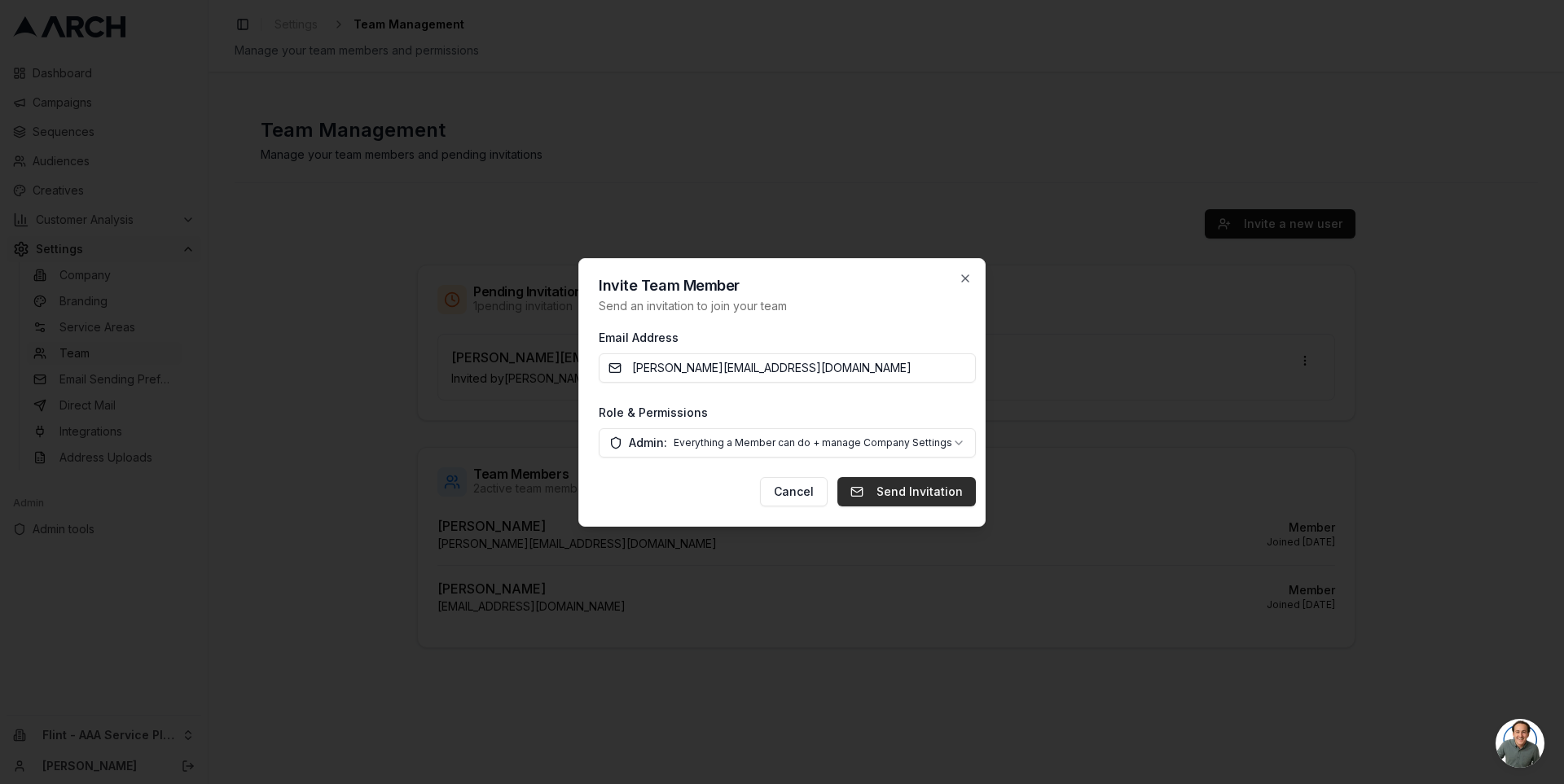
click at [901, 486] on button "Send Invitation" at bounding box center [906, 492] width 138 height 29
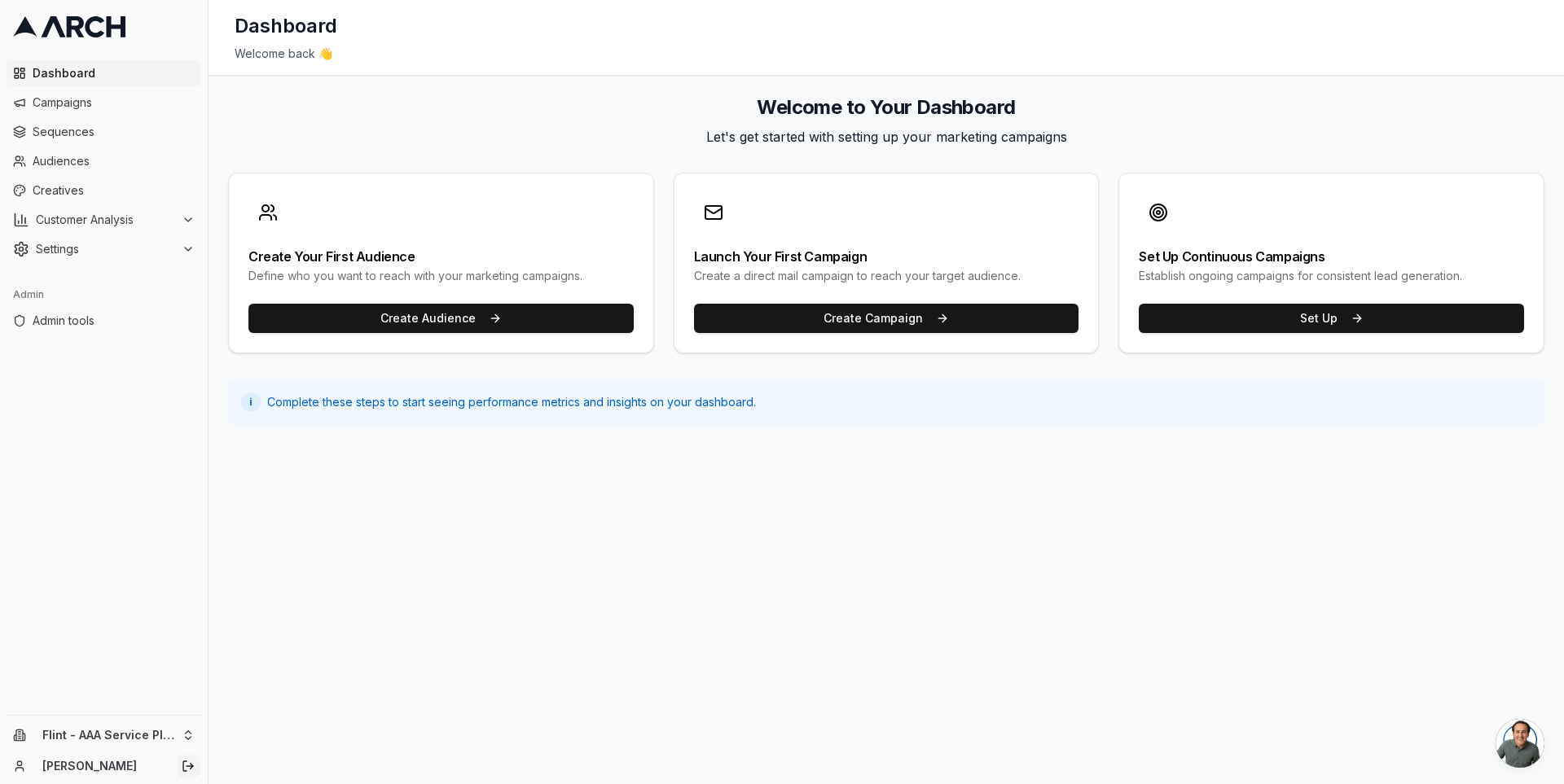
click at [189, 771] on icon "Log out" at bounding box center [188, 767] width 13 height 13
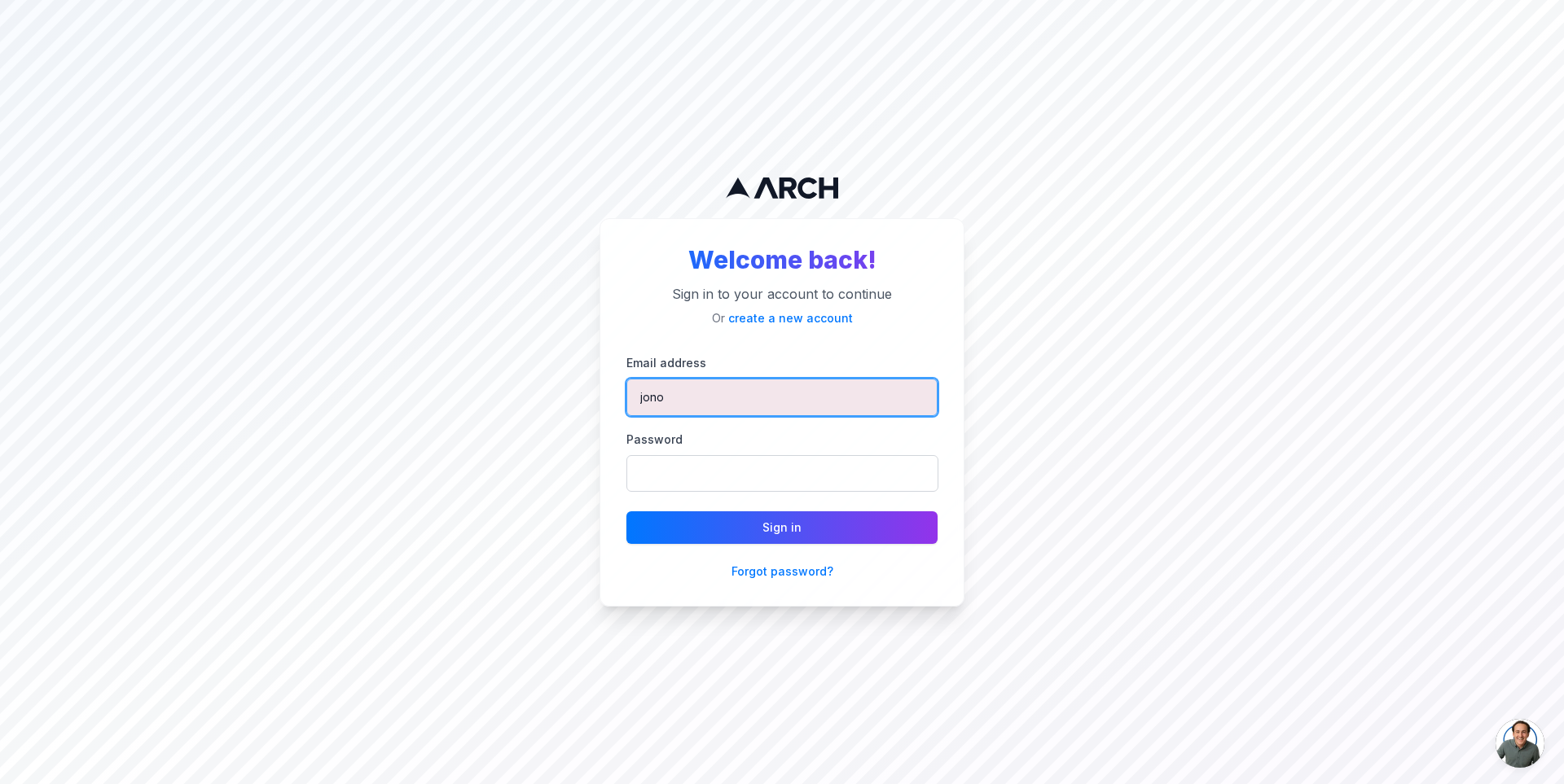
click at [662, 400] on input "jono" at bounding box center [782, 397] width 312 height 37
click at [644, 399] on input "jono" at bounding box center [782, 397] width 312 height 37
click at [639, 351] on div "Welcome back! Sign in to your account to continue Or create a new account Email…" at bounding box center [782, 412] width 365 height 389
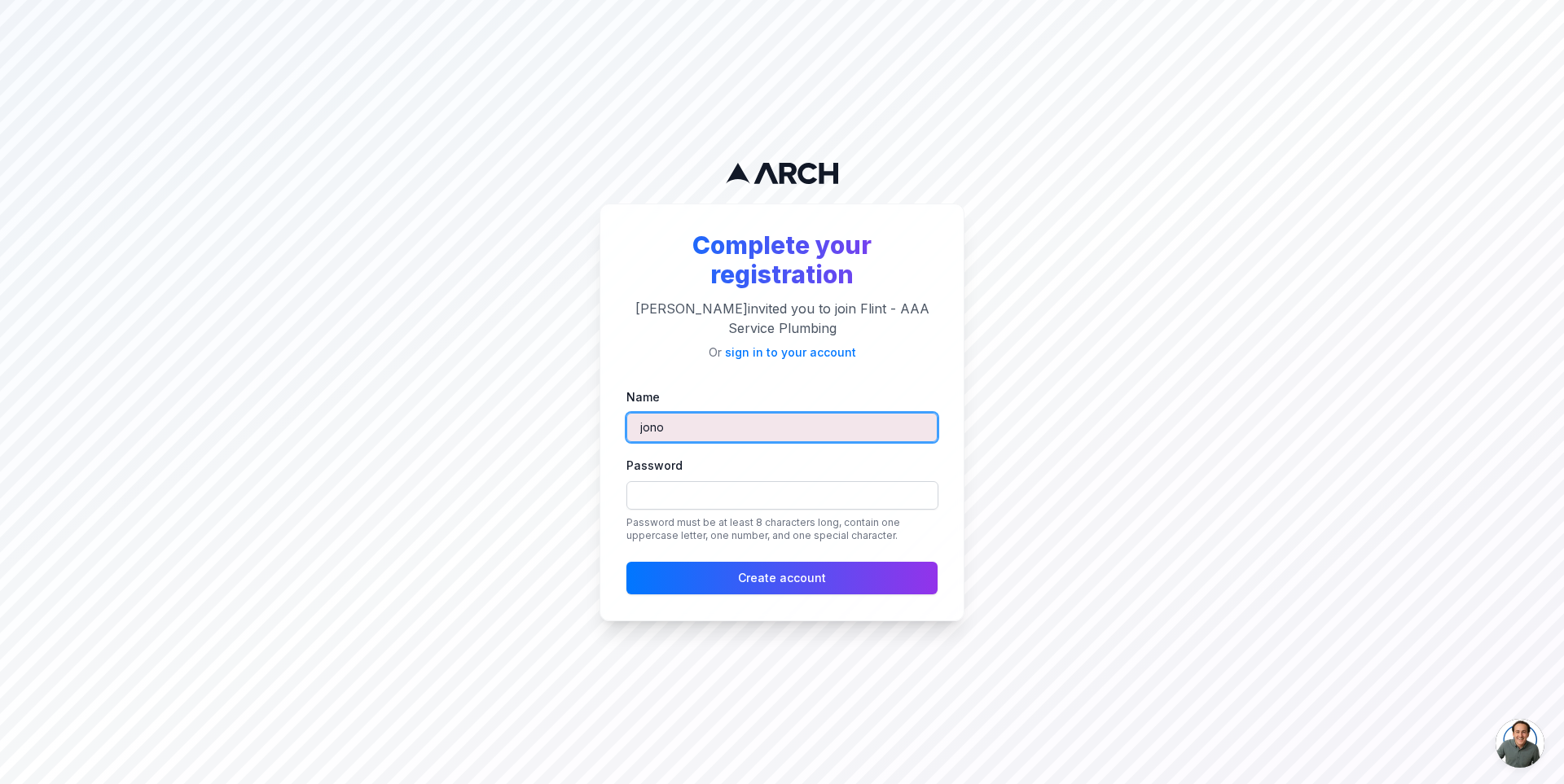
click at [751, 426] on input "jono" at bounding box center [782, 427] width 312 height 29
type input "[PERSON_NAME][EMAIL_ADDRESS][DOMAIN_NAME]"
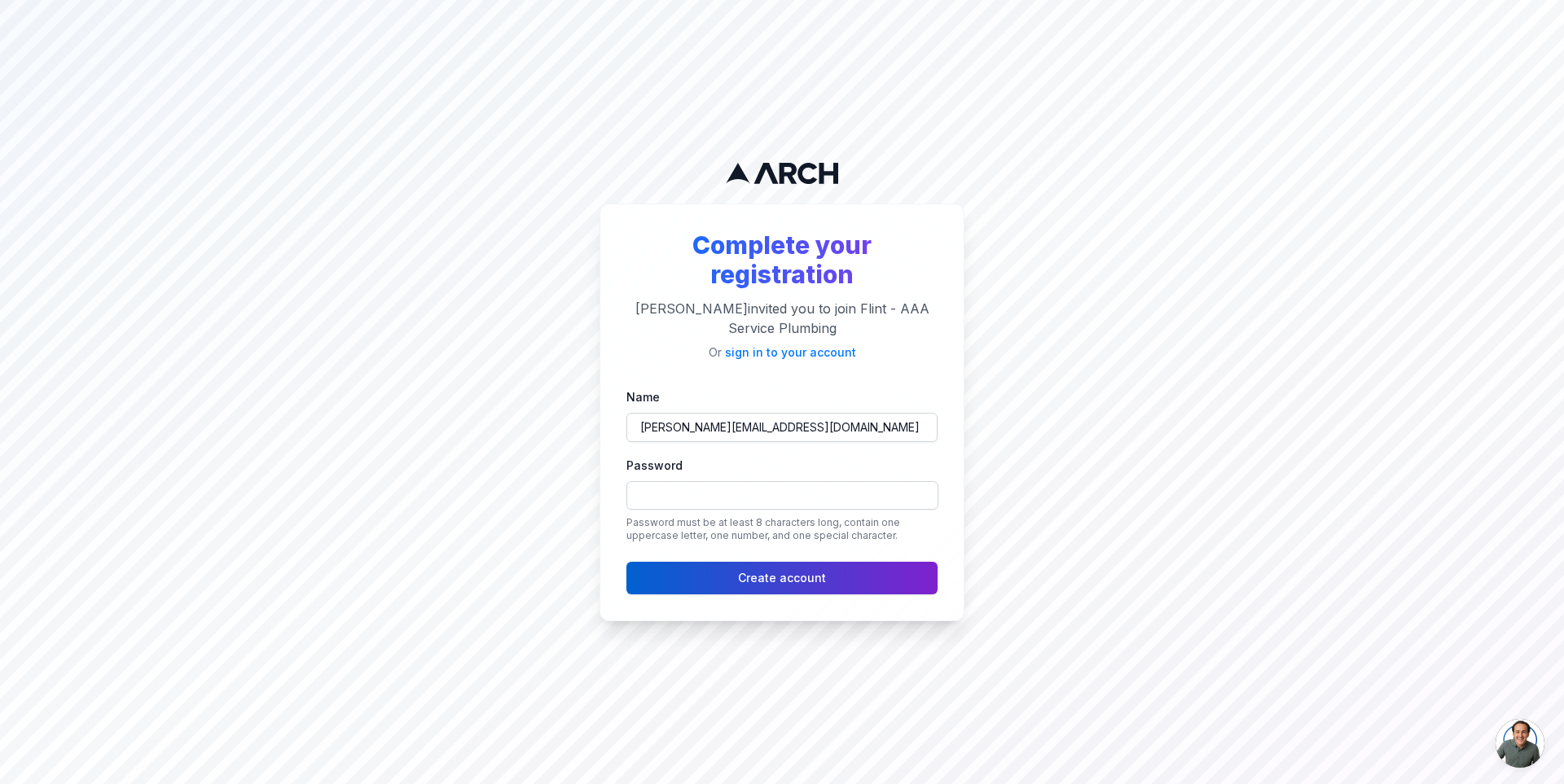
click at [673, 576] on button "Create account" at bounding box center [782, 578] width 312 height 33
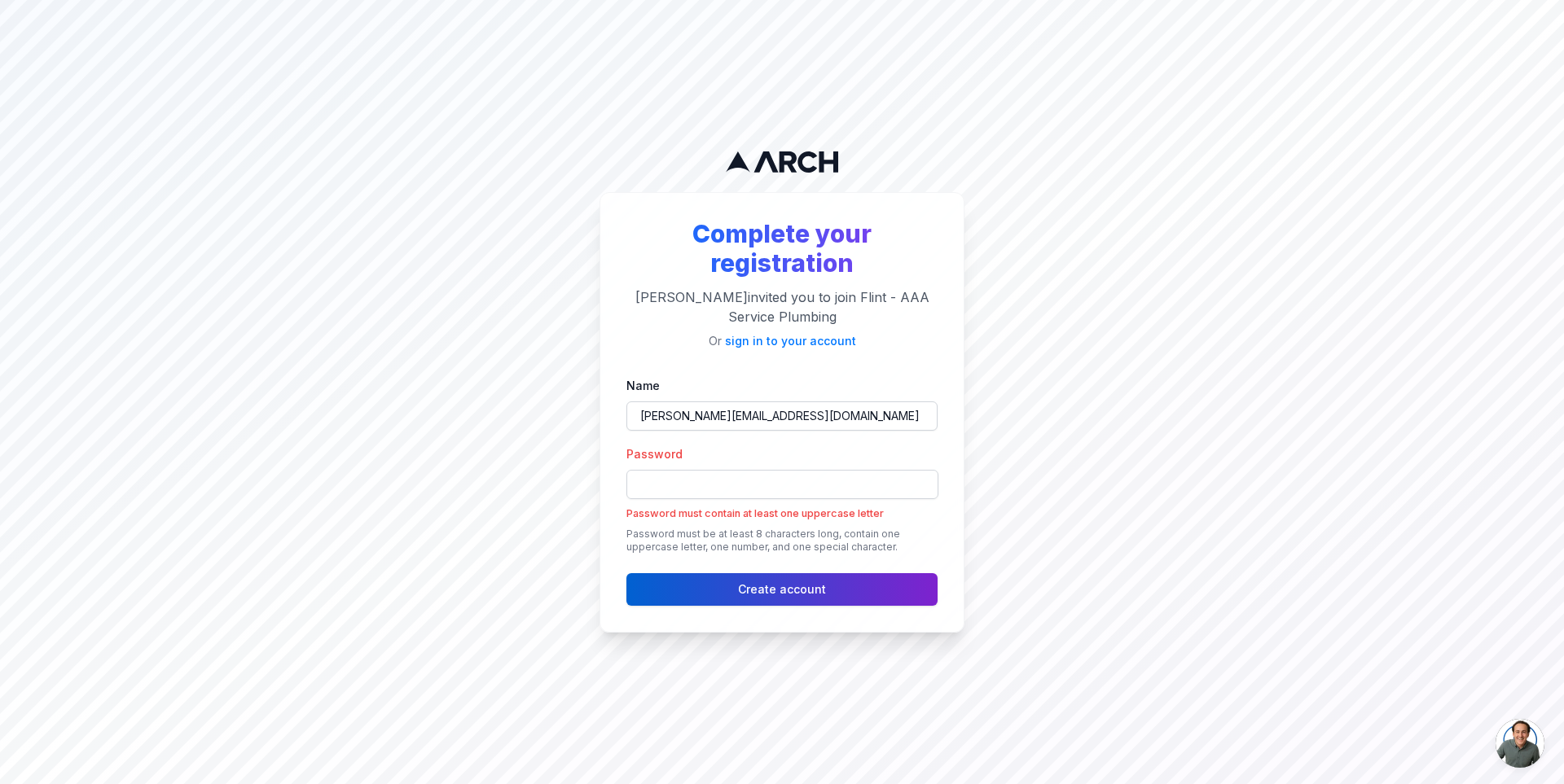
click at [669, 584] on button "Create account" at bounding box center [782, 590] width 312 height 33
click at [652, 593] on button "Create account" at bounding box center [782, 590] width 312 height 33
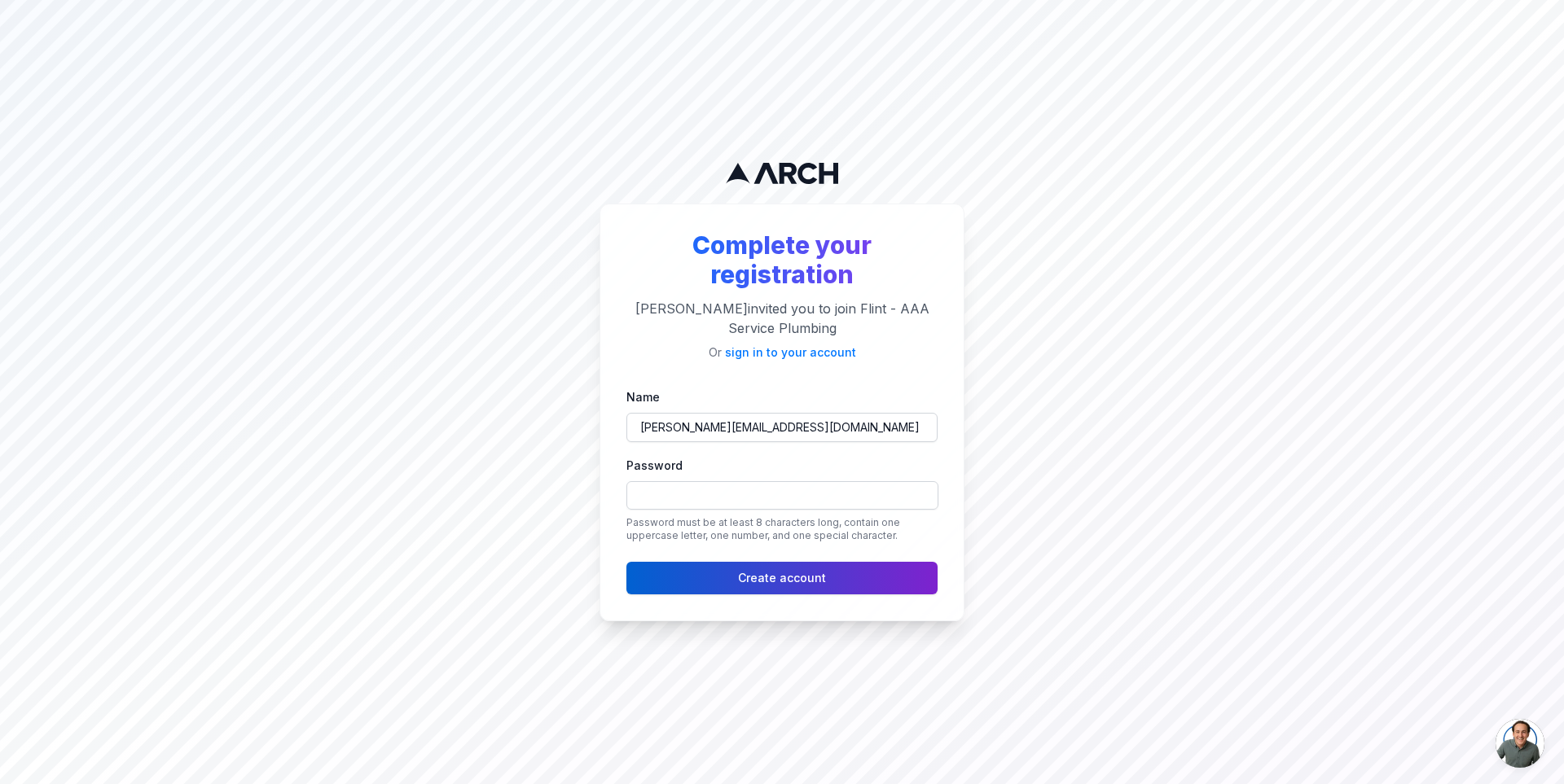
click at [675, 567] on button "Create account" at bounding box center [782, 578] width 312 height 33
